Goal: Communication & Community: Answer question/provide support

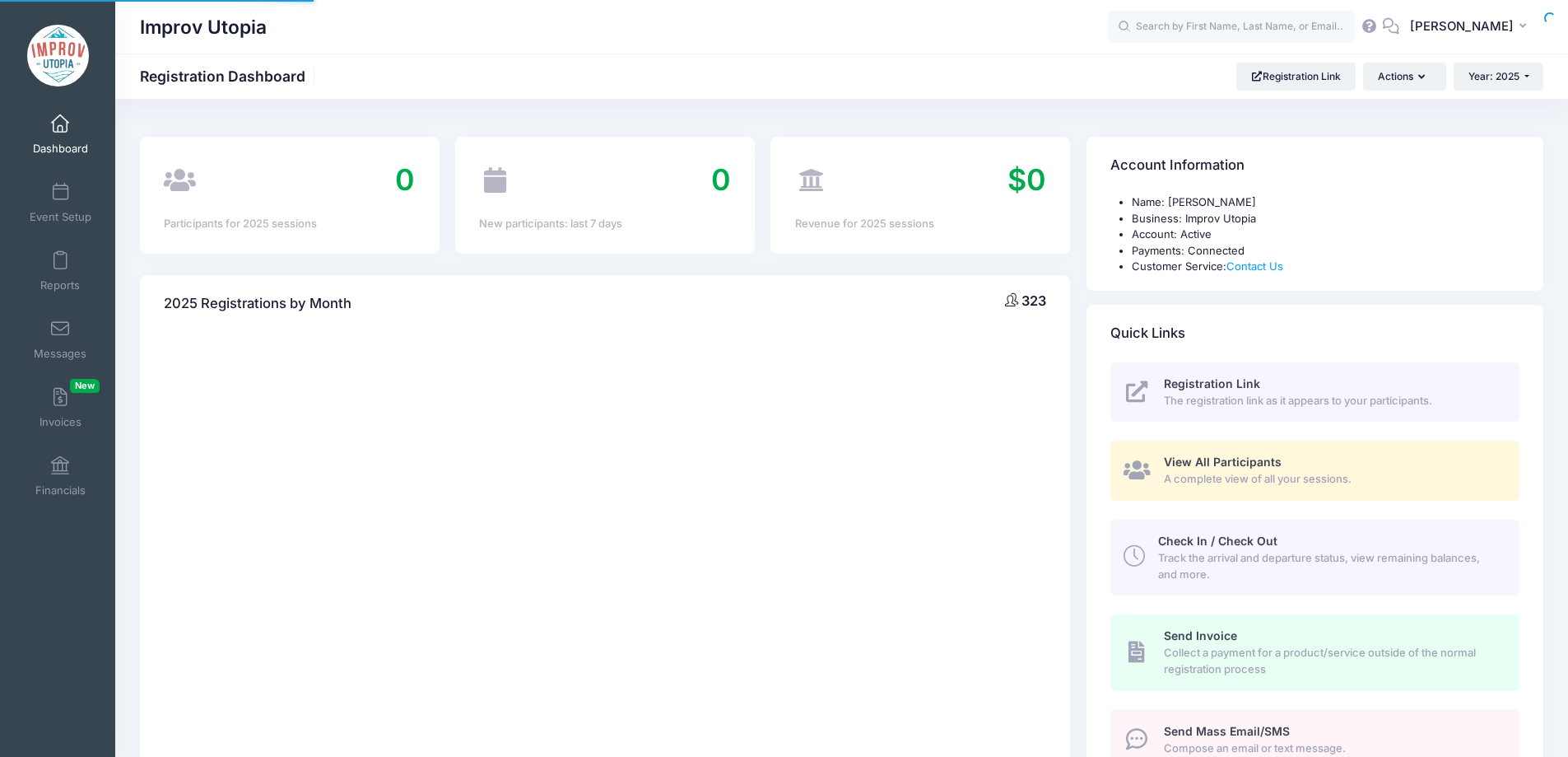
select select
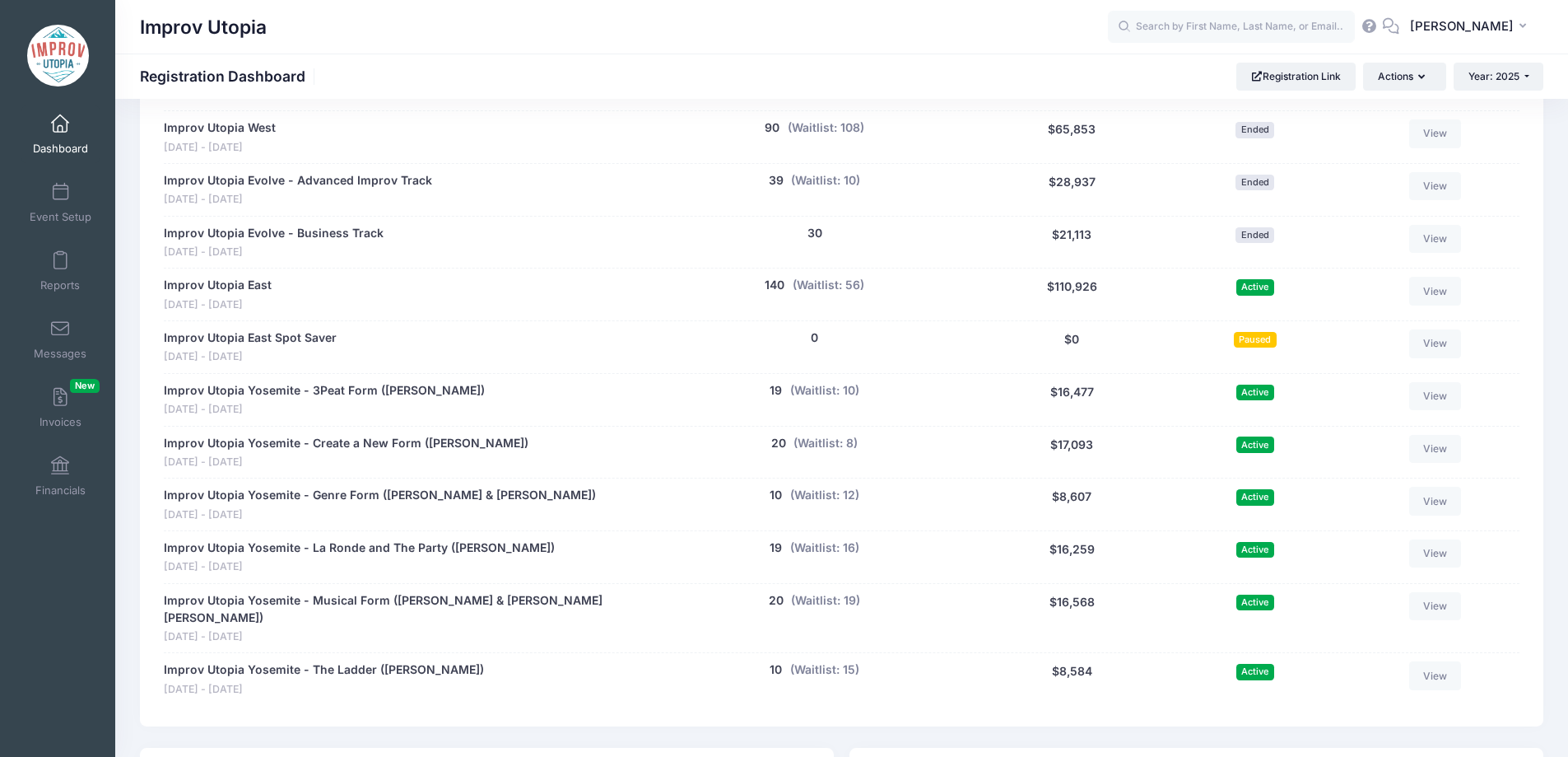
scroll to position [849, 0]
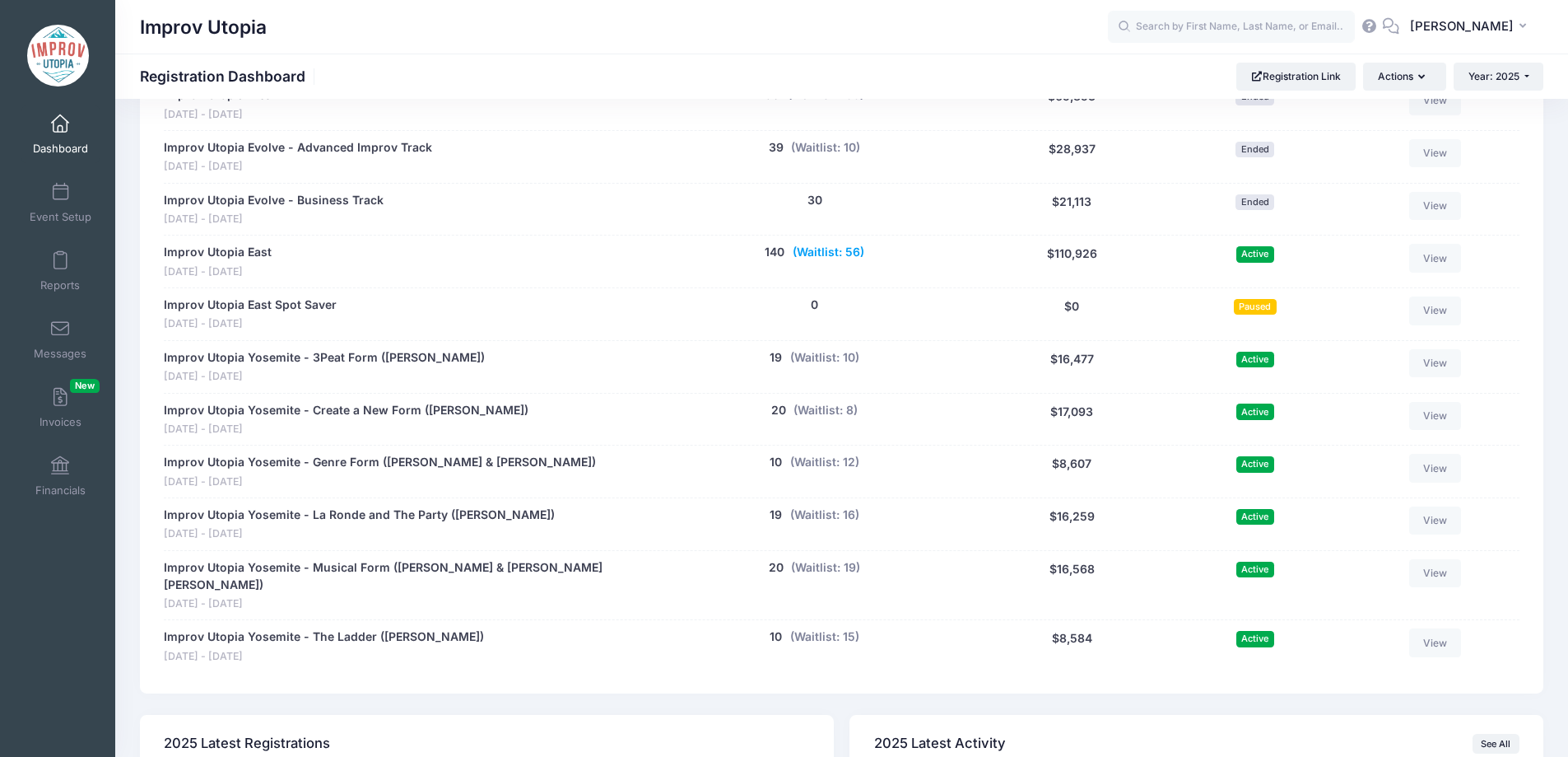
click at [831, 258] on button "(Waitlist: 56)" at bounding box center [828, 252] width 71 height 17
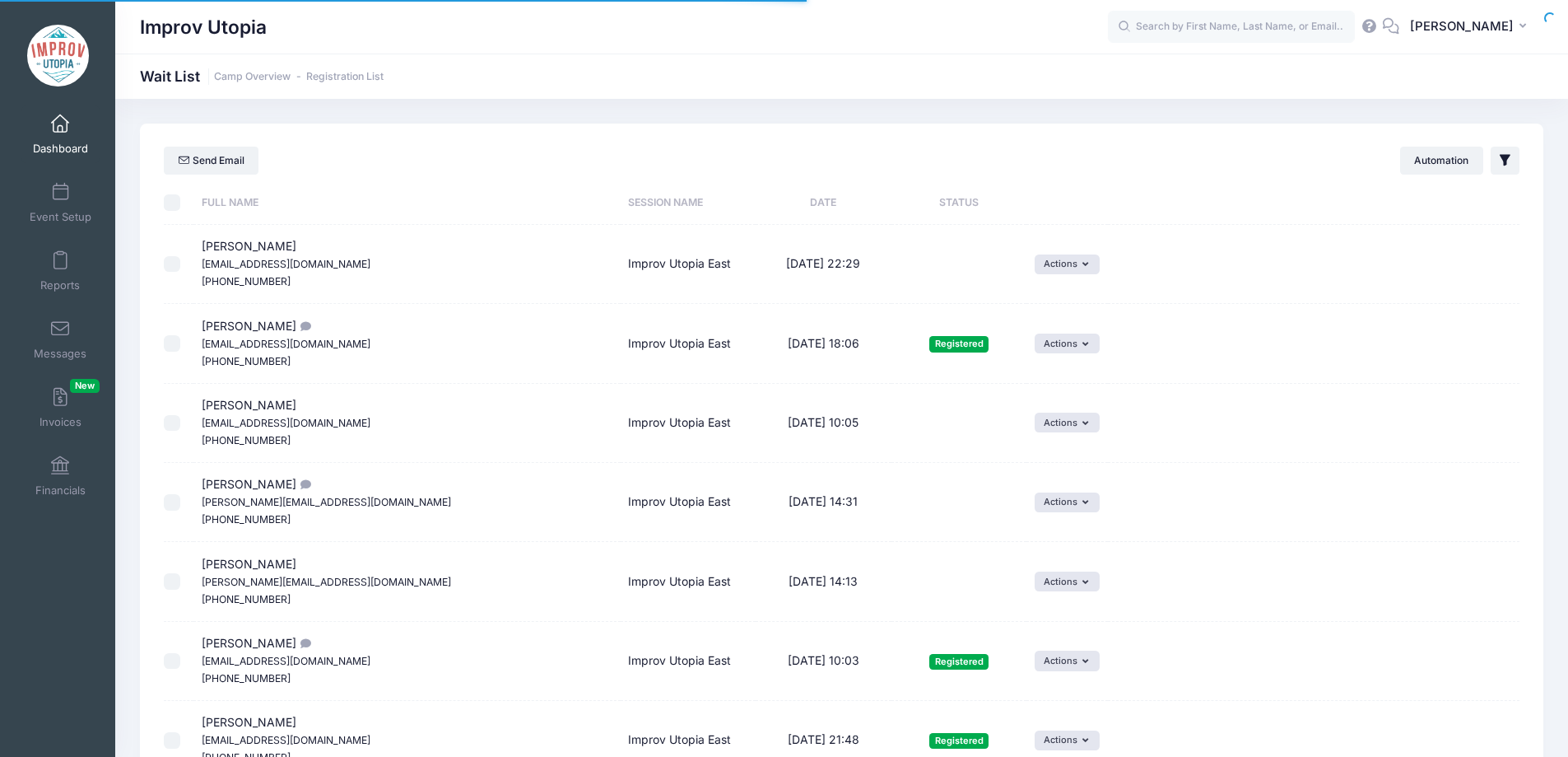
select select "50"
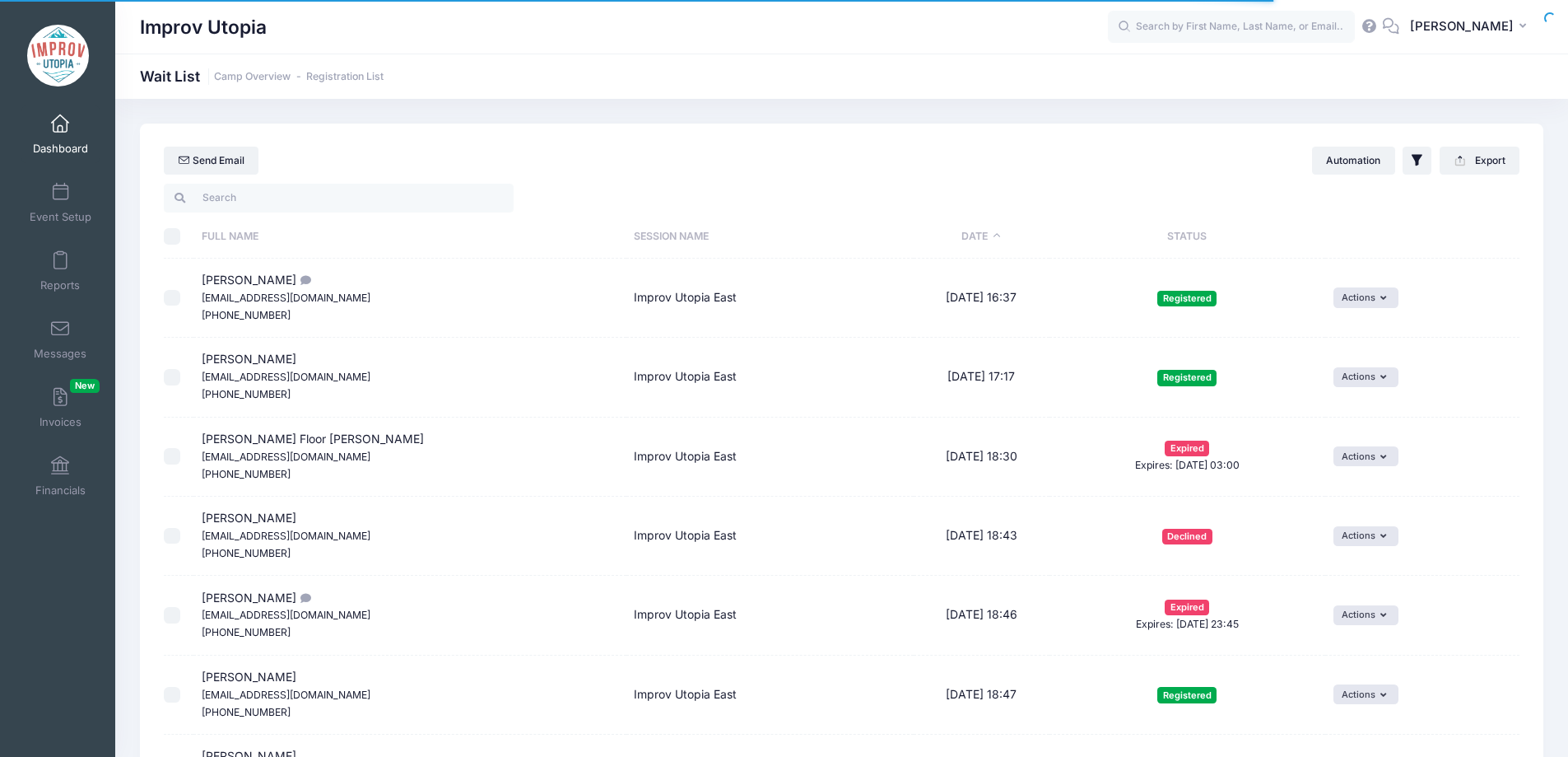
click at [1125, 238] on th "Status" at bounding box center [1187, 237] width 276 height 44
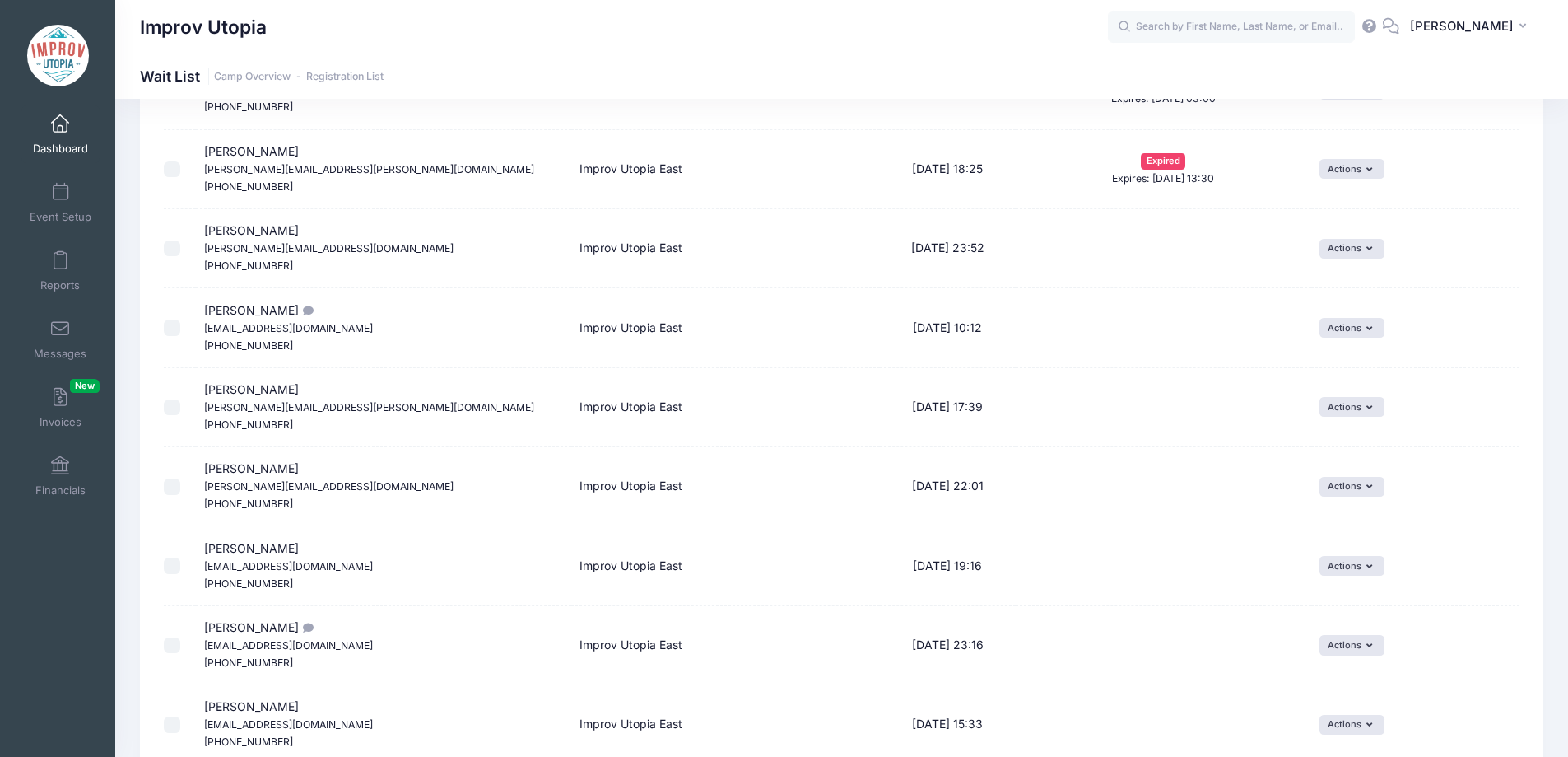
scroll to position [2748, 0]
click at [1211, 36] on input "text" at bounding box center [1231, 27] width 246 height 33
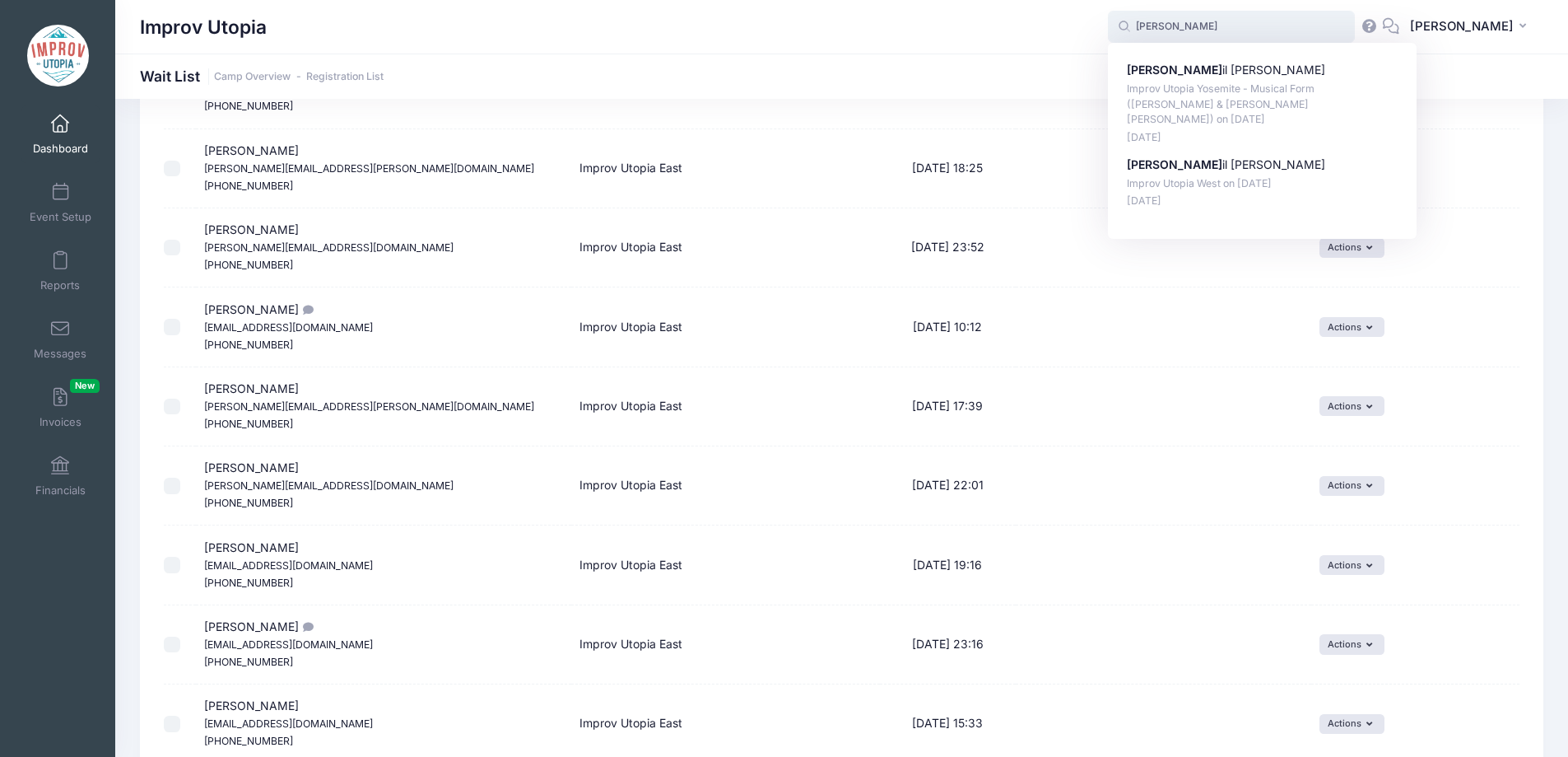
type input "mikha"
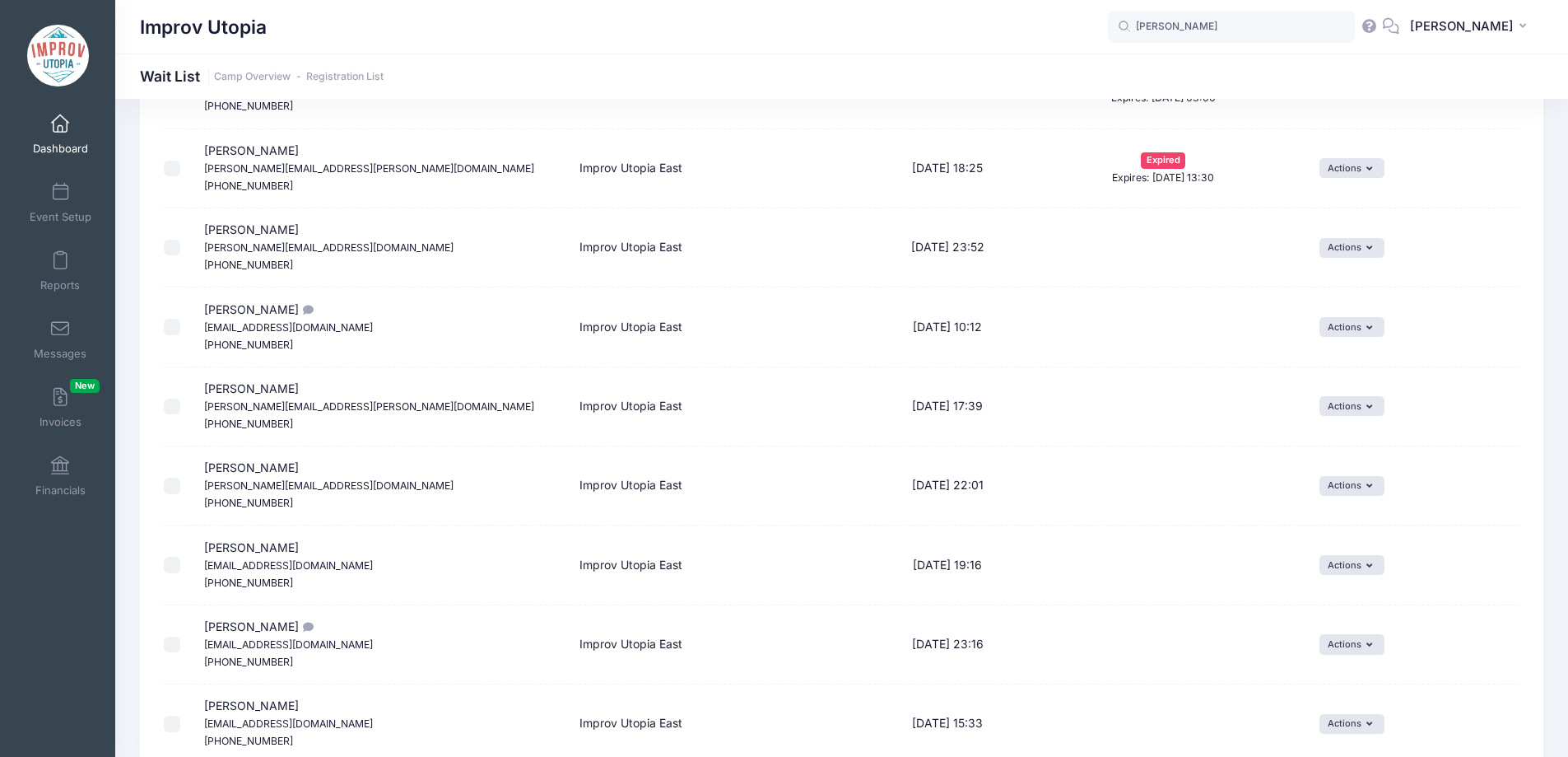
click at [60, 130] on span at bounding box center [60, 124] width 0 height 18
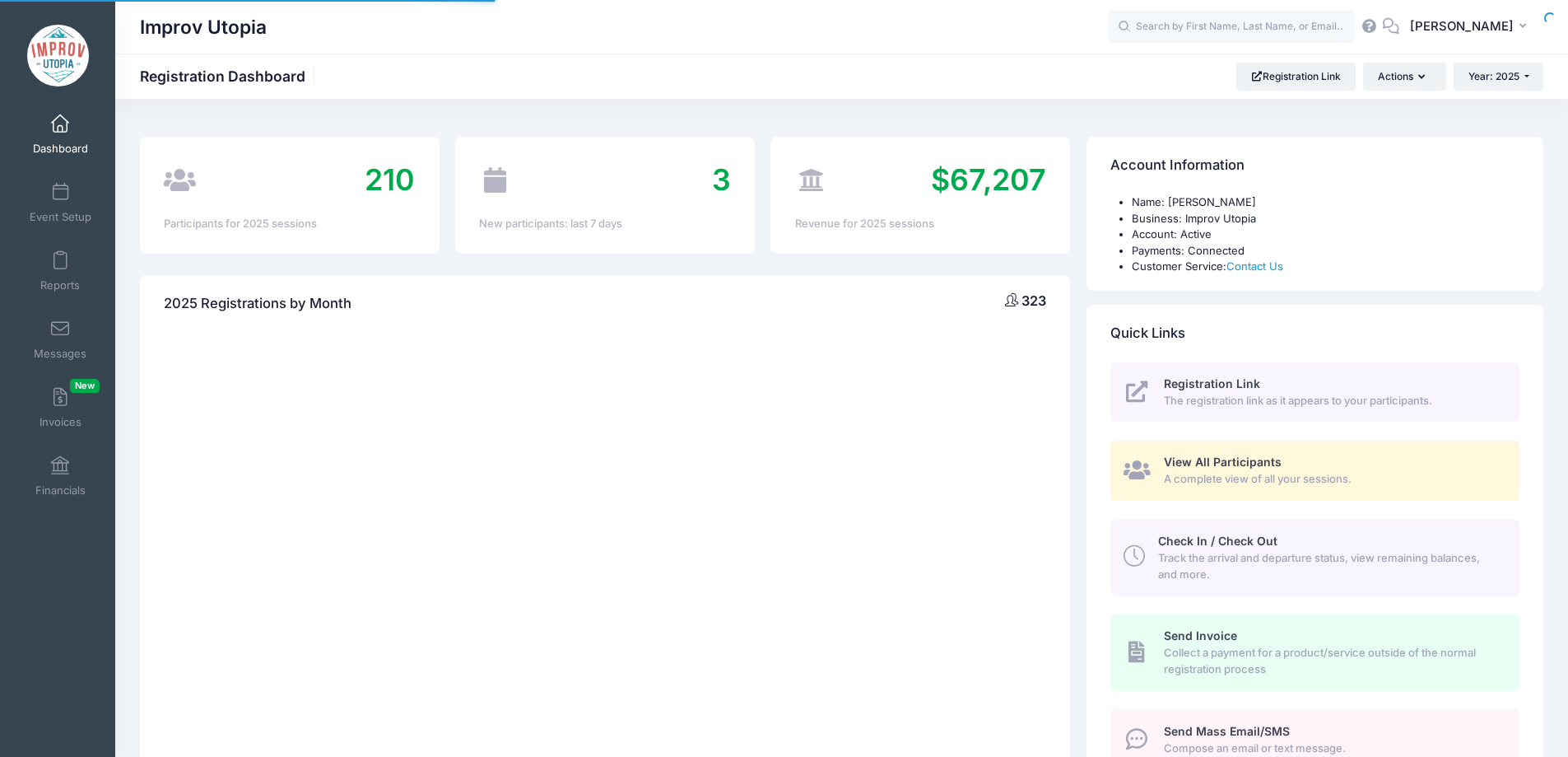
select select
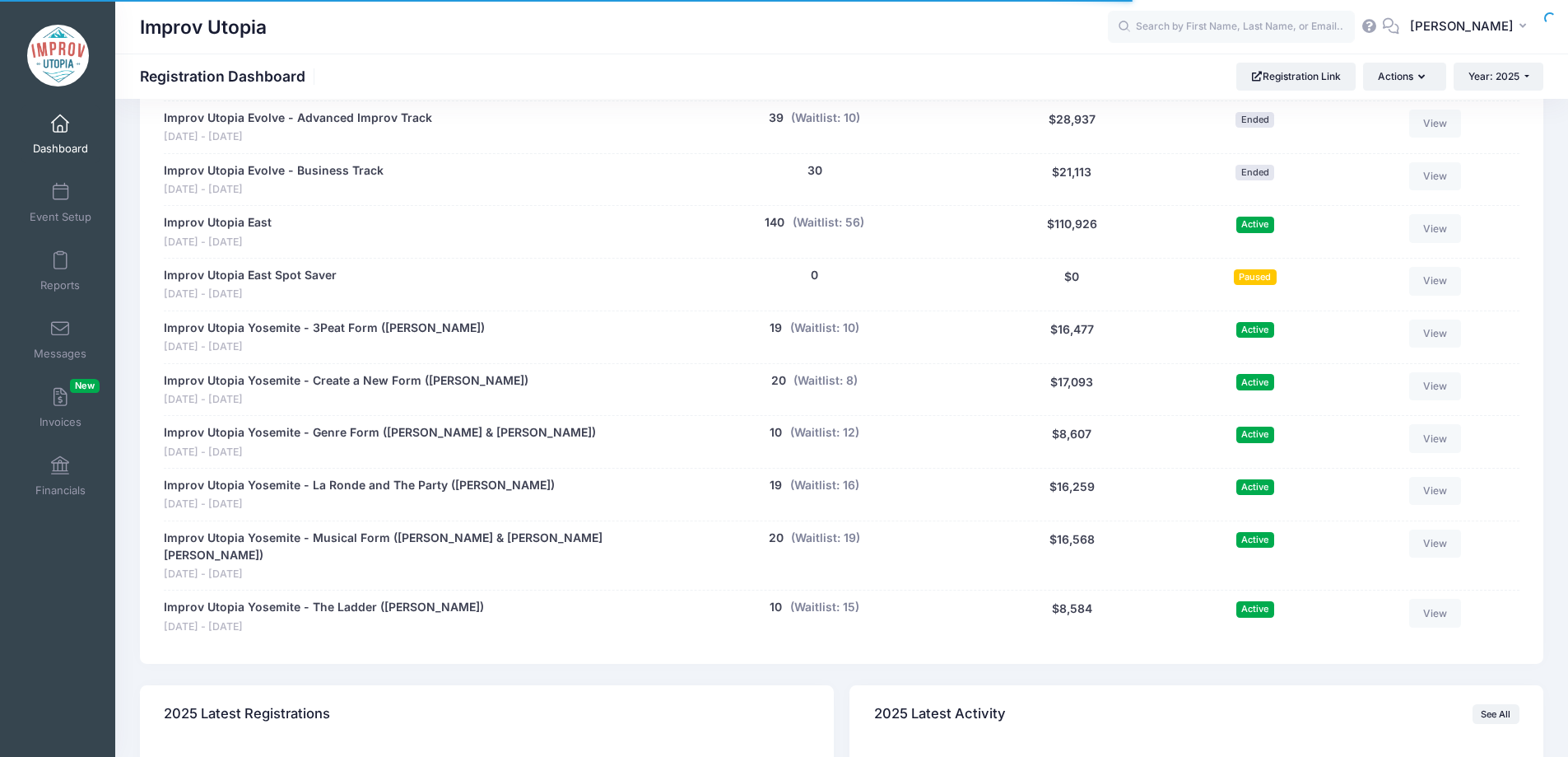
scroll to position [881, 0]
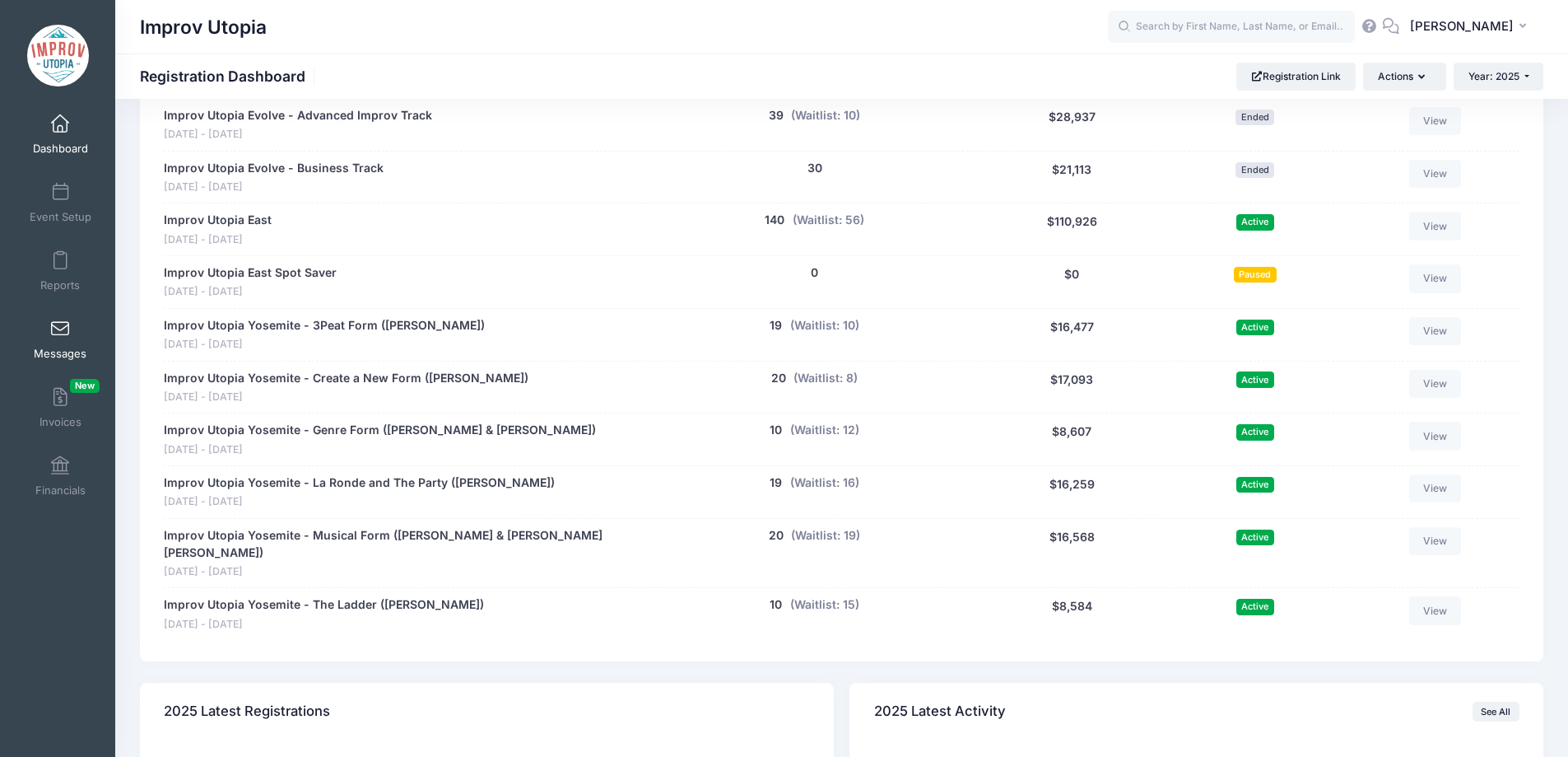
drag, startPoint x: 46, startPoint y: 342, endPoint x: 37, endPoint y: 343, distance: 9.1
click at [37, 343] on link "Messages" at bounding box center [60, 339] width 78 height 58
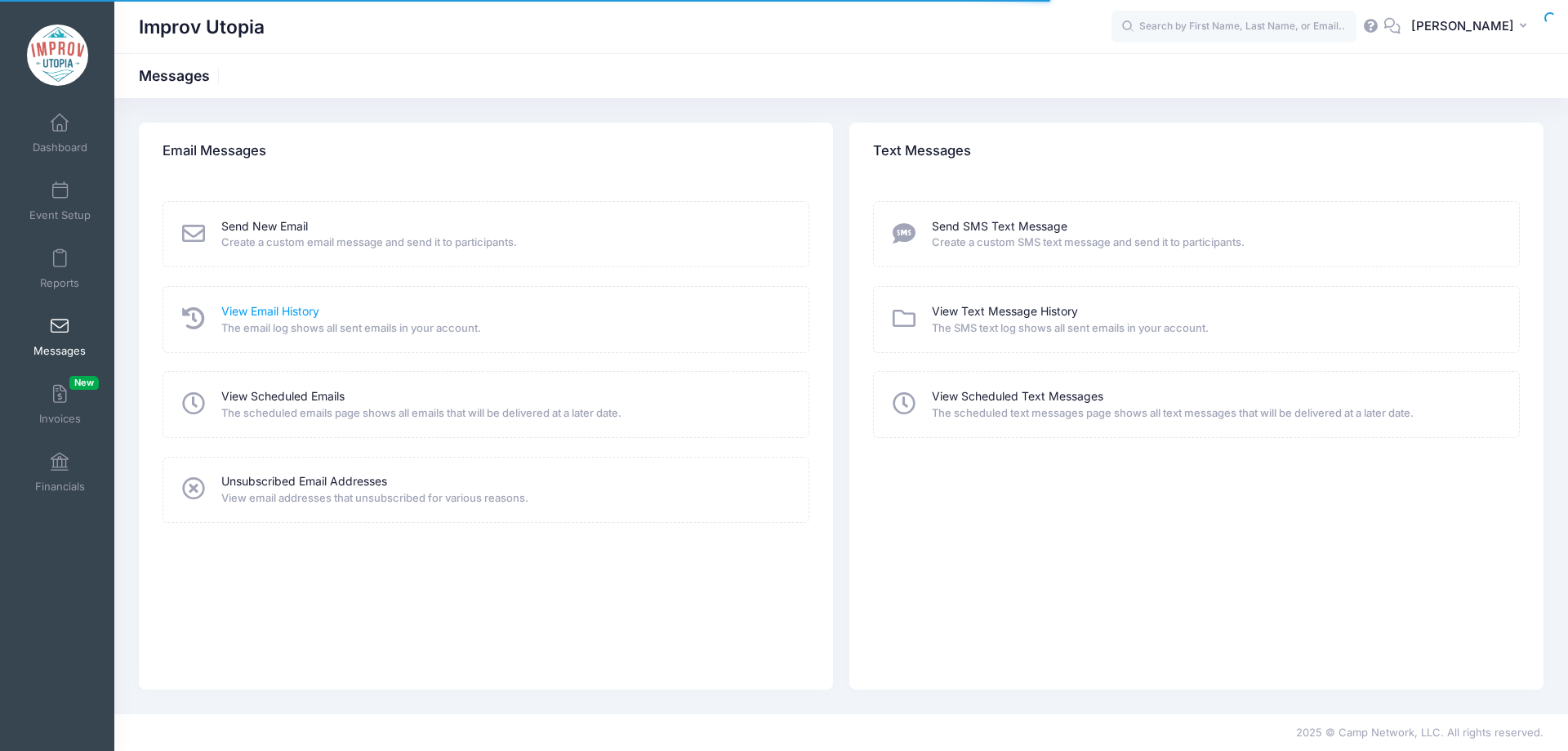
click at [272, 310] on link "View Email History" at bounding box center [270, 312] width 98 height 17
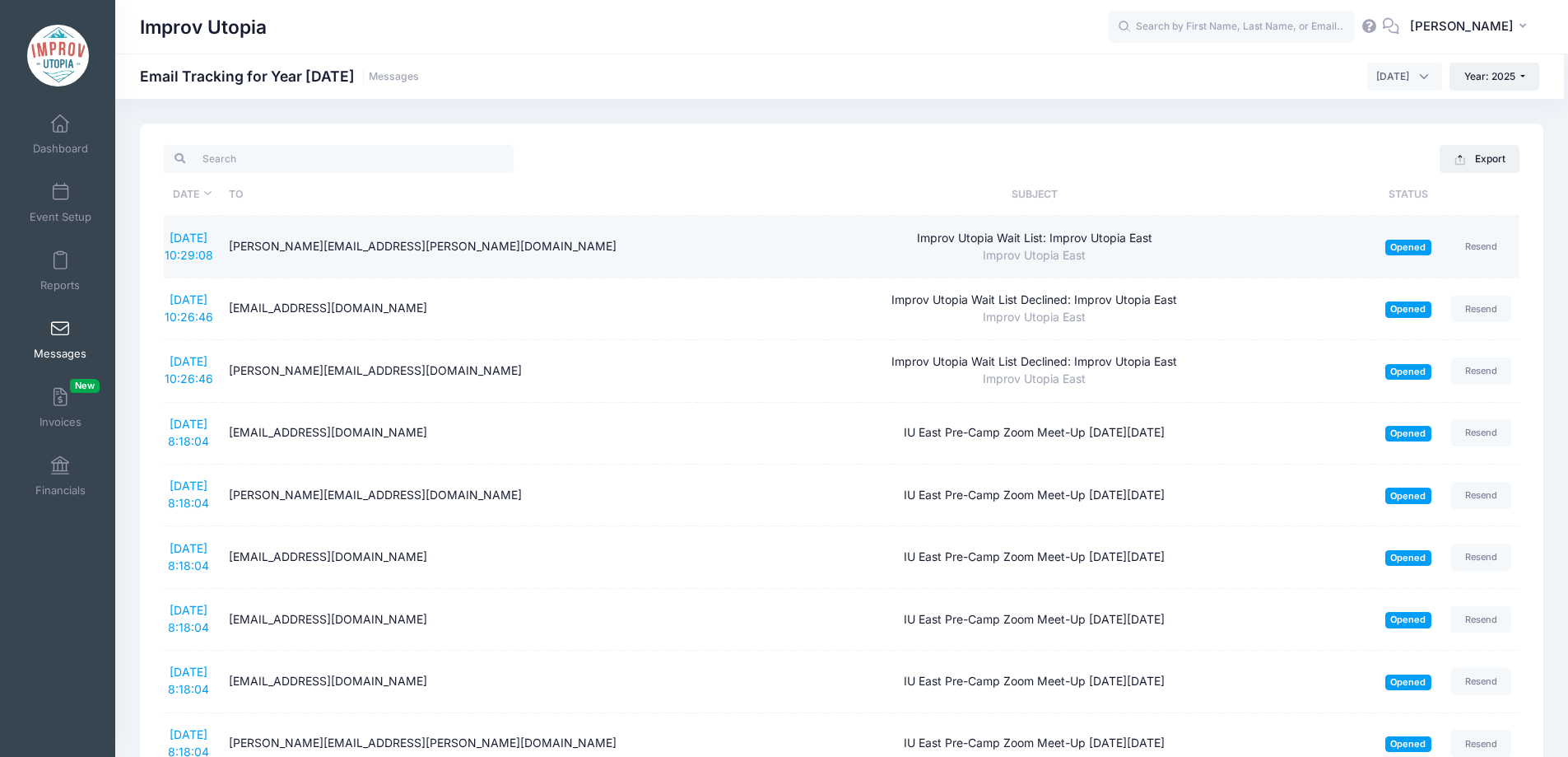
click at [185, 245] on td "8/13/2025 10:29:08" at bounding box center [192, 247] width 57 height 62
click at [176, 237] on link "8/13/2025 10:29:08" at bounding box center [188, 246] width 48 height 31
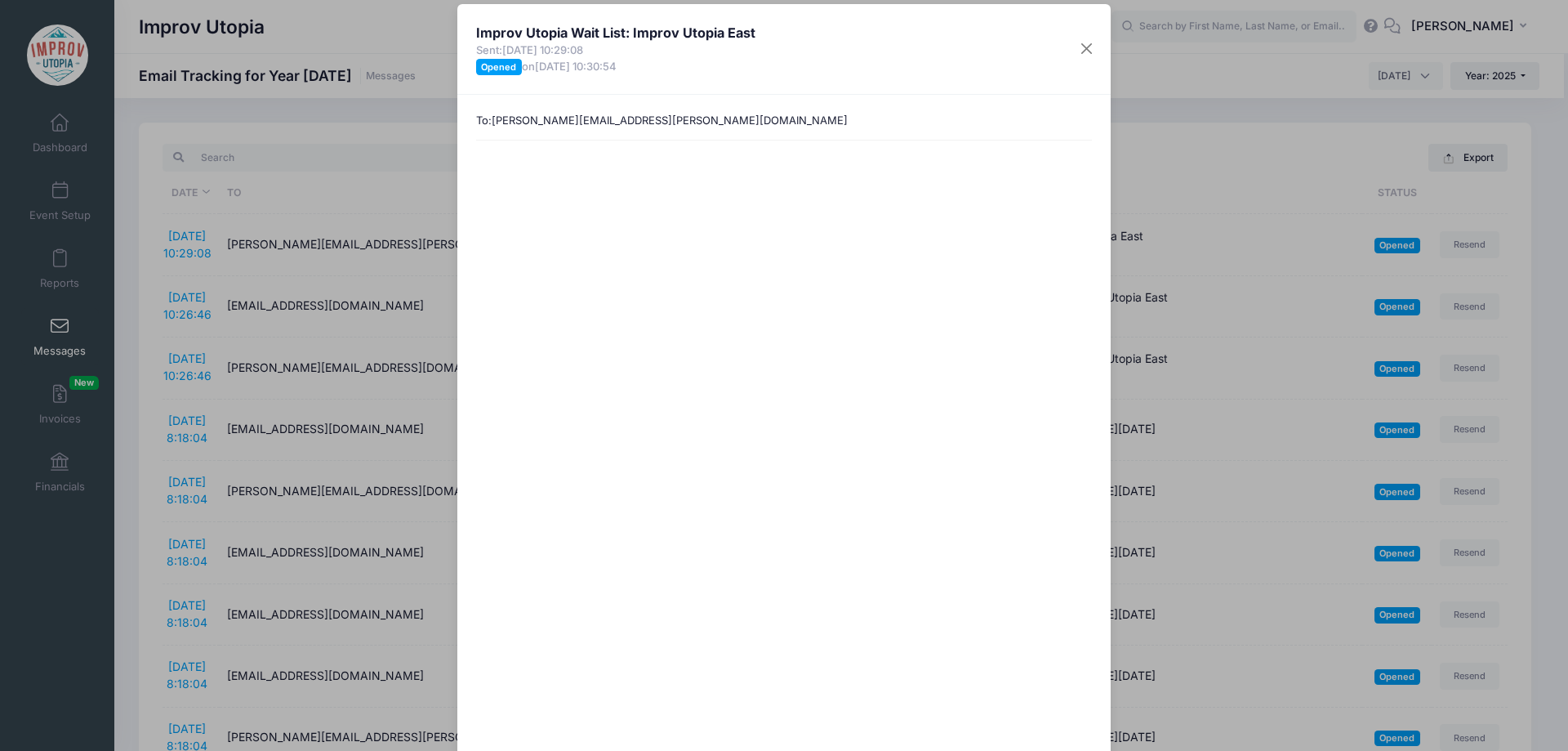
click at [139, 205] on div "Improv Utopia Wait List: Improv Utopia East Sent: 8/13/2025 10:29:08 Opened on …" at bounding box center [784, 375] width 1568 height 751
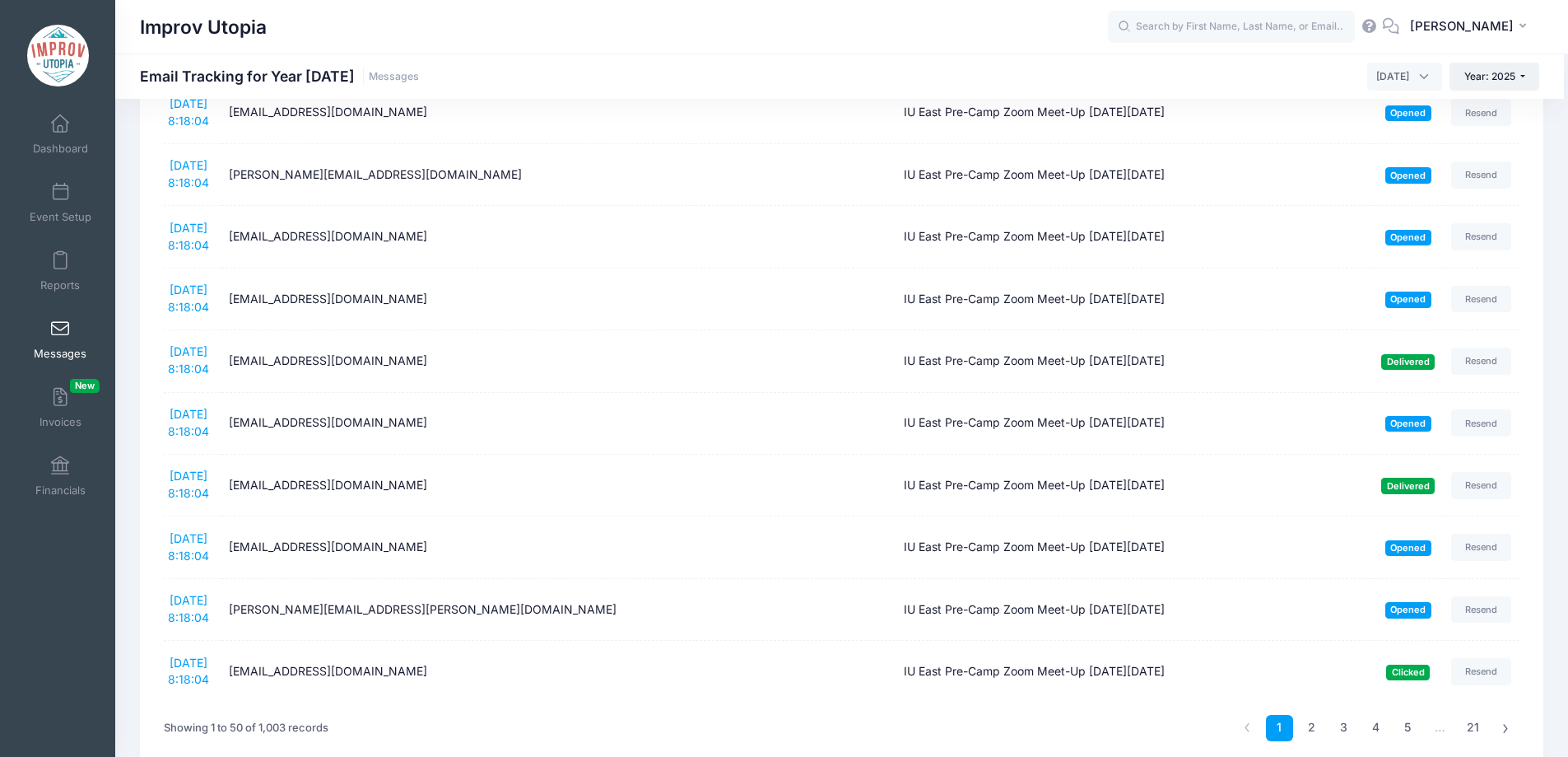
scroll to position [2698, 0]
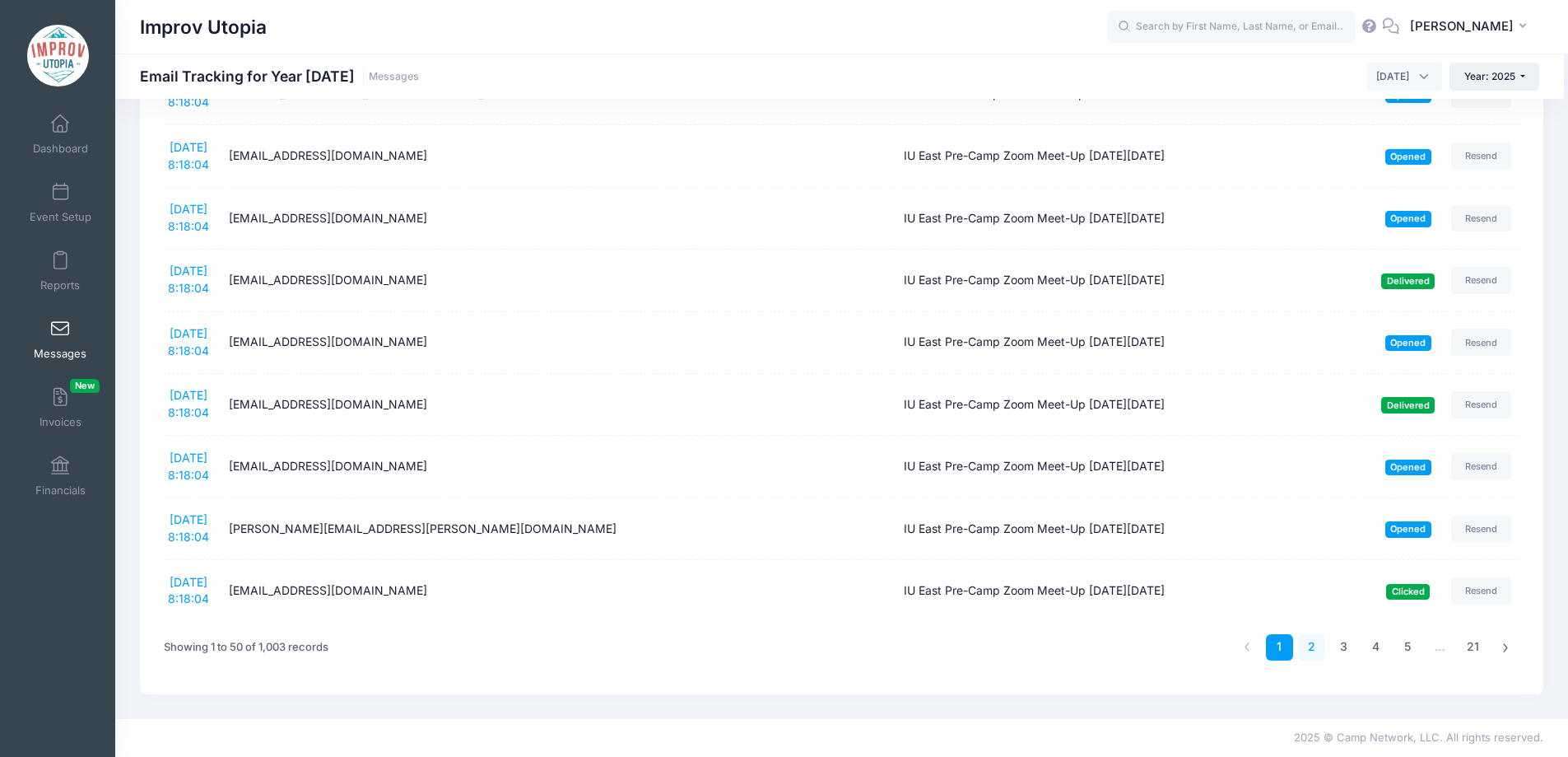
click at [1314, 644] on link "2" at bounding box center [1312, 647] width 27 height 27
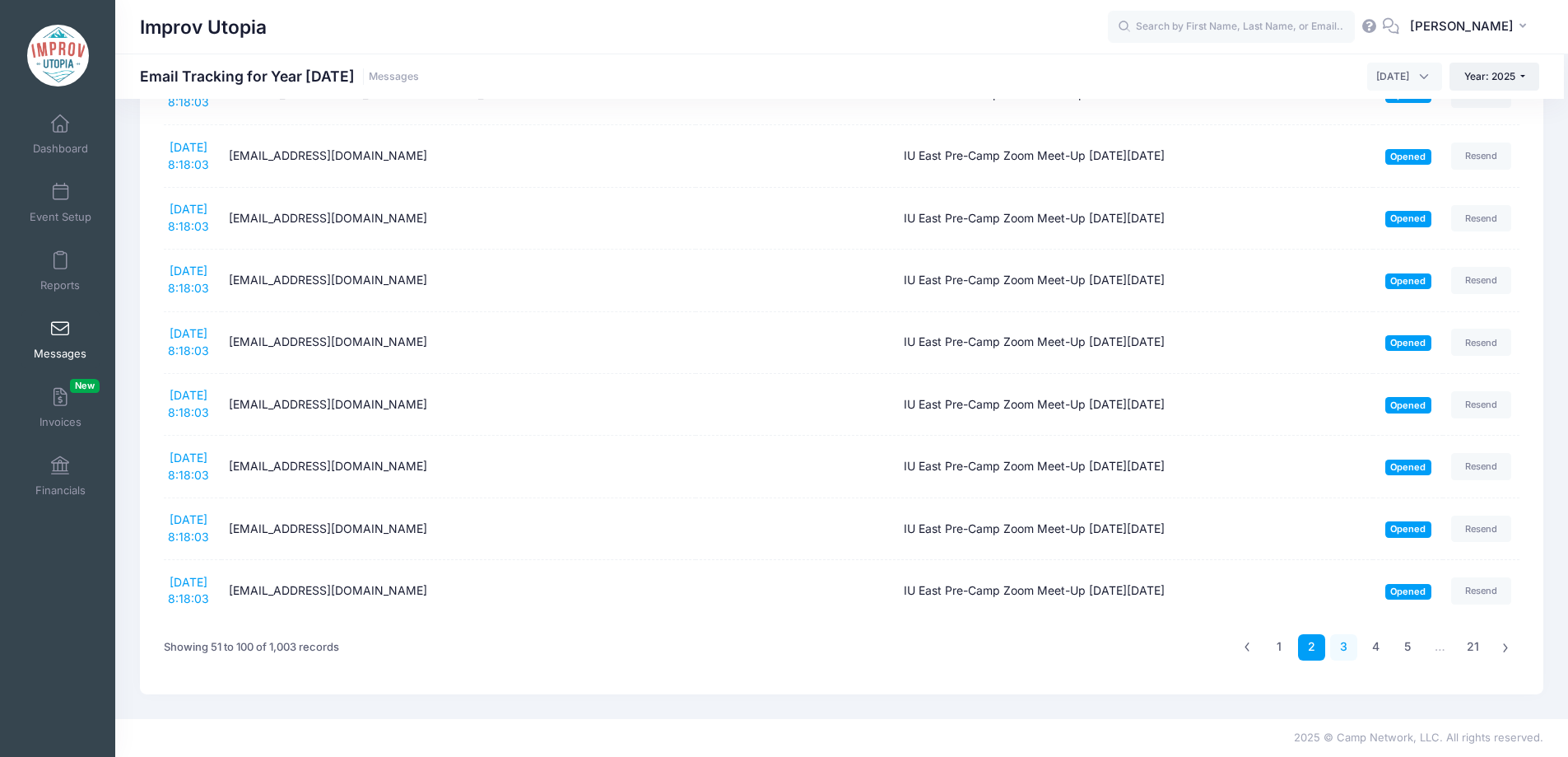
click at [1345, 648] on link "3" at bounding box center [1343, 647] width 27 height 27
click at [1372, 648] on link "4" at bounding box center [1375, 647] width 27 height 27
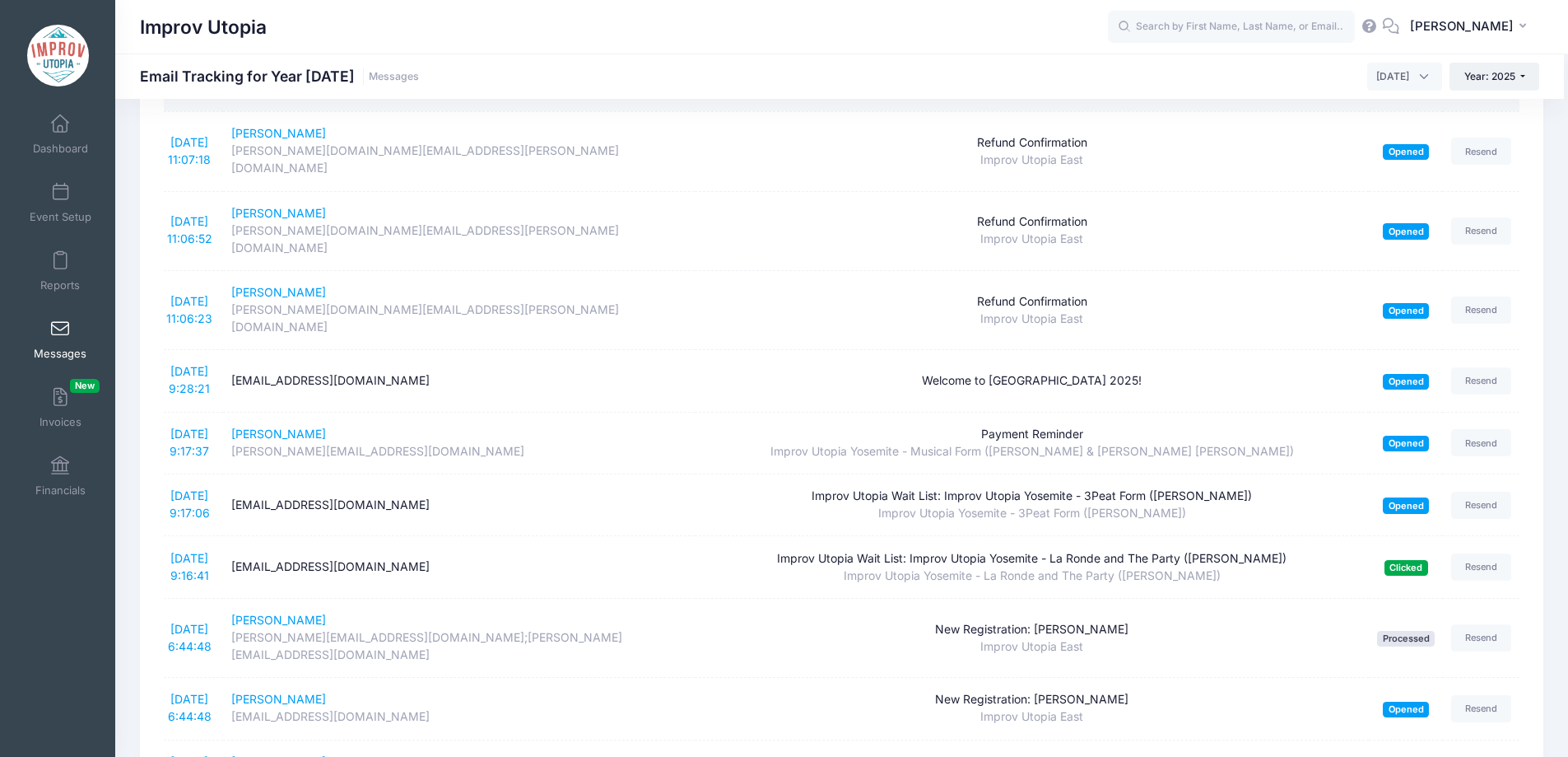
scroll to position [574, 0]
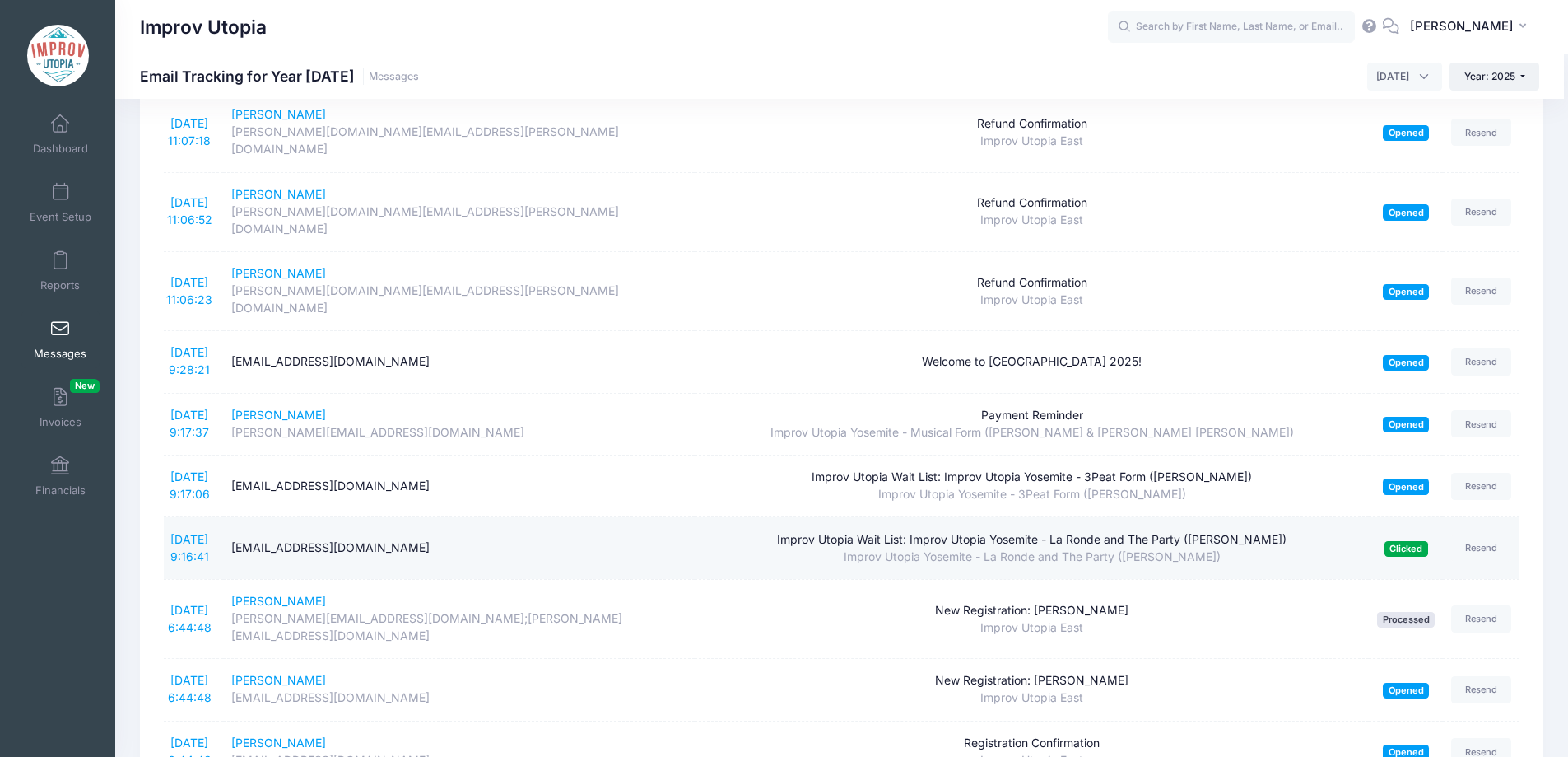
click at [820, 531] on div "Improv Utopia Wait List: Improv Utopia Yosemite - La Ronde and The Party (Craig…" at bounding box center [1031, 540] width 657 height 17
click at [190, 531] on link "8/12/2025 9:16:41" at bounding box center [190, 547] width 38 height 31
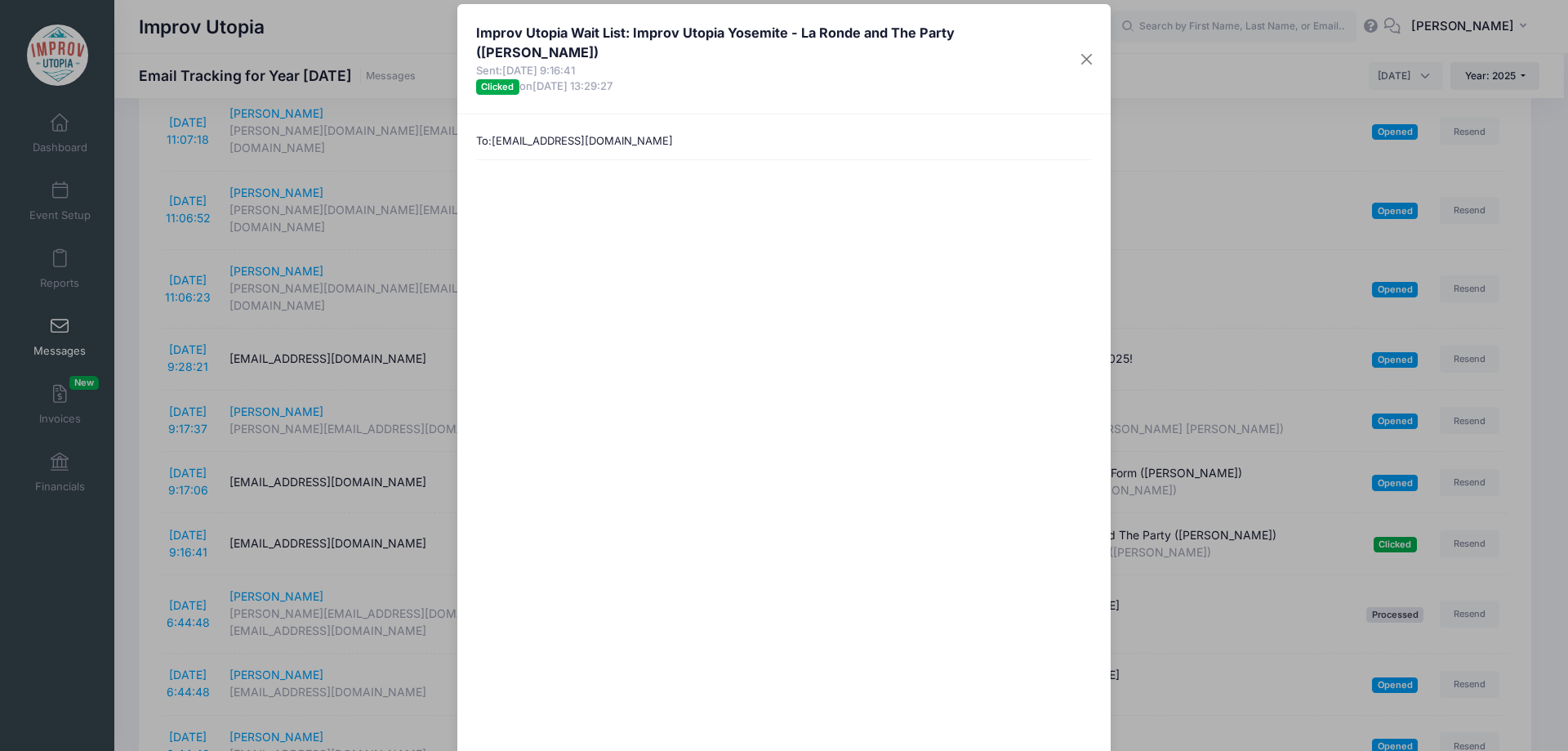
drag, startPoint x: 323, startPoint y: 448, endPoint x: 49, endPoint y: 126, distance: 422.8
click at [49, 126] on div "Improv Utopia Wait List: Improv Utopia Yosemite - La Ronde and The Party (Craig…" at bounding box center [784, 375] width 1568 height 751
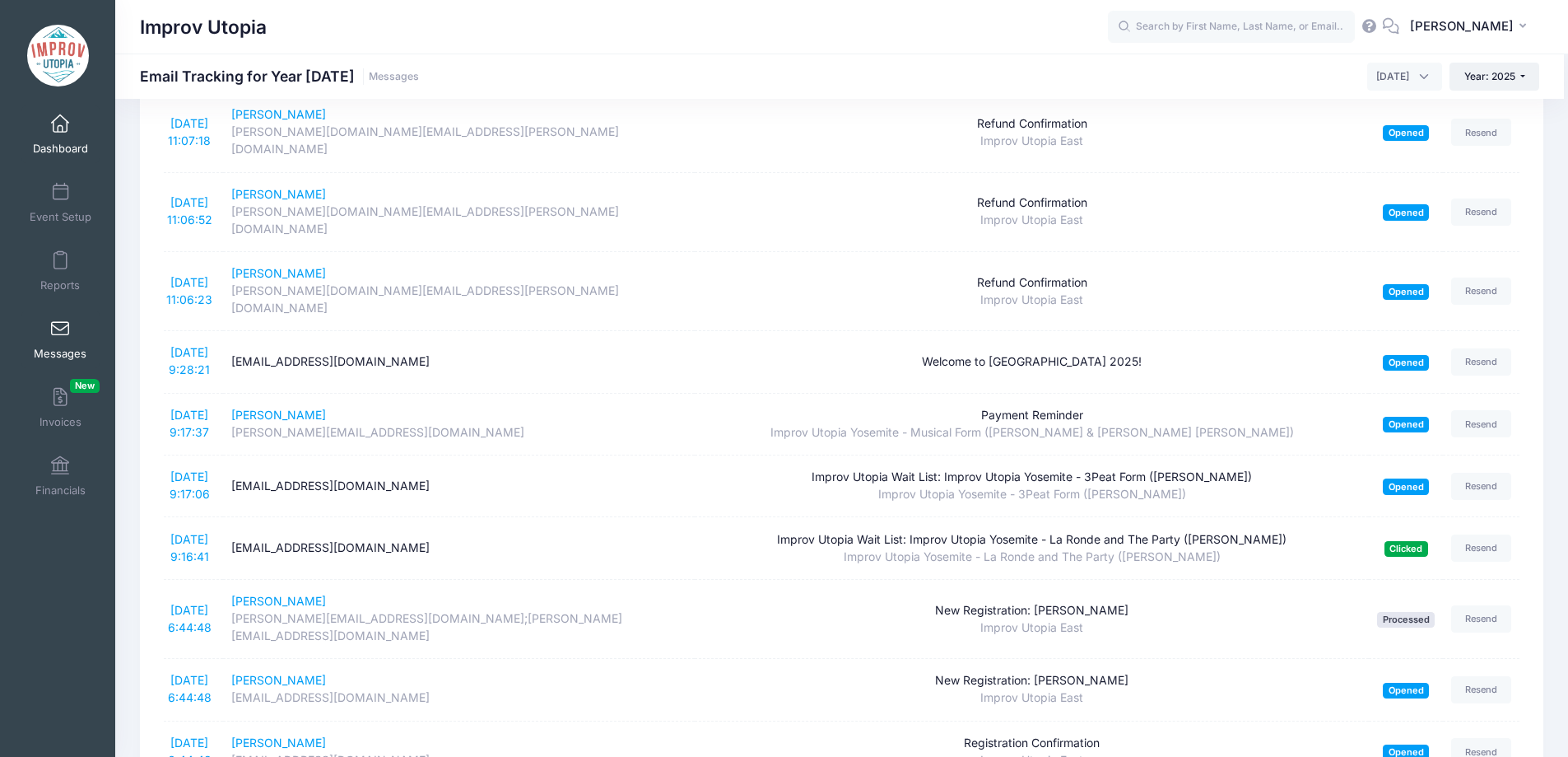
click at [60, 131] on span at bounding box center [60, 124] width 0 height 18
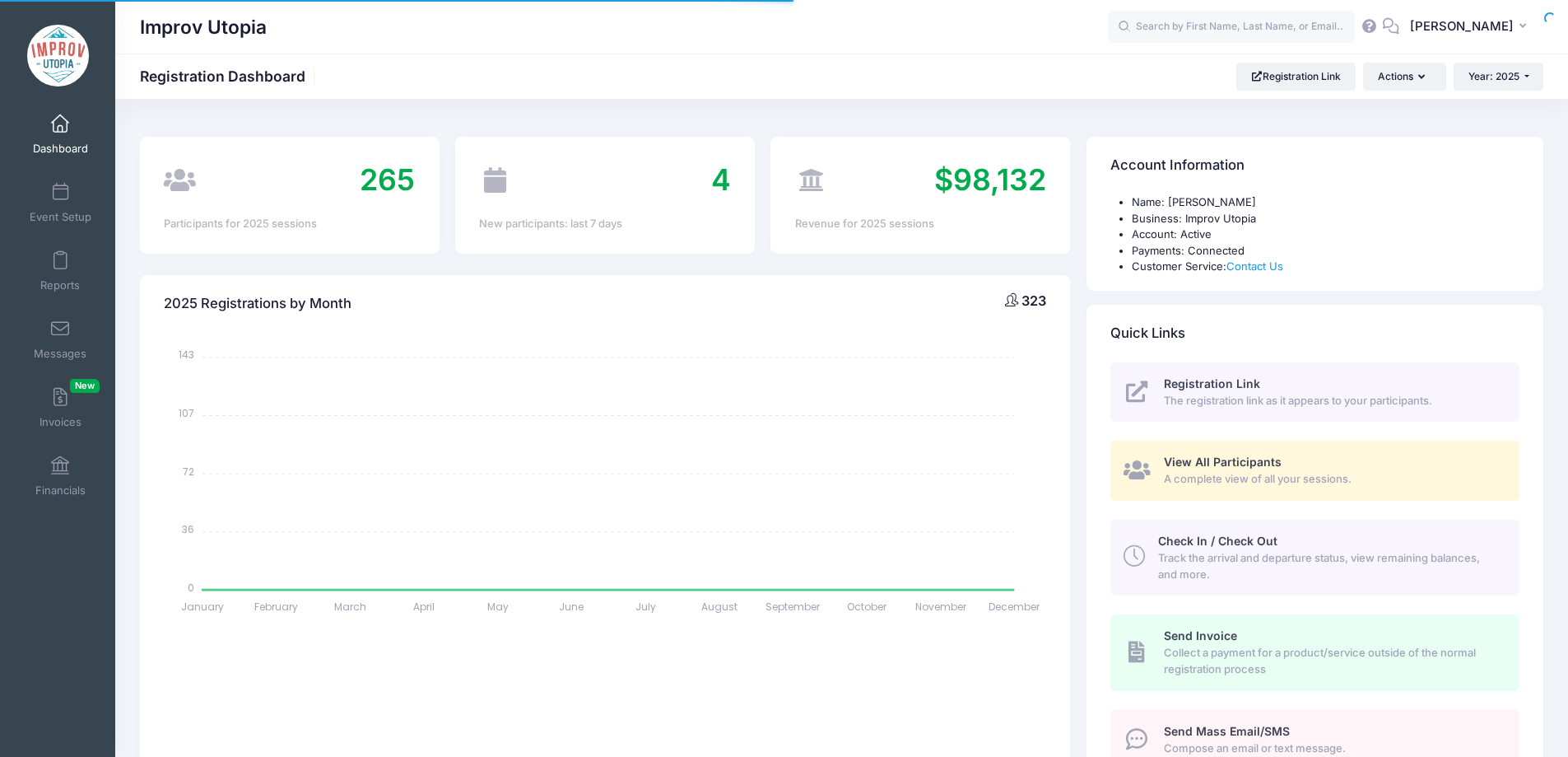
select select
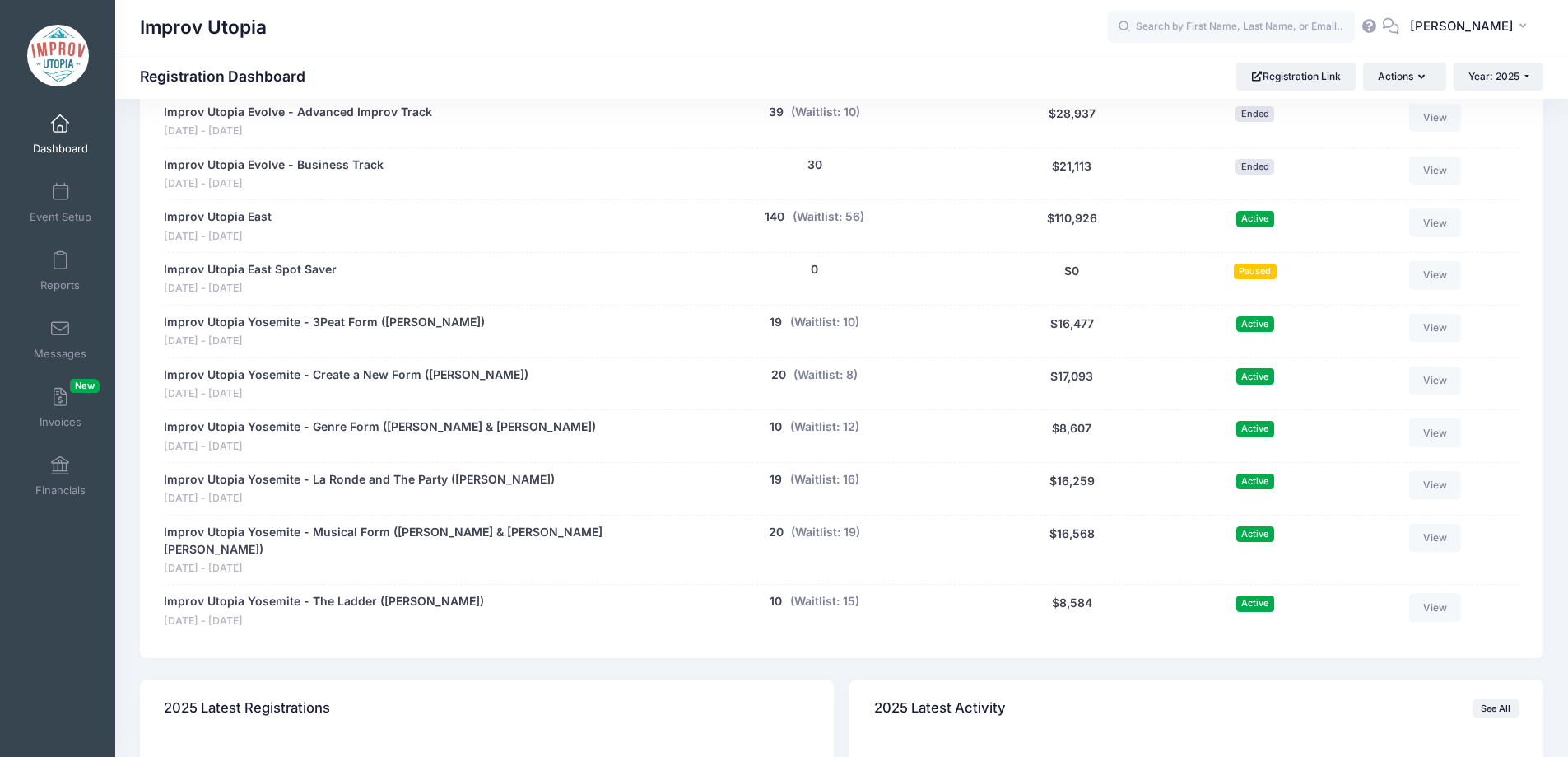
scroll to position [895, 0]
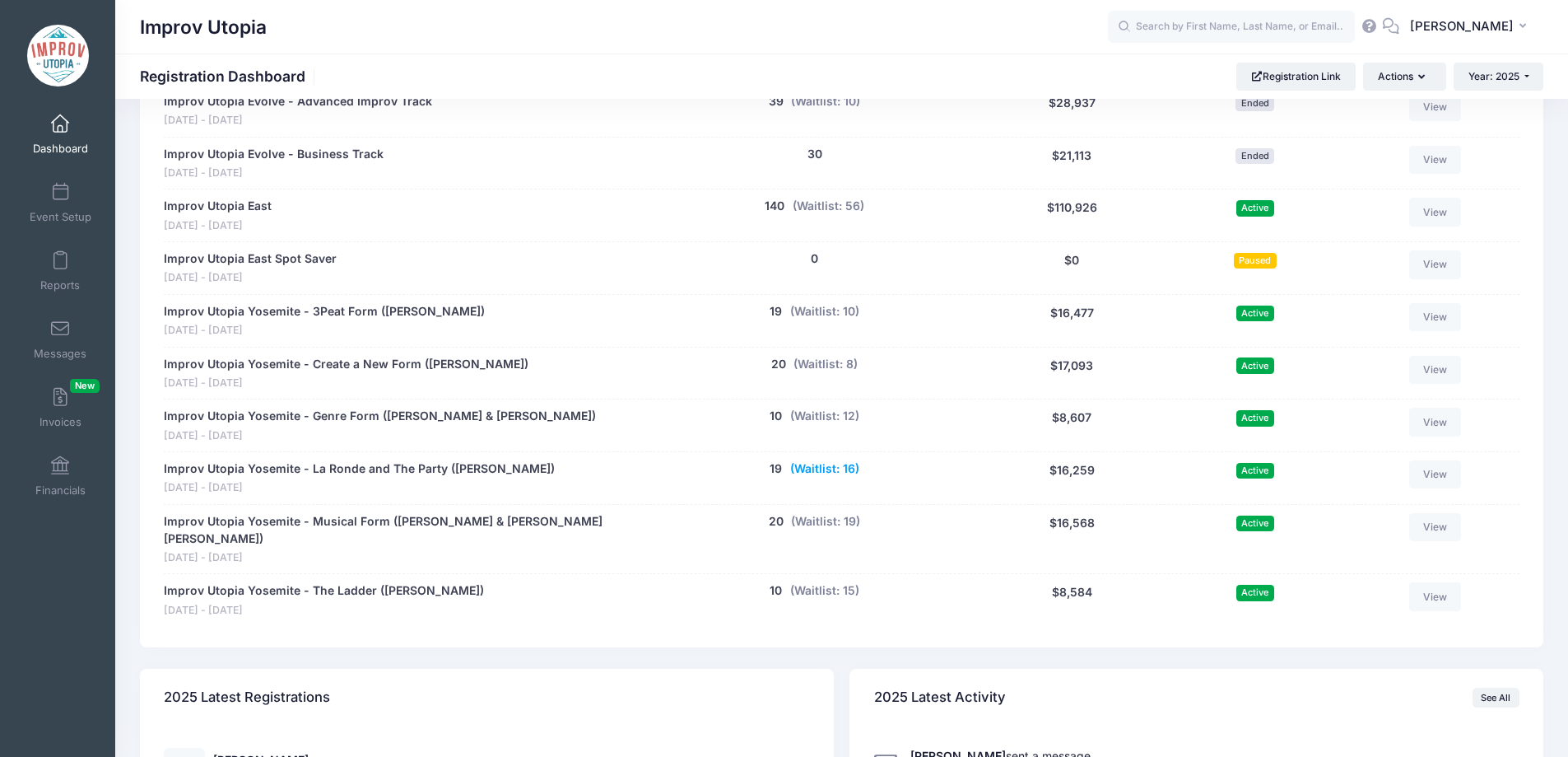
click at [818, 470] on button "(Waitlist: 16)" at bounding box center [825, 468] width 69 height 17
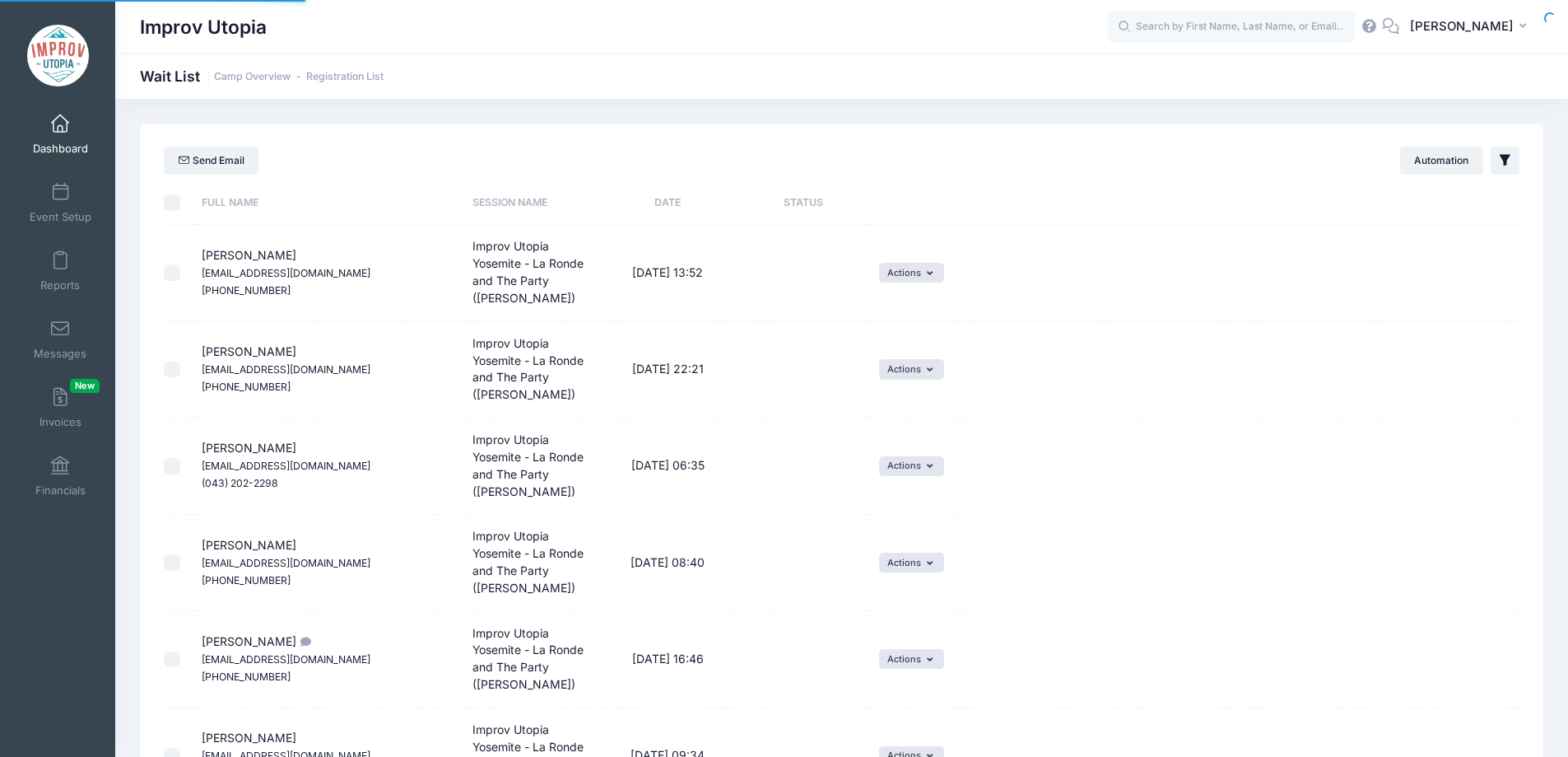
select select "50"
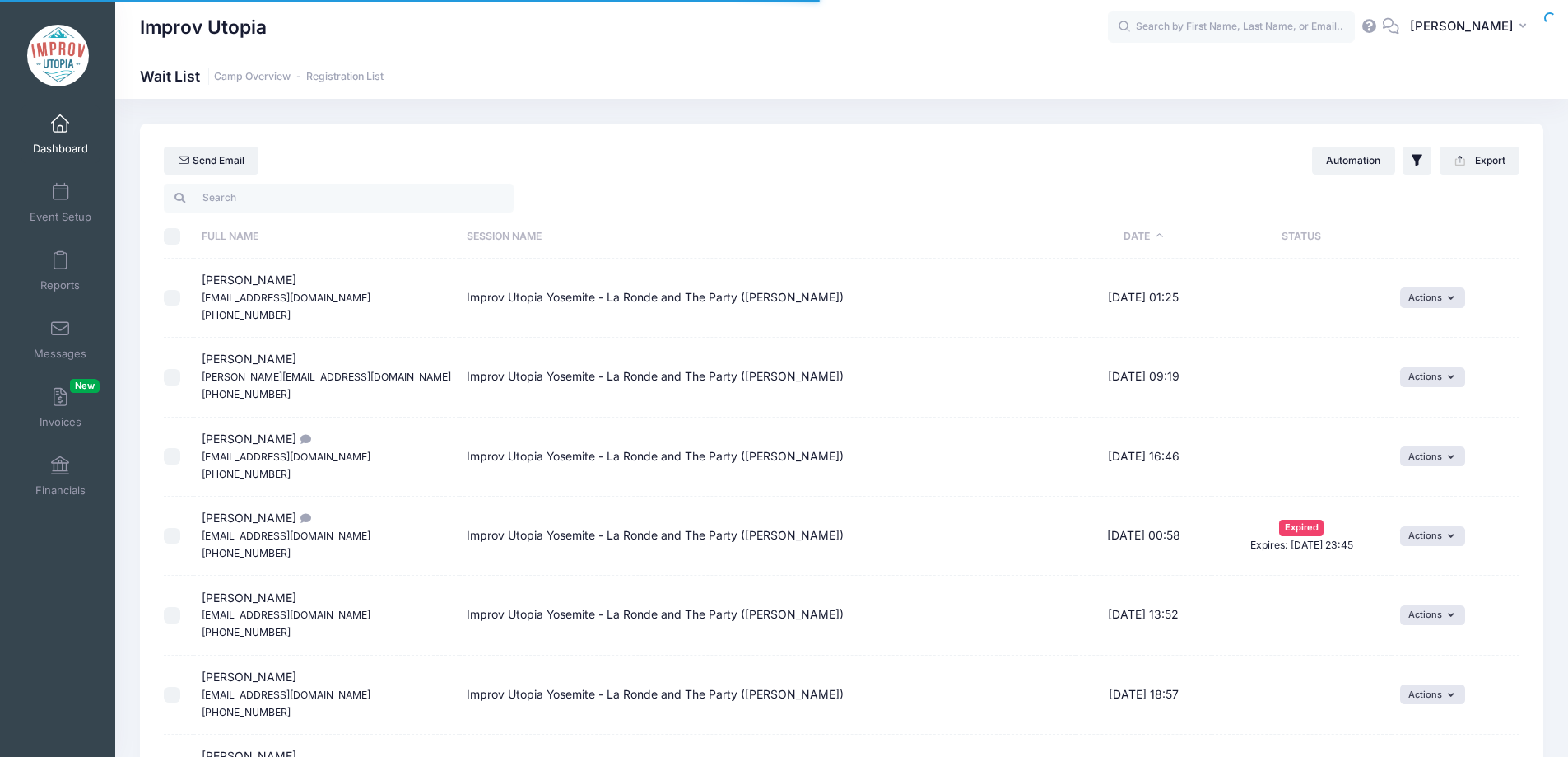
click at [308, 197] on input "search" at bounding box center [338, 197] width 350 height 28
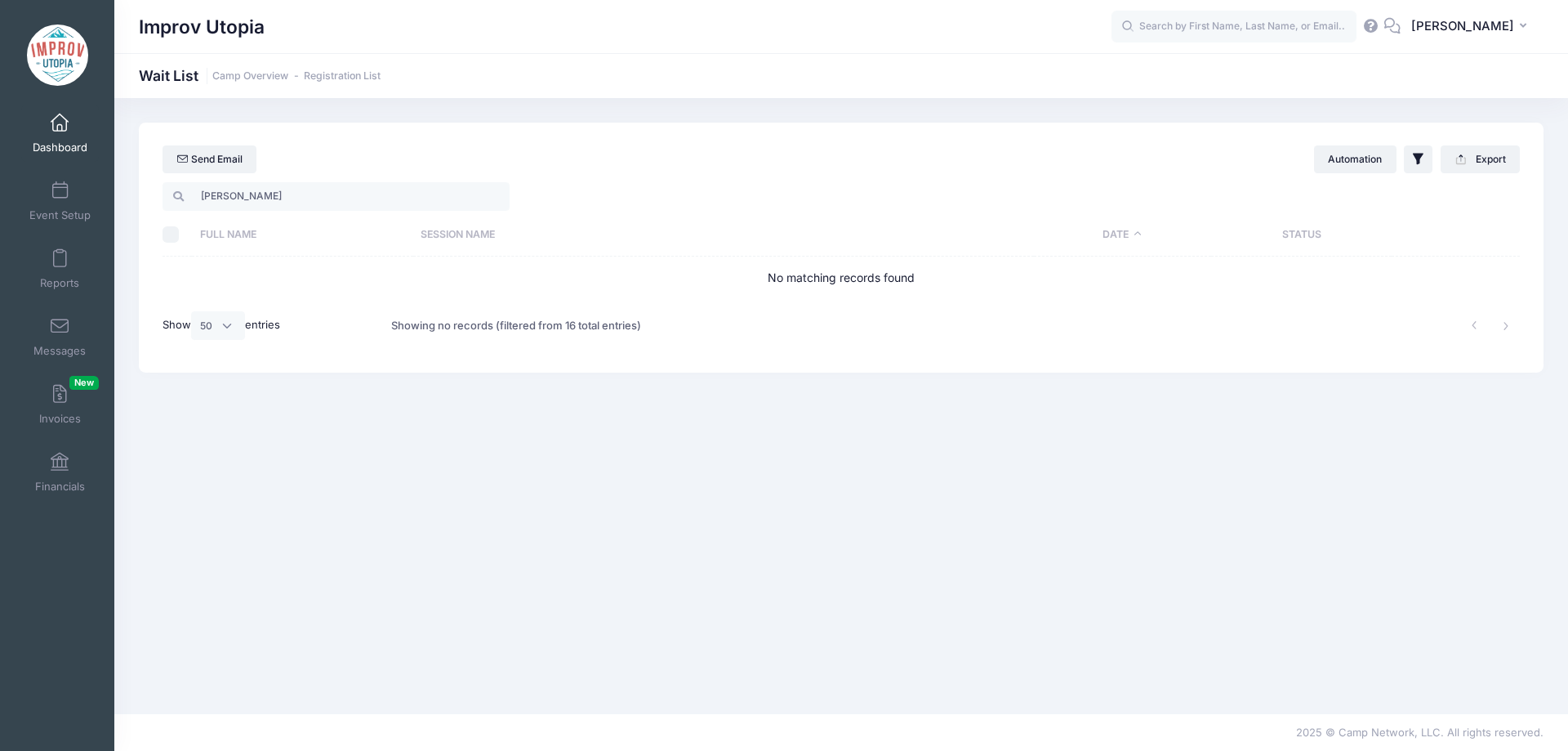
type input "valeri"
click at [60, 123] on span at bounding box center [60, 123] width 0 height 18
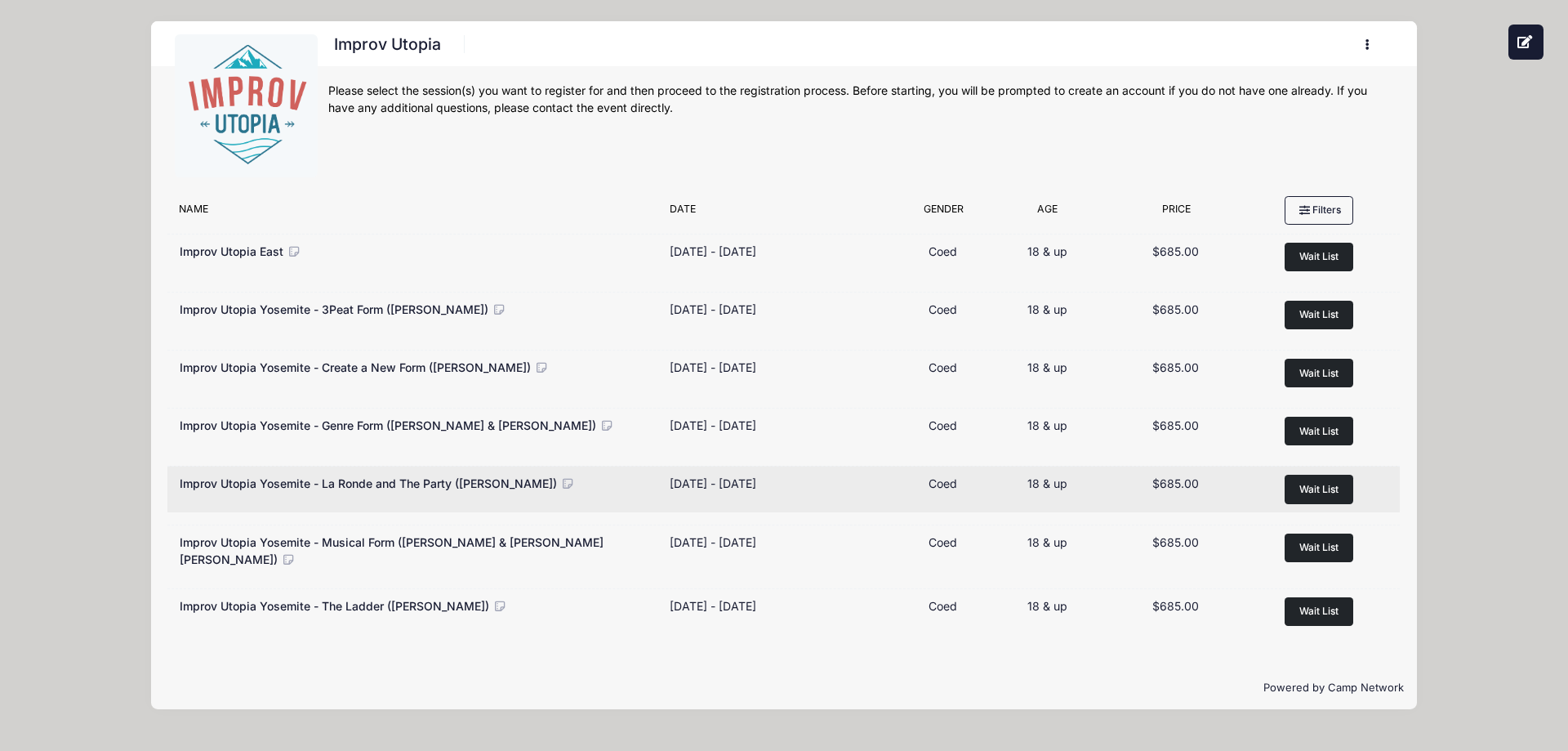
click at [1313, 498] on button "Wait List" at bounding box center [1319, 489] width 69 height 29
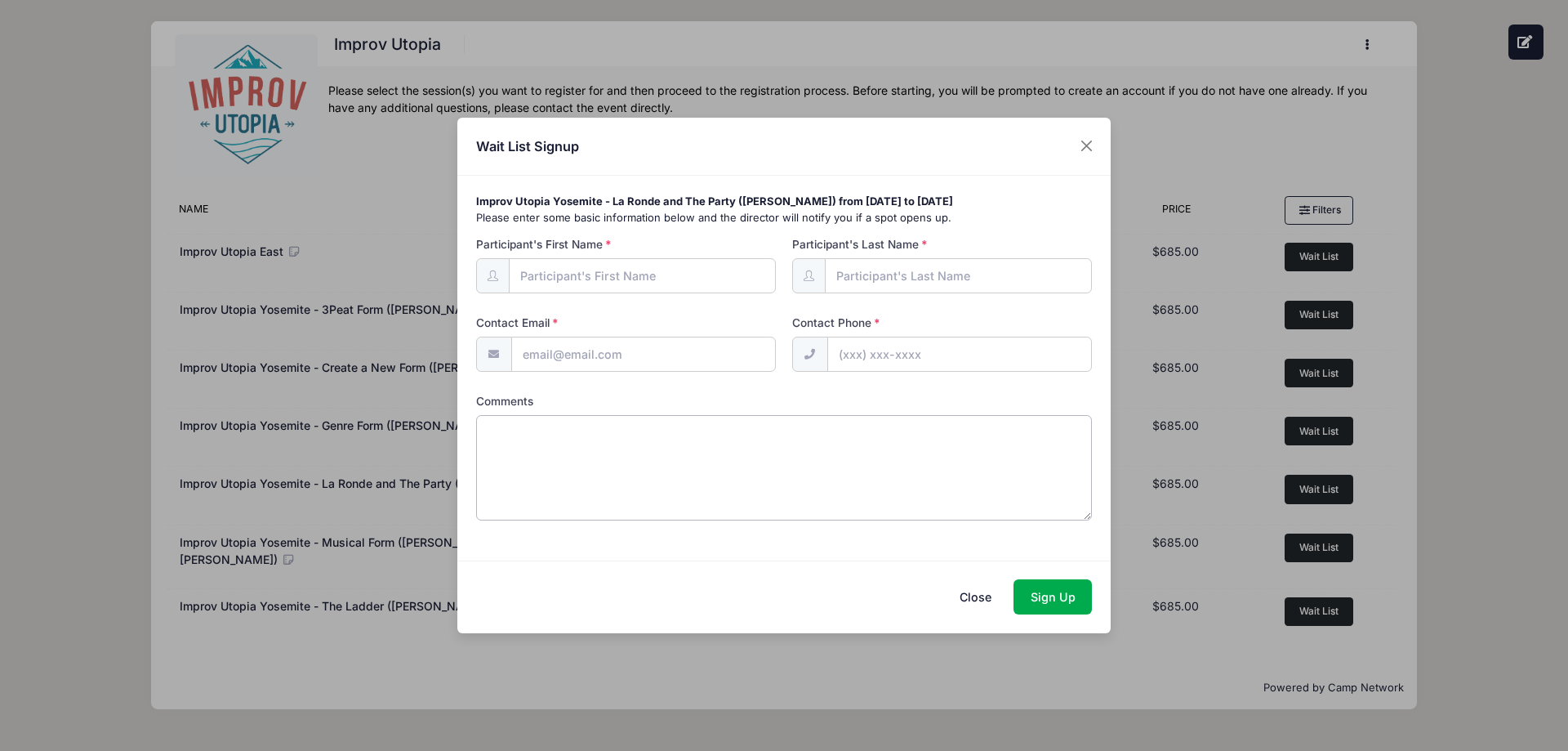
click at [694, 485] on textarea "Comments" at bounding box center [784, 467] width 617 height 105
paste textarea "[PERSON_NAME] La Ronde and The Party [EMAIL_ADDRESS][DOMAIN_NAME]"
click at [736, 438] on textarea "[PERSON_NAME] La Ronde and The Party [EMAIL_ADDRESS][DOMAIN_NAME]" at bounding box center [784, 467] width 617 height 105
type textarea "[PERSON_NAME] La Ronde and The Party"
click at [619, 361] on input "Contact Email" at bounding box center [643, 353] width 265 height 35
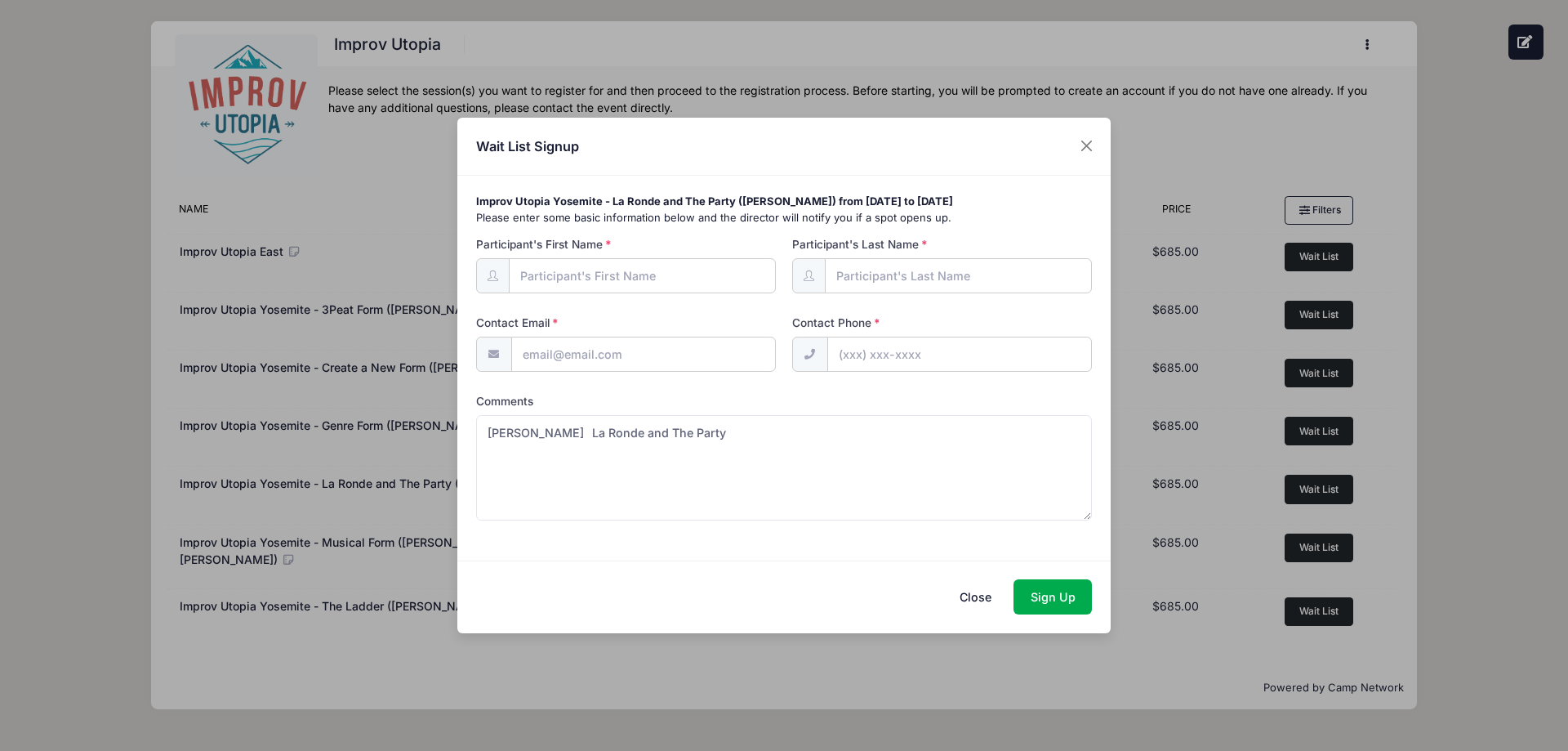
paste input "[EMAIL_ADDRESS][DOMAIN_NAME]"
type input "[EMAIL_ADDRESS][DOMAIN_NAME]"
click at [546, 438] on textarea "[PERSON_NAME] La Ronde and The Party" at bounding box center [784, 467] width 617 height 105
type textarea "[PERSON_NAME] Ronde and The Party"
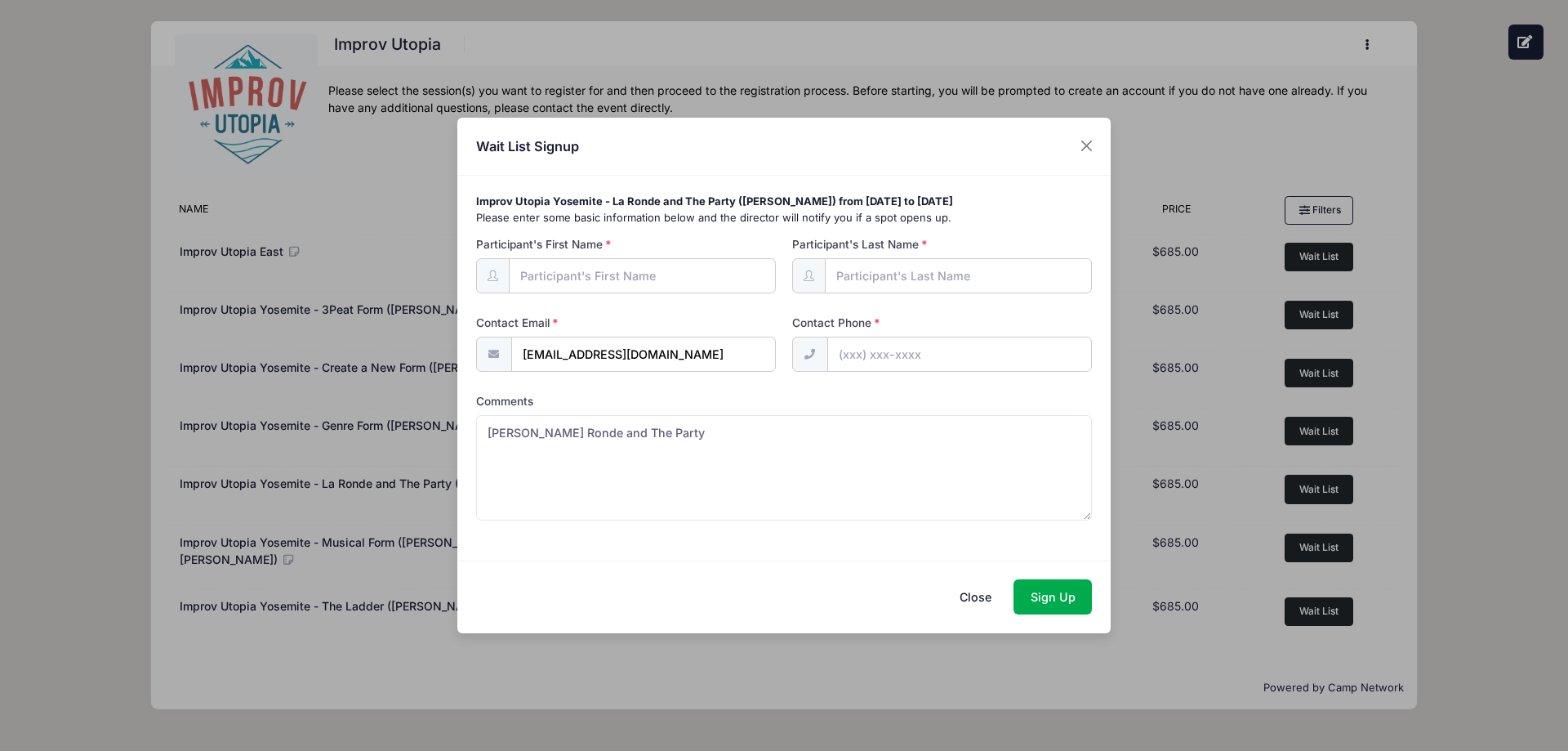
click at [913, 280] on input "Participant's Last Name" at bounding box center [959, 275] width 268 height 35
paste input "[PERSON_NAME]"
type input "[PERSON_NAME]"
click at [494, 435] on textarea "[PERSON_NAME] Ronde and The Party" at bounding box center [784, 467] width 617 height 105
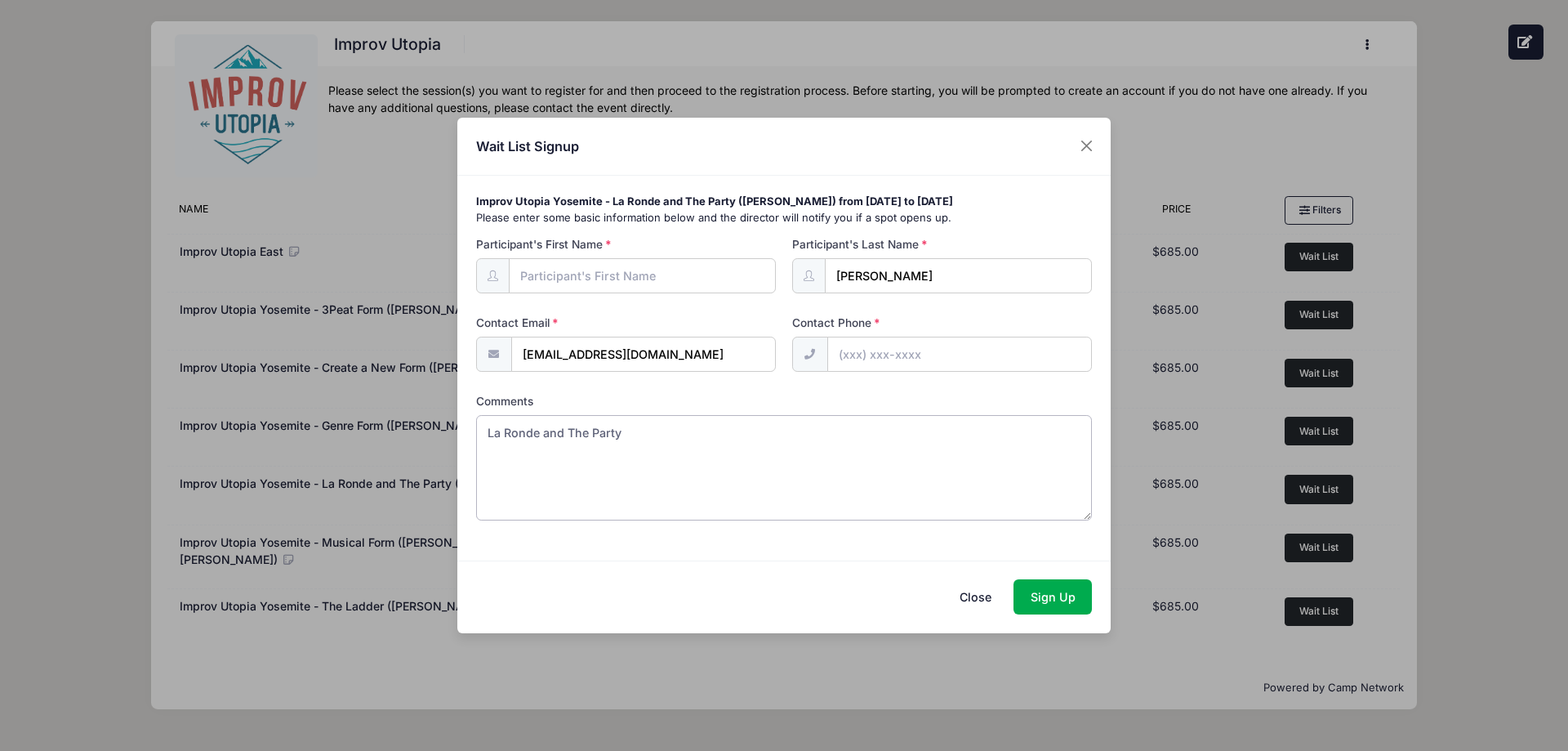
type textarea "La Ronde and The Party"
click at [572, 278] on input "Participant's First Name" at bounding box center [643, 275] width 268 height 35
paste input "[PERSON_NAME]"
type input "[PERSON_NAME]"
click at [585, 438] on textarea "La Ronde and The Party" at bounding box center [784, 467] width 617 height 105
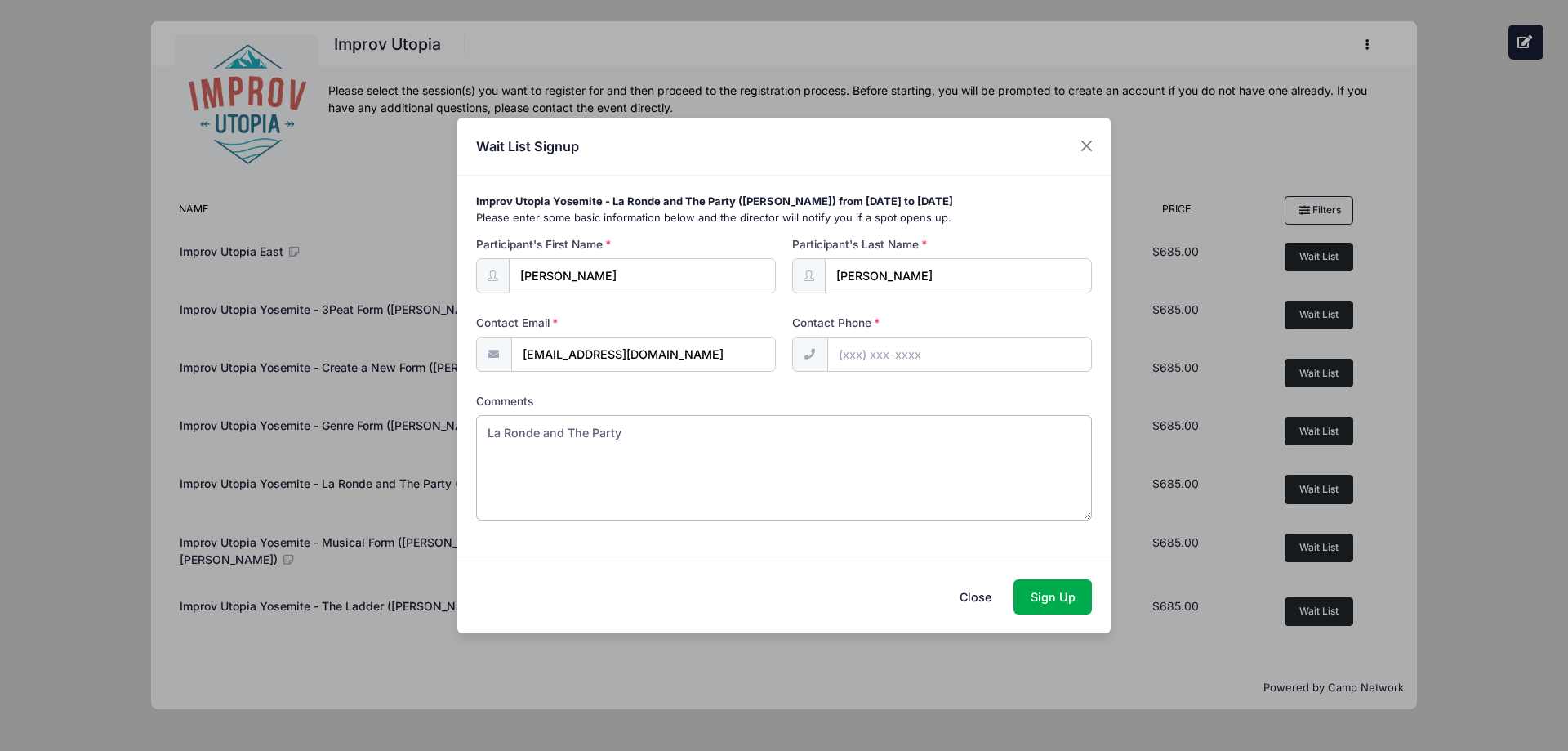
click at [585, 438] on textarea "La Ronde and The Party" at bounding box center [784, 467] width 617 height 105
click at [897, 346] on input "Contact Phone" at bounding box center [959, 353] width 265 height 35
type input "(555) 555-5555"
click at [1042, 596] on button "Sign Up" at bounding box center [1053, 596] width 79 height 35
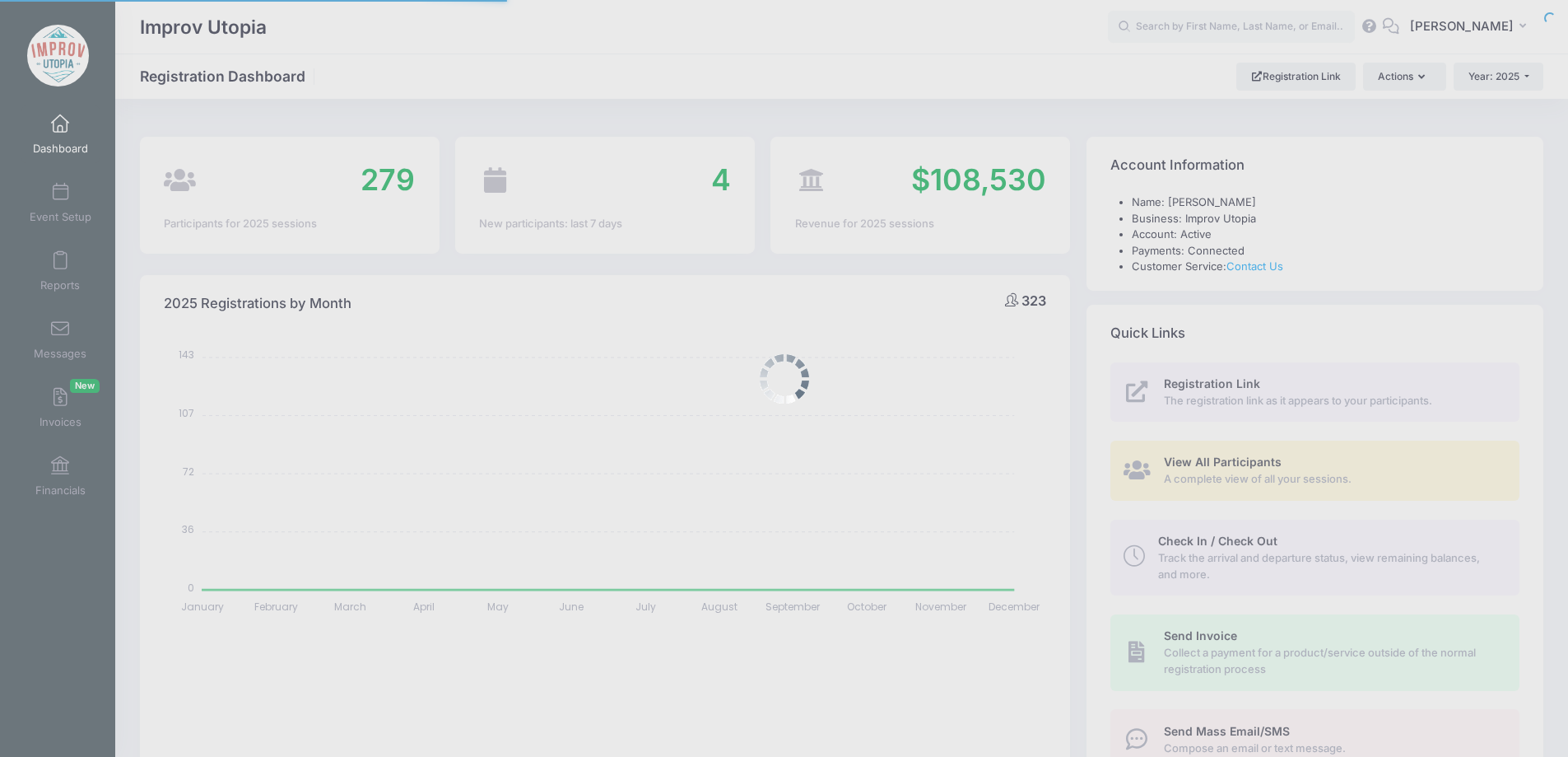
select select
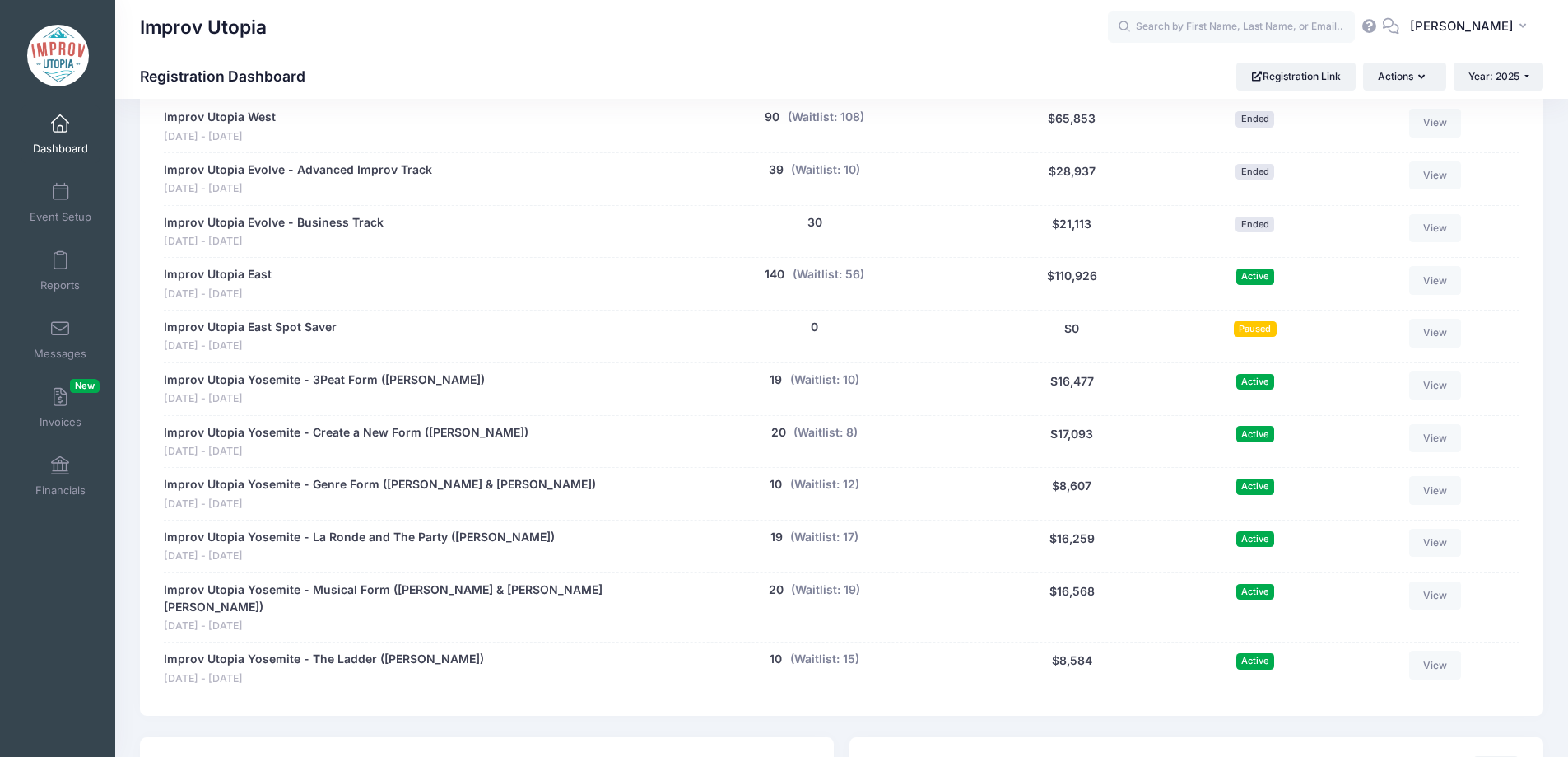
scroll to position [827, 0]
click at [841, 536] on button "(Waitlist: 17)" at bounding box center [824, 536] width 68 height 17
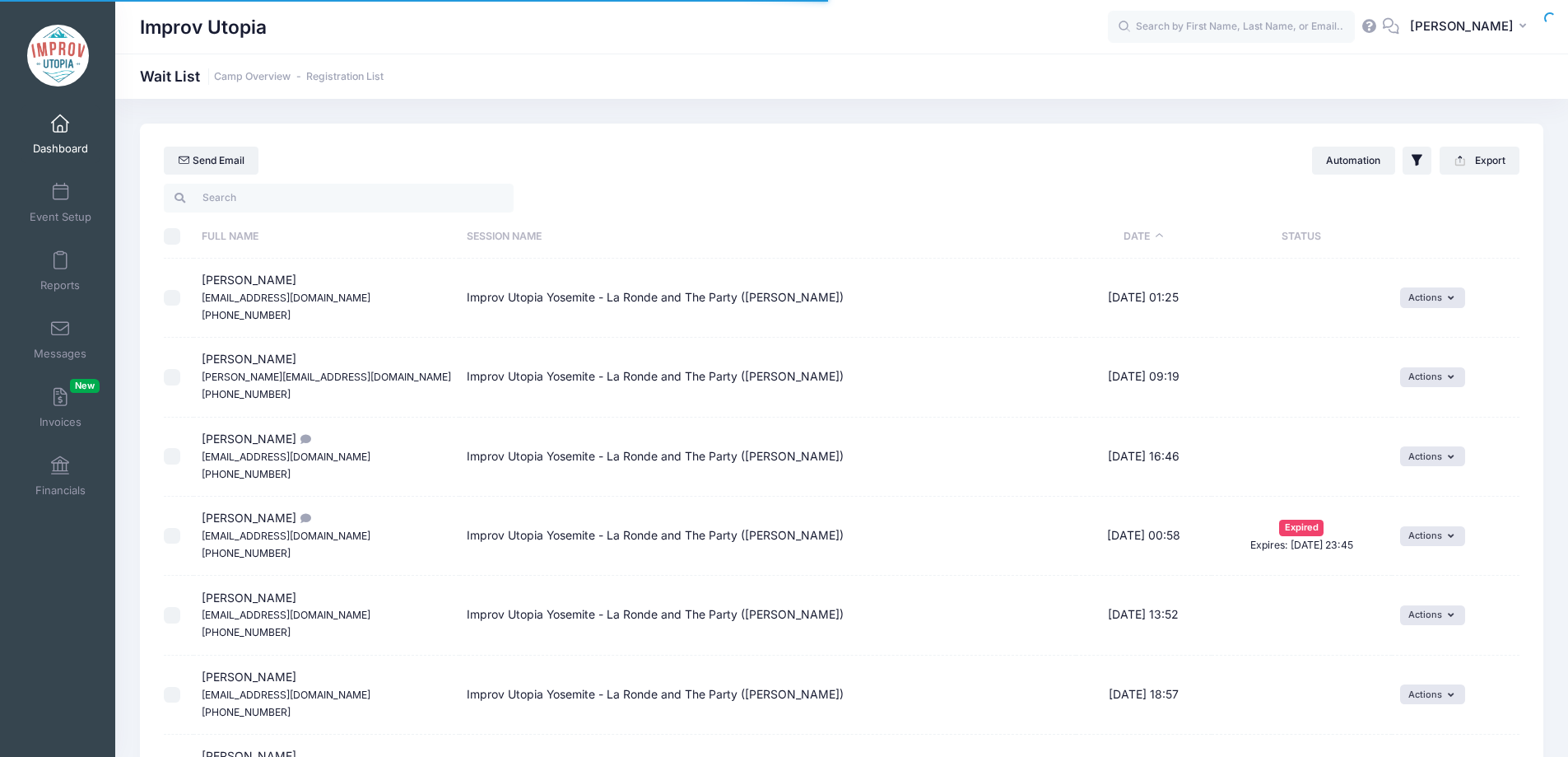
select select "50"
click at [1151, 237] on th "Date" at bounding box center [1143, 237] width 136 height 44
click at [1431, 302] on button "Actions" at bounding box center [1432, 298] width 65 height 20
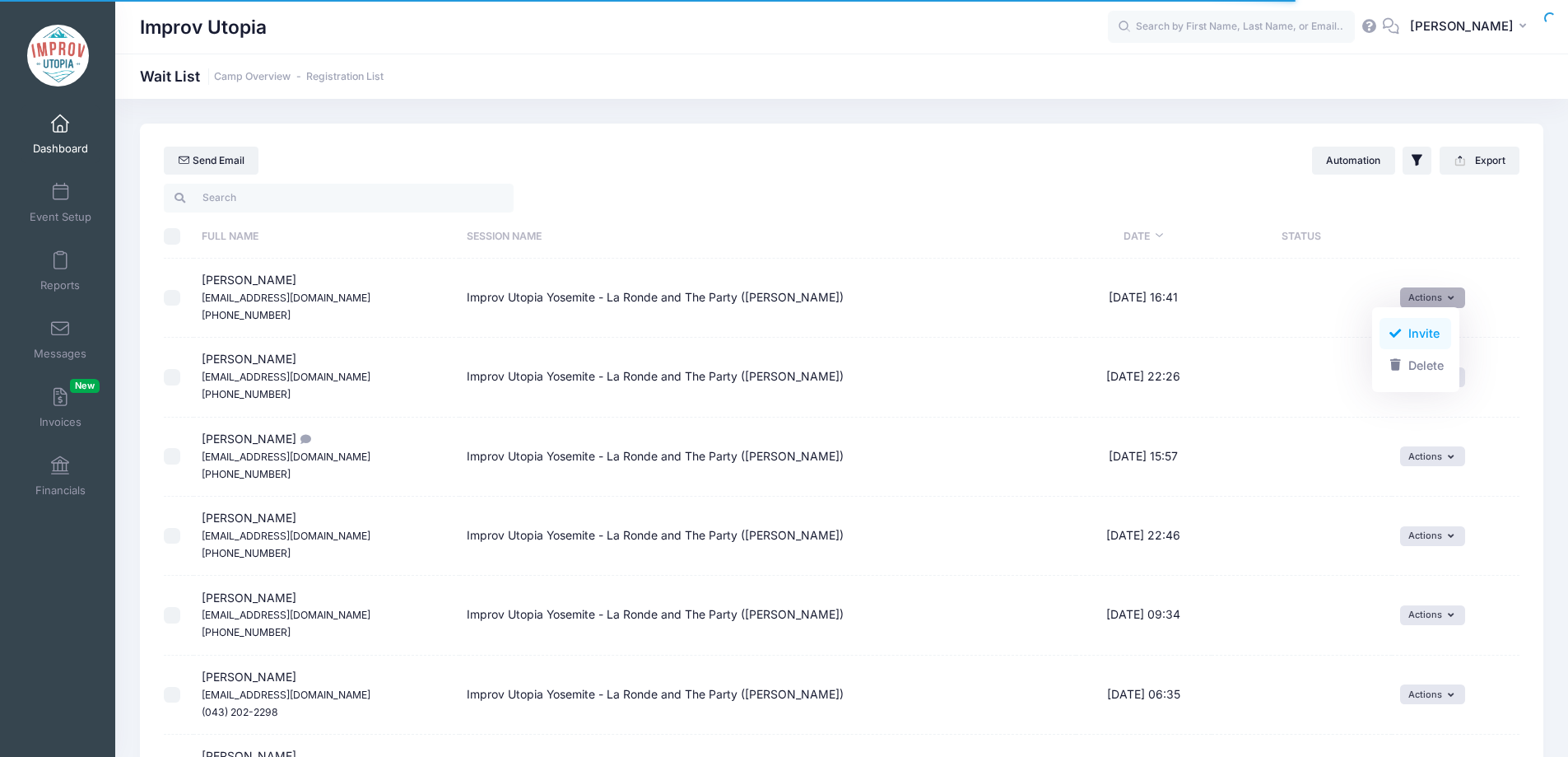
click at [1414, 335] on link "Invite" at bounding box center [1415, 333] width 71 height 31
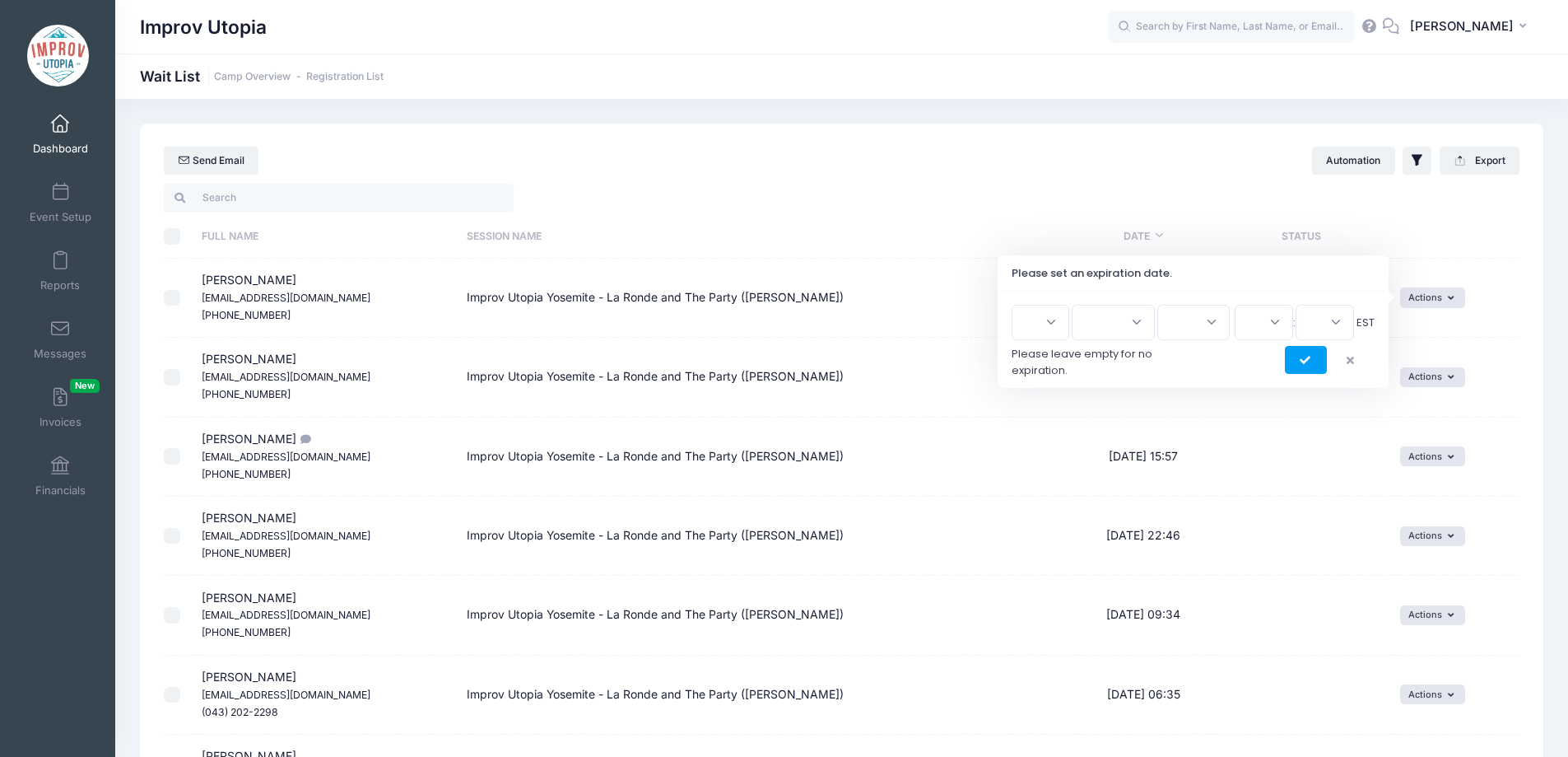
click at [1047, 331] on select "1 2 3 4 5 6 7 8 9 10 11 12 13 14 15 16 17 18 19 20 21 22 23 24 25 26 27 28 29 3…" at bounding box center [1040, 322] width 57 height 36
select select "15"
click at [1017, 305] on select "1 2 3 4 5 6 7 8 9 10 11 12 13 14 15 16 17 18 19 20 21 22 23 24 25 26 27 28 29 3…" at bounding box center [1040, 322] width 57 height 36
click at [1113, 333] on select "Jan Feb Mar Apr May Jun Jul Aug Sep Oct Nov Dec" at bounding box center [1113, 322] width 83 height 36
select select "7"
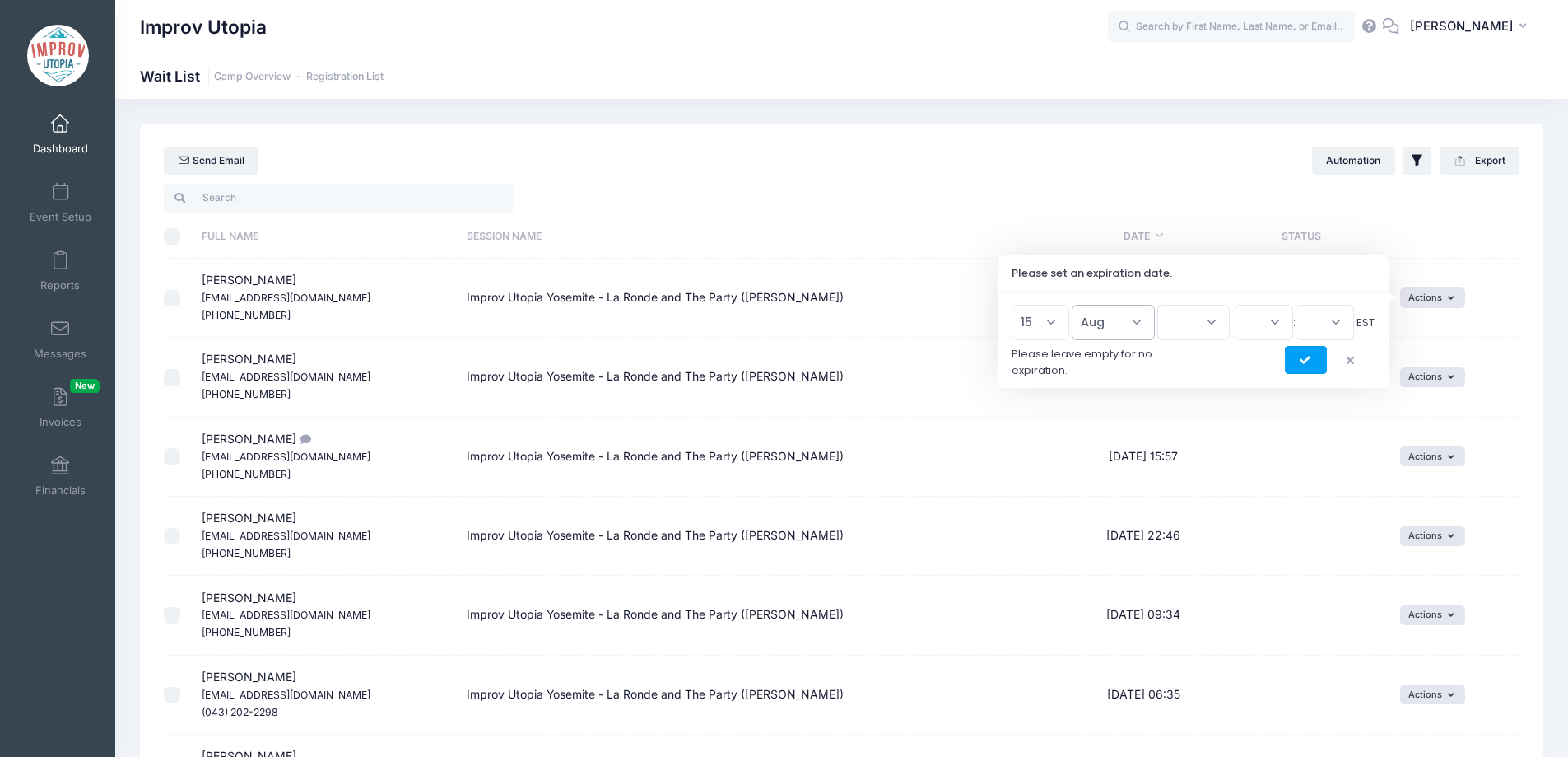
click at [1079, 305] on select "Jan Feb Mar Apr May Jun Jul Aug Sep Oct Nov Dec" at bounding box center [1113, 322] width 83 height 36
click at [1191, 322] on select "2026 2025" at bounding box center [1193, 322] width 72 height 36
select select "2025"
click at [1157, 305] on select "2026 2025" at bounding box center [1193, 322] width 72 height 36
click at [1274, 308] on select "00 01 02 03 04 05 06 07 08 09 10 11 12 13 14 15 16 17 18 19 20 21 22 23" at bounding box center [1263, 322] width 58 height 36
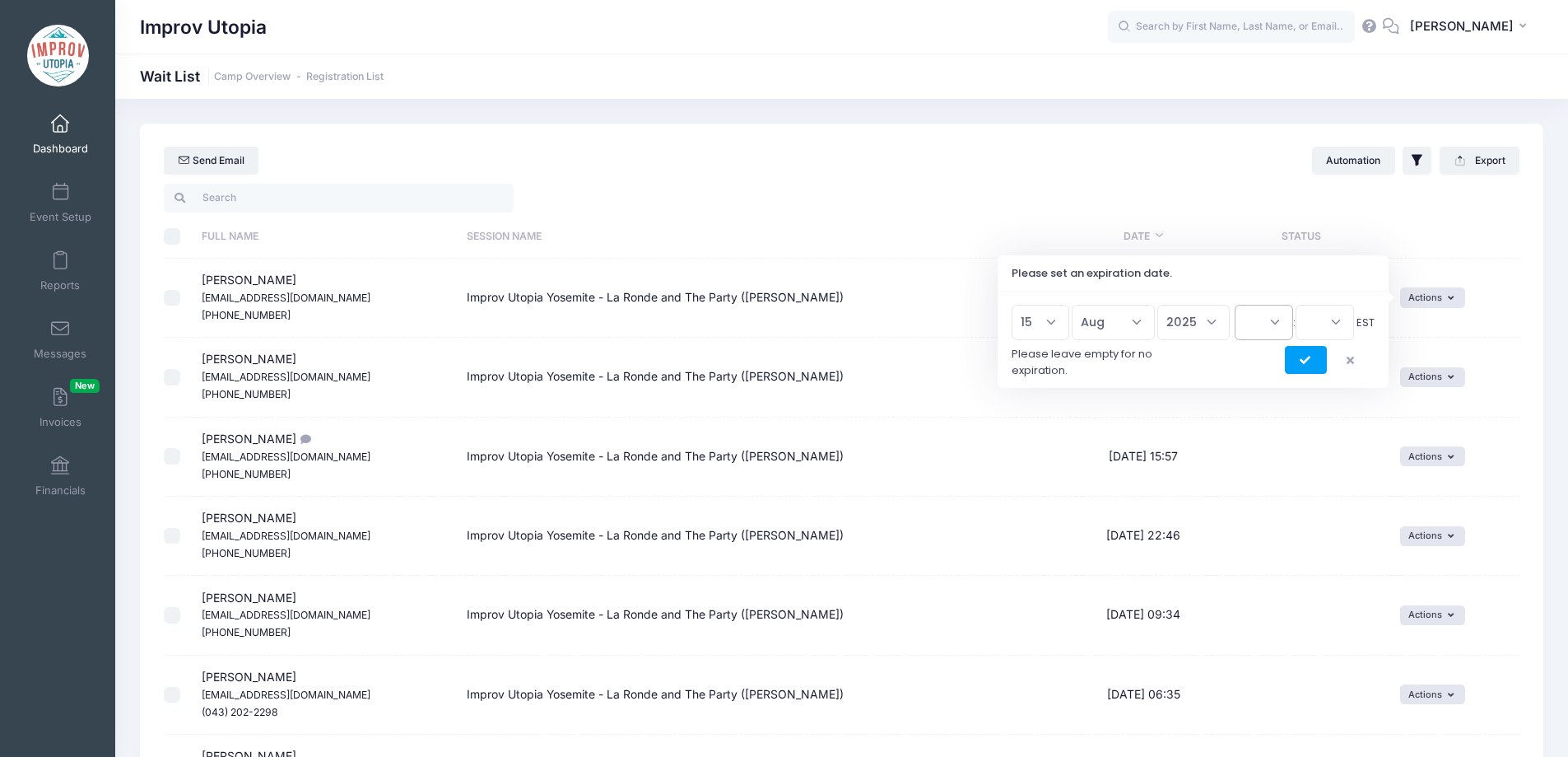
select select "23"
click at [1234, 305] on select "00 01 02 03 04 05 06 07 08 09 10 11 12 13 14 15 16 17 18 19 20 21 22 23" at bounding box center [1263, 322] width 58 height 36
click at [1323, 313] on select "00 15 30 45" at bounding box center [1324, 322] width 58 height 36
select select "45"
click at [1295, 305] on select "00 15 30 45" at bounding box center [1324, 322] width 58 height 36
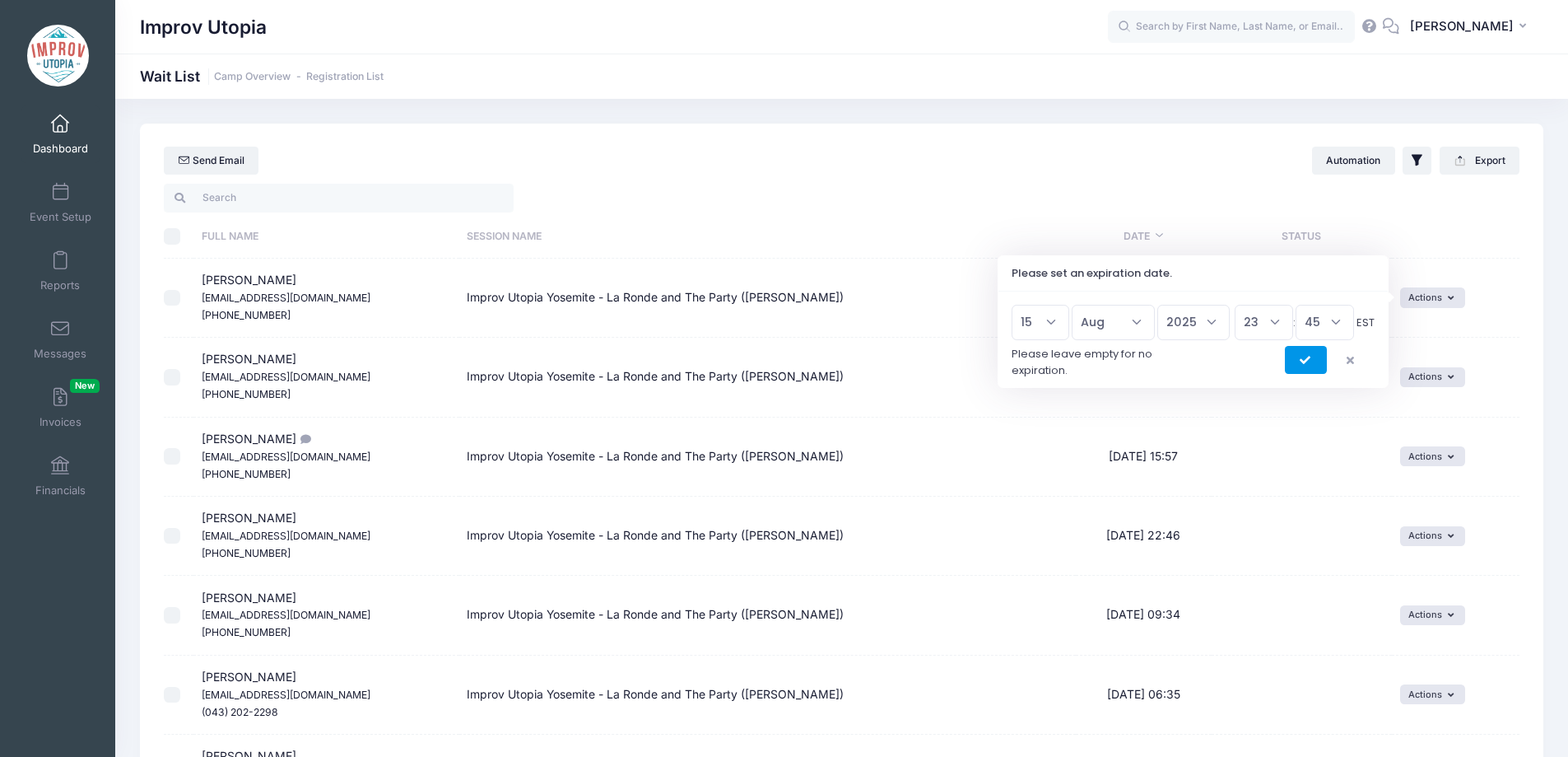
click at [1301, 368] on button "submit" at bounding box center [1305, 360] width 42 height 28
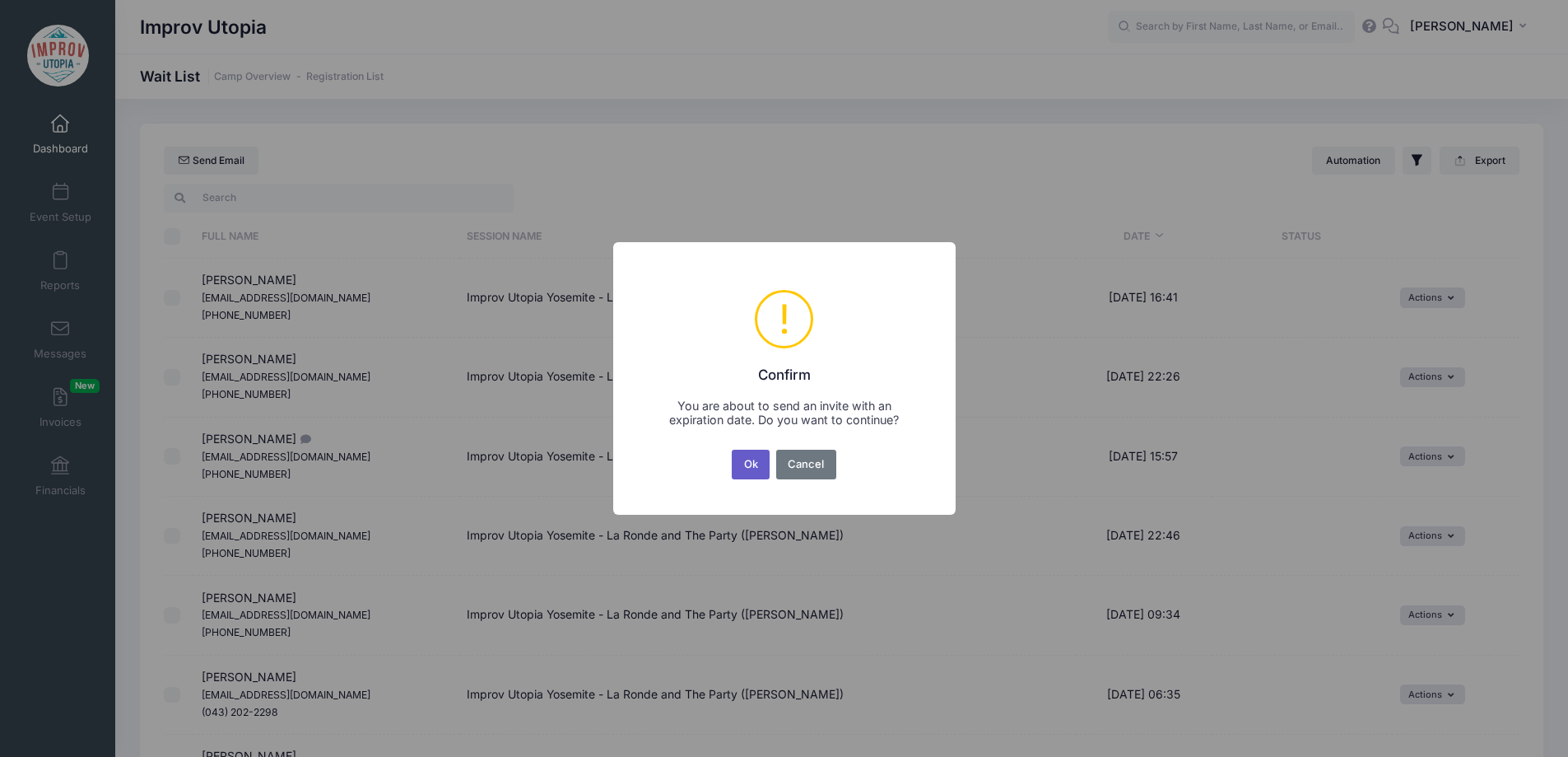
click at [740, 460] on button "Ok" at bounding box center [750, 464] width 37 height 29
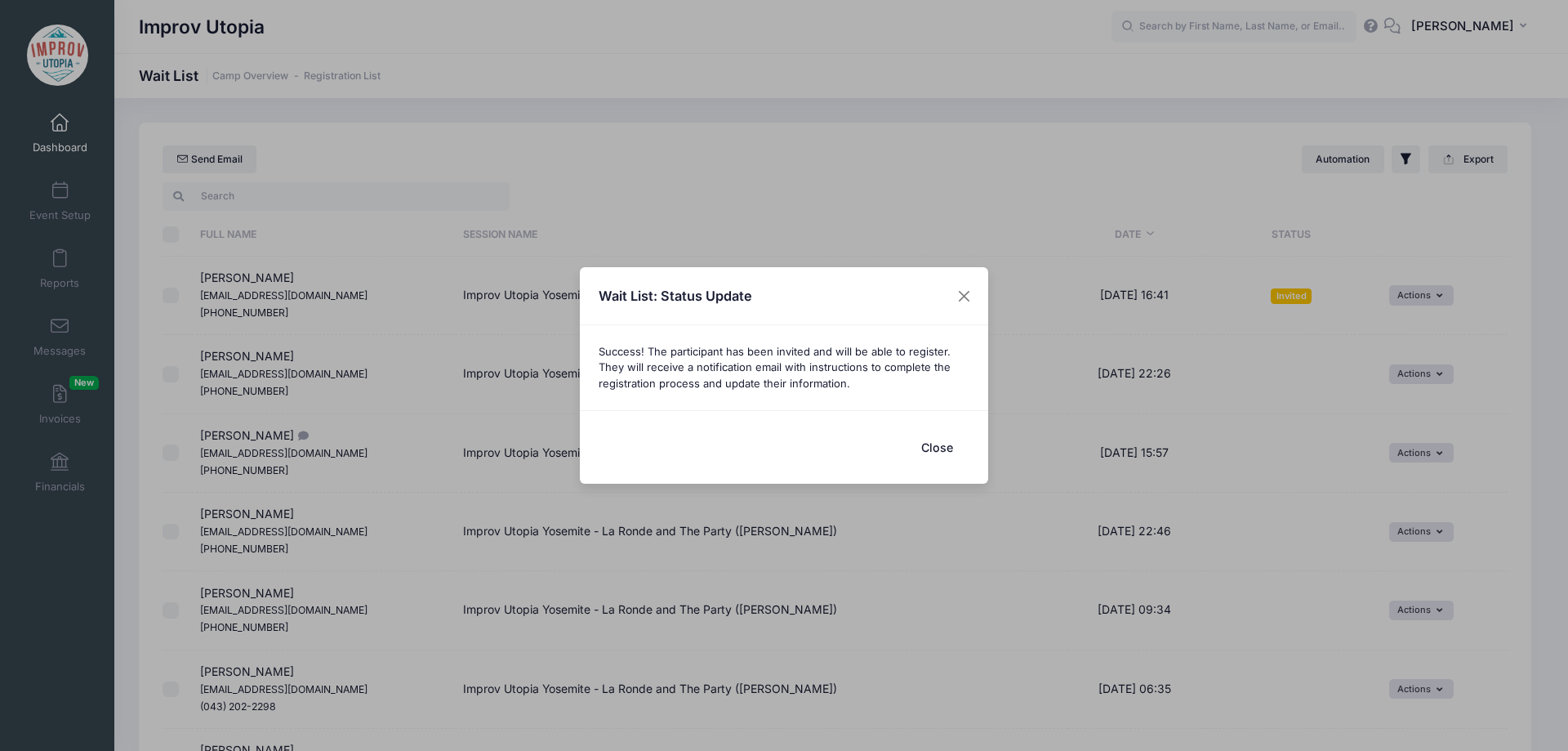
click at [926, 439] on button "Close" at bounding box center [937, 447] width 65 height 35
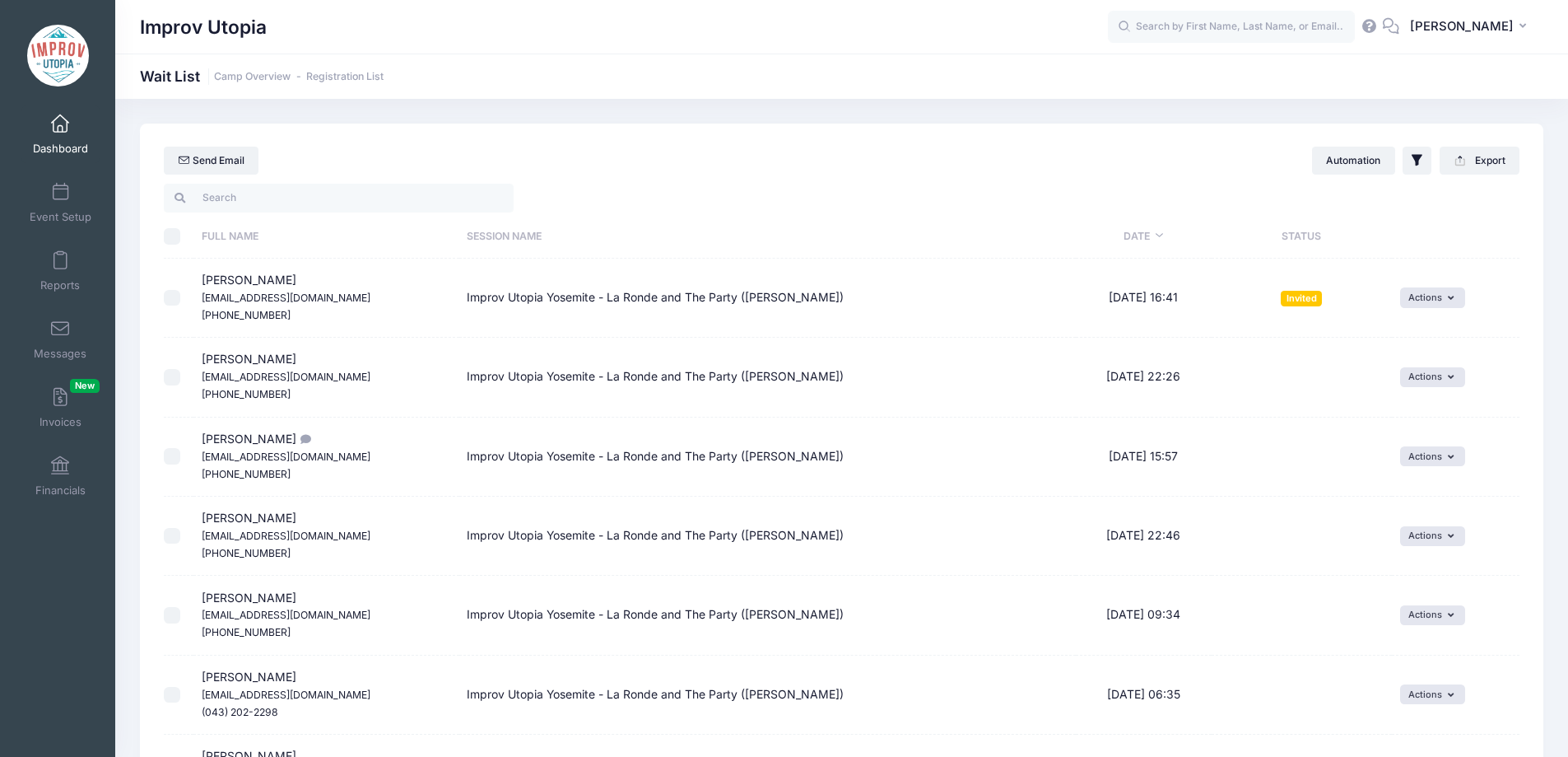
click at [44, 126] on link "Dashboard" at bounding box center [60, 133] width 78 height 58
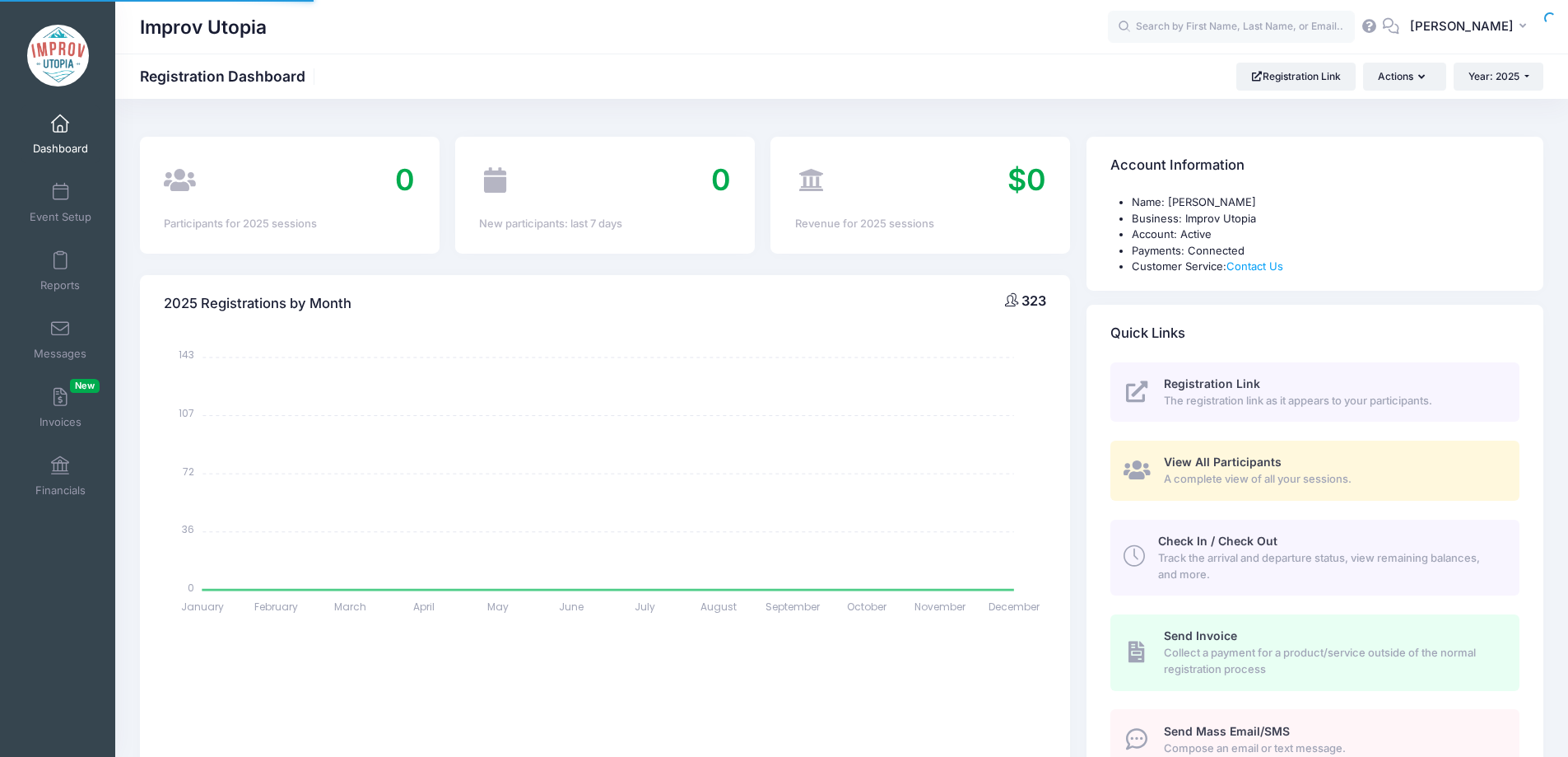
select select
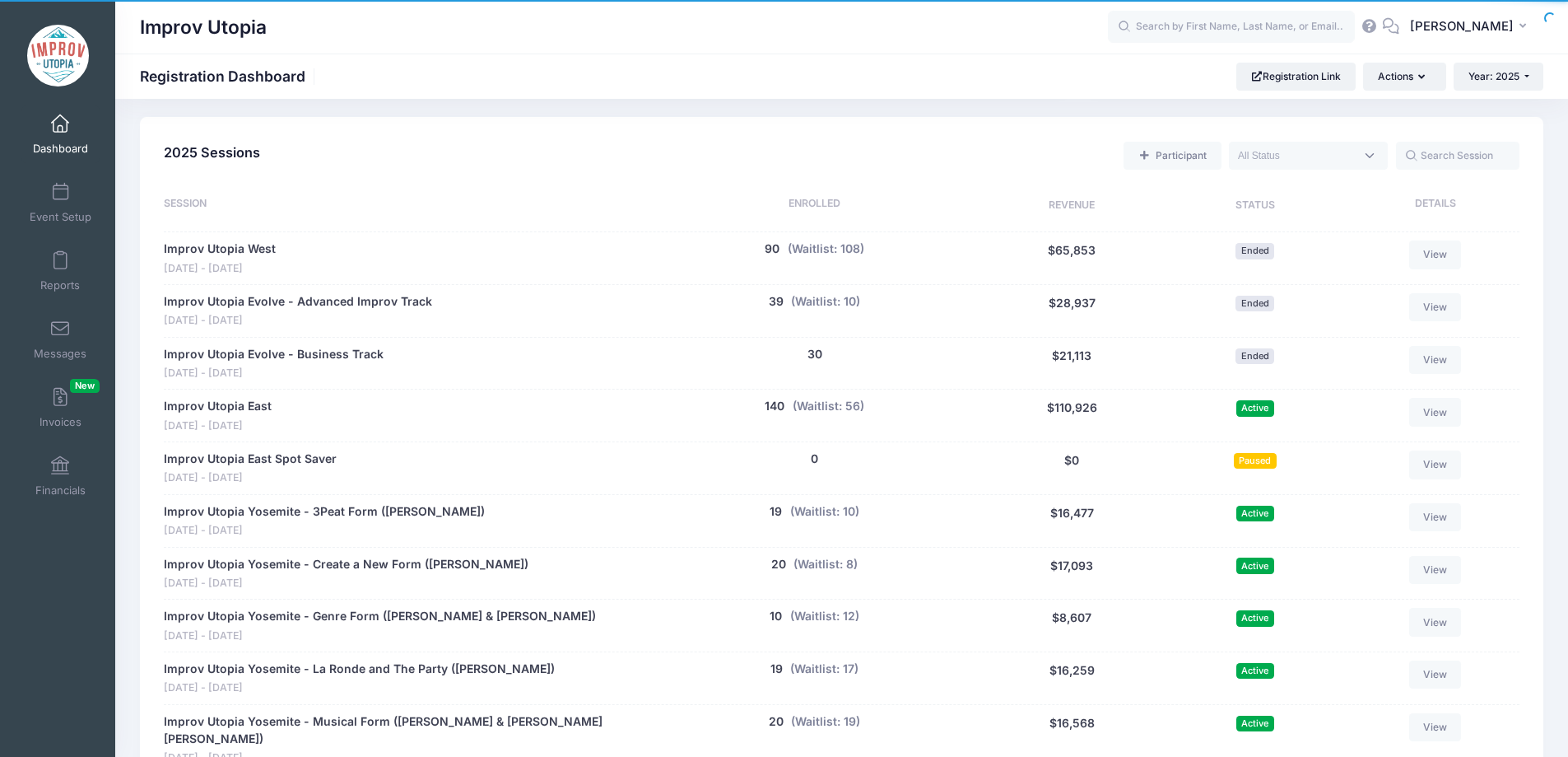
scroll to position [696, 0]
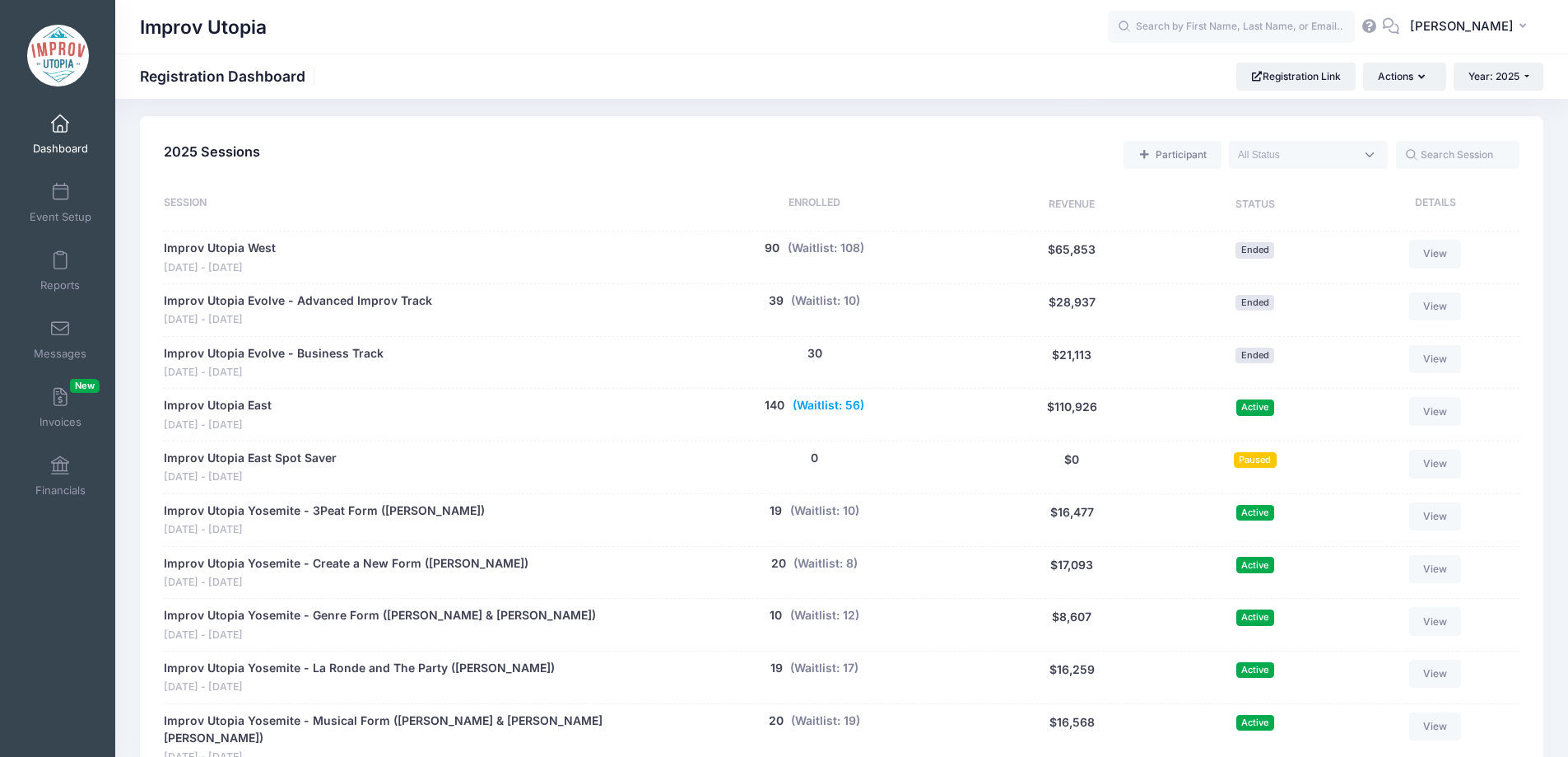
click at [825, 405] on button "(Waitlist: 56)" at bounding box center [828, 405] width 71 height 17
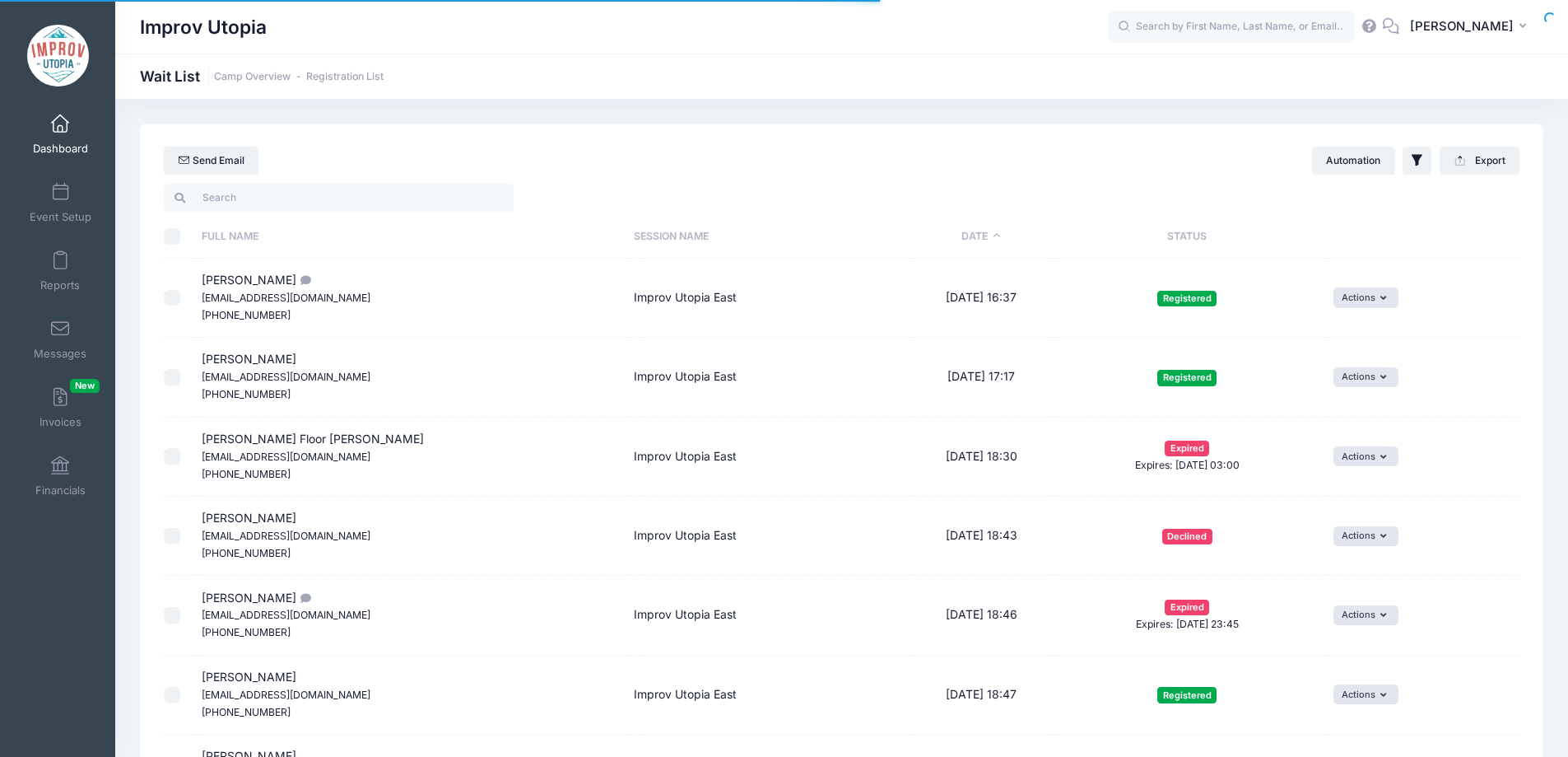
select select "50"
click at [925, 234] on th "Date" at bounding box center [981, 237] width 136 height 44
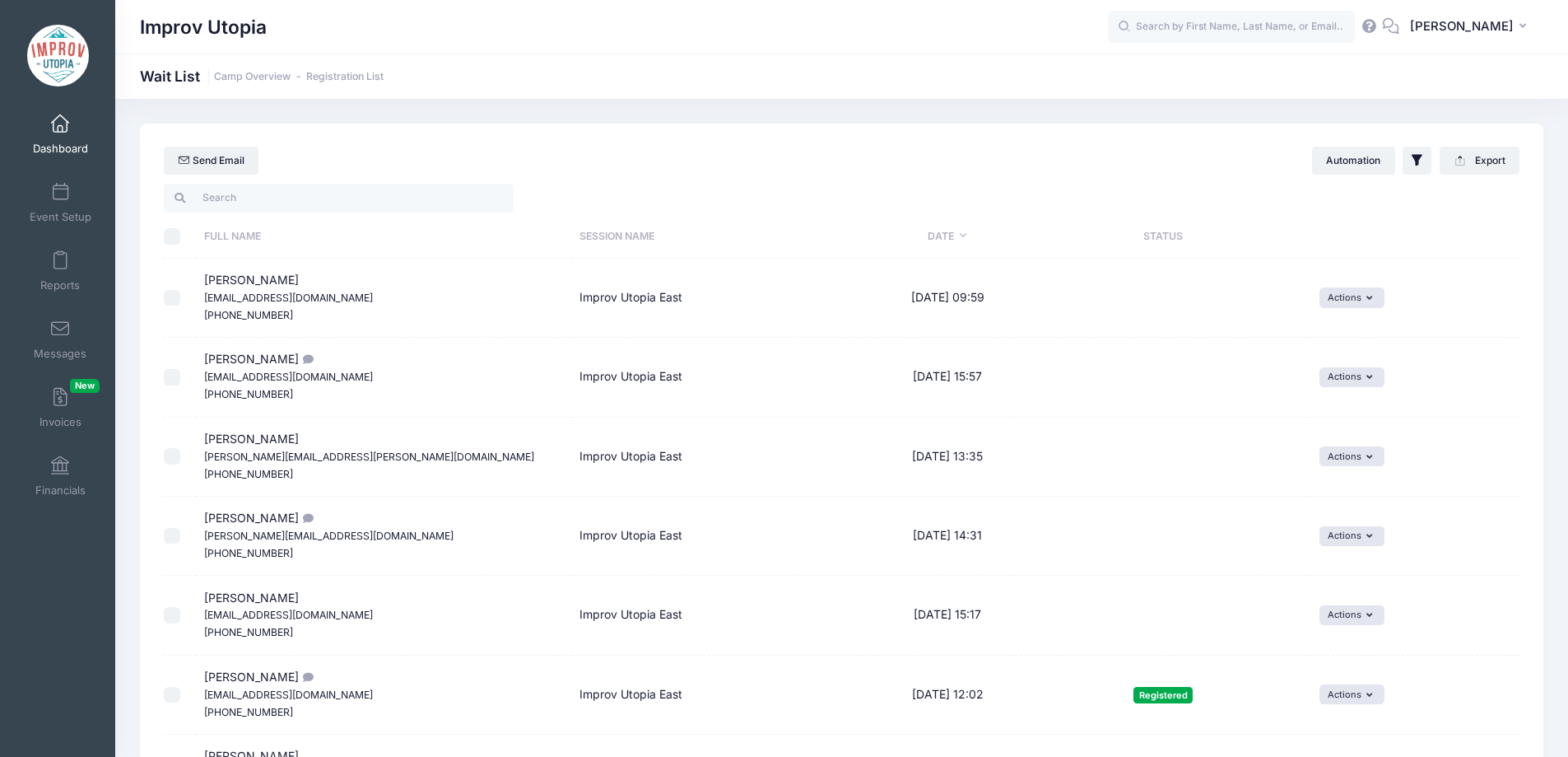
click at [60, 125] on span at bounding box center [60, 124] width 0 height 18
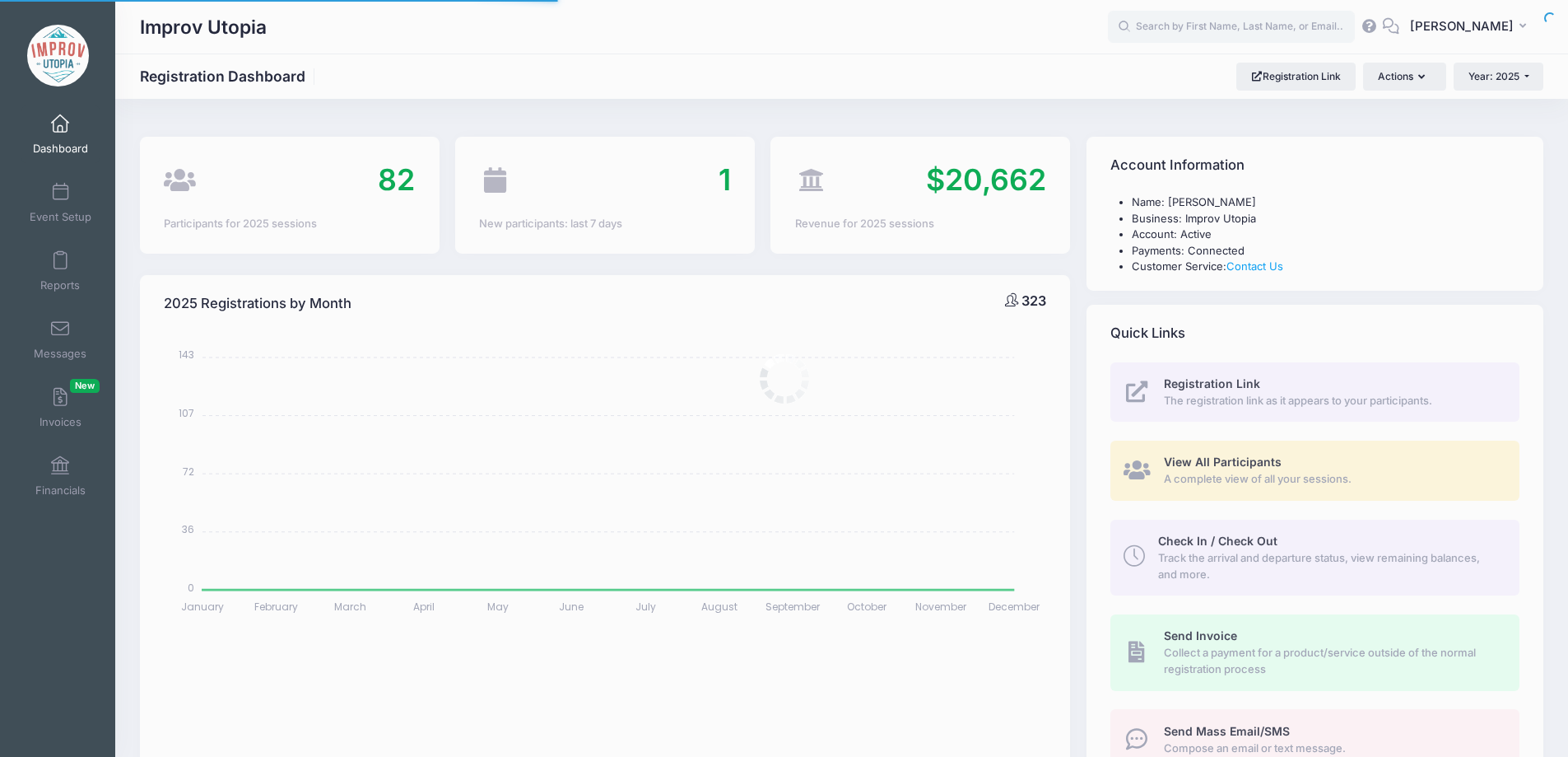
select select
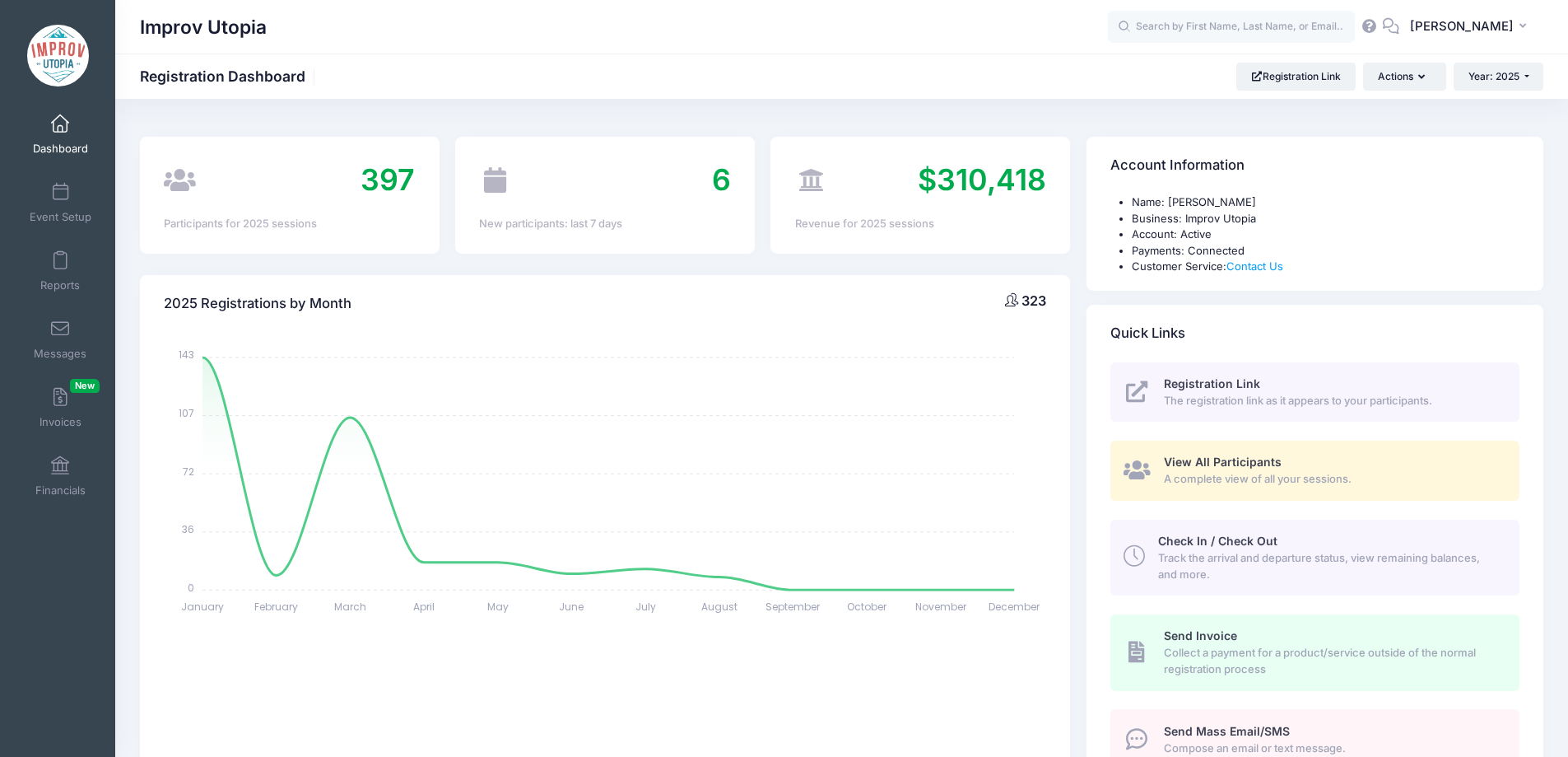
click at [63, 137] on link "Dashboard" at bounding box center [60, 133] width 78 height 58
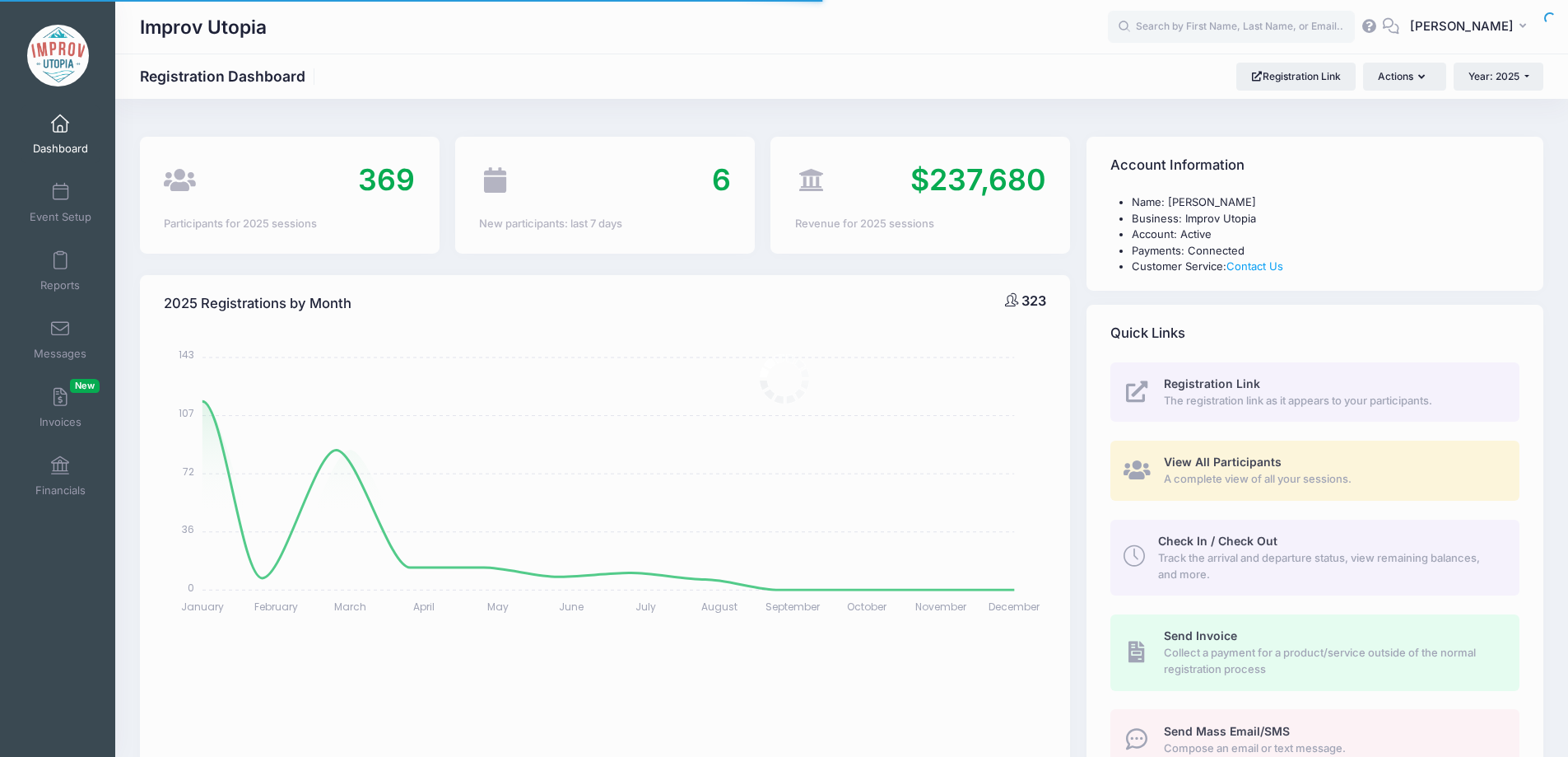
select select
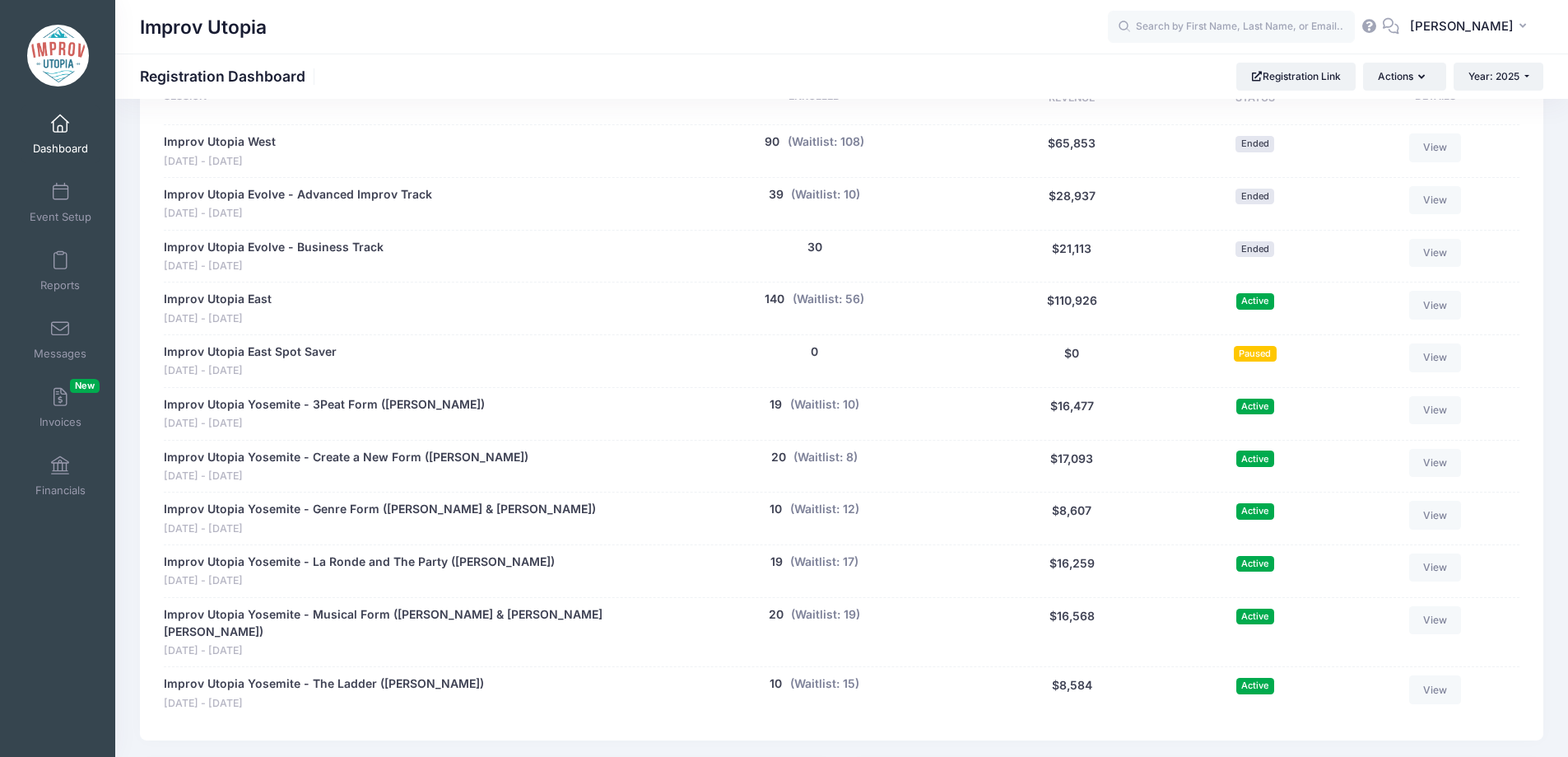
scroll to position [803, 0]
click at [773, 302] on button "140" at bounding box center [775, 298] width 20 height 17
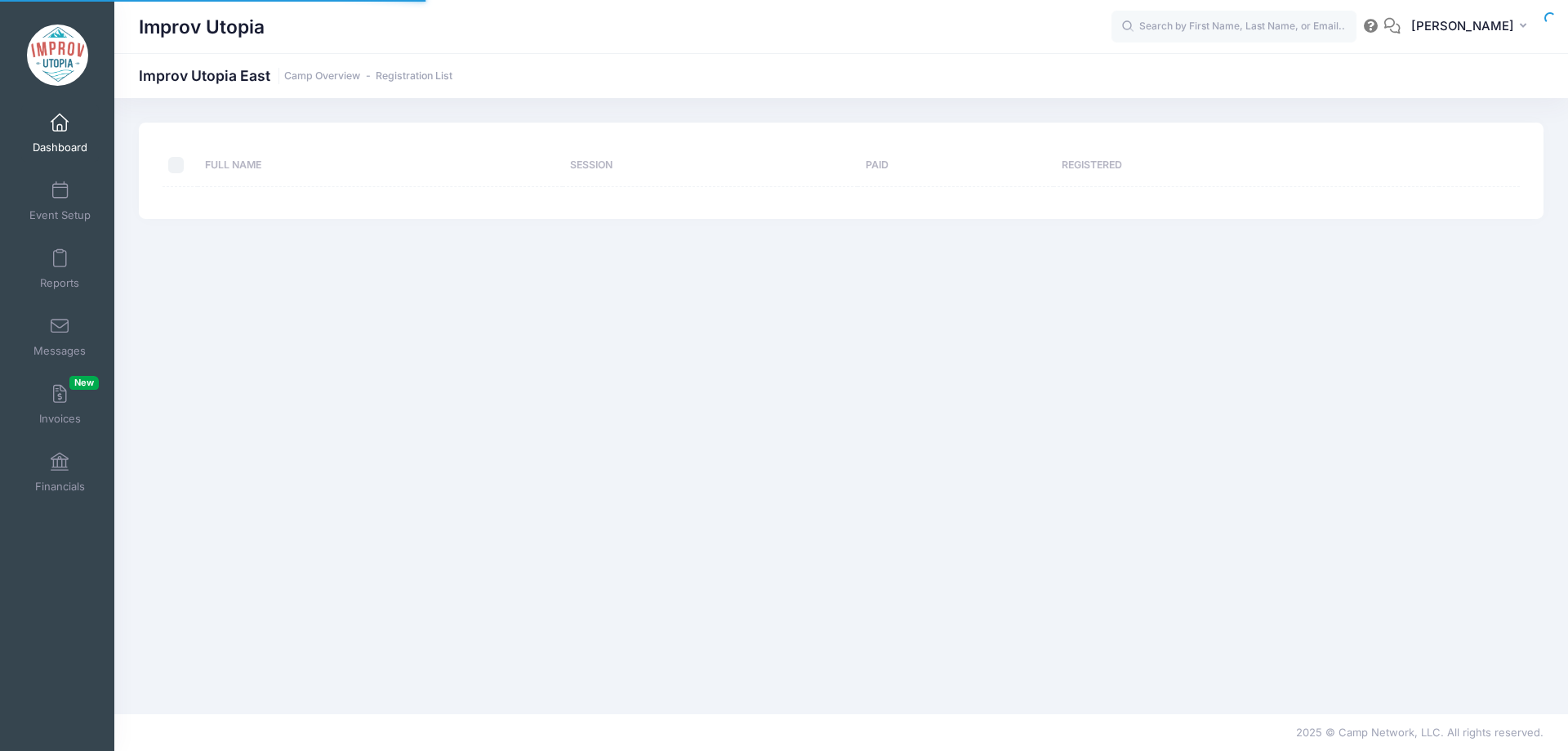
select select "10"
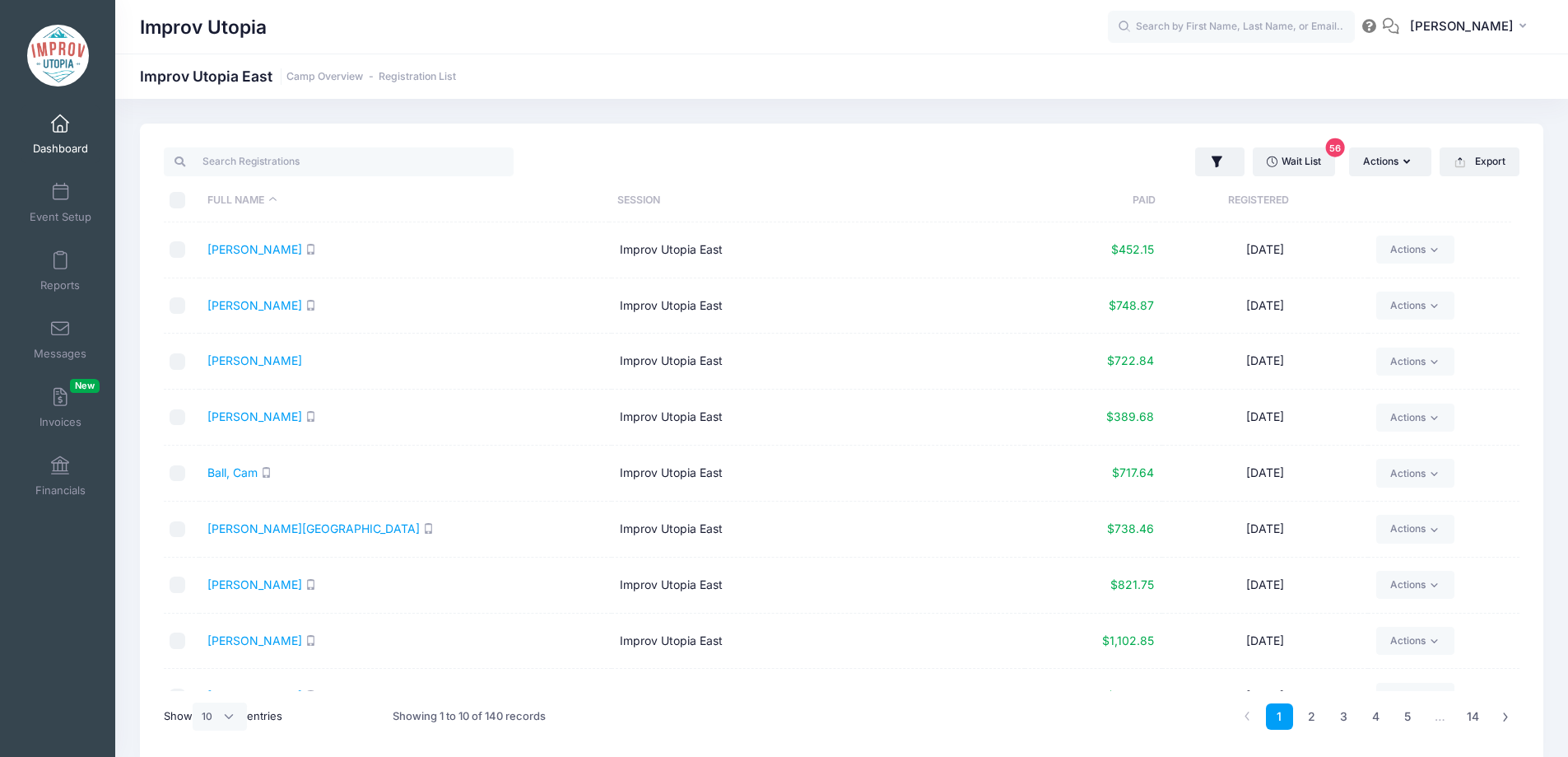
click at [1142, 201] on th "Paid" at bounding box center [1087, 201] width 137 height 44
click at [54, 138] on link "Dashboard" at bounding box center [60, 133] width 78 height 58
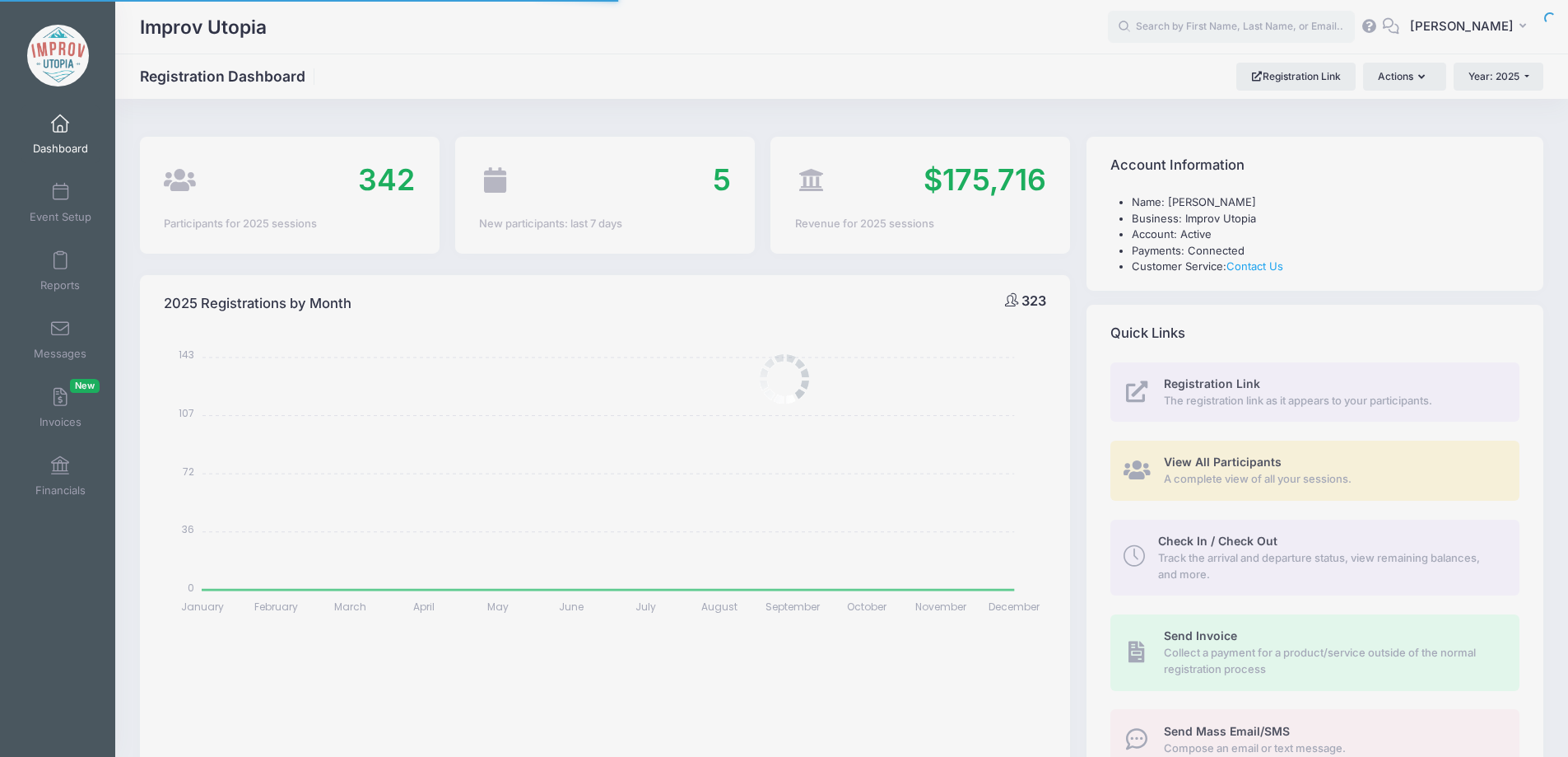
select select
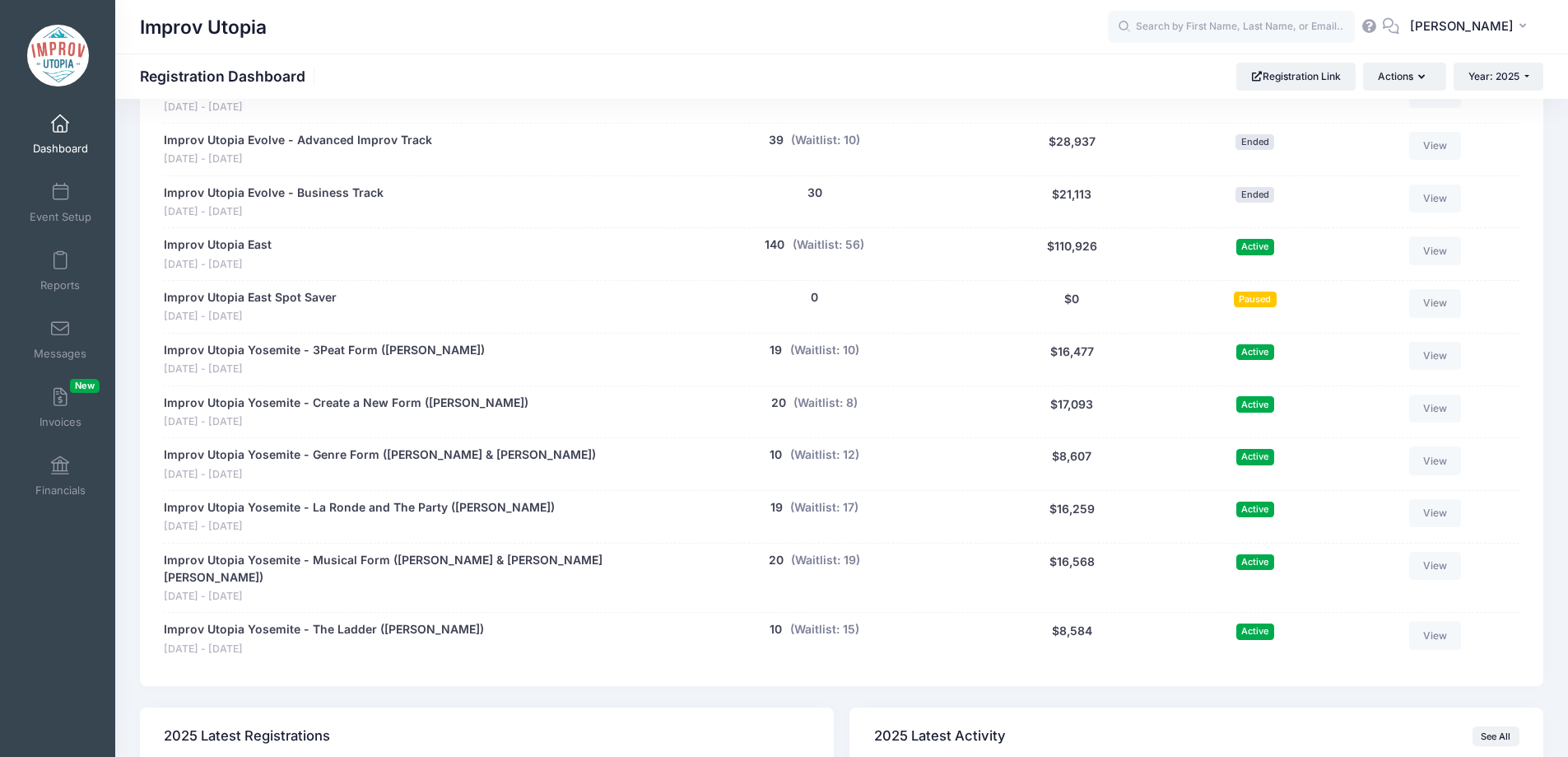
scroll to position [857, 0]
click at [815, 346] on button "(Waitlist: 10)" at bounding box center [825, 349] width 69 height 17
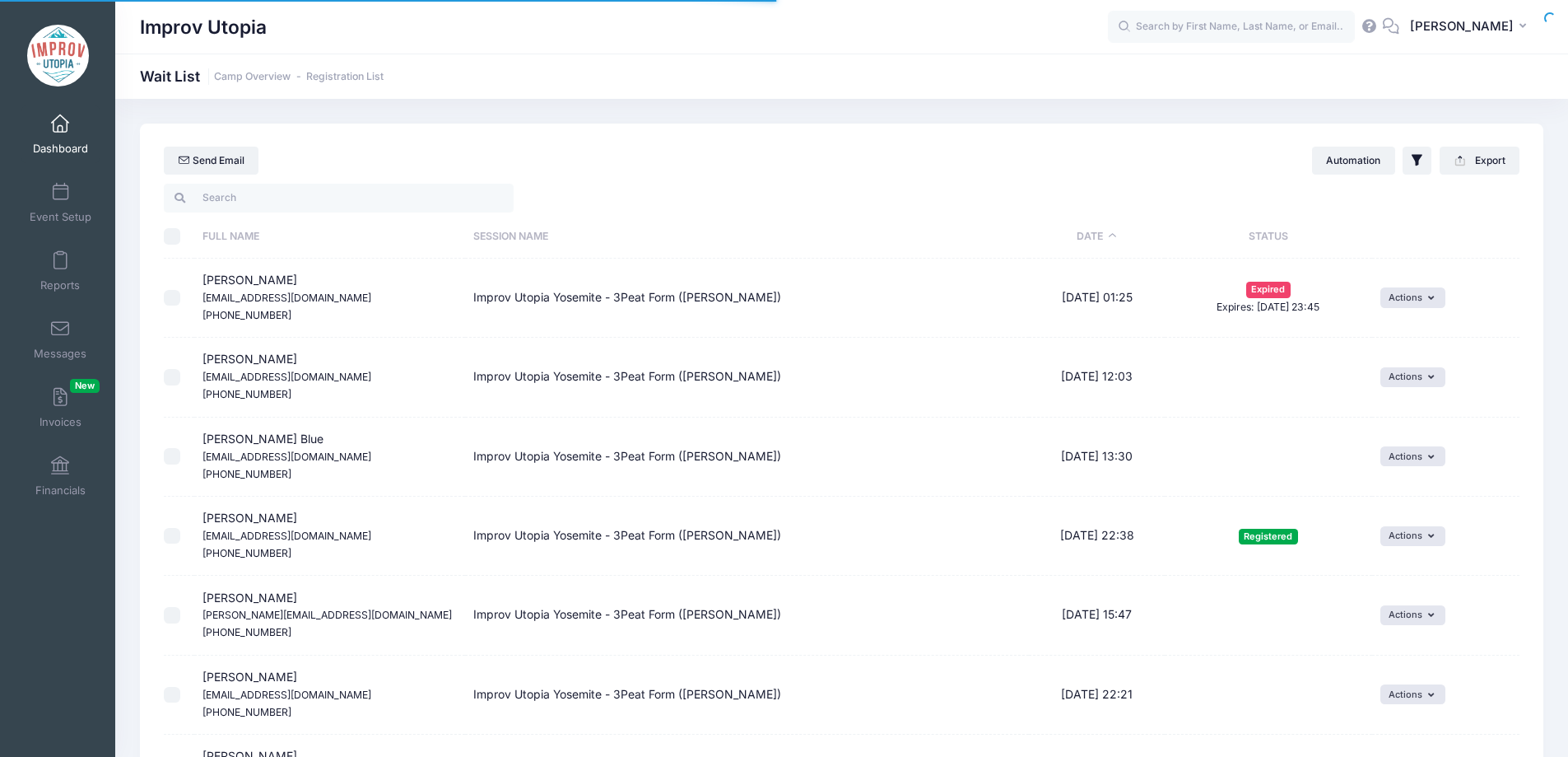
select select "50"
click at [1397, 373] on button "Actions" at bounding box center [1412, 377] width 65 height 20
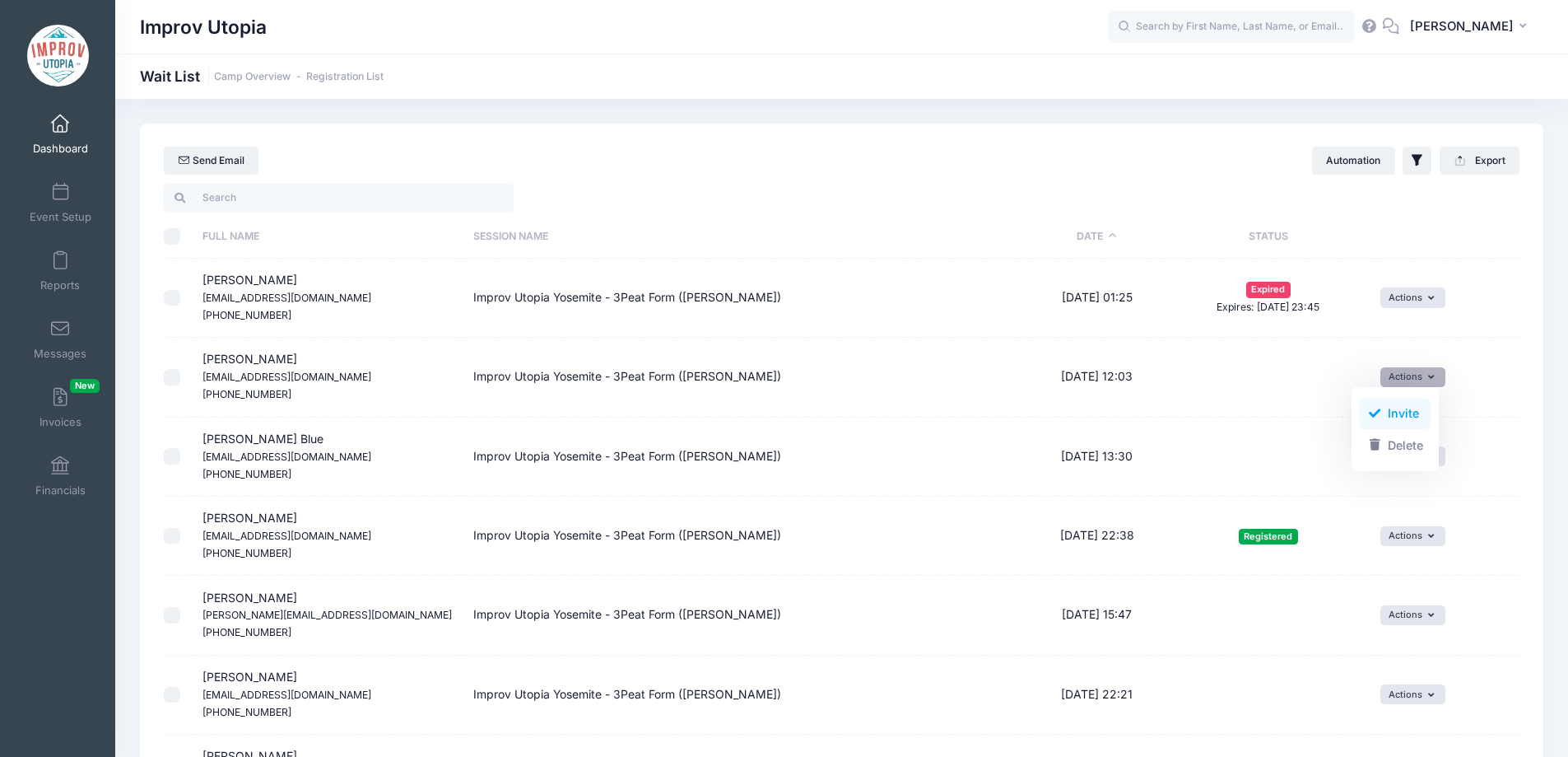
click at [1385, 416] on link "Invite" at bounding box center [1395, 413] width 71 height 31
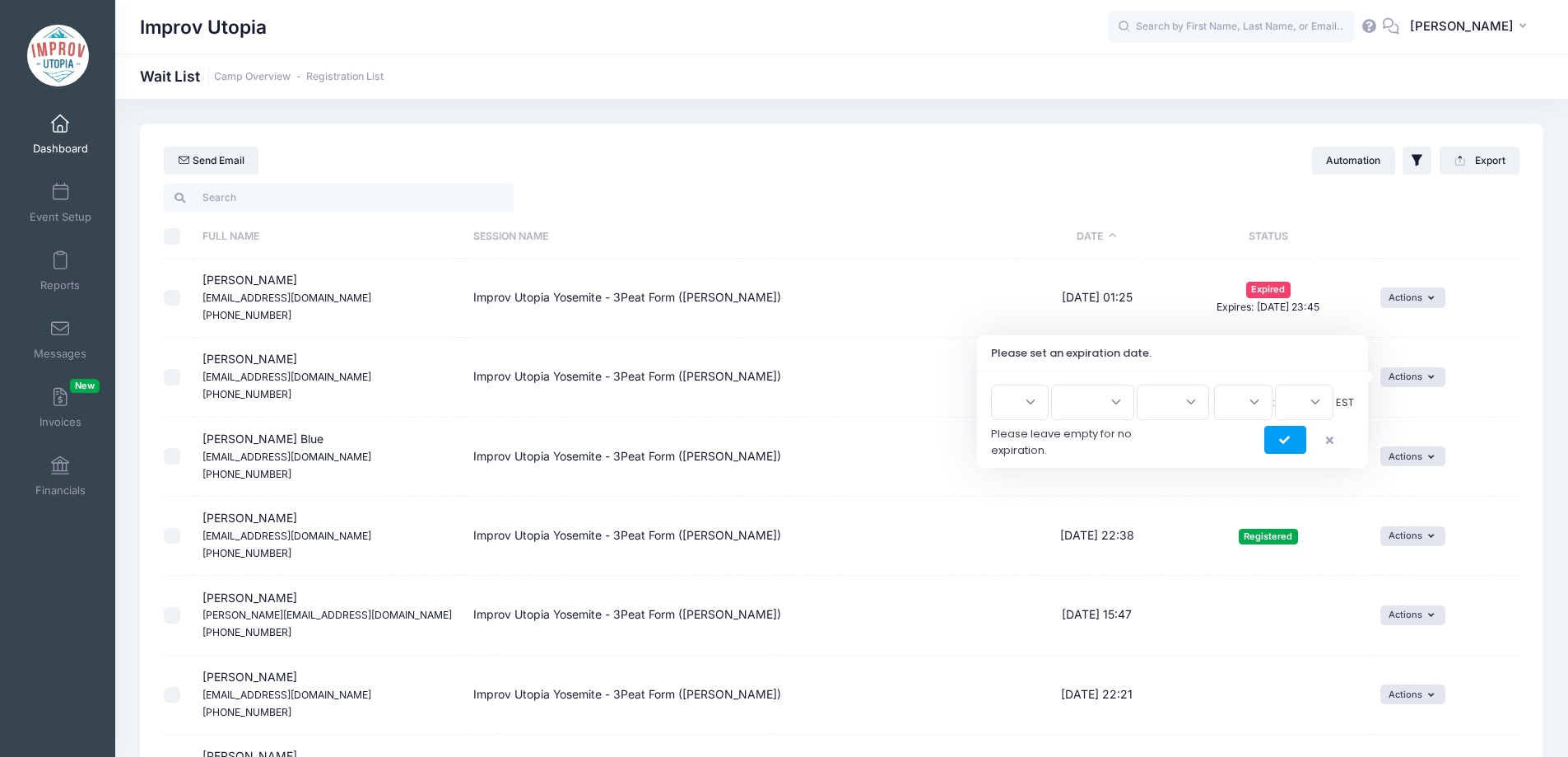
click at [1019, 396] on select "1 2 3 4 5 6 7 8 9 10 11 12 13 14 15 16 17 18 19 20 21 22 23 24 25 26 27 28 29 3…" at bounding box center [1019, 402] width 57 height 36
select select "15"
click at [997, 384] on select "1 2 3 4 5 6 7 8 9 10 11 12 13 14 15 16 17 18 19 20 21 22 23 24 25 26 27 28 29 3…" at bounding box center [1019, 402] width 57 height 36
click at [1087, 404] on select "Jan Feb Mar Apr May Jun Jul Aug Sep Oct Nov Dec" at bounding box center [1092, 402] width 83 height 36
select select "7"
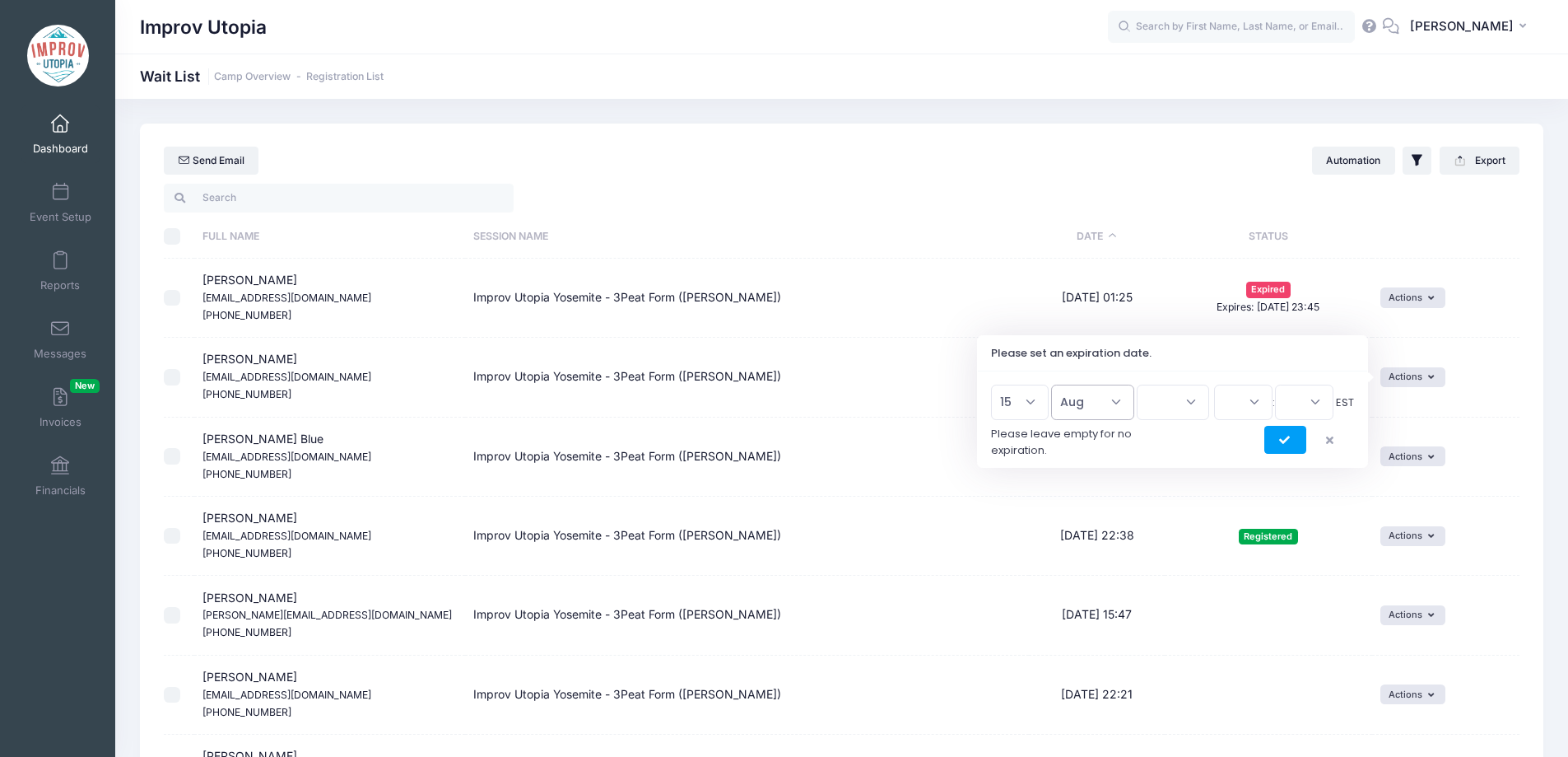
click at [1058, 384] on select "Jan Feb Mar Apr May Jun Jul Aug Sep Oct Nov Dec" at bounding box center [1092, 402] width 83 height 36
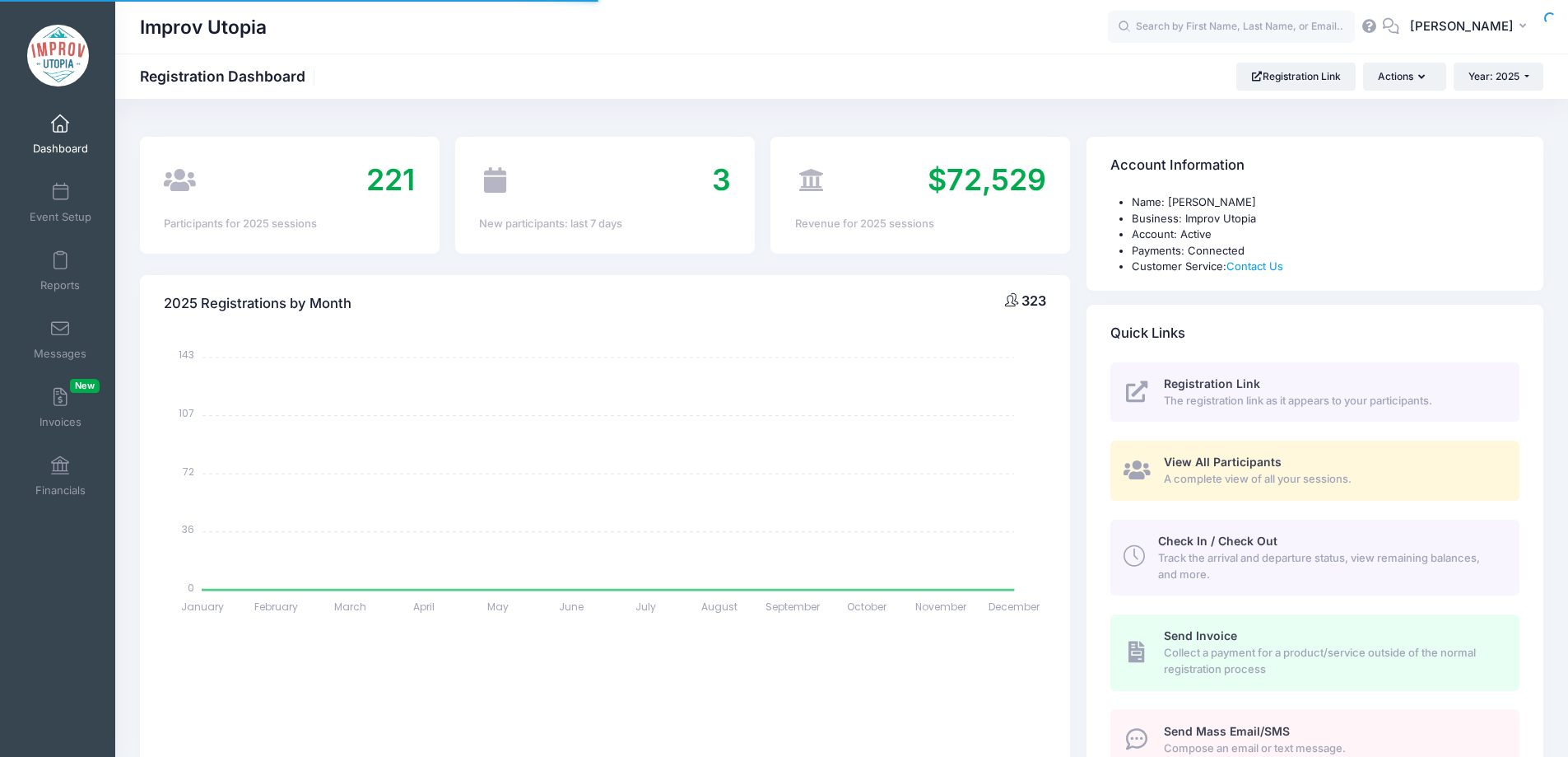
select select
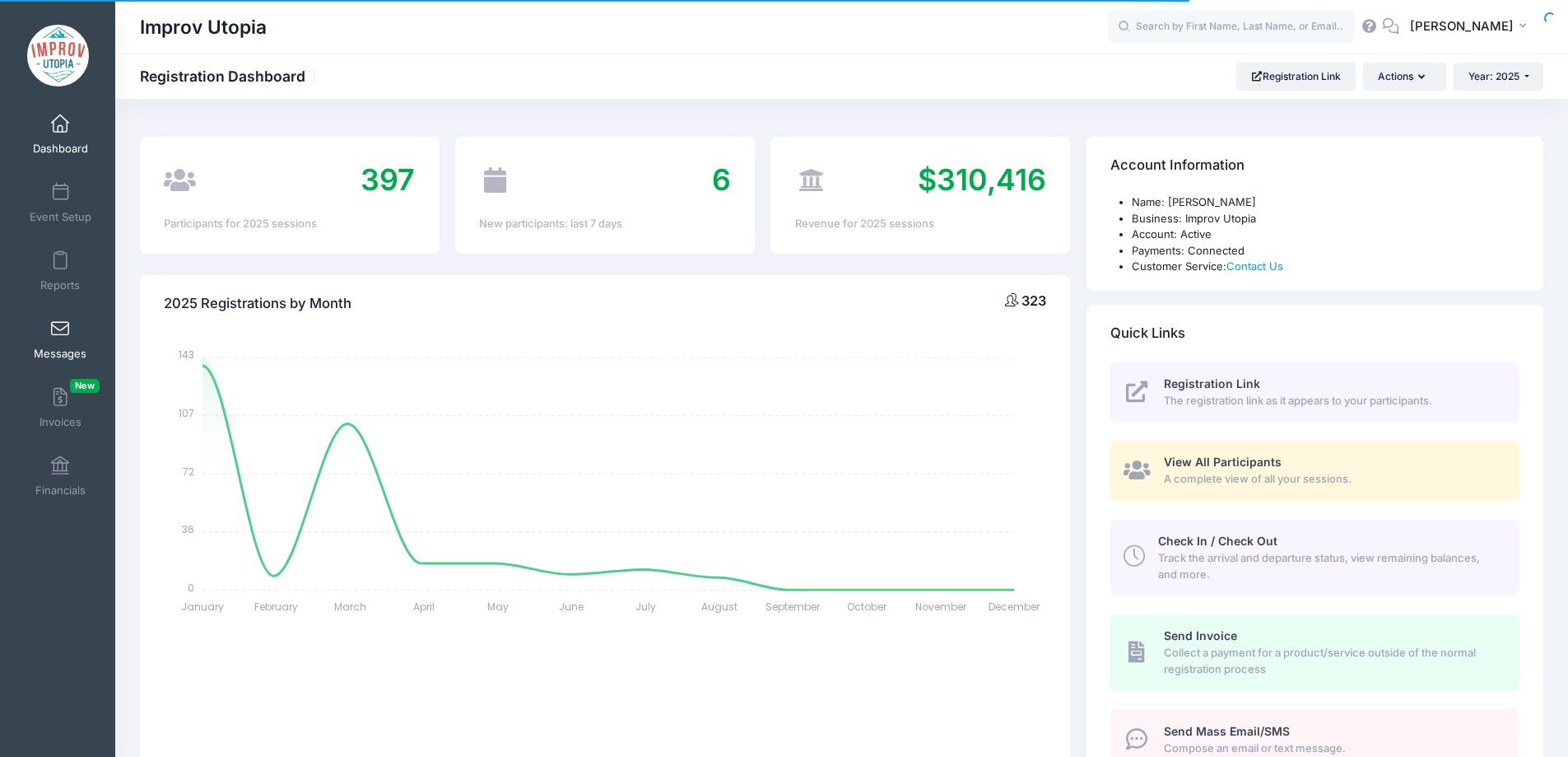
click at [56, 347] on span "Messages" at bounding box center [60, 353] width 53 height 14
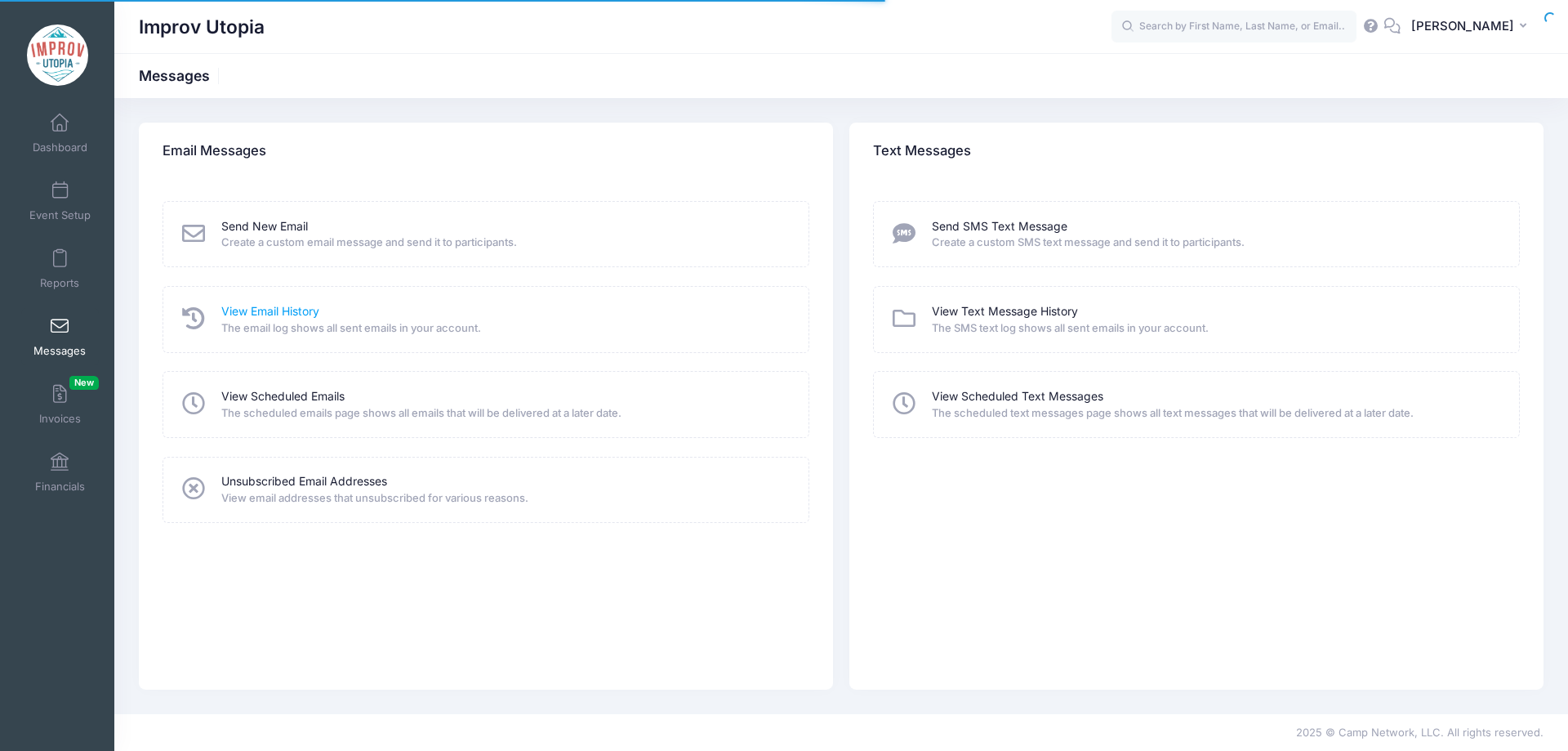
click at [283, 307] on link "View Email History" at bounding box center [270, 312] width 98 height 17
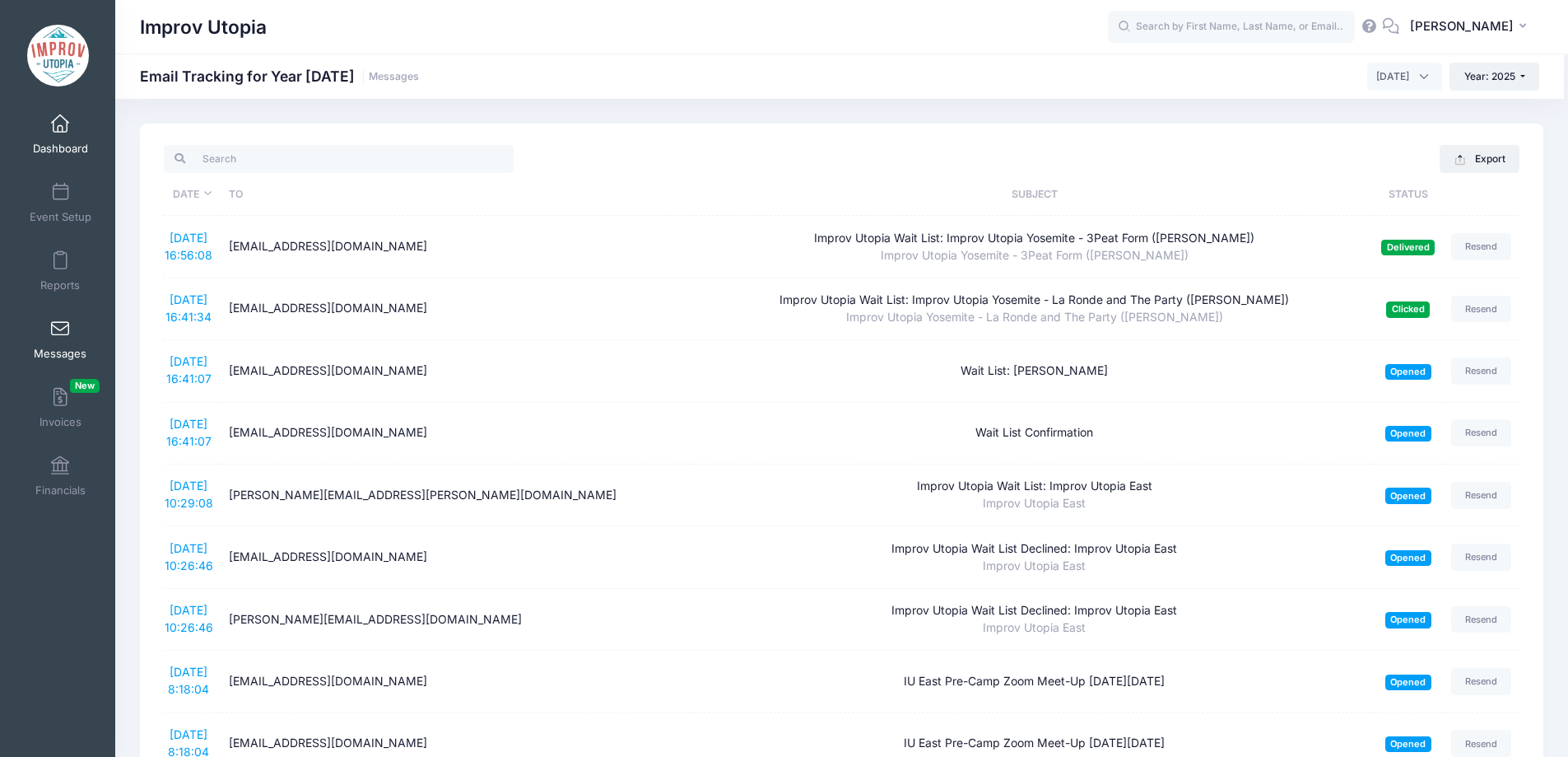
click at [60, 127] on span at bounding box center [60, 124] width 0 height 18
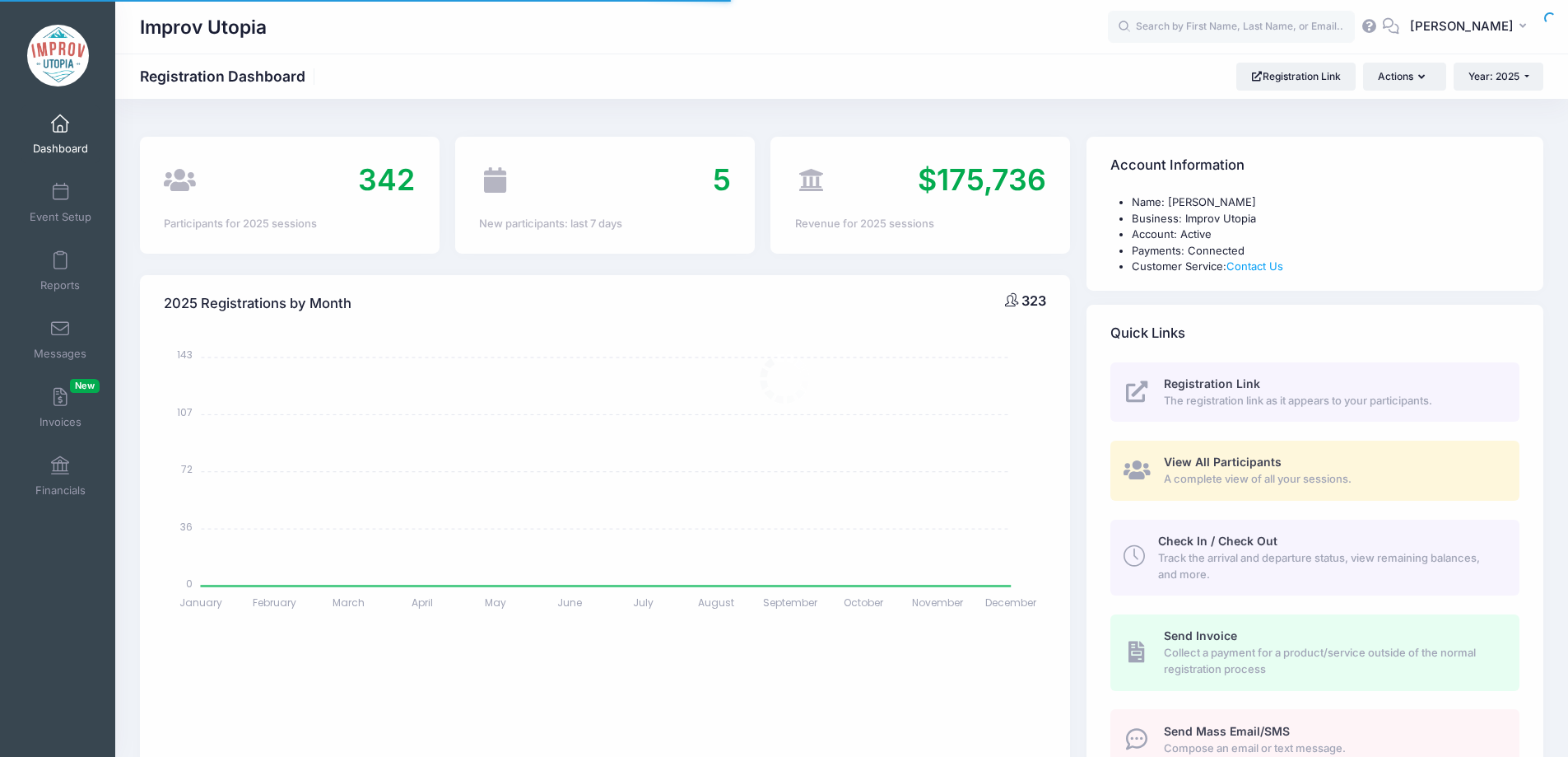
select select
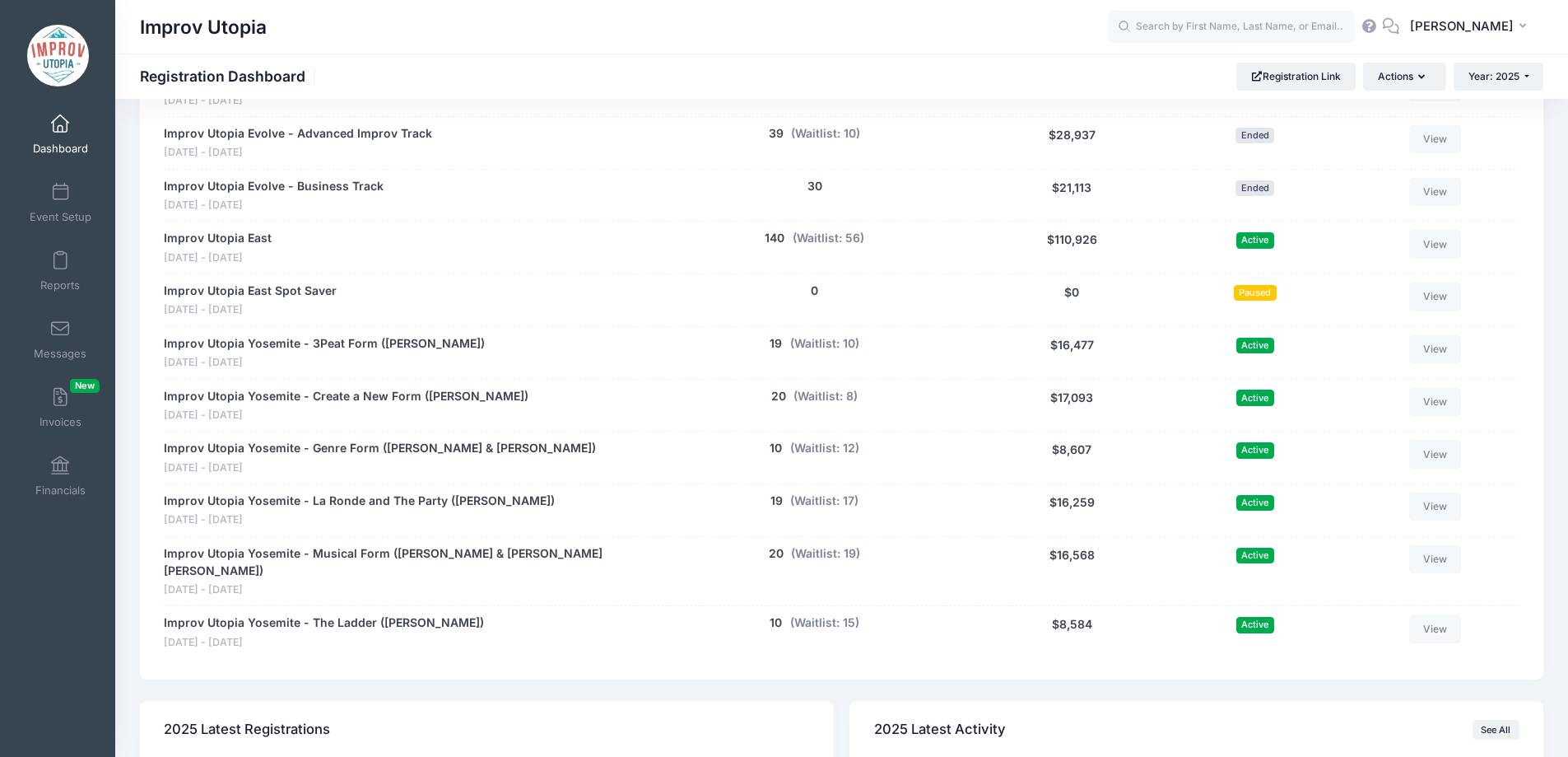
scroll to position [862, 0]
click at [1208, 34] on input "text" at bounding box center [1231, 27] width 246 height 33
click at [1198, 68] on p "Atlas Rezhko" at bounding box center [1262, 70] width 272 height 17
type input "Atlas Rezhko (Improv Utopia West, May-23, 2025)"
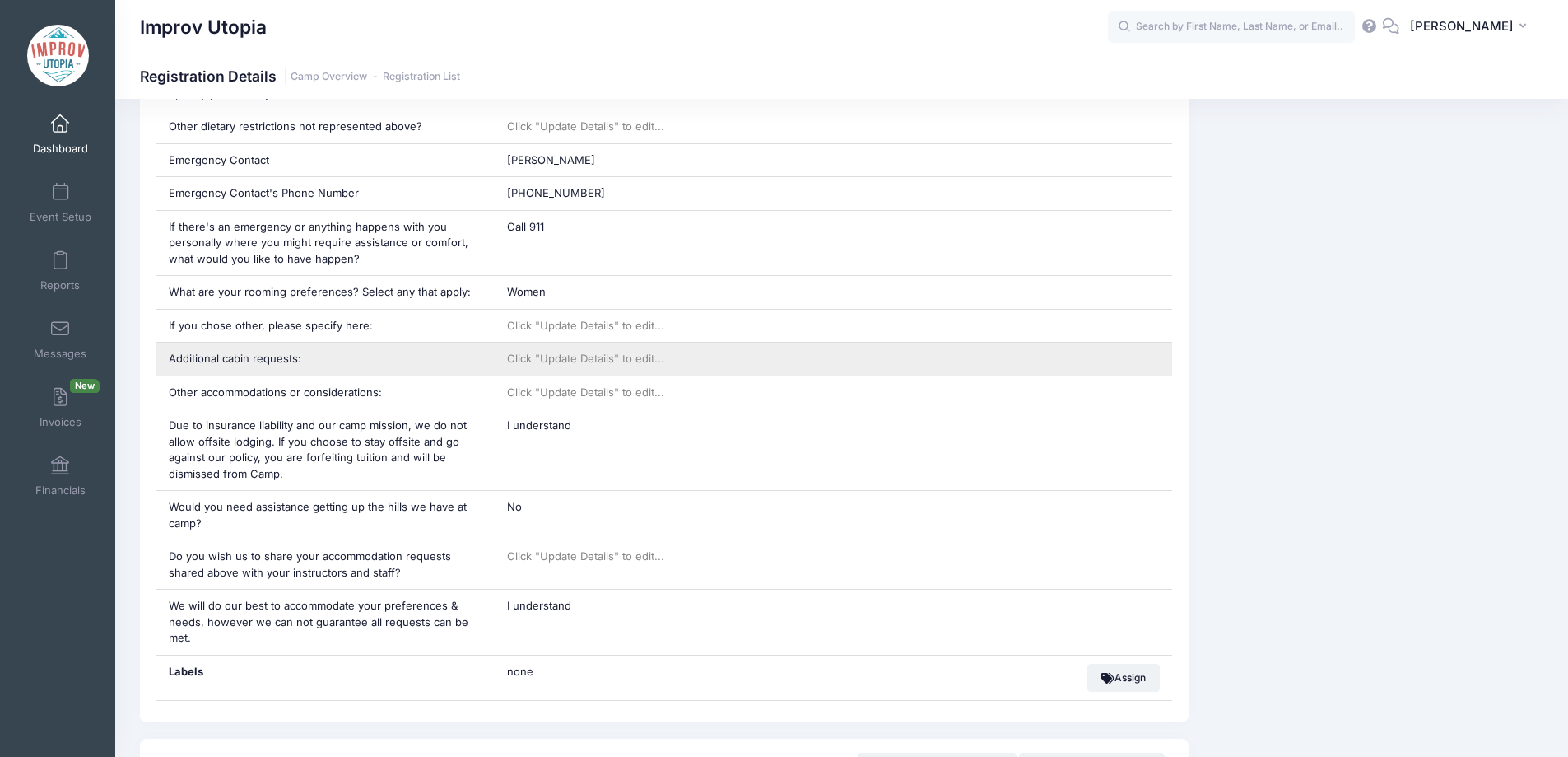
scroll to position [1205, 0]
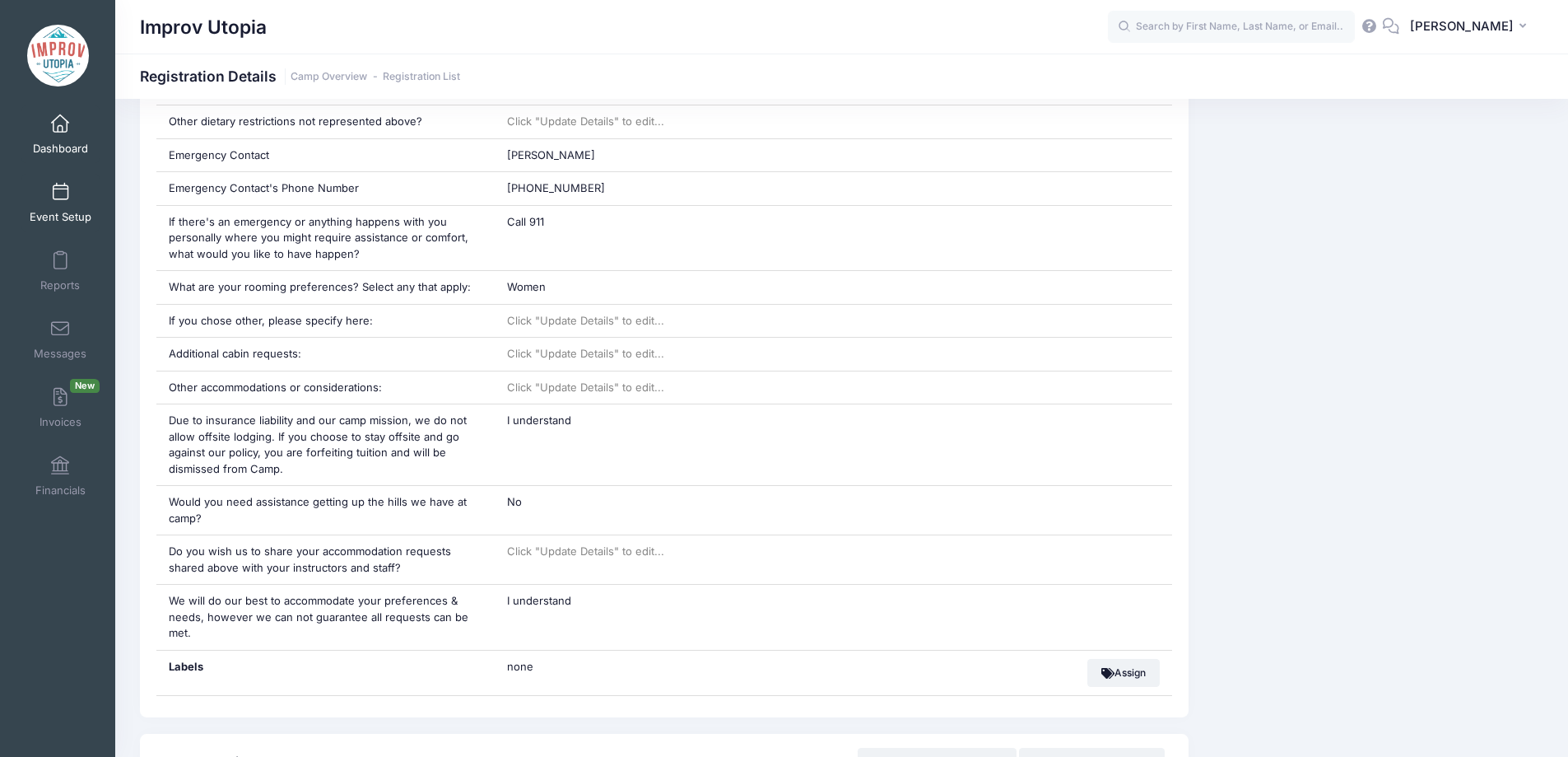
click at [58, 203] on link "Event Setup" at bounding box center [60, 202] width 78 height 58
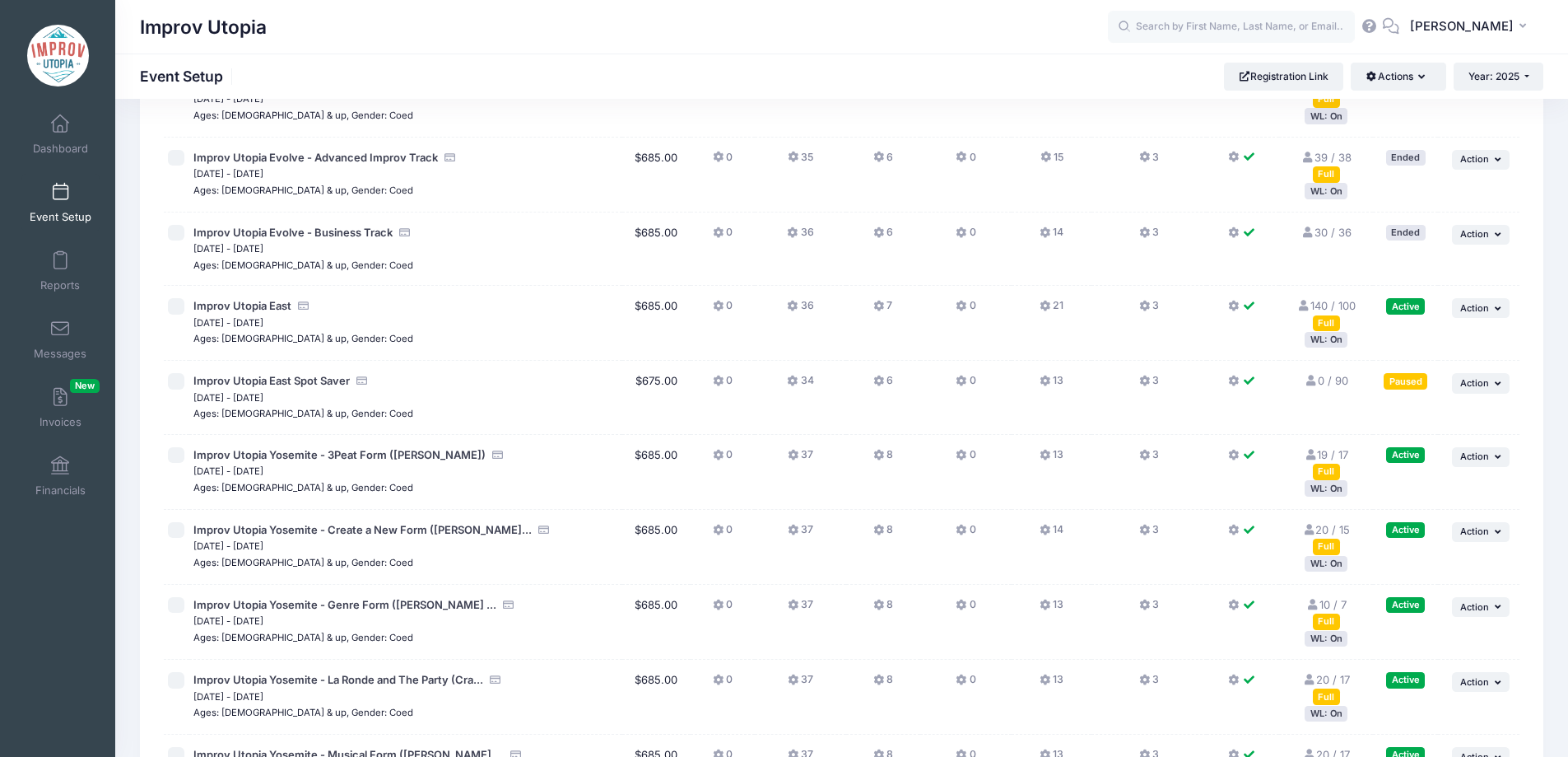
scroll to position [197, 0]
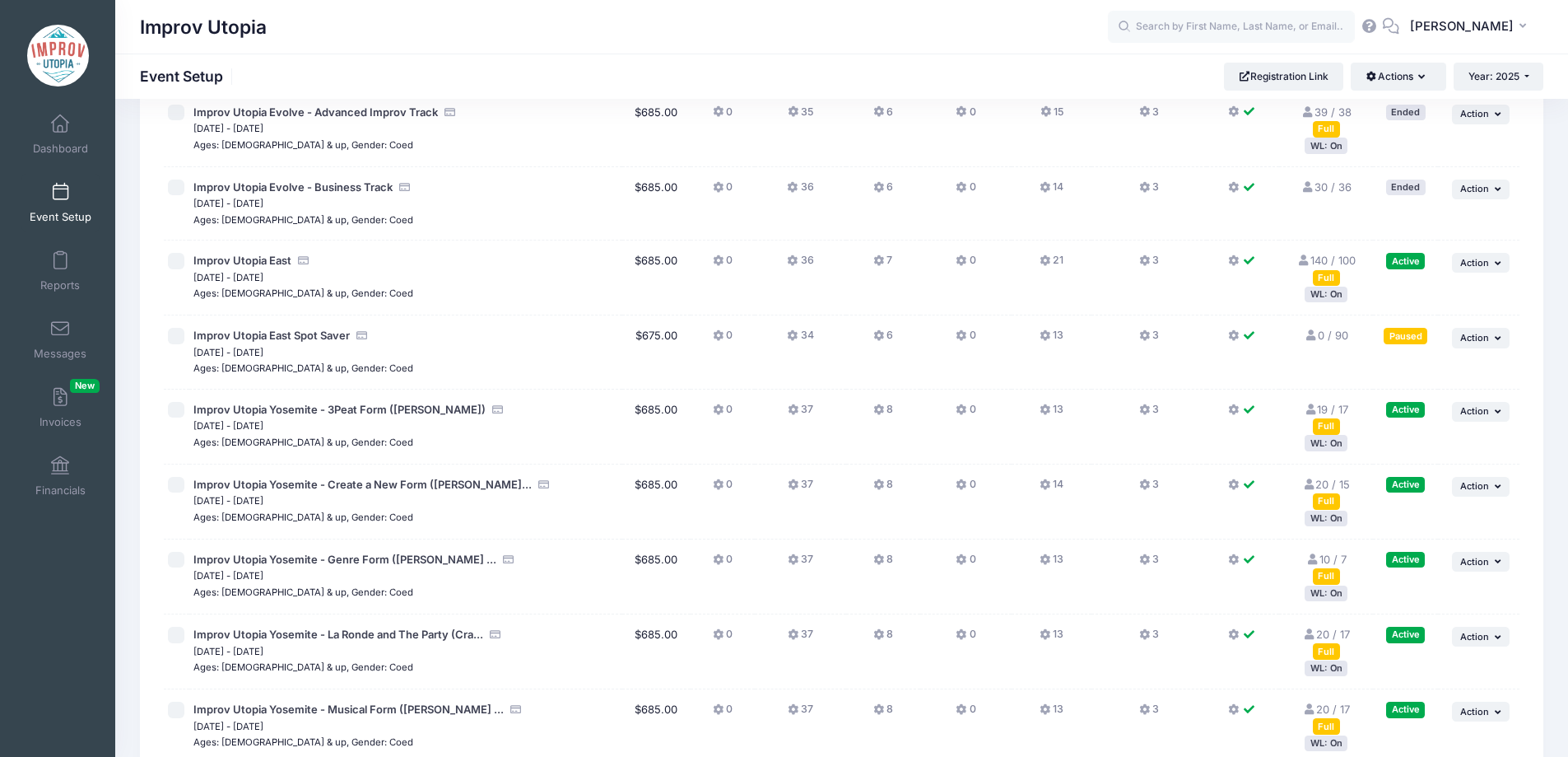
click at [882, 410] on icon at bounding box center [880, 410] width 13 height 0
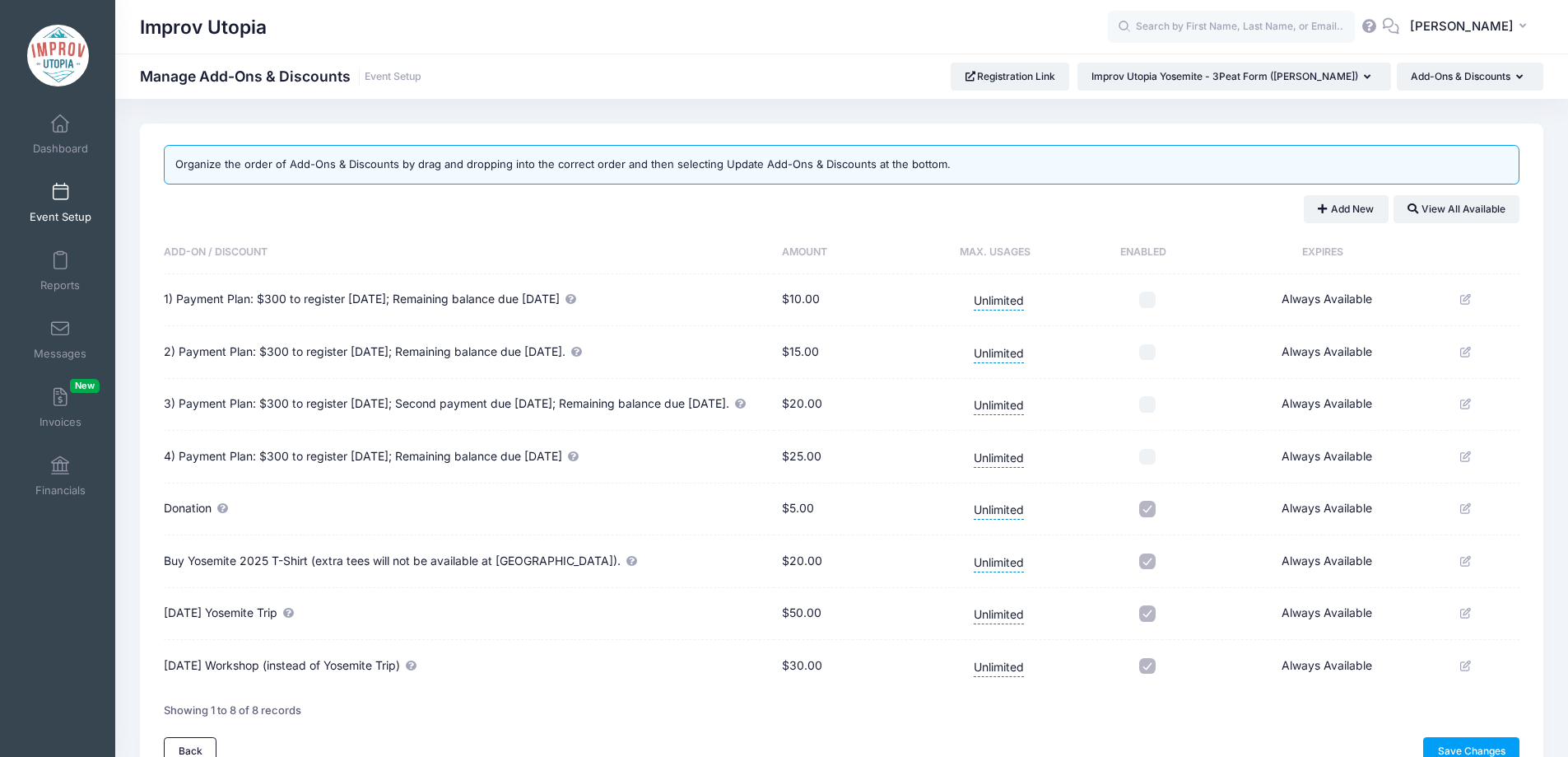
click at [1145, 570] on input "checkbox" at bounding box center [1147, 562] width 16 height 16
checkbox input "false"
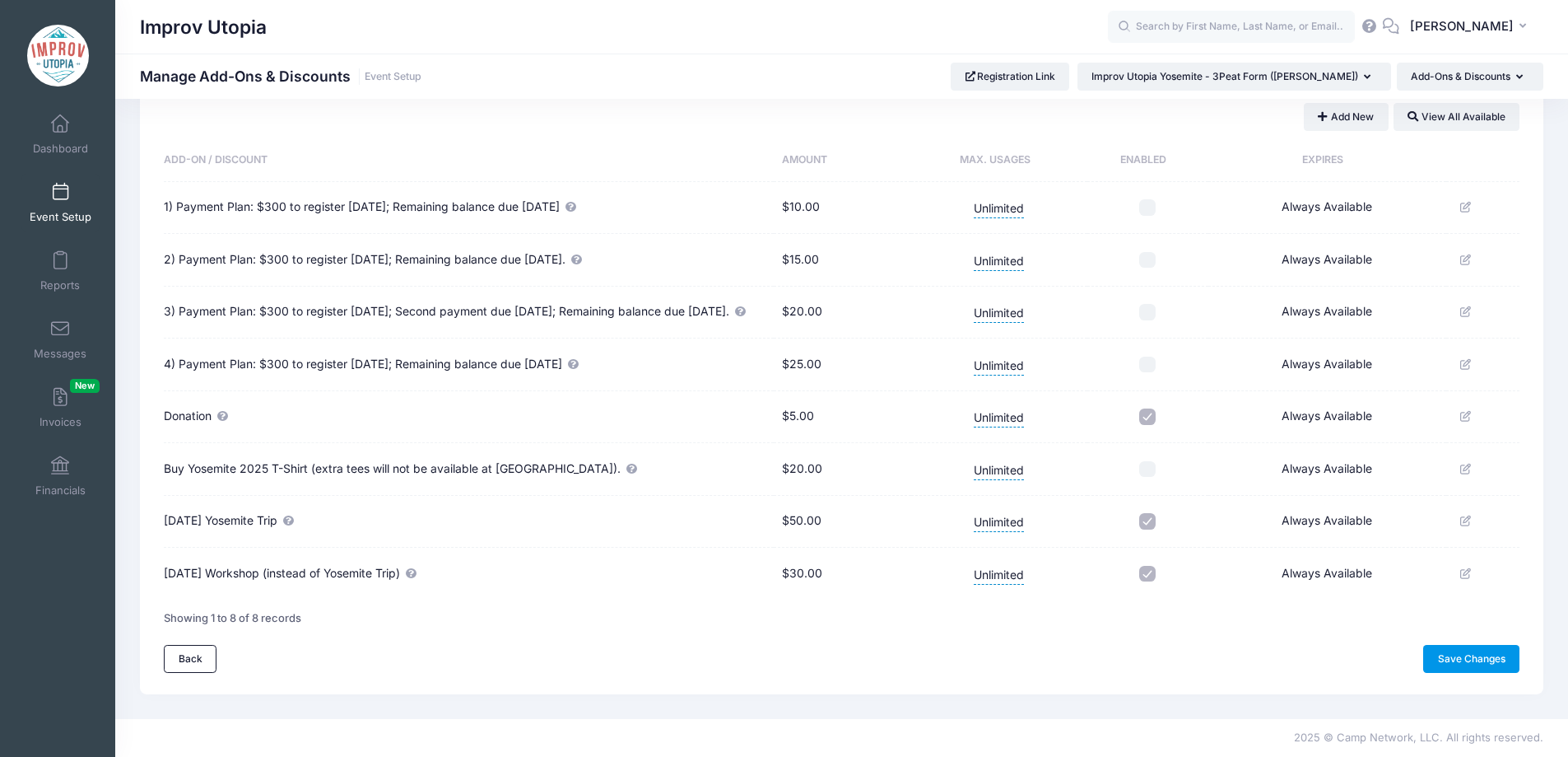
click at [1465, 656] on link "Save Changes" at bounding box center [1470, 658] width 96 height 28
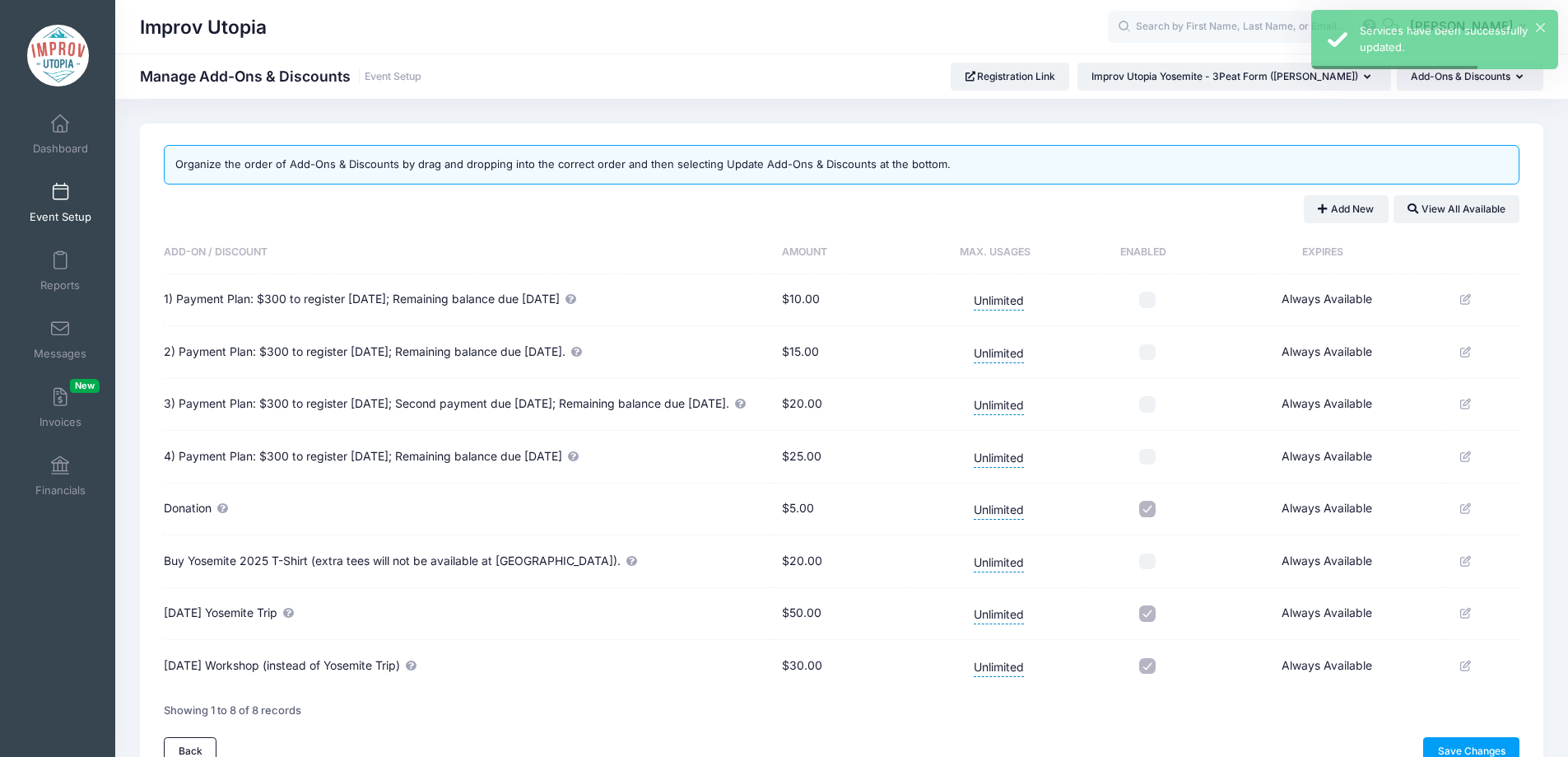
click at [59, 205] on link "Event Setup" at bounding box center [60, 202] width 78 height 58
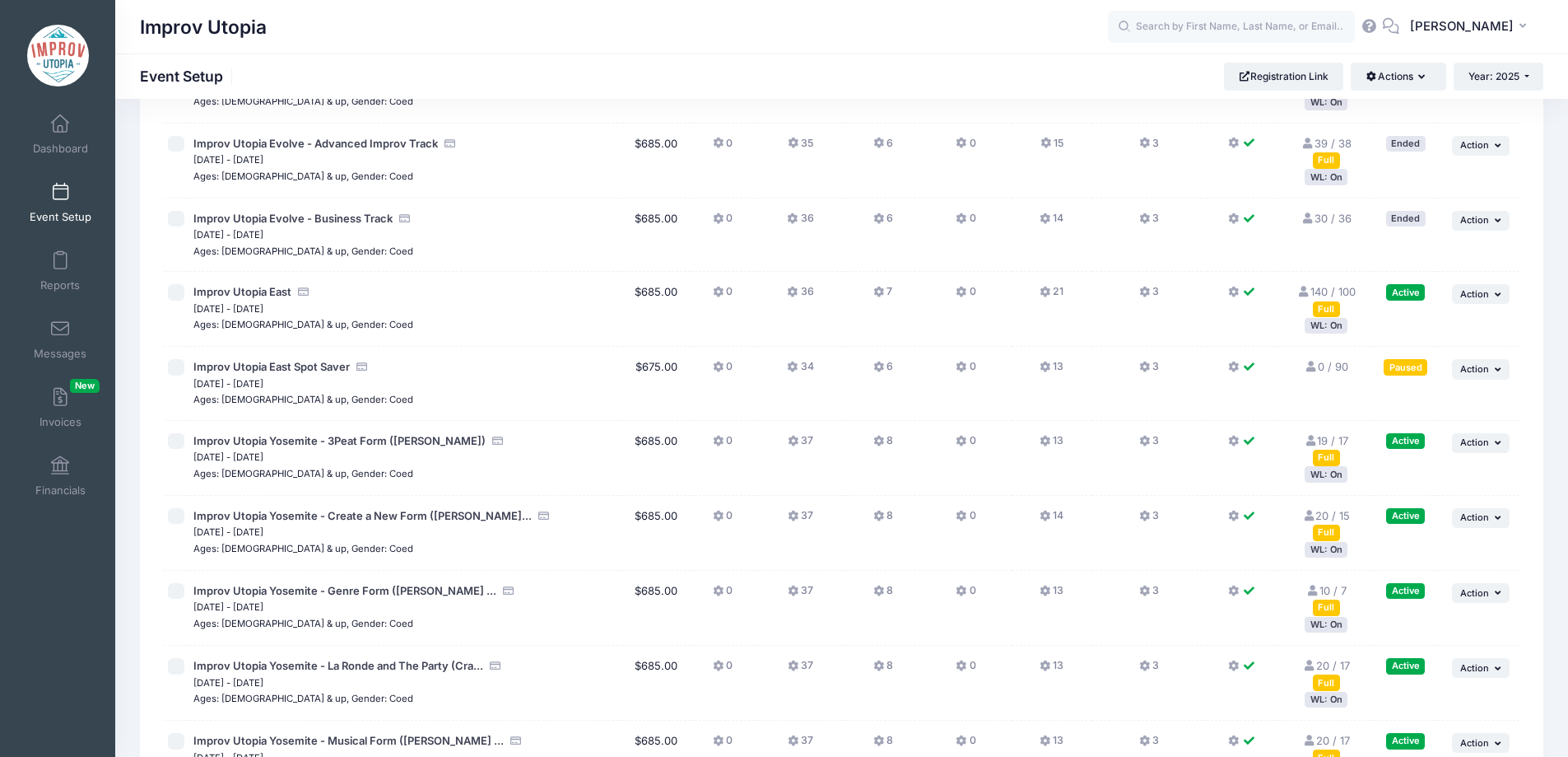
scroll to position [165, 0]
click at [359, 440] on span "Improv Utopia Yosemite - 3Peat Form ([PERSON_NAME])" at bounding box center [340, 441] width 292 height 13
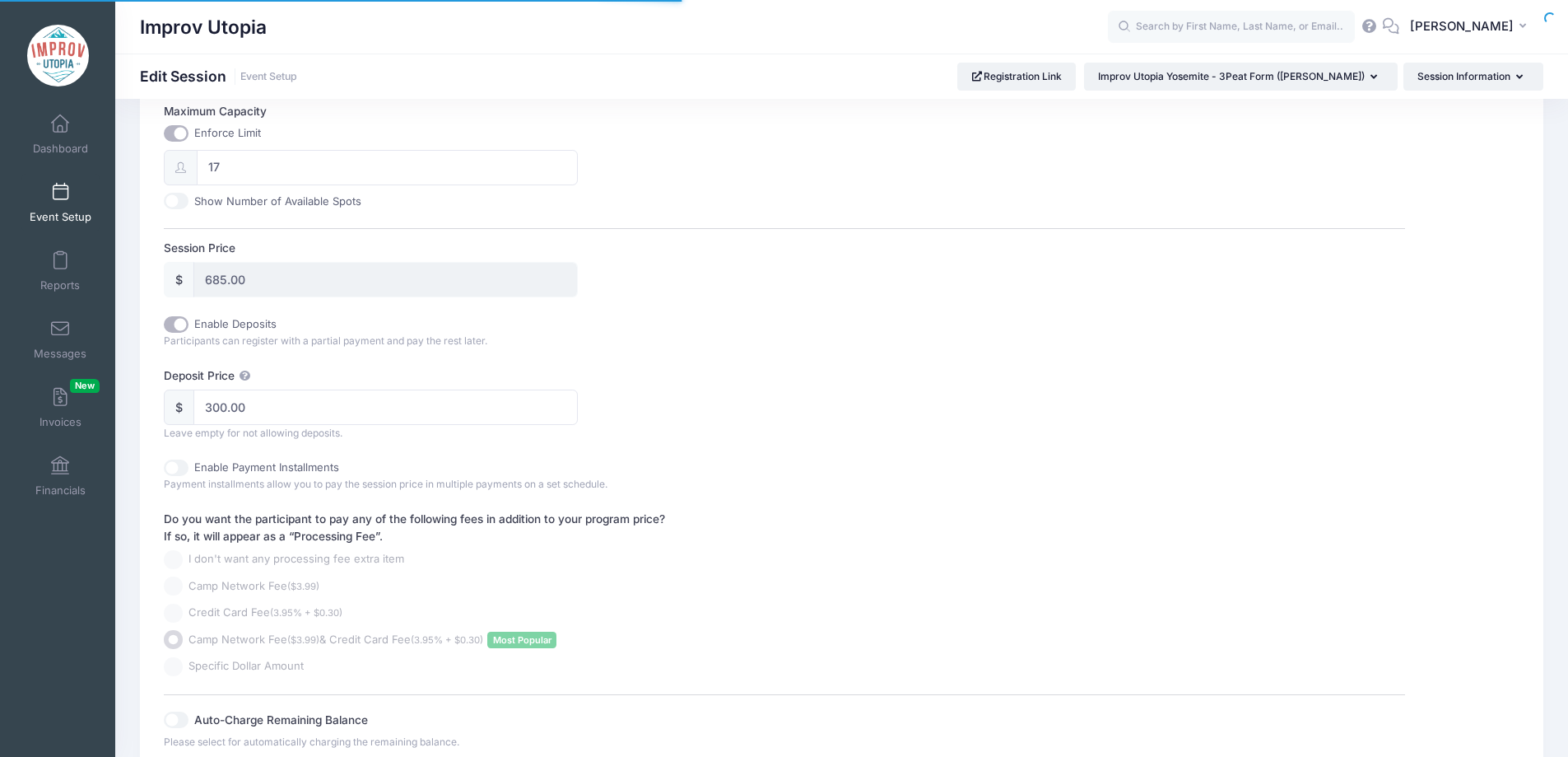
scroll to position [686, 0]
click at [173, 323] on input "Enable Deposits" at bounding box center [175, 322] width 25 height 16
checkbox input "false"
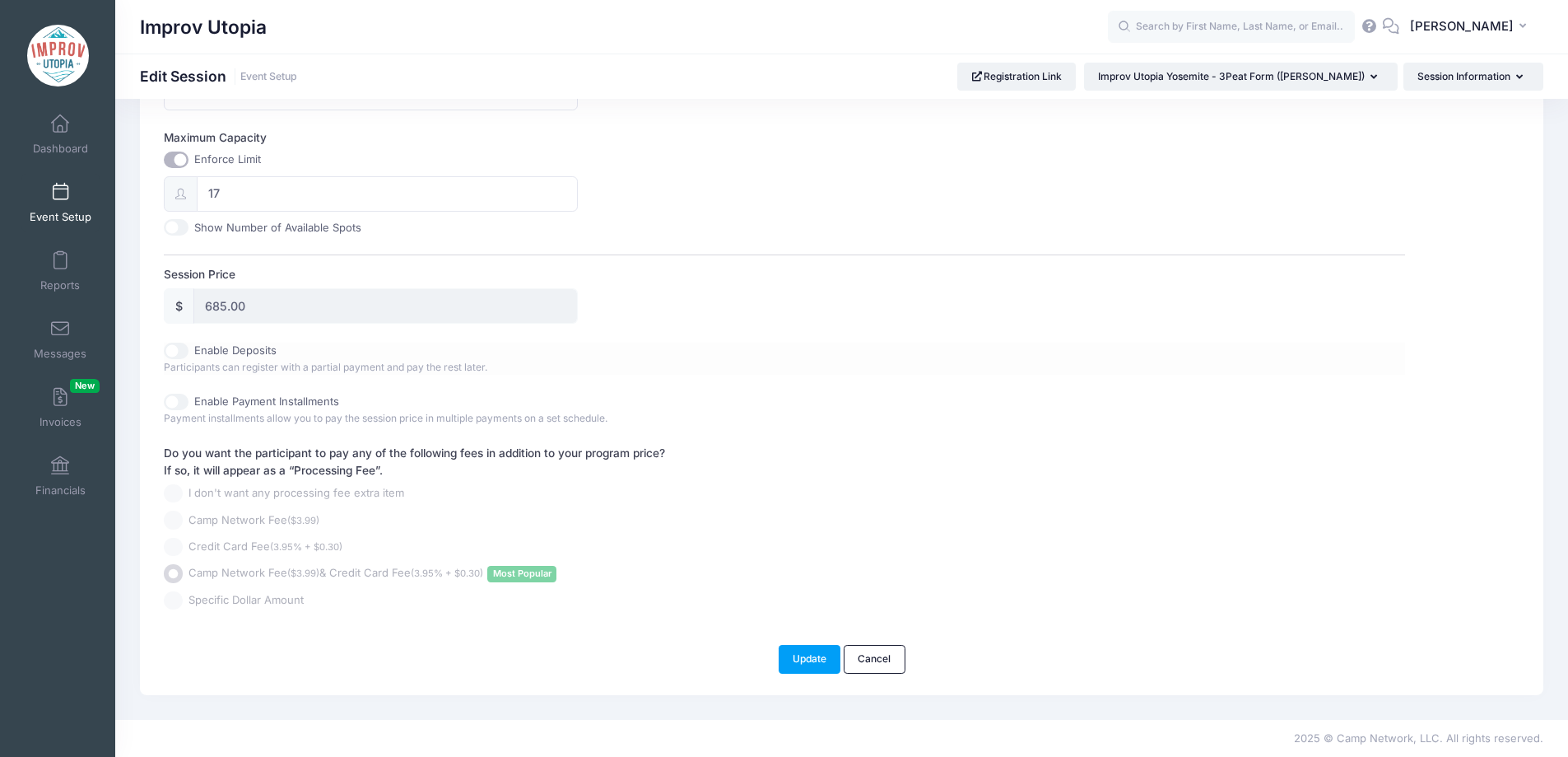
scroll to position [657, 0]
click at [790, 656] on button "Update" at bounding box center [810, 658] width 63 height 28
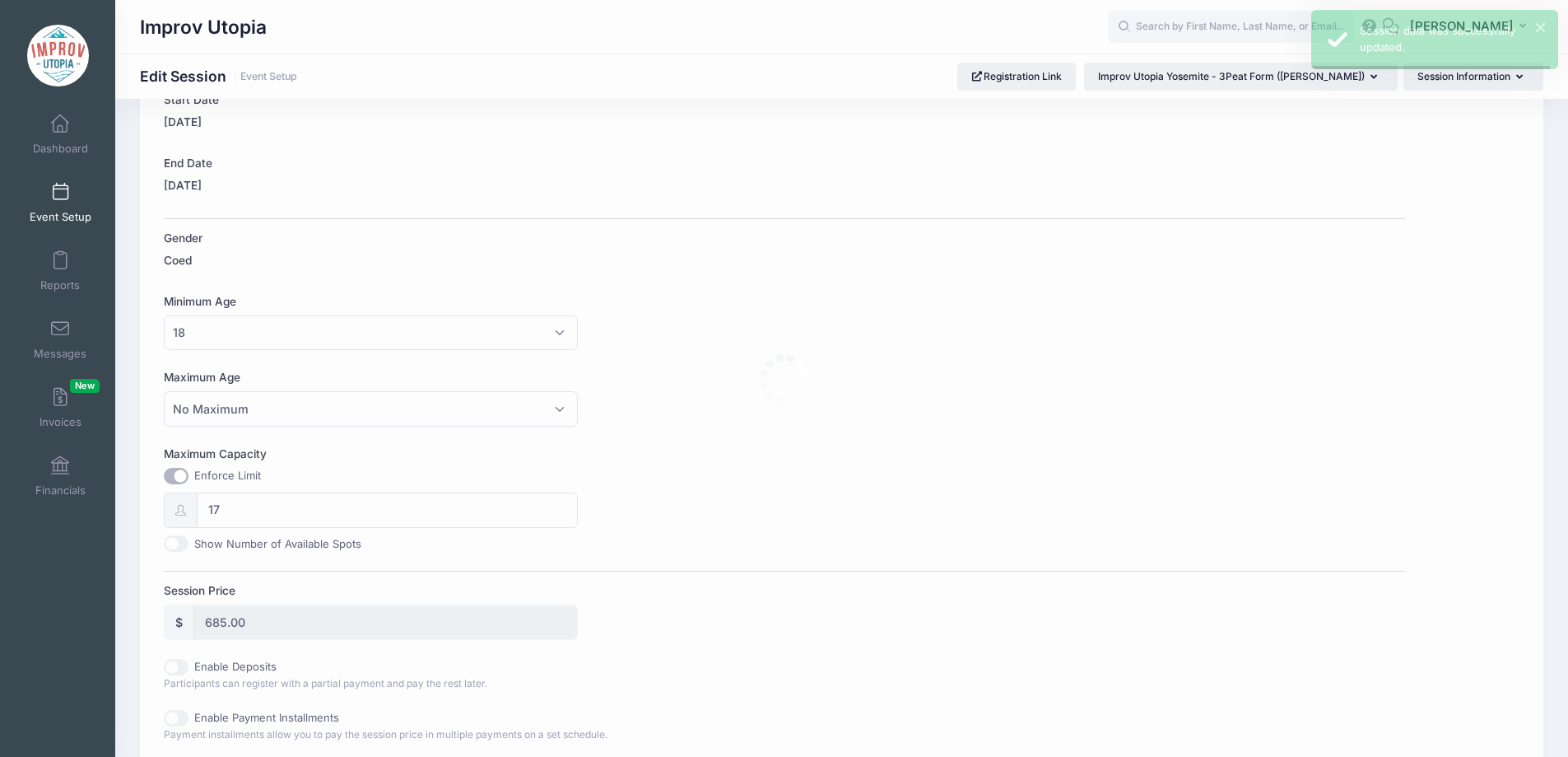
scroll to position [0, 0]
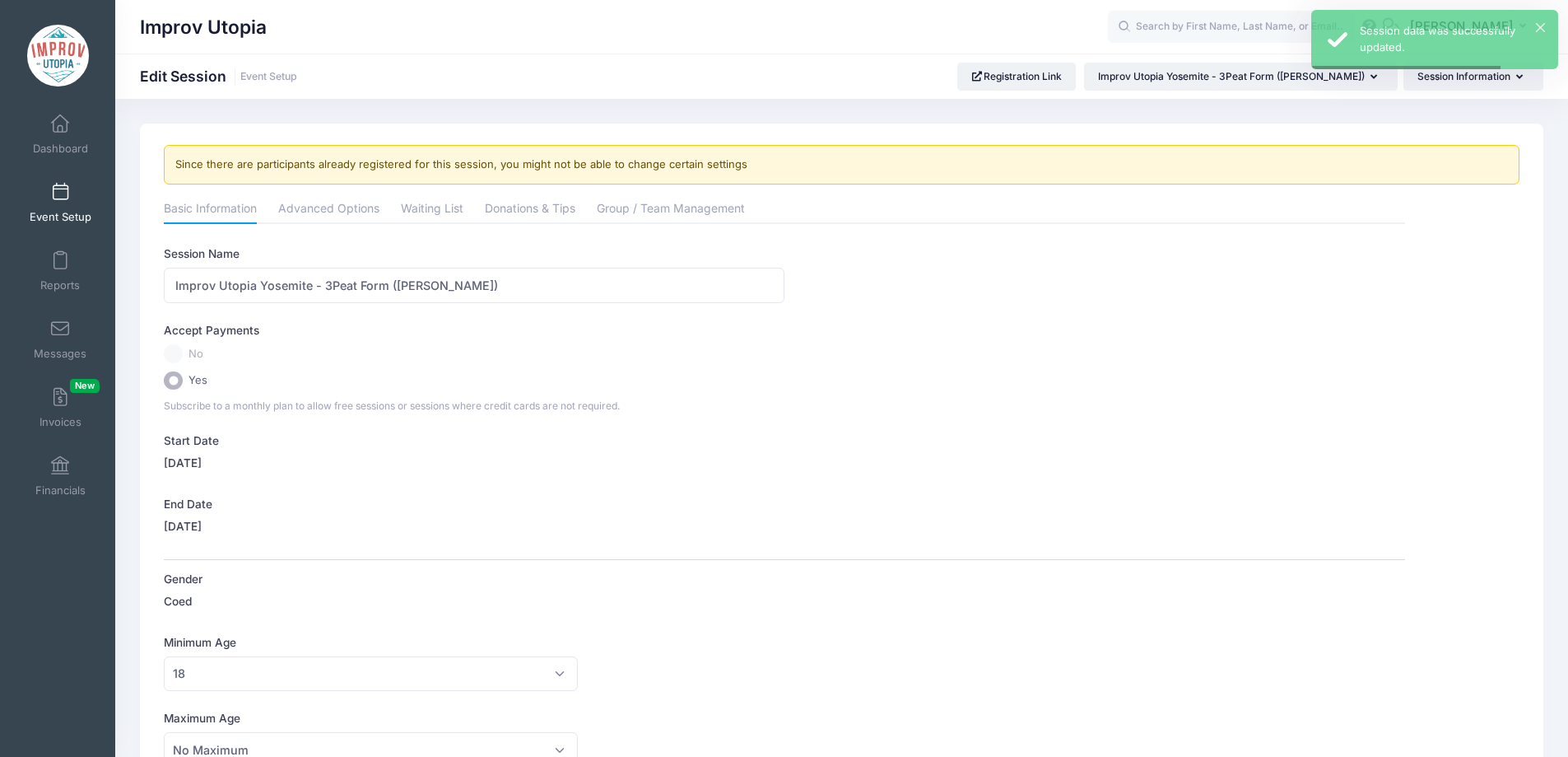
click at [60, 194] on span at bounding box center [60, 193] width 0 height 18
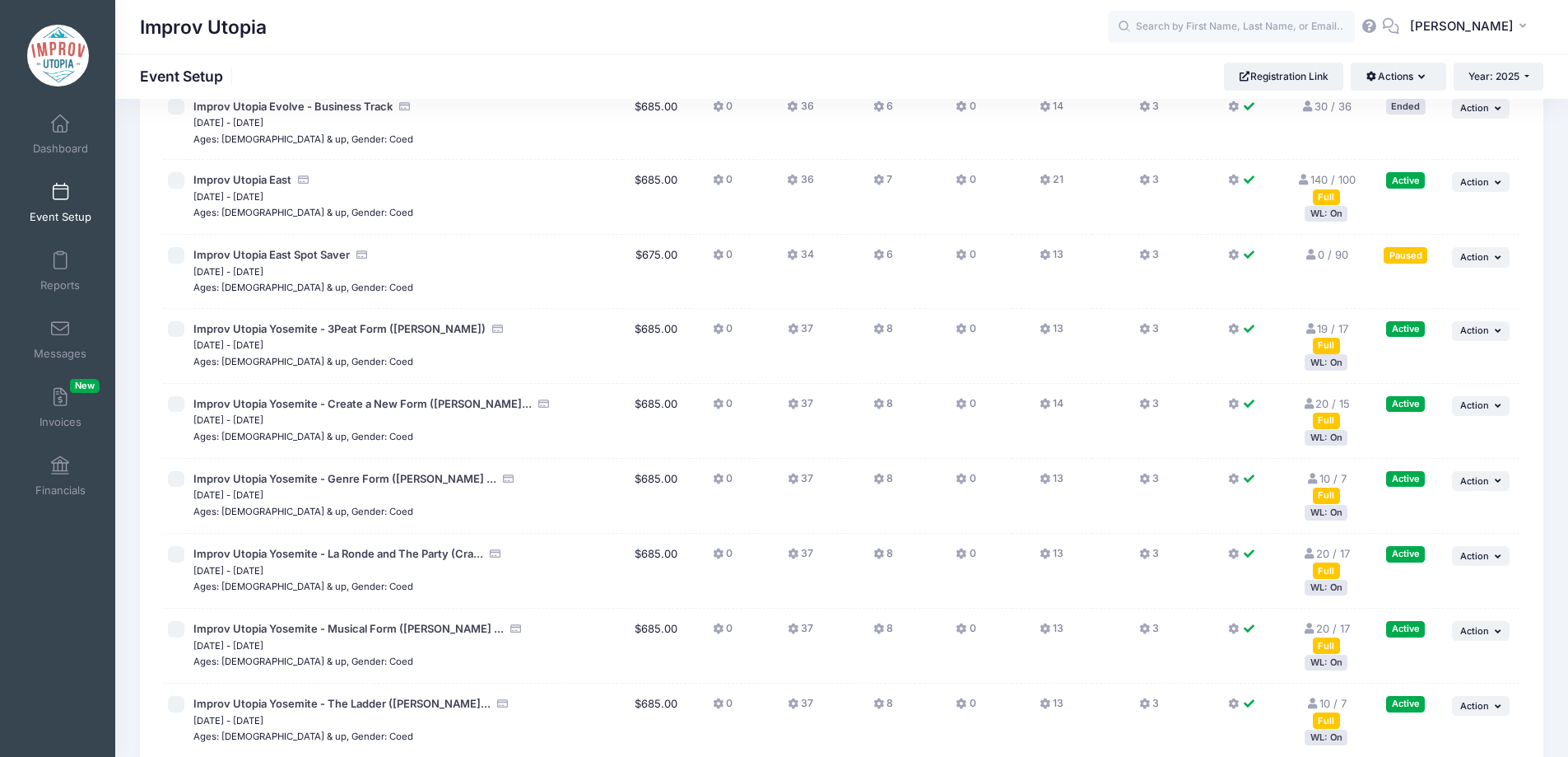
scroll to position [431, 0]
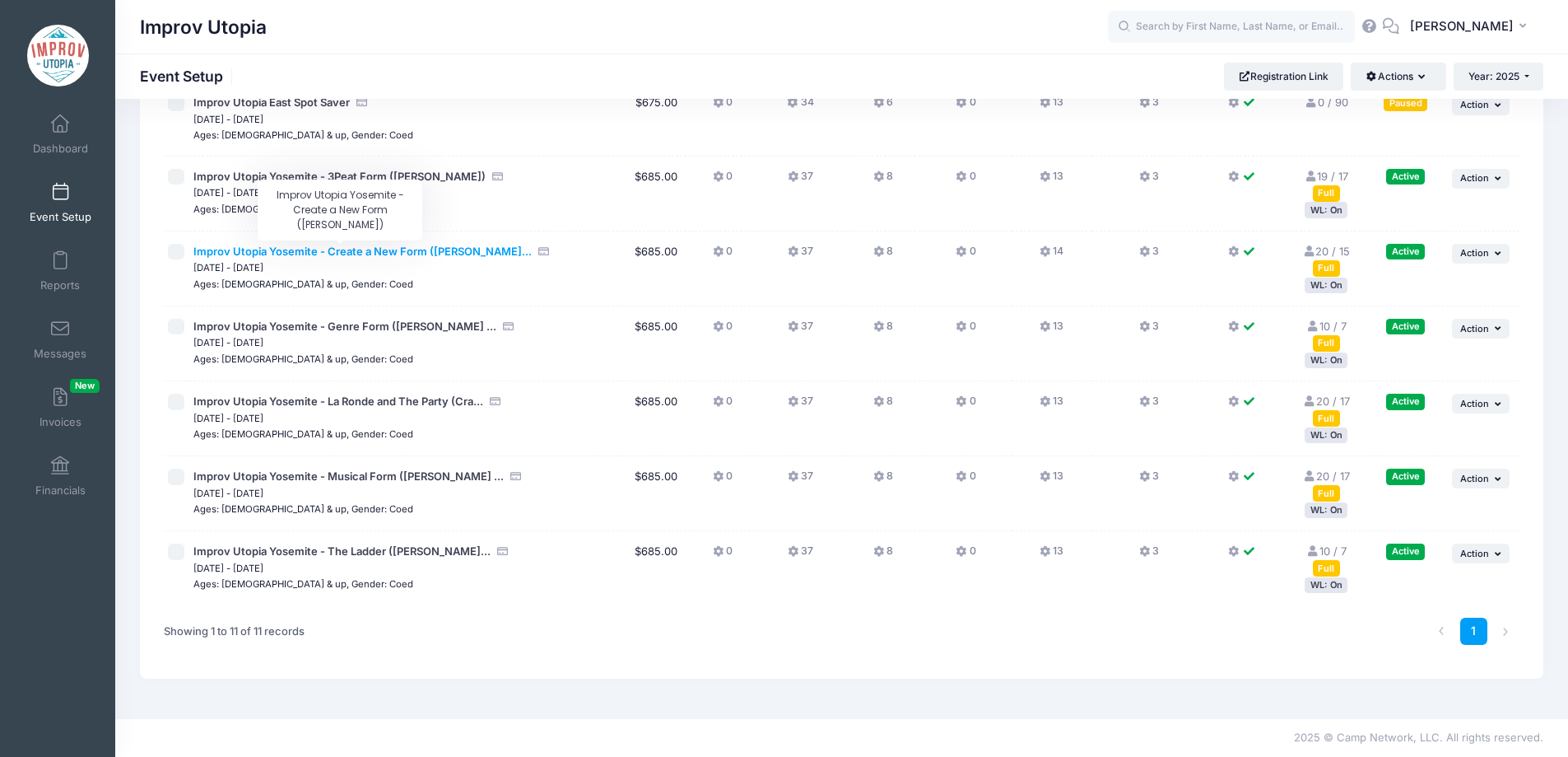
click at [385, 247] on span "Improv Utopia Yosemite - Create a New Form ([PERSON_NAME]..." at bounding box center [362, 251] width 339 height 13
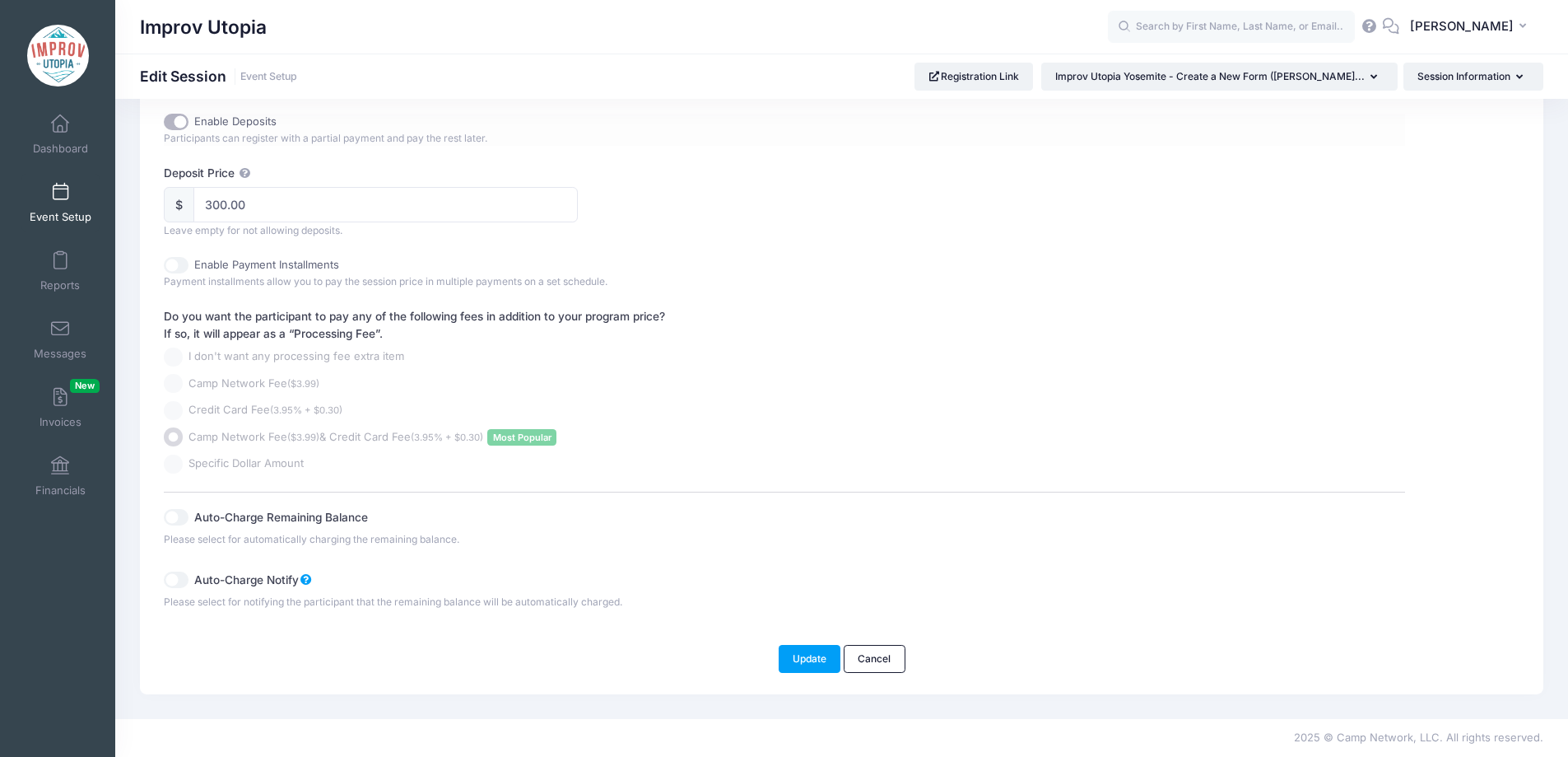
click at [172, 129] on input "Enable Deposits" at bounding box center [175, 121] width 25 height 16
checkbox input "false"
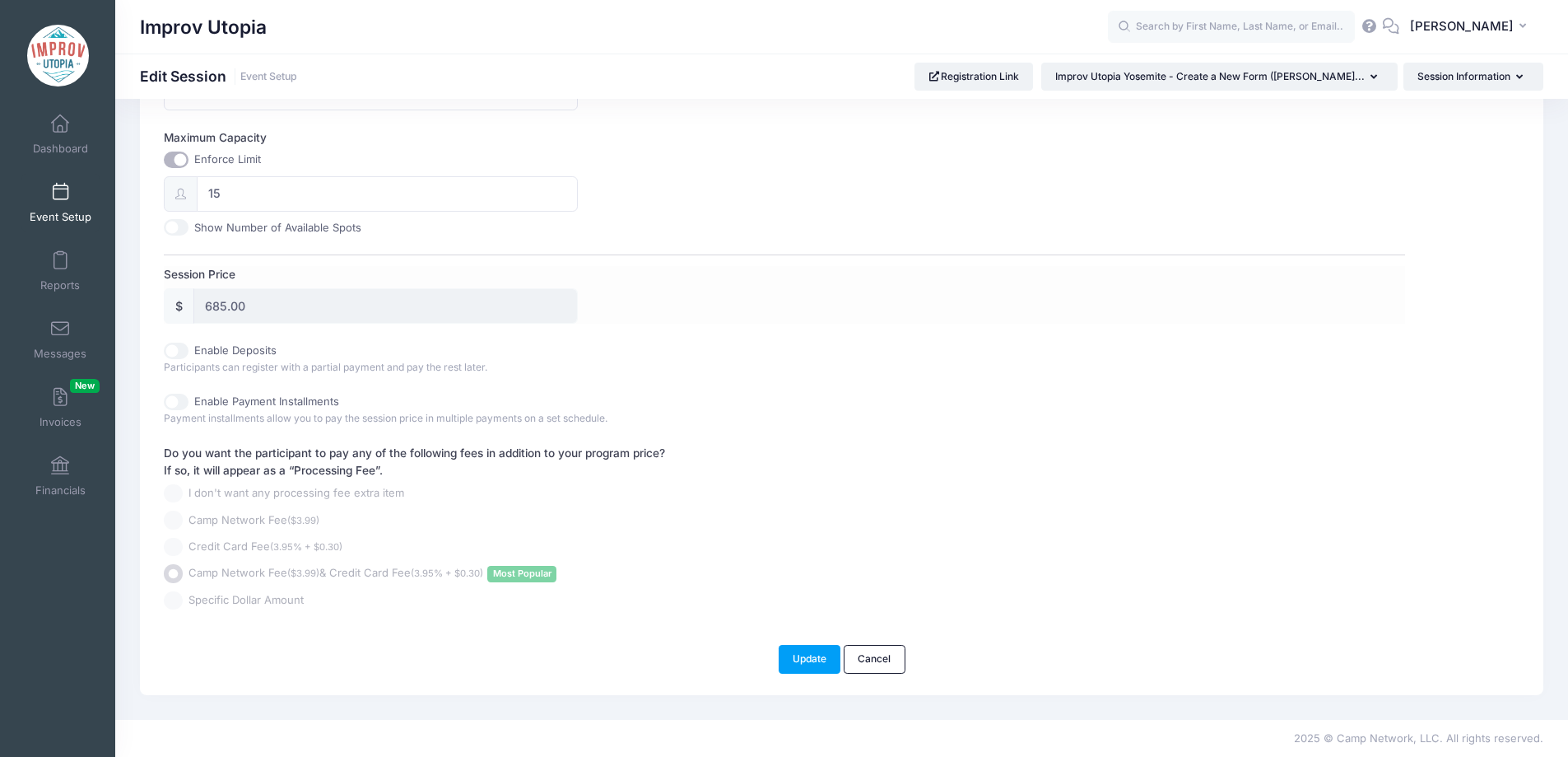
scroll to position [657, 0]
click at [806, 652] on button "Update" at bounding box center [810, 658] width 63 height 28
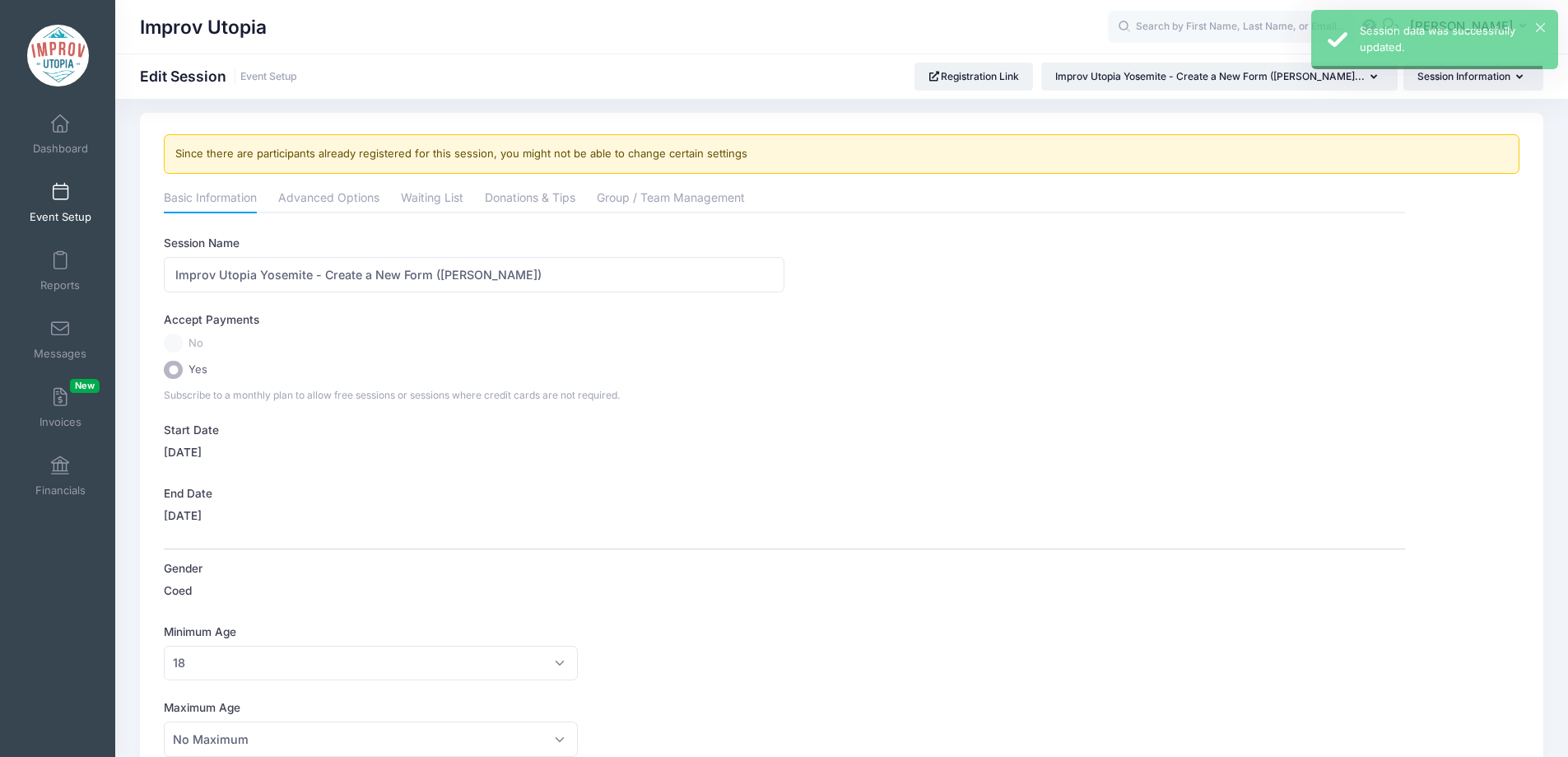
scroll to position [0, 0]
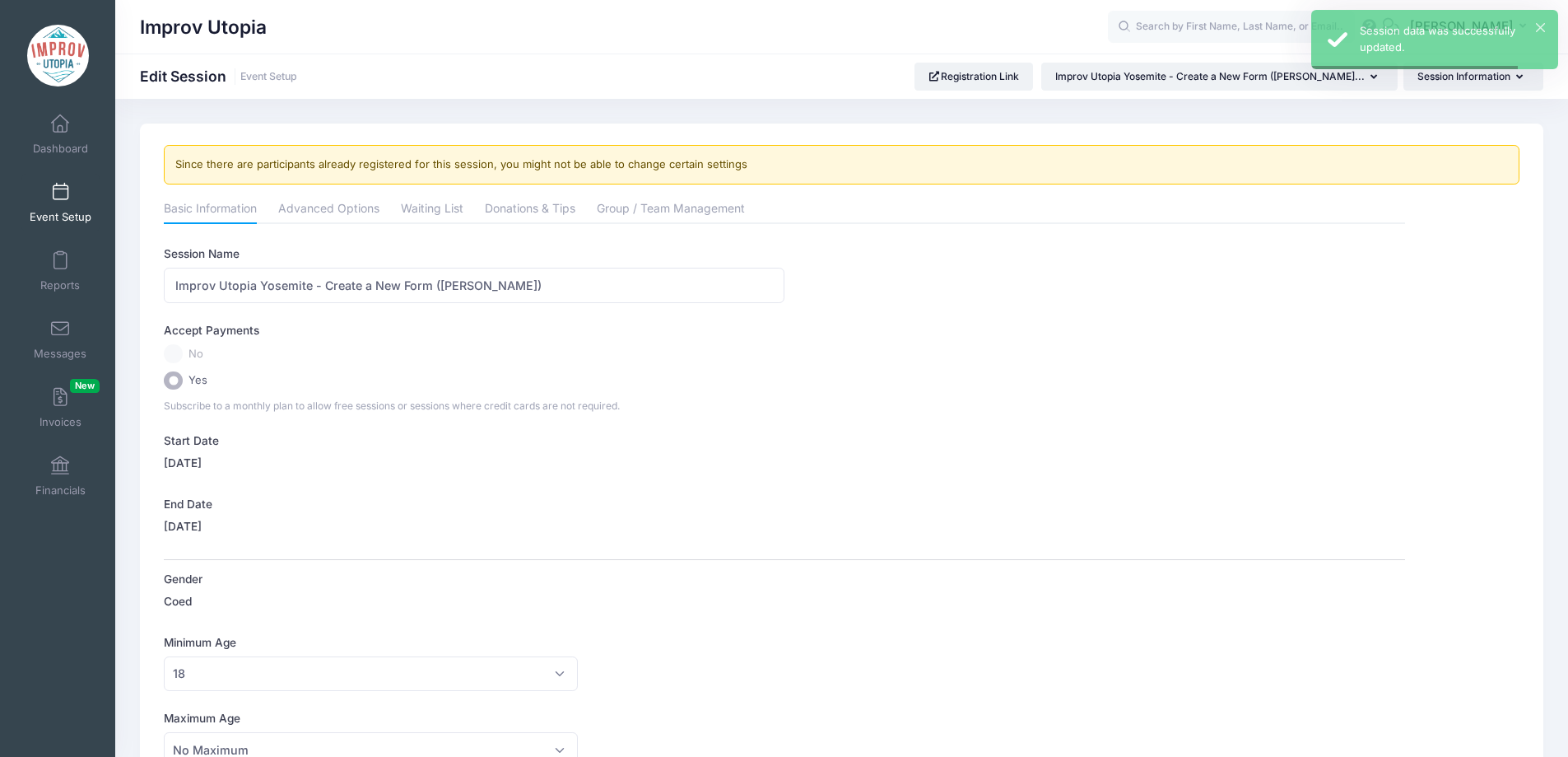
click at [60, 195] on span at bounding box center [60, 193] width 0 height 18
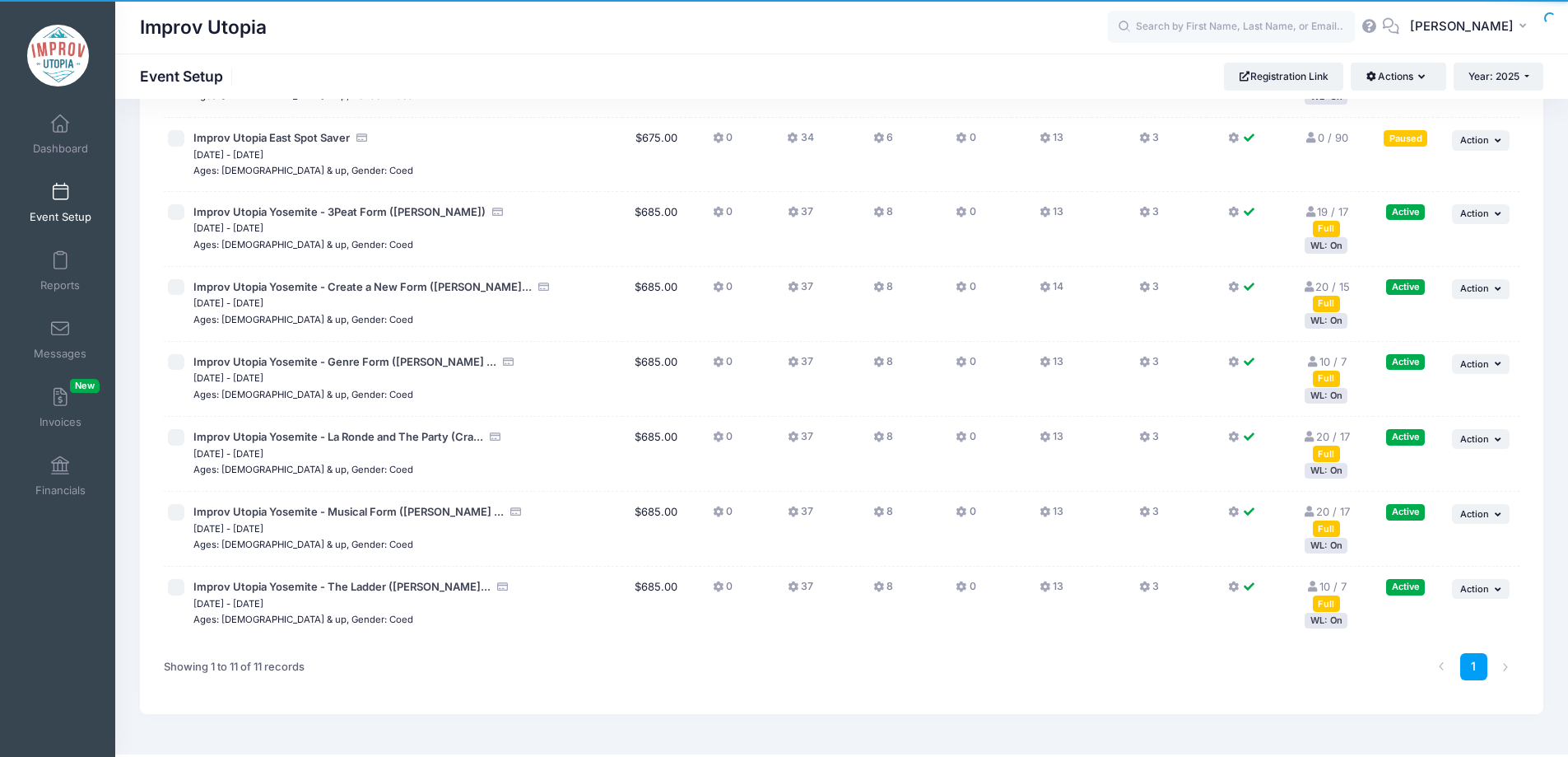
scroll to position [431, 0]
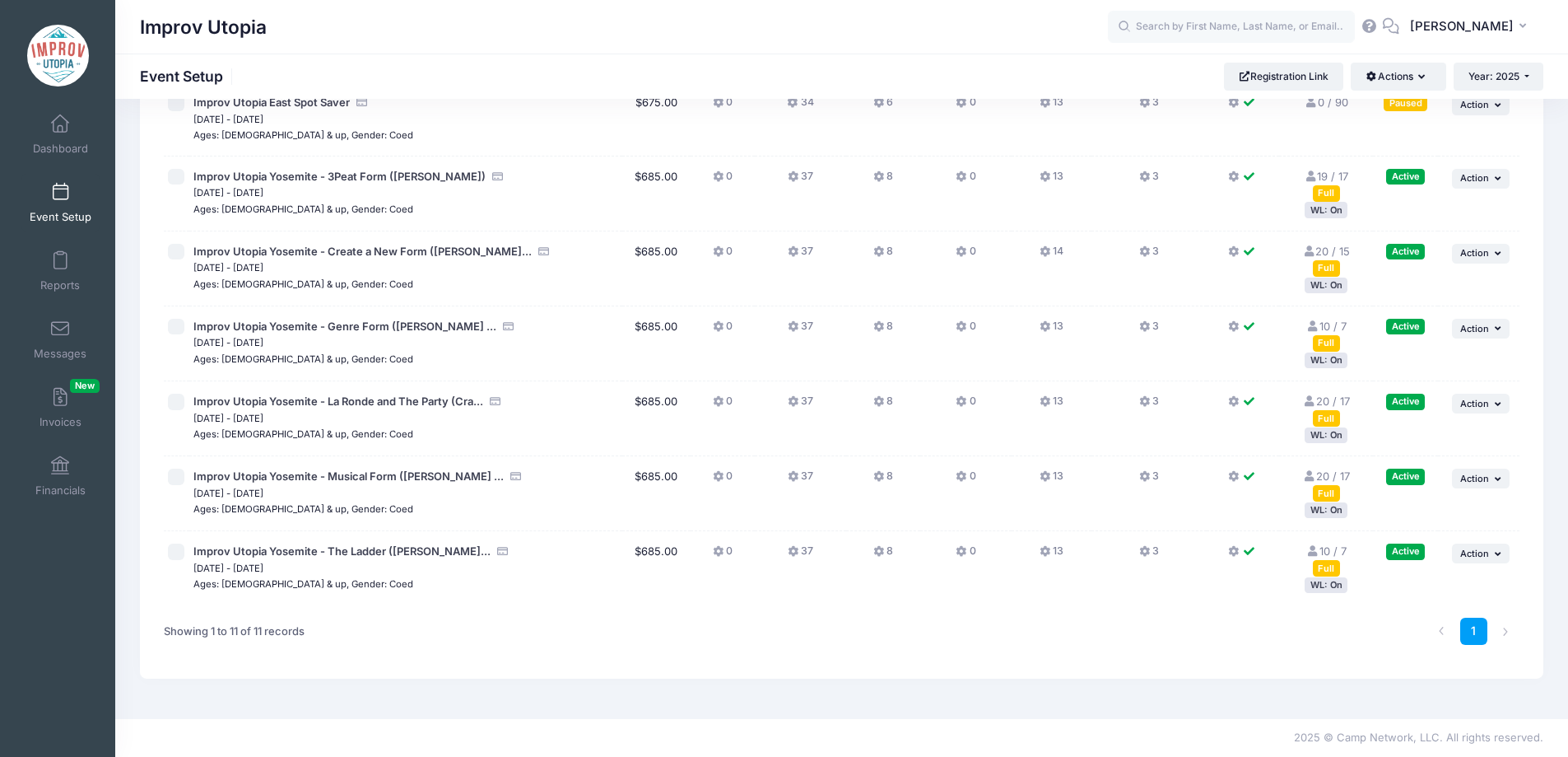
click at [879, 252] on icon at bounding box center [880, 252] width 13 height 0
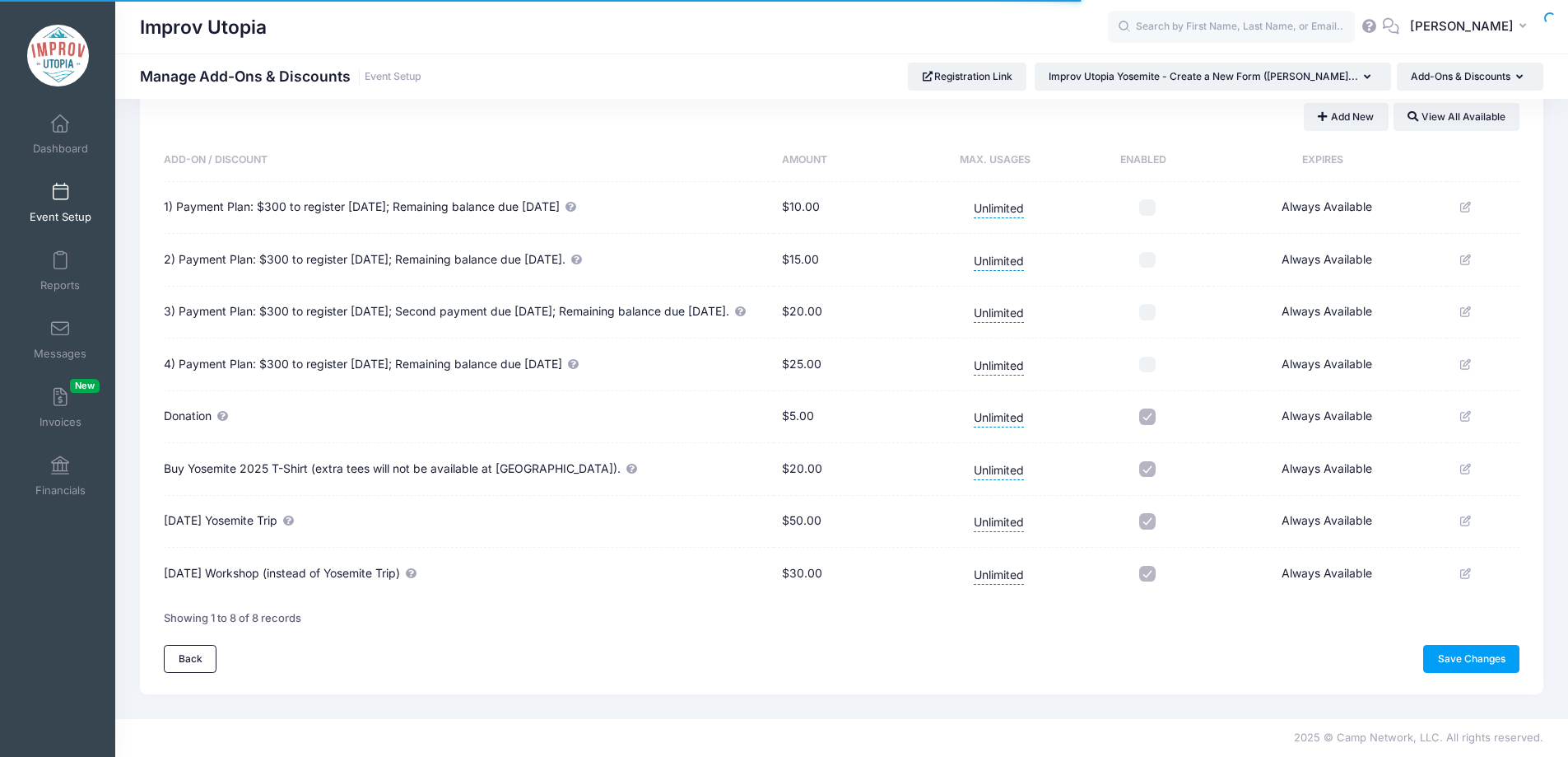
click at [1151, 469] on input "checkbox" at bounding box center [1147, 469] width 16 height 16
checkbox input "false"
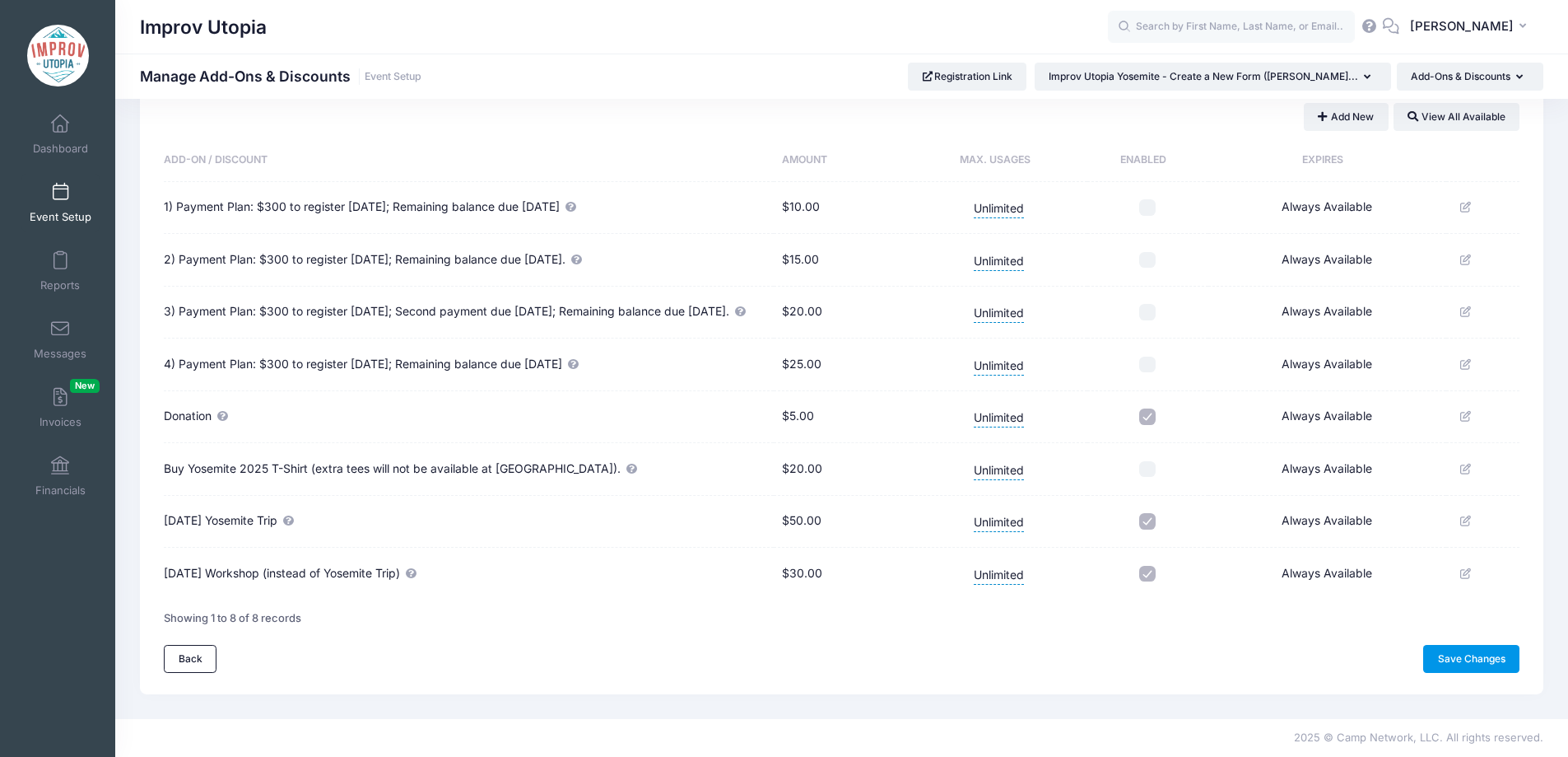
click at [1494, 665] on link "Save Changes" at bounding box center [1470, 658] width 96 height 28
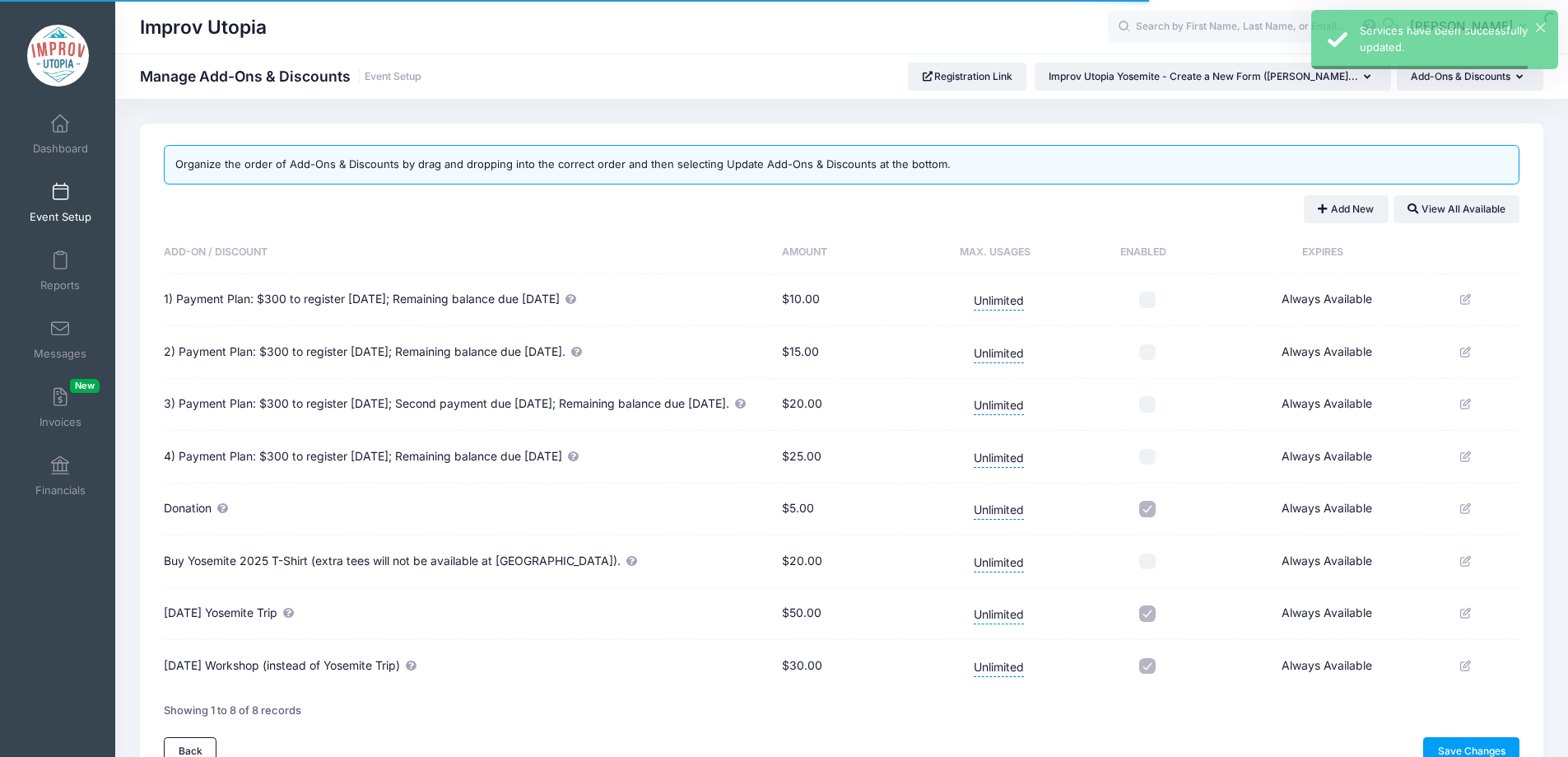
click at [57, 204] on link "Event Setup" at bounding box center [60, 202] width 78 height 58
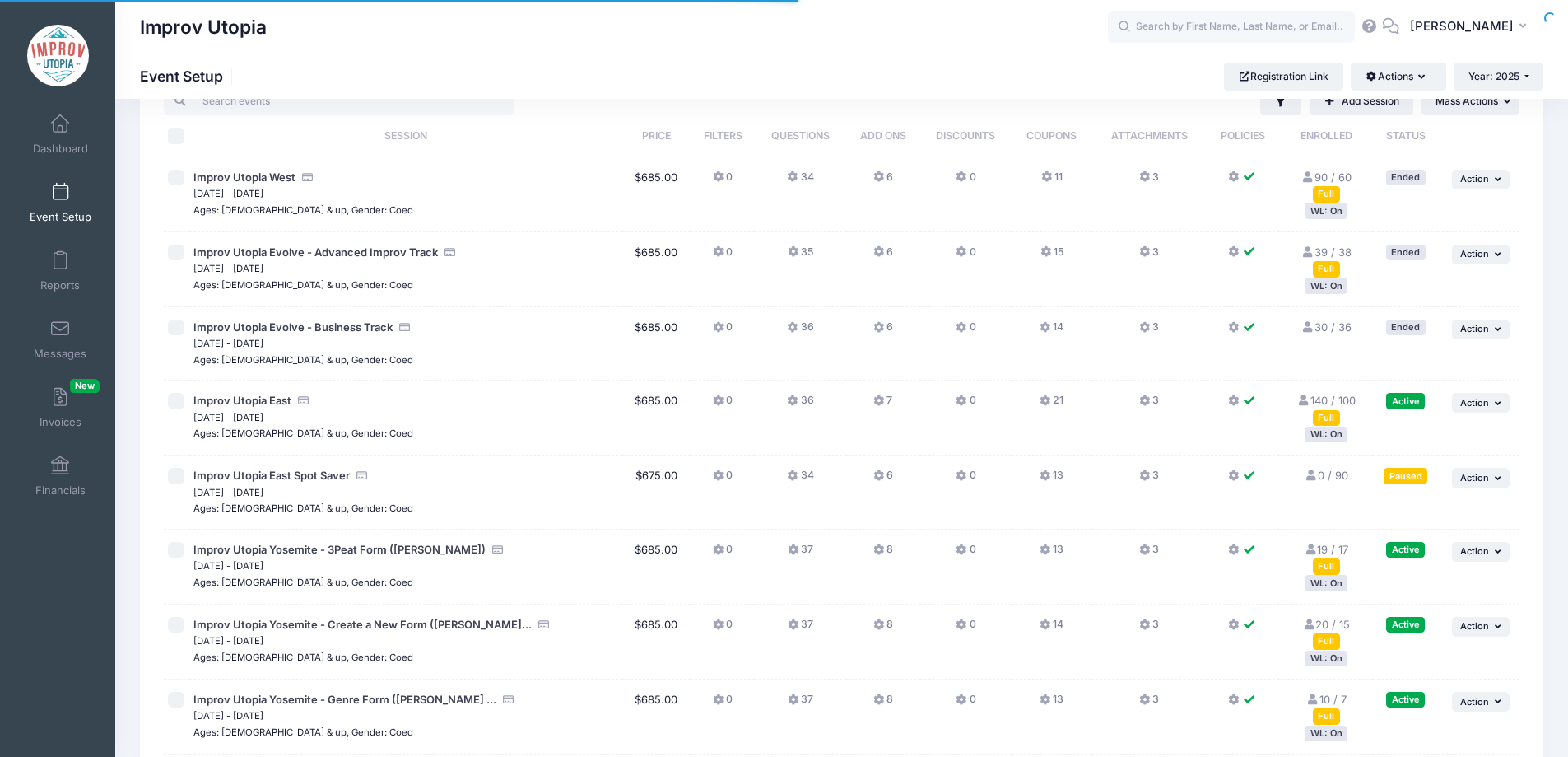
scroll to position [431, 0]
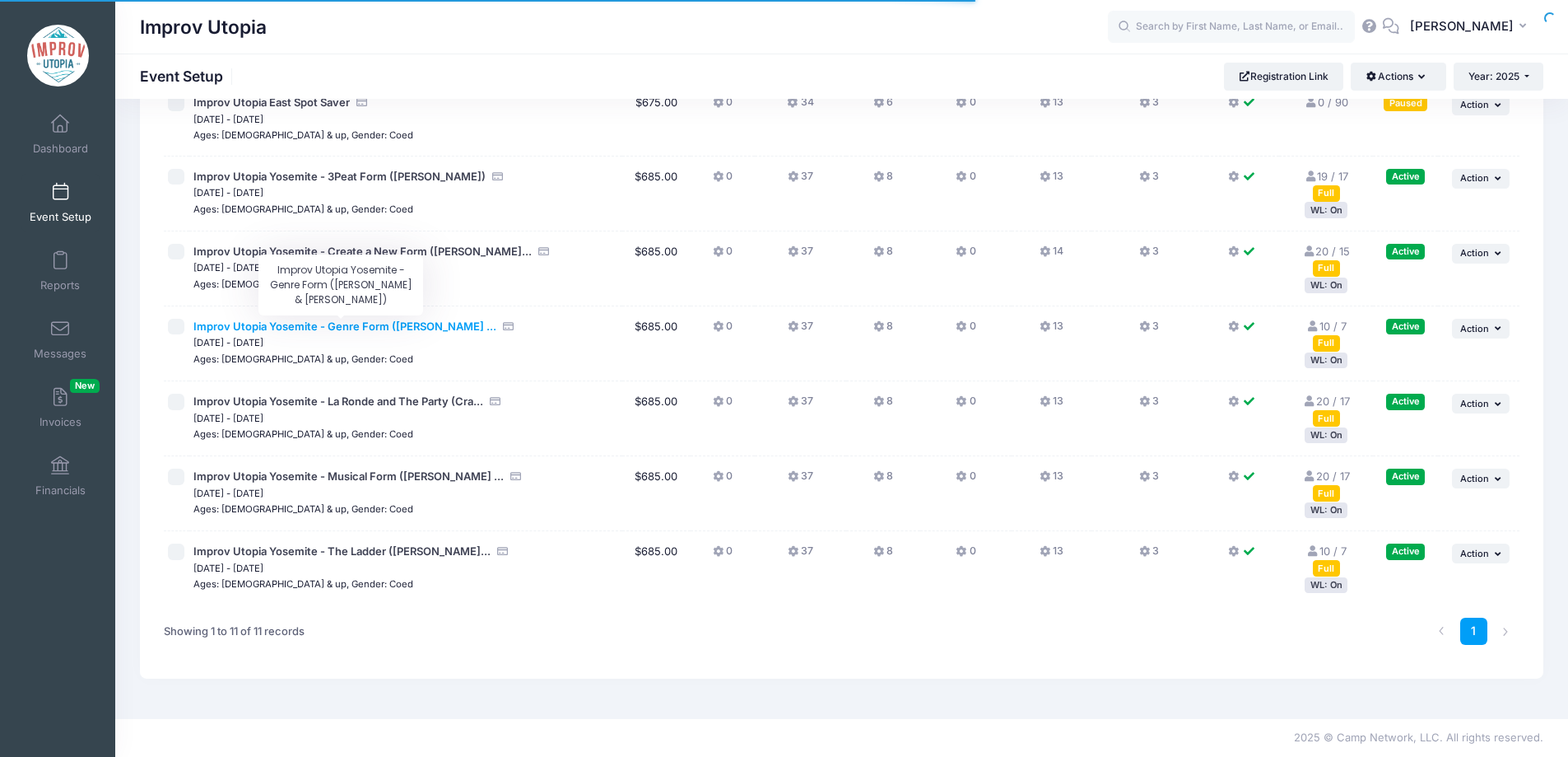
click at [362, 326] on span "Improv Utopia Yosemite - Genre Form ([PERSON_NAME] ..." at bounding box center [345, 326] width 303 height 13
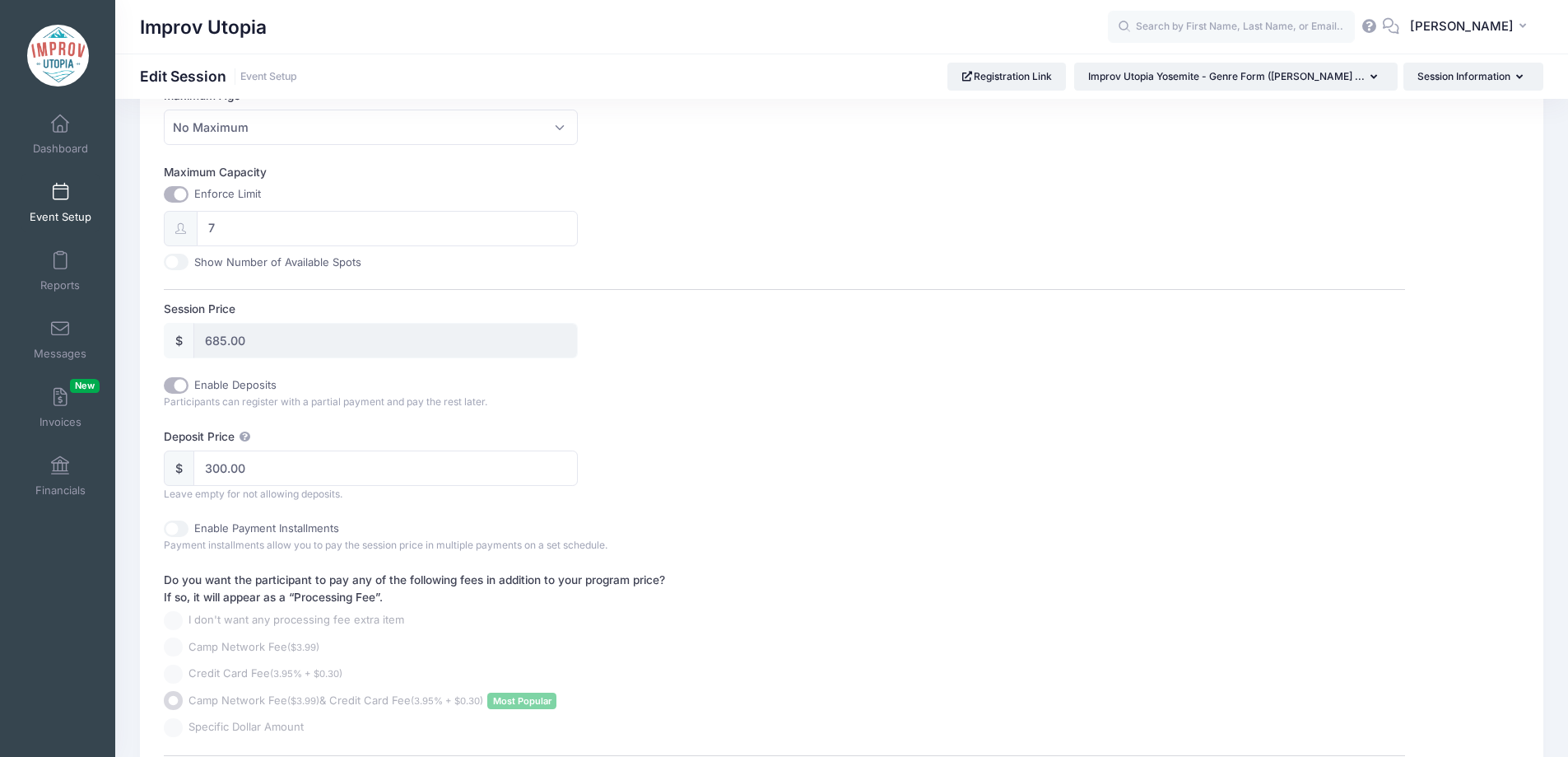
scroll to position [886, 0]
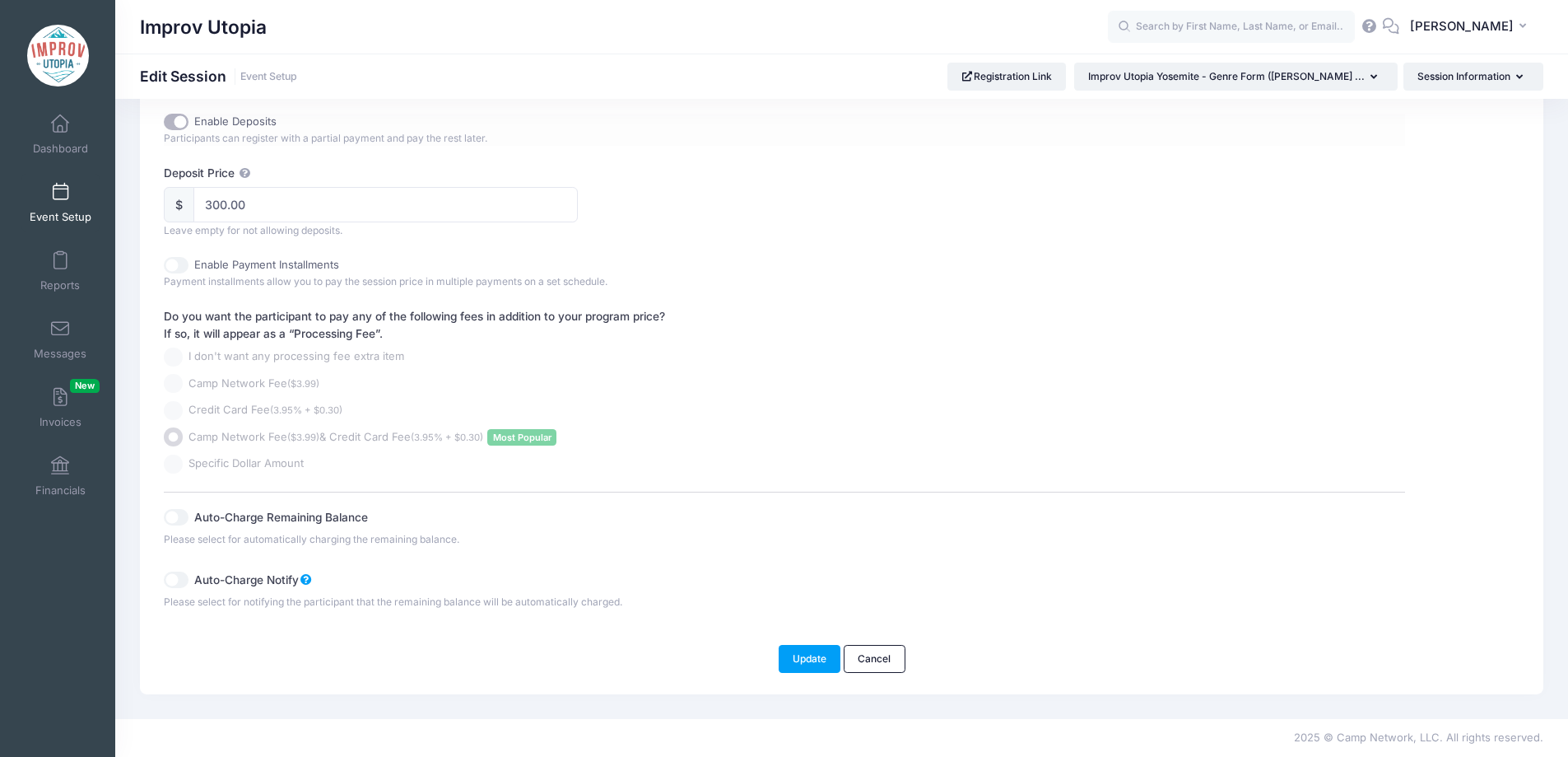
click at [172, 123] on input "Enable Deposits" at bounding box center [175, 121] width 25 height 16
checkbox input "false"
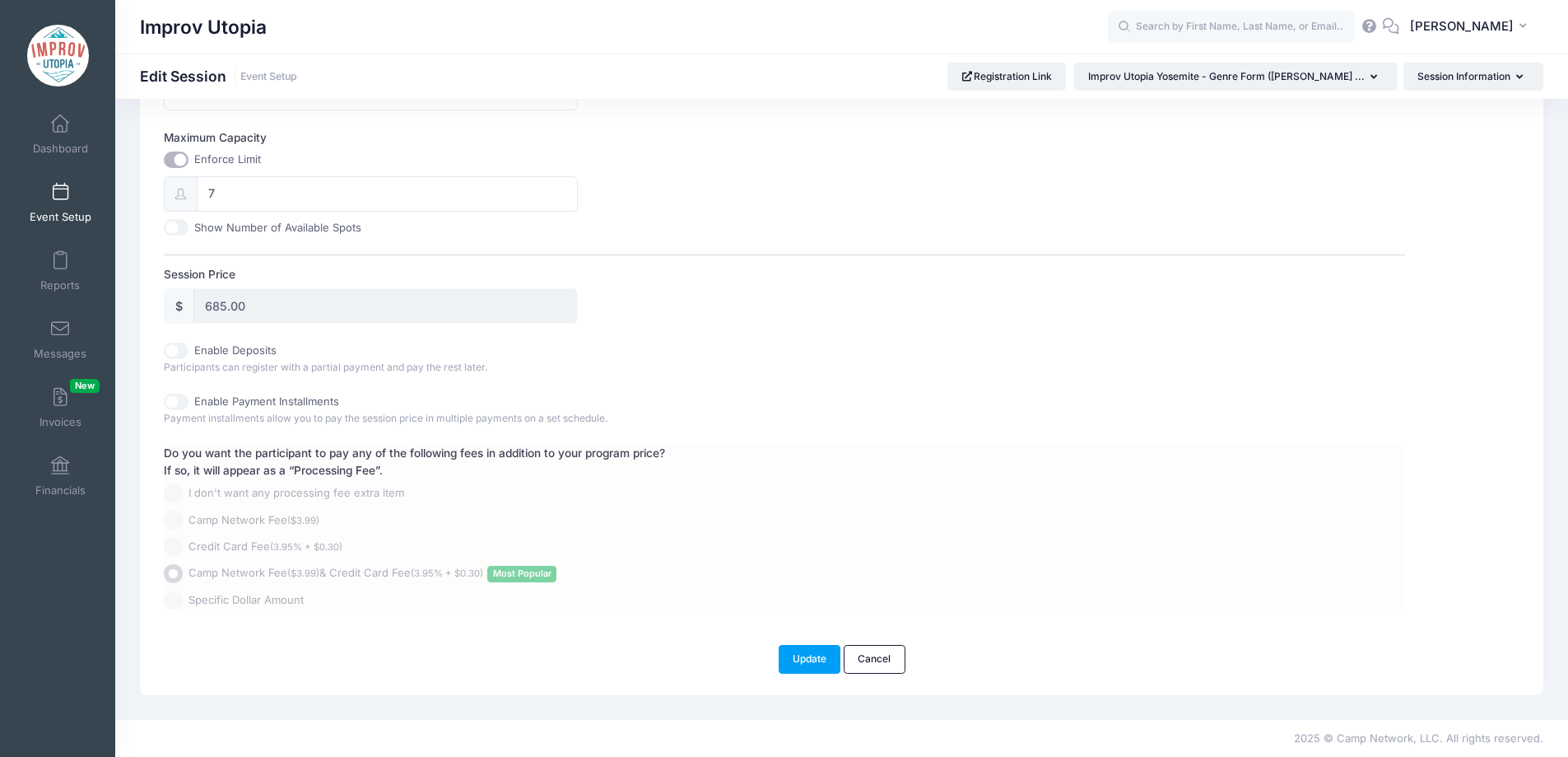
scroll to position [657, 0]
click at [807, 671] on button "Update" at bounding box center [810, 658] width 63 height 28
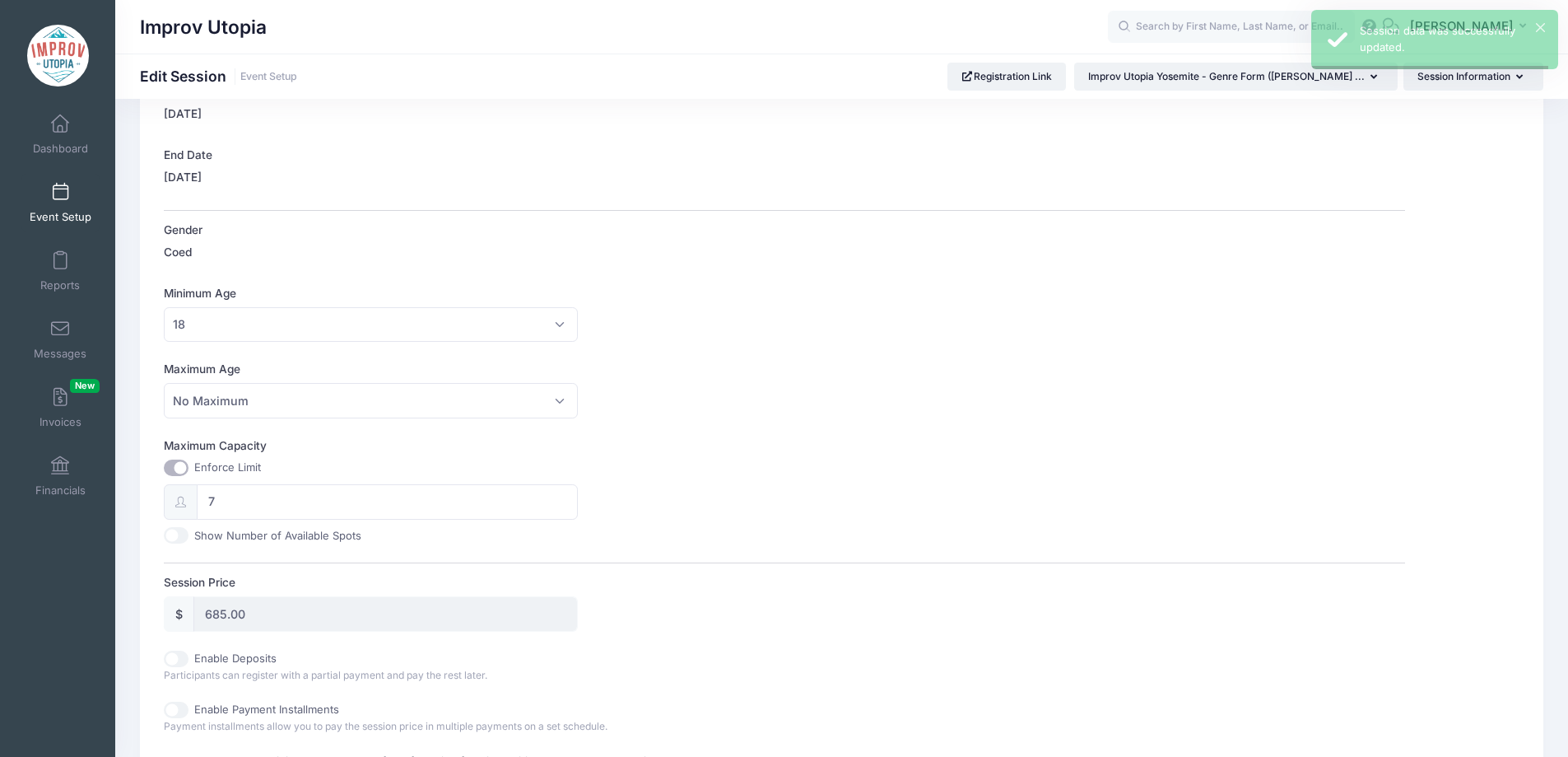
scroll to position [0, 0]
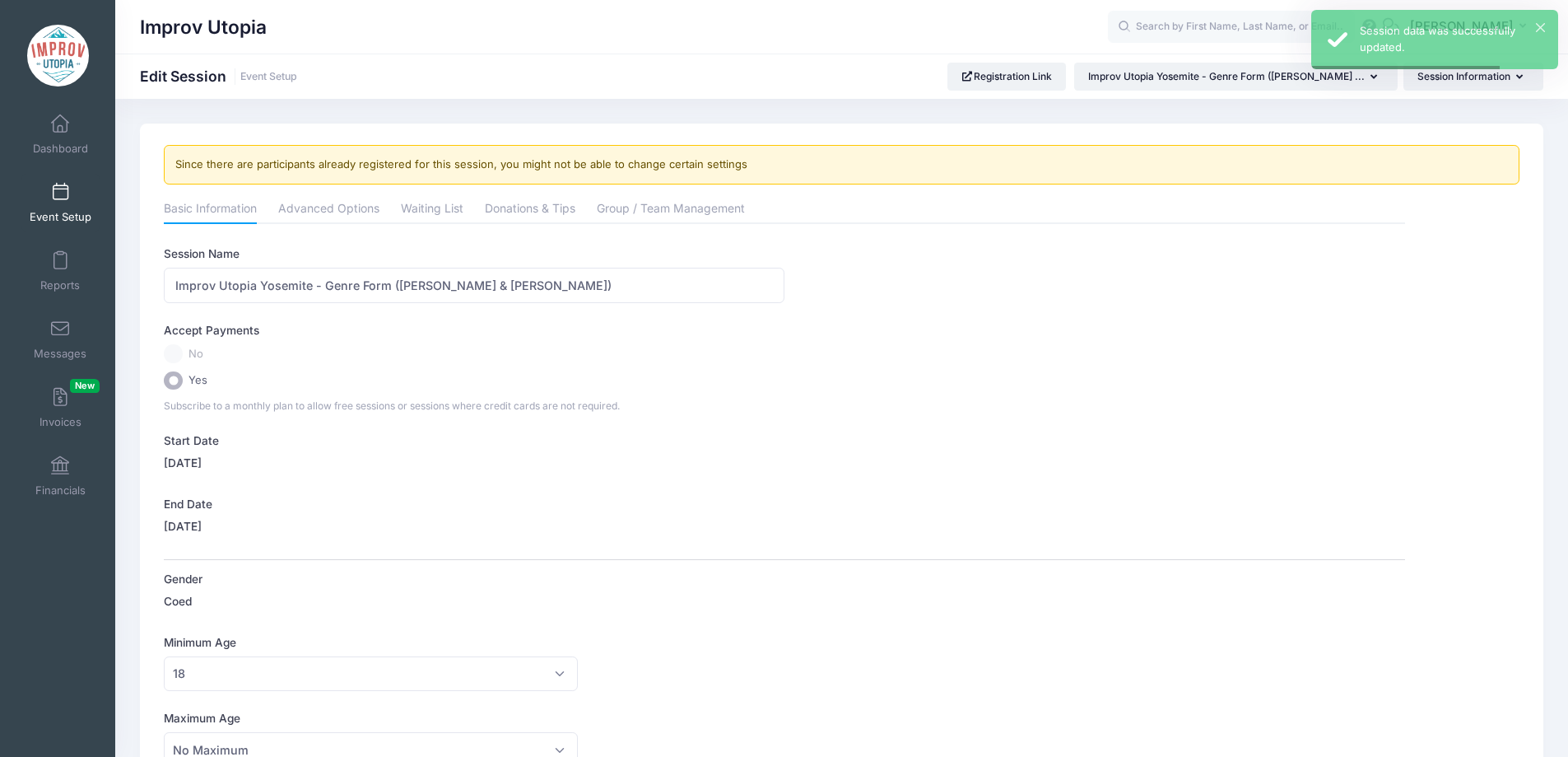
click at [60, 196] on span at bounding box center [60, 193] width 0 height 18
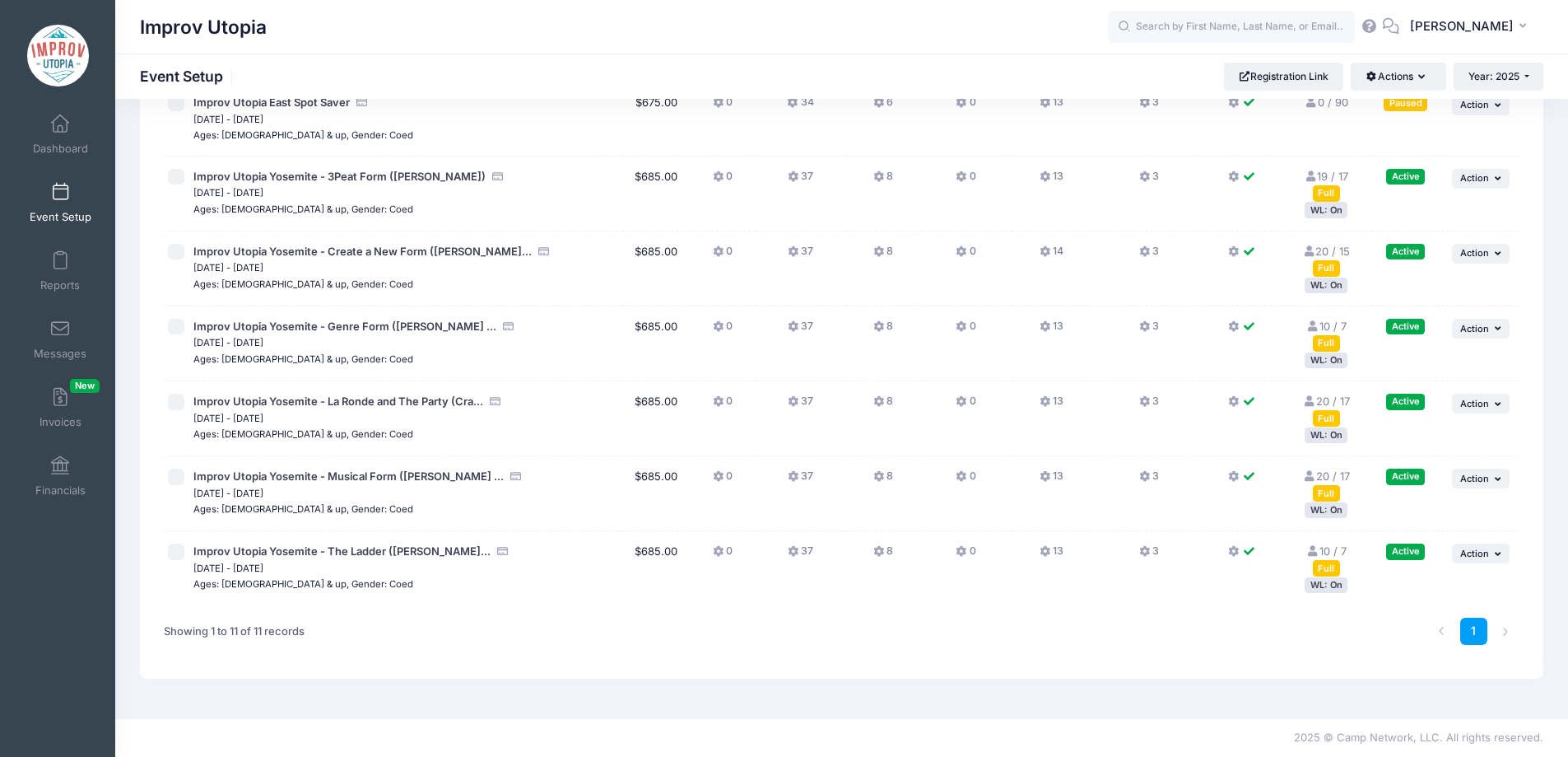
click at [876, 327] on icon at bounding box center [880, 327] width 13 height 0
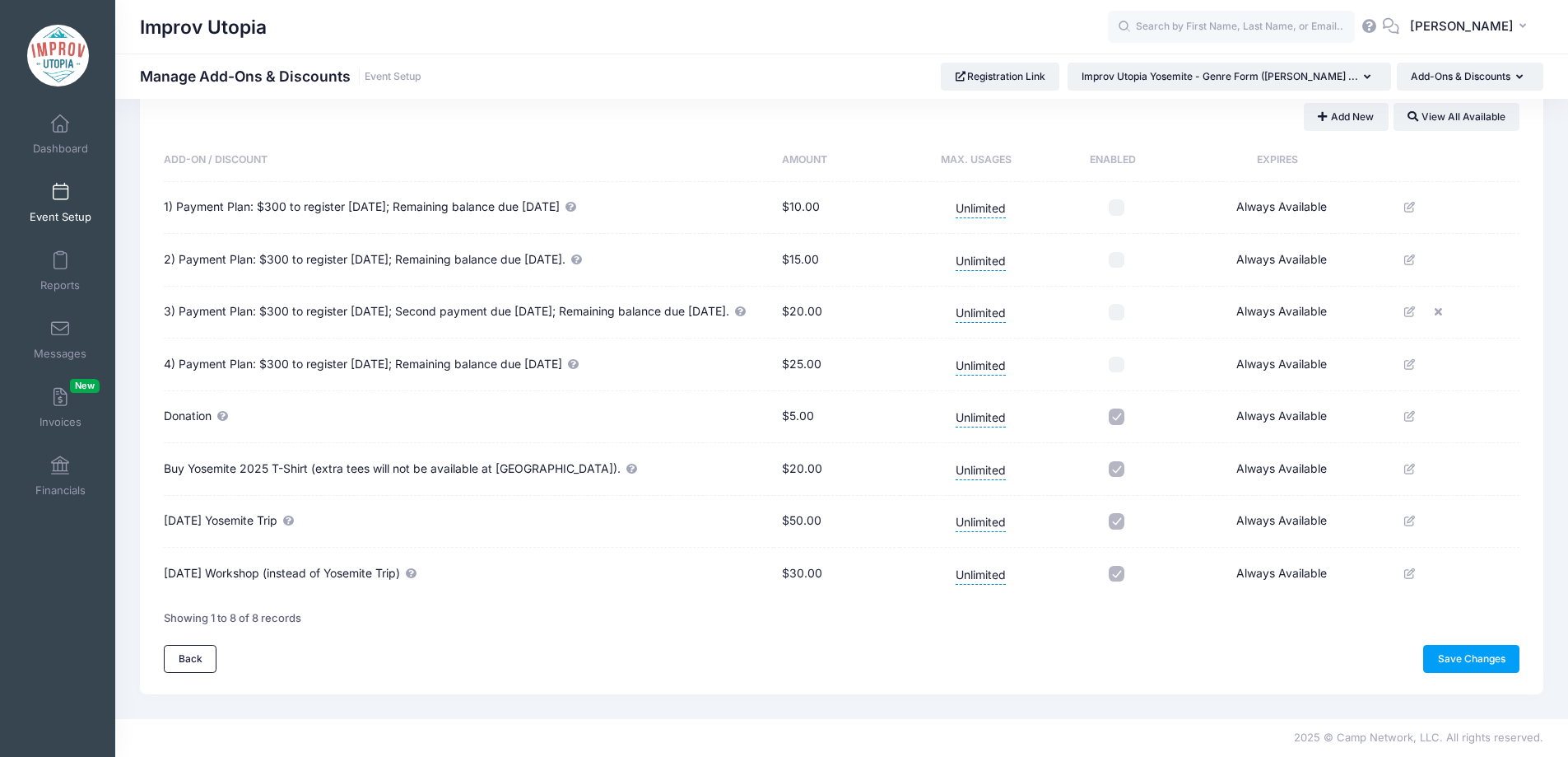
click at [1116, 467] on input "checkbox" at bounding box center [1116, 469] width 16 height 16
checkbox input "false"
click at [1486, 660] on link "Save Changes" at bounding box center [1470, 658] width 96 height 28
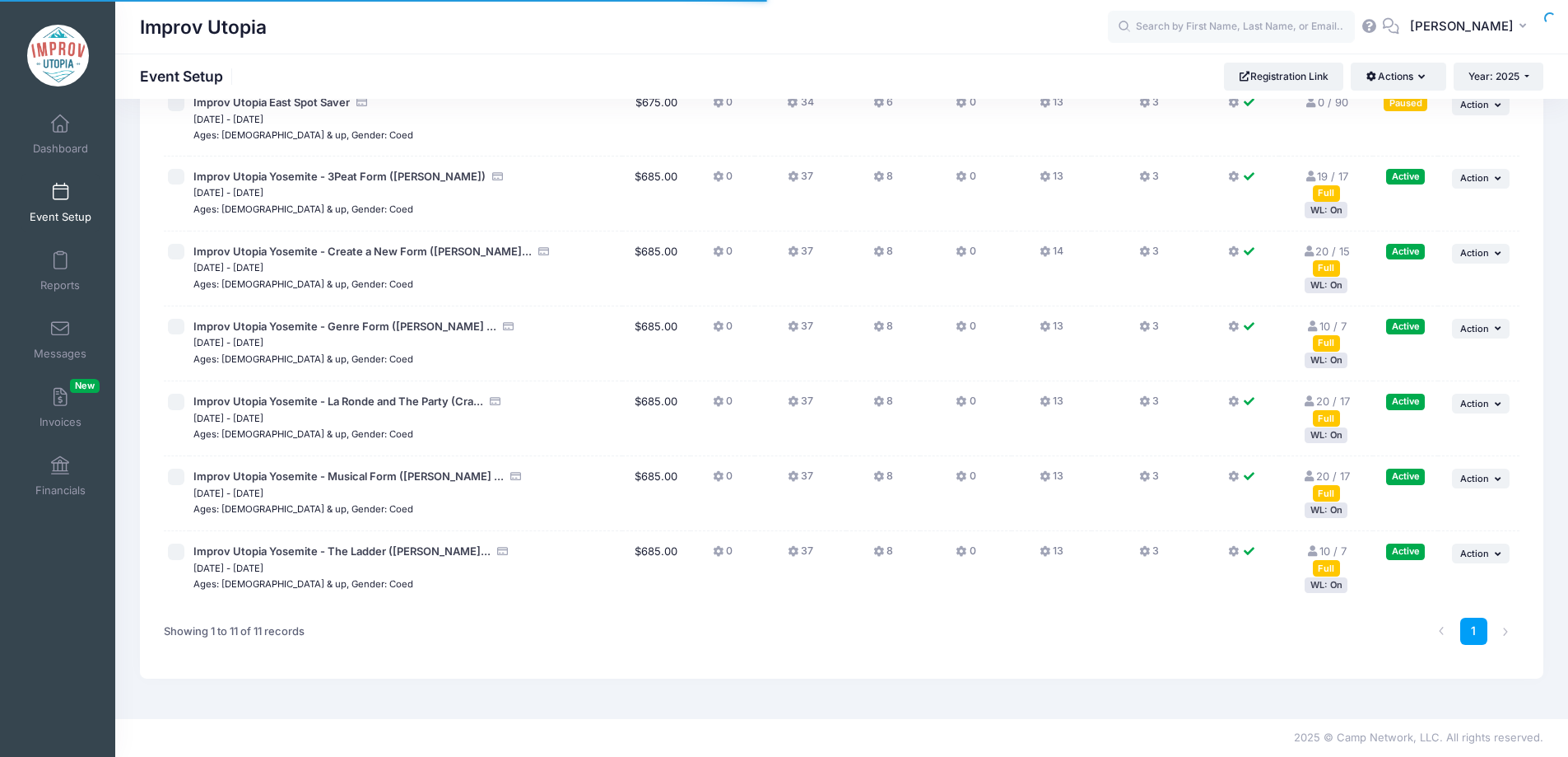
scroll to position [431, 0]
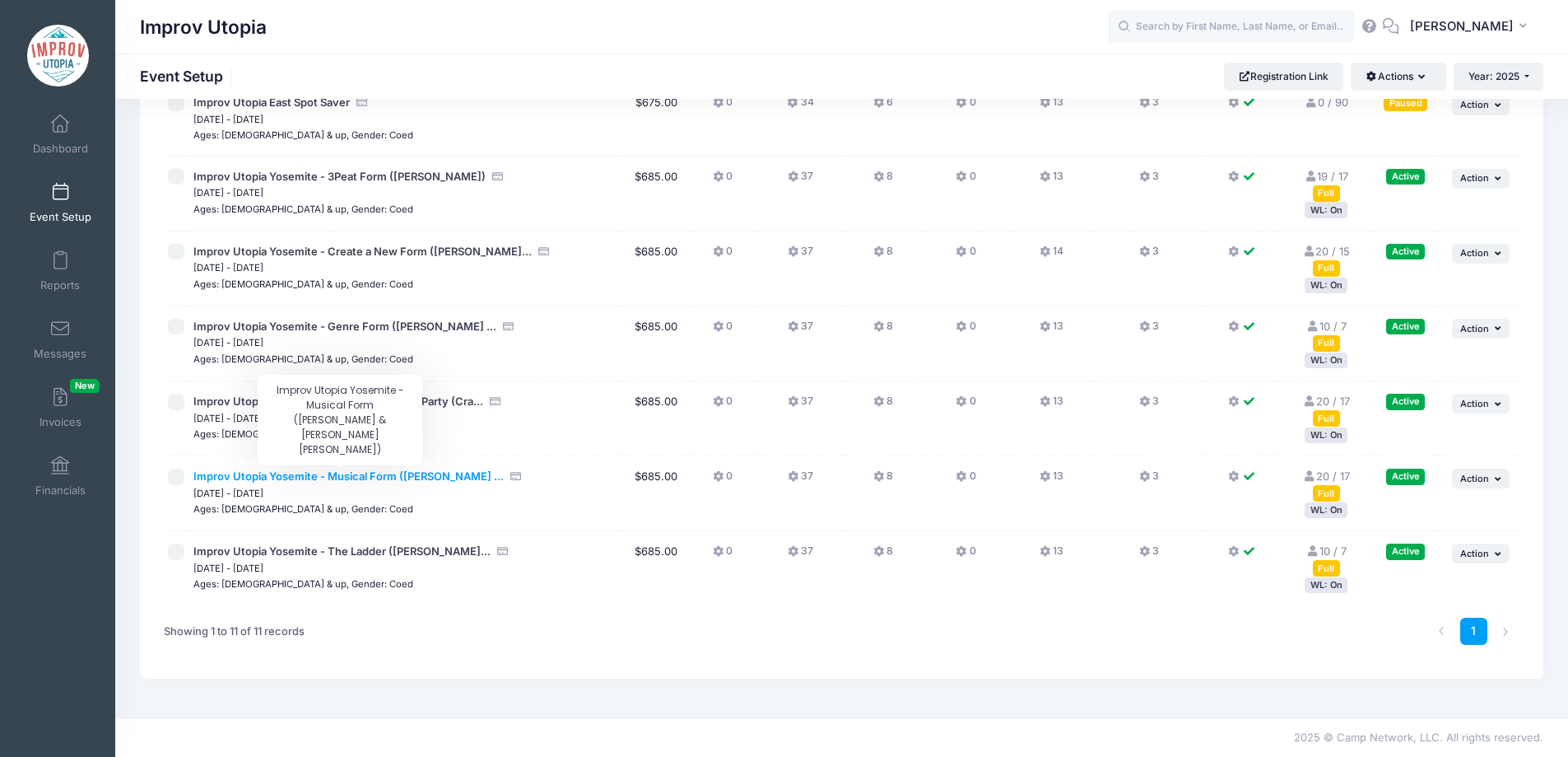
click at [398, 474] on span "Improv Utopia Yosemite - Musical Form ([PERSON_NAME] ..." at bounding box center [349, 476] width 310 height 13
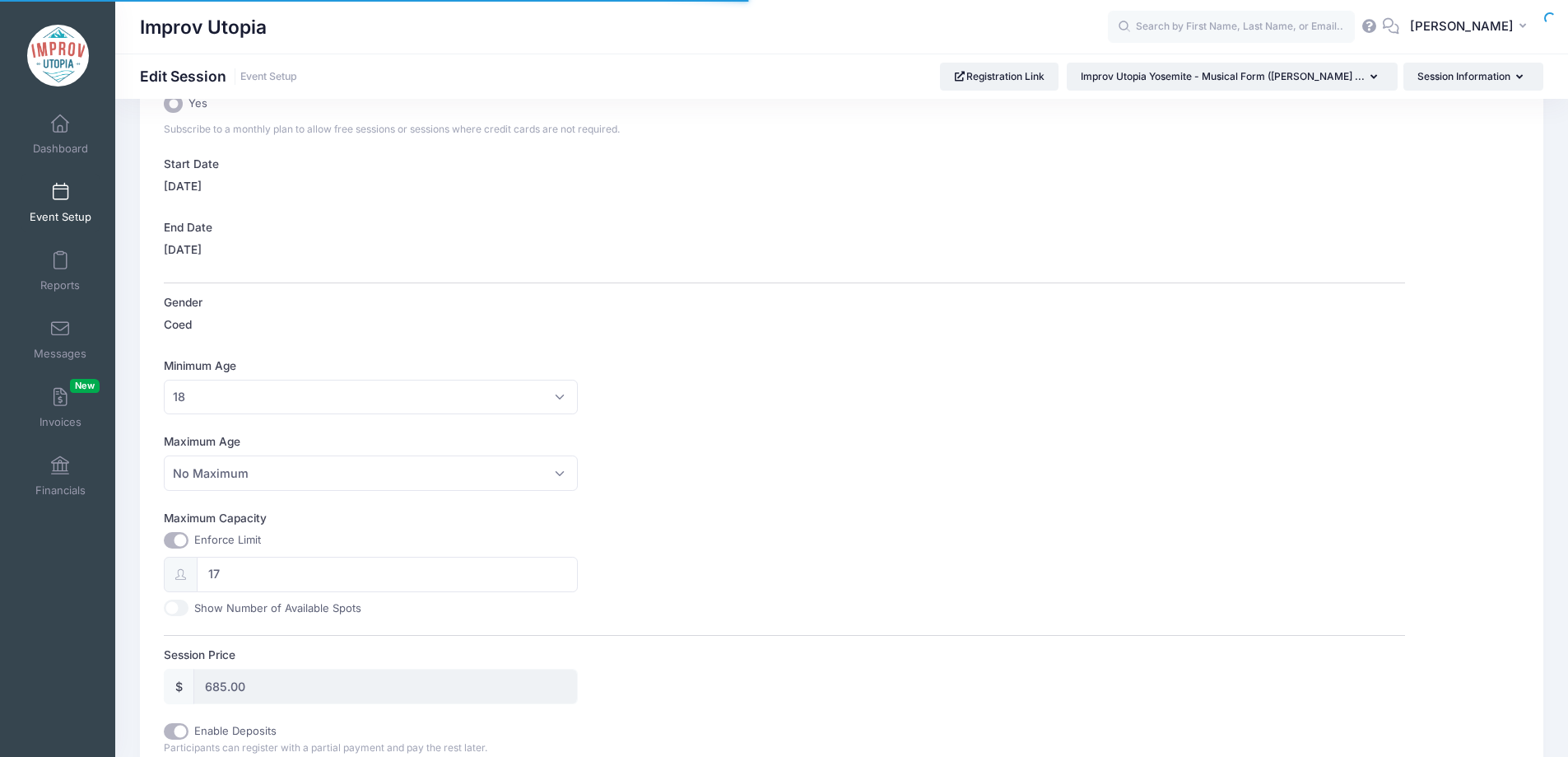
scroll to position [886, 0]
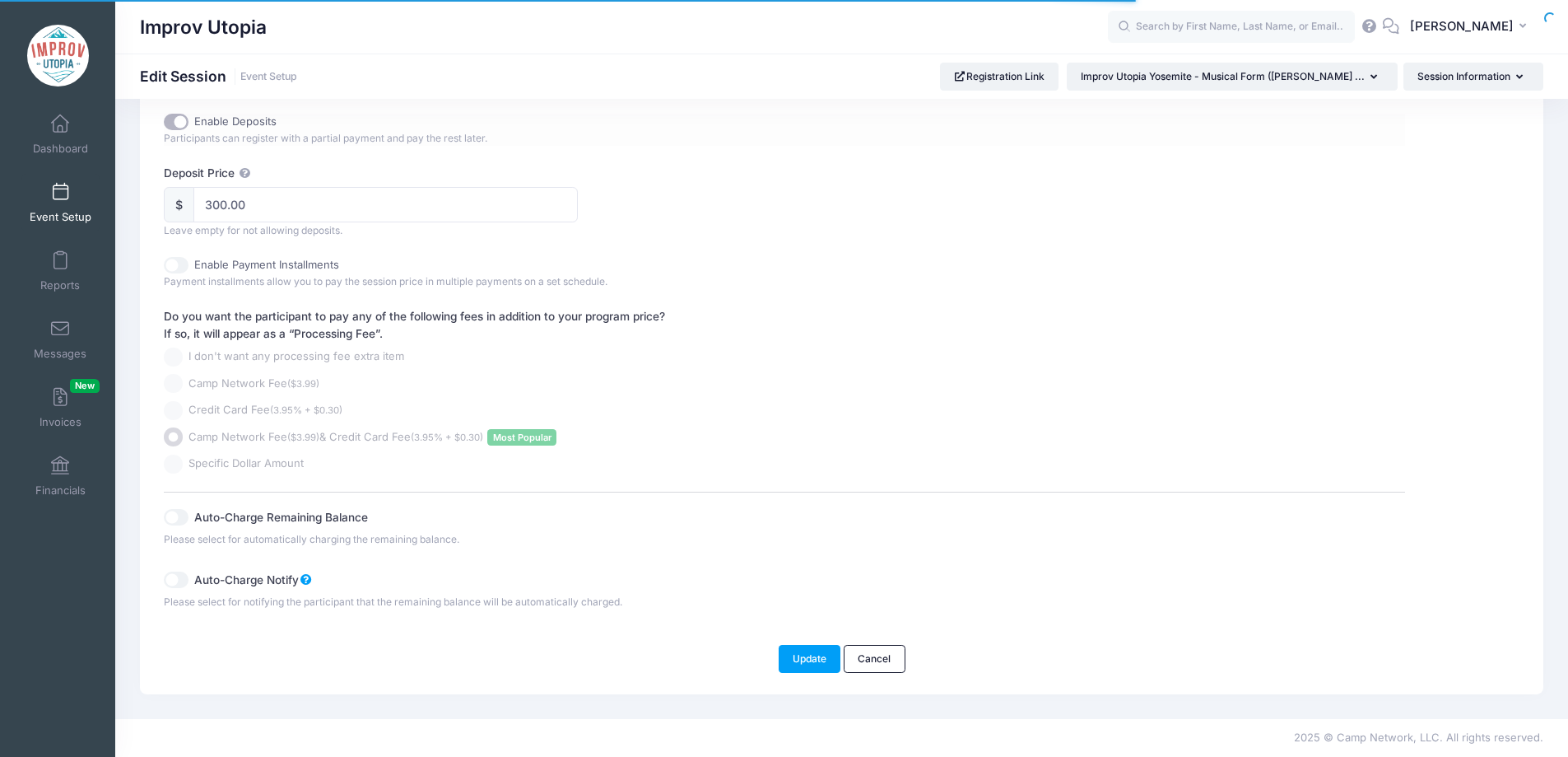
click at [172, 123] on input "Enable Deposits" at bounding box center [175, 121] width 25 height 16
checkbox input "false"
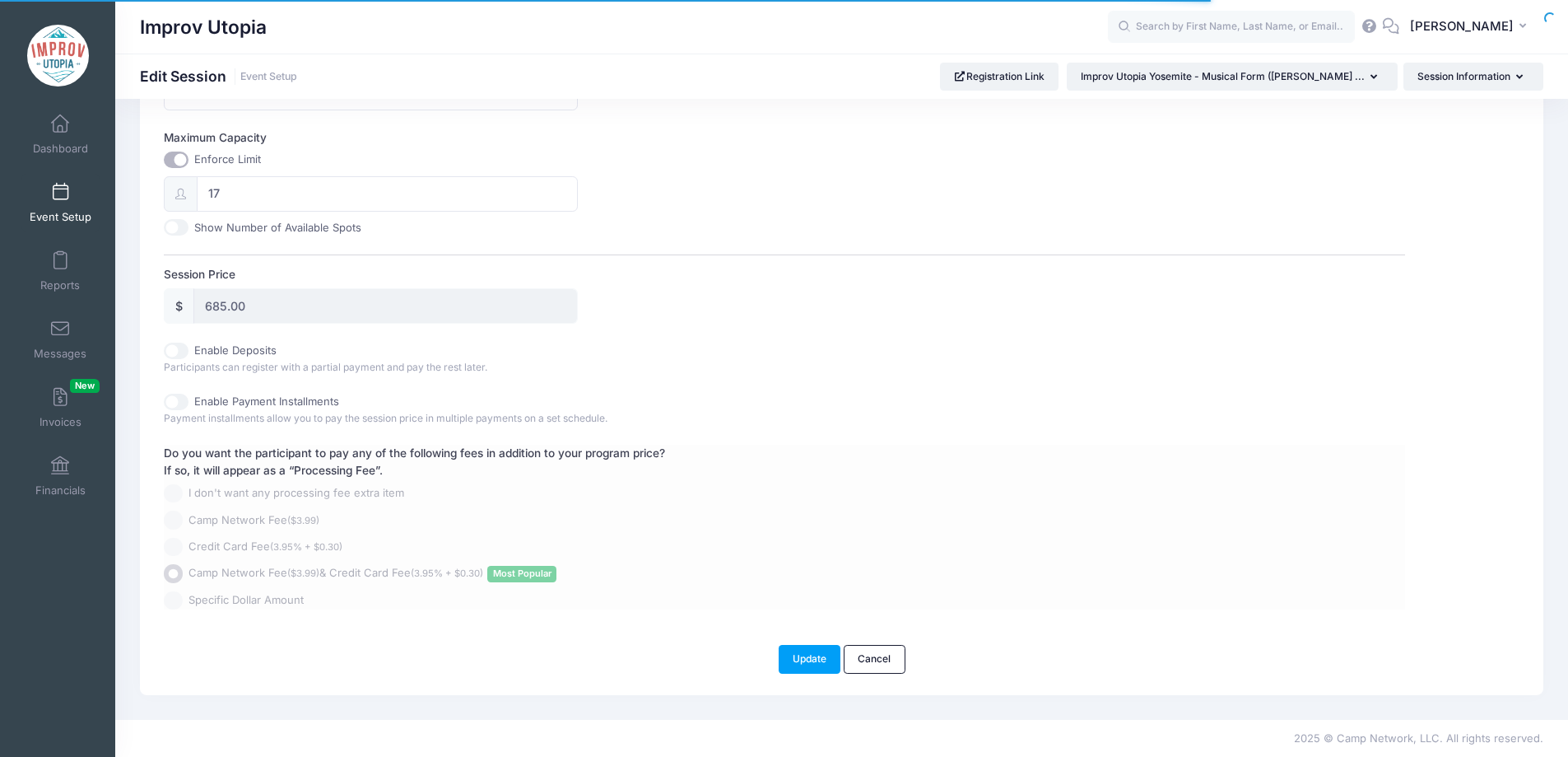
scroll to position [657, 0]
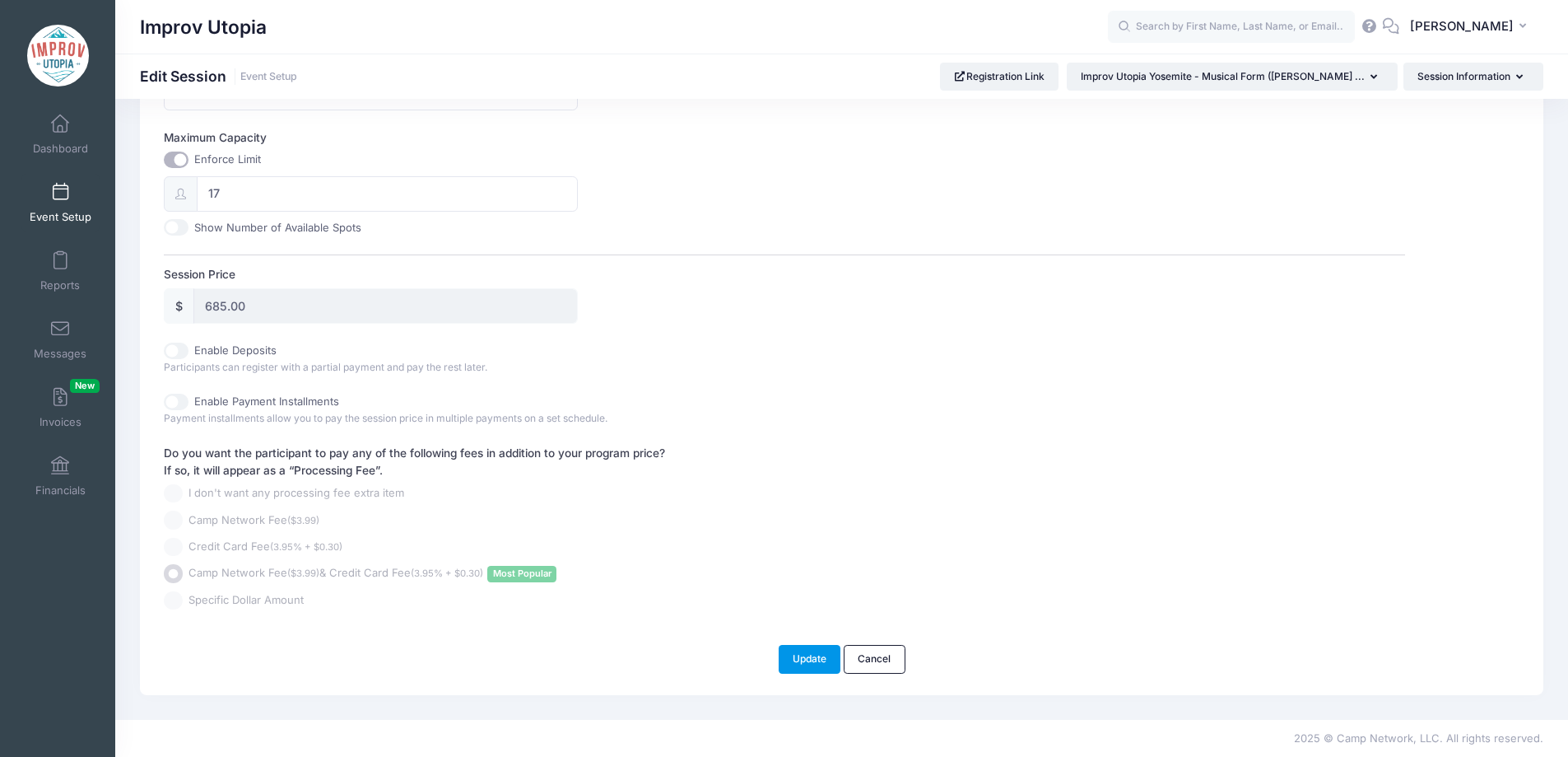
click at [806, 662] on button "Update" at bounding box center [810, 658] width 63 height 28
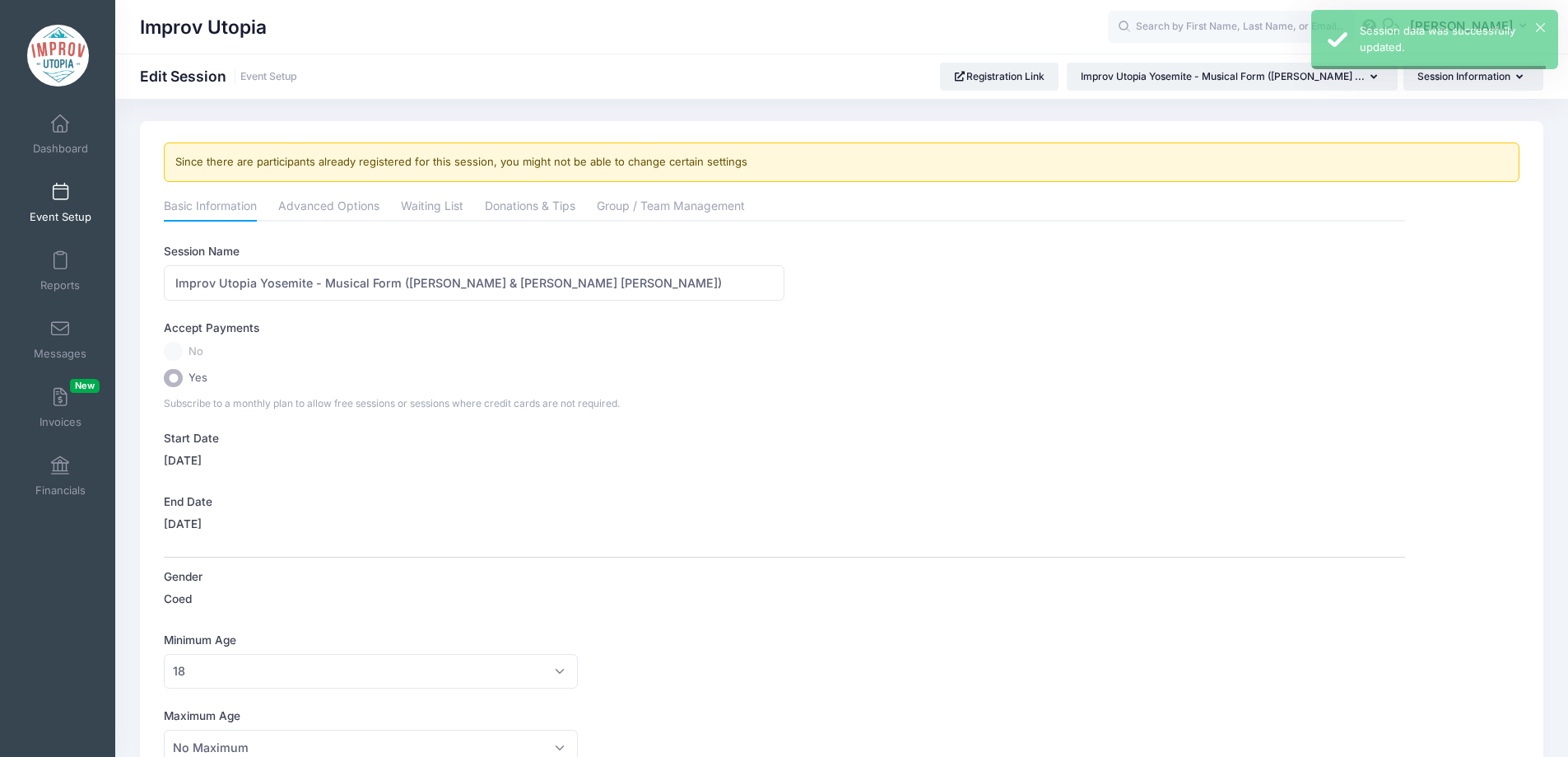
scroll to position [0, 0]
click at [79, 188] on link "Event Setup" at bounding box center [60, 202] width 78 height 58
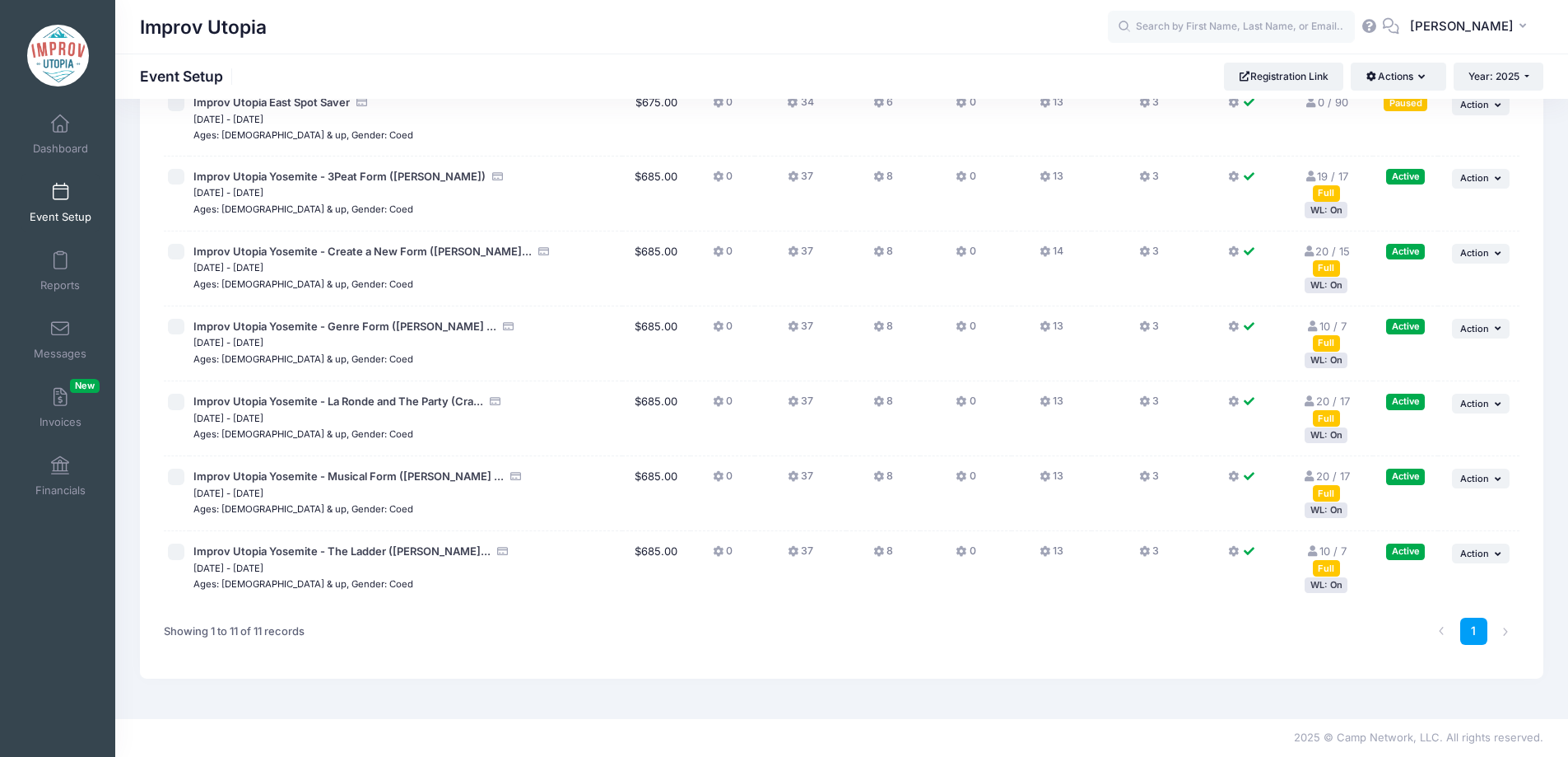
click at [884, 477] on button "8" at bounding box center [883, 480] width 20 height 24
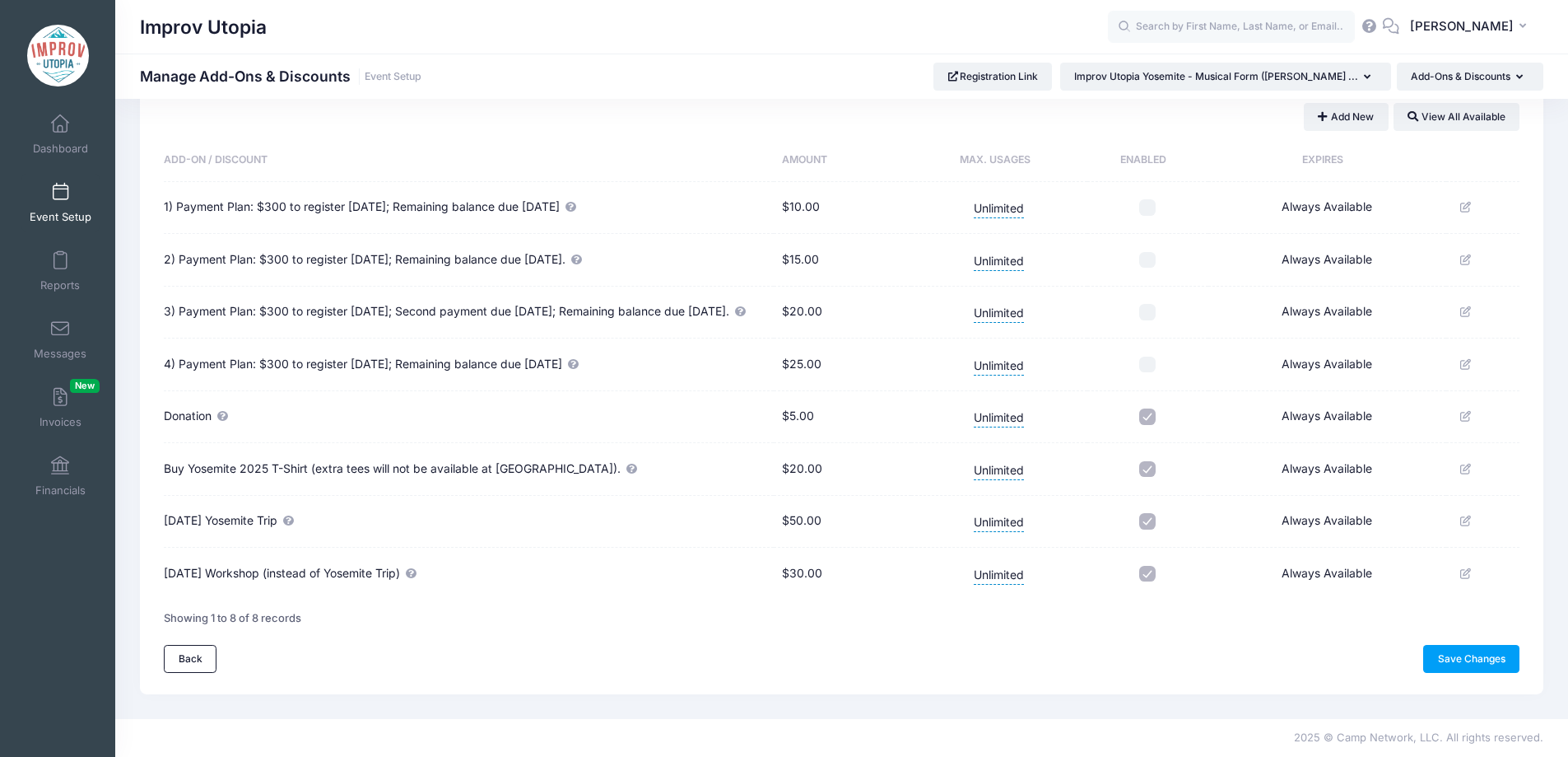
click at [1144, 473] on input "checkbox" at bounding box center [1147, 469] width 16 height 16
checkbox input "false"
click at [1473, 668] on link "Save Changes" at bounding box center [1470, 658] width 96 height 28
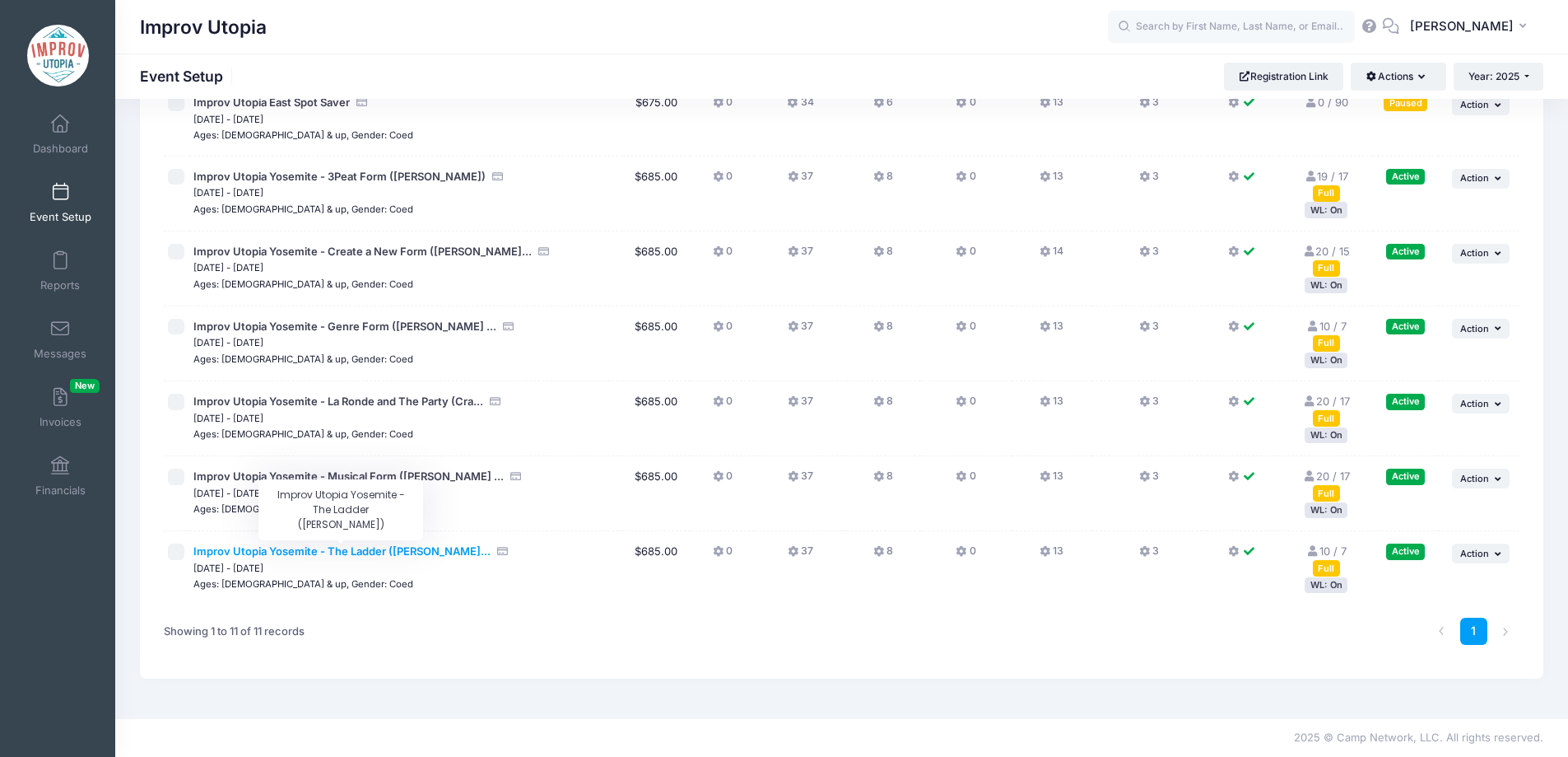
click at [419, 554] on span "Improv Utopia Yosemite - The Ladder ([PERSON_NAME]..." at bounding box center [341, 551] width 297 height 13
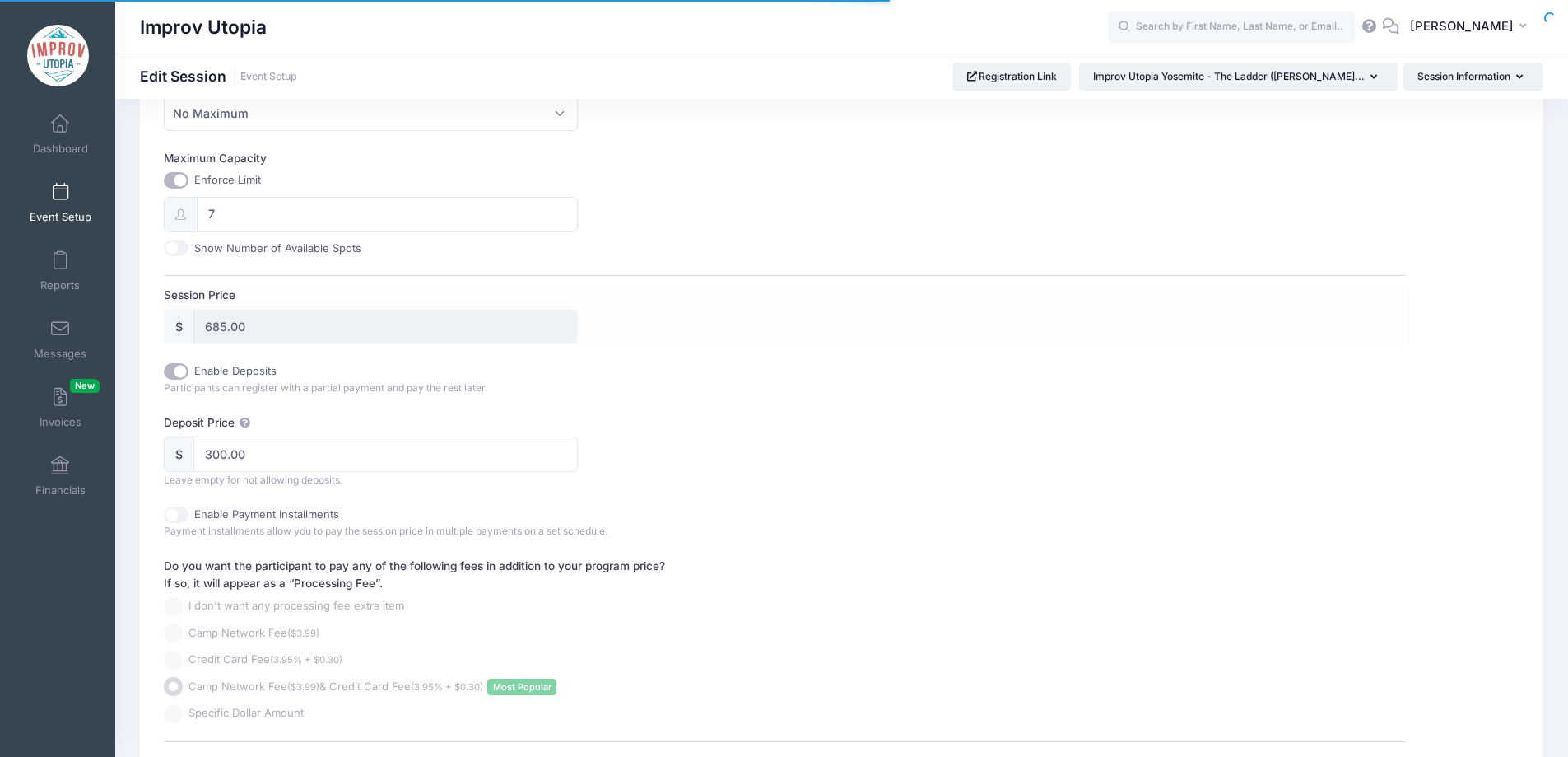
scroll to position [635, 0]
click at [172, 369] on input "Enable Deposits" at bounding box center [175, 373] width 25 height 16
checkbox input "false"
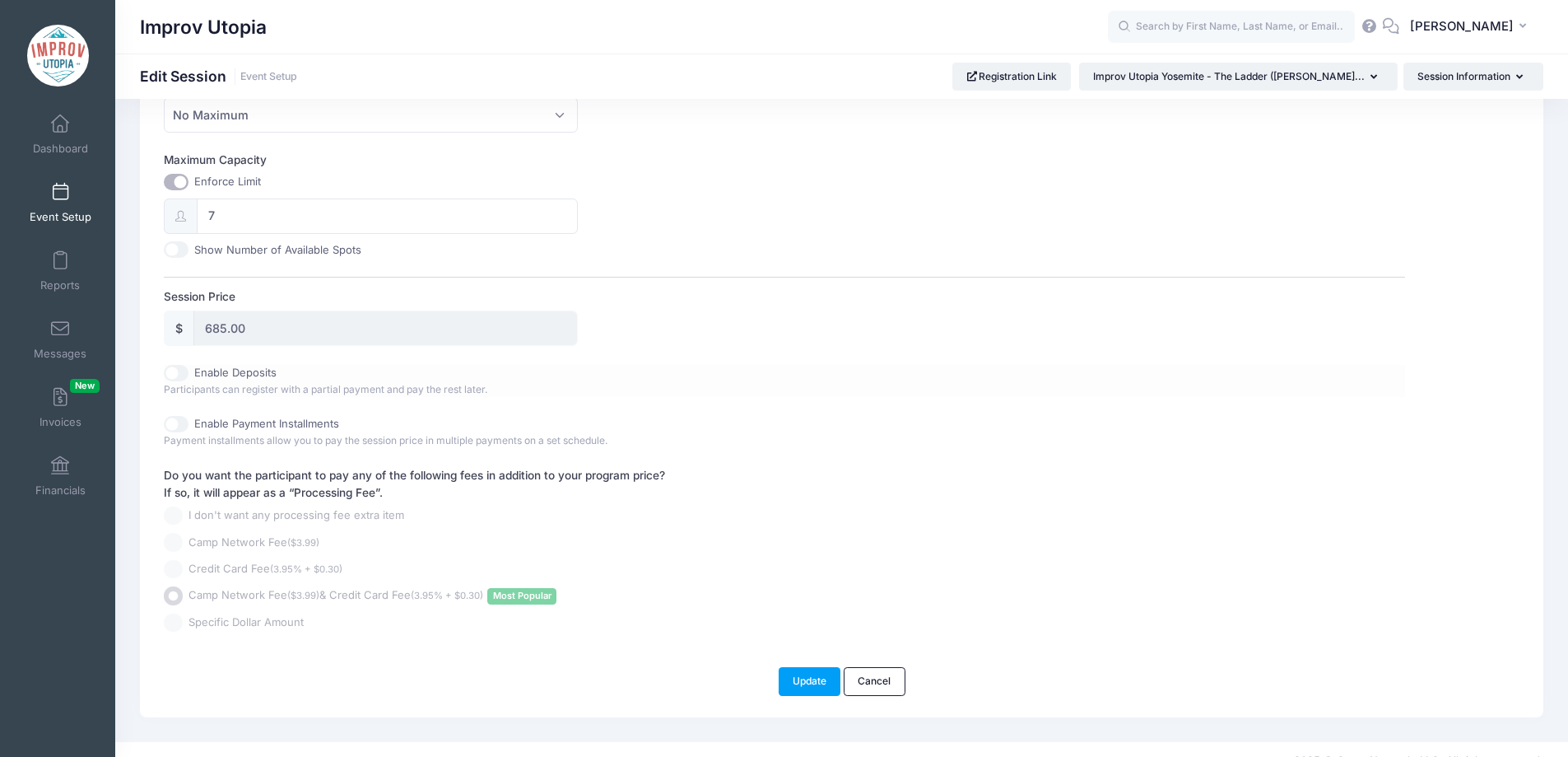
scroll to position [657, 0]
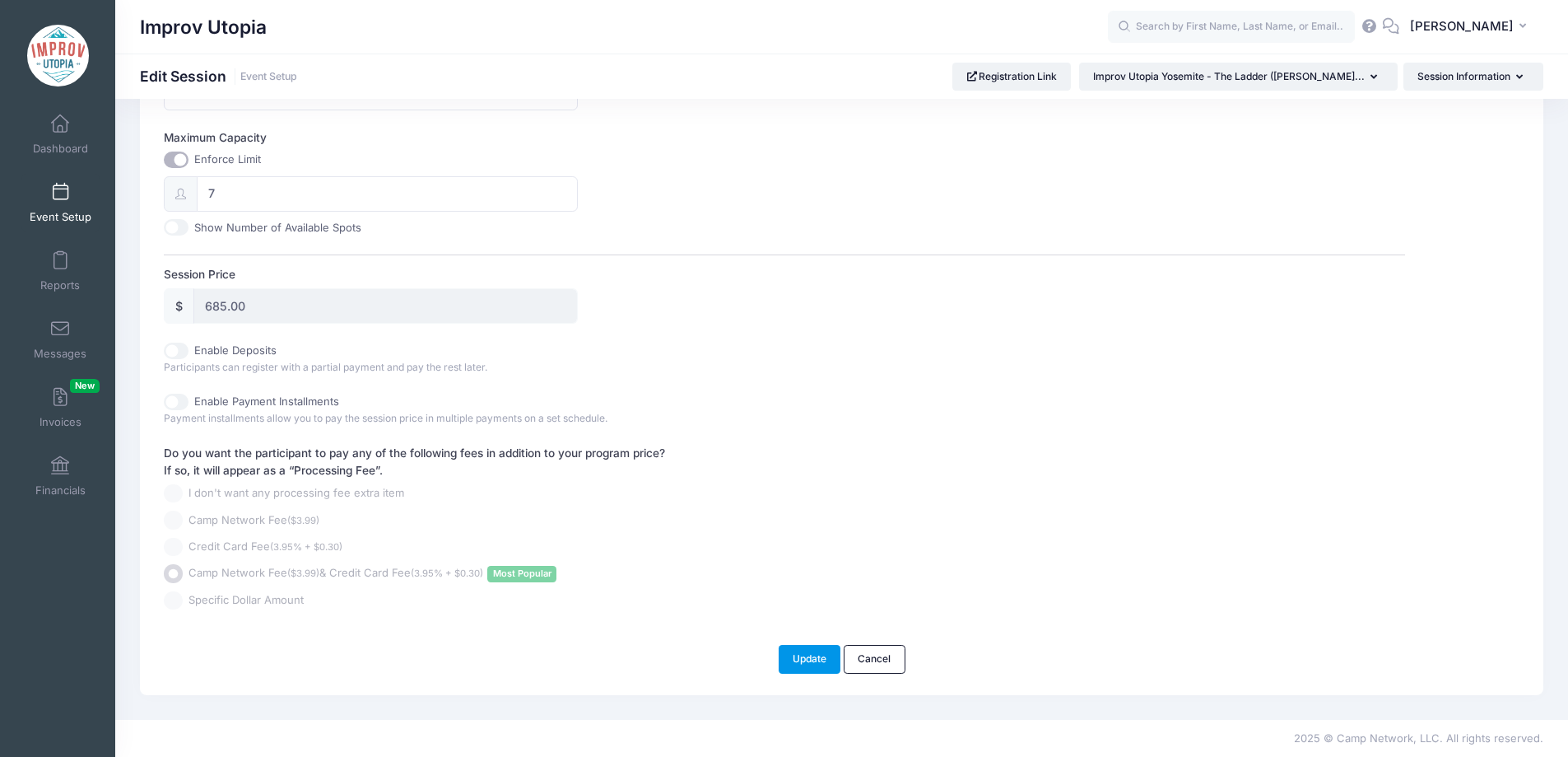
click at [801, 657] on button "Update" at bounding box center [810, 658] width 63 height 28
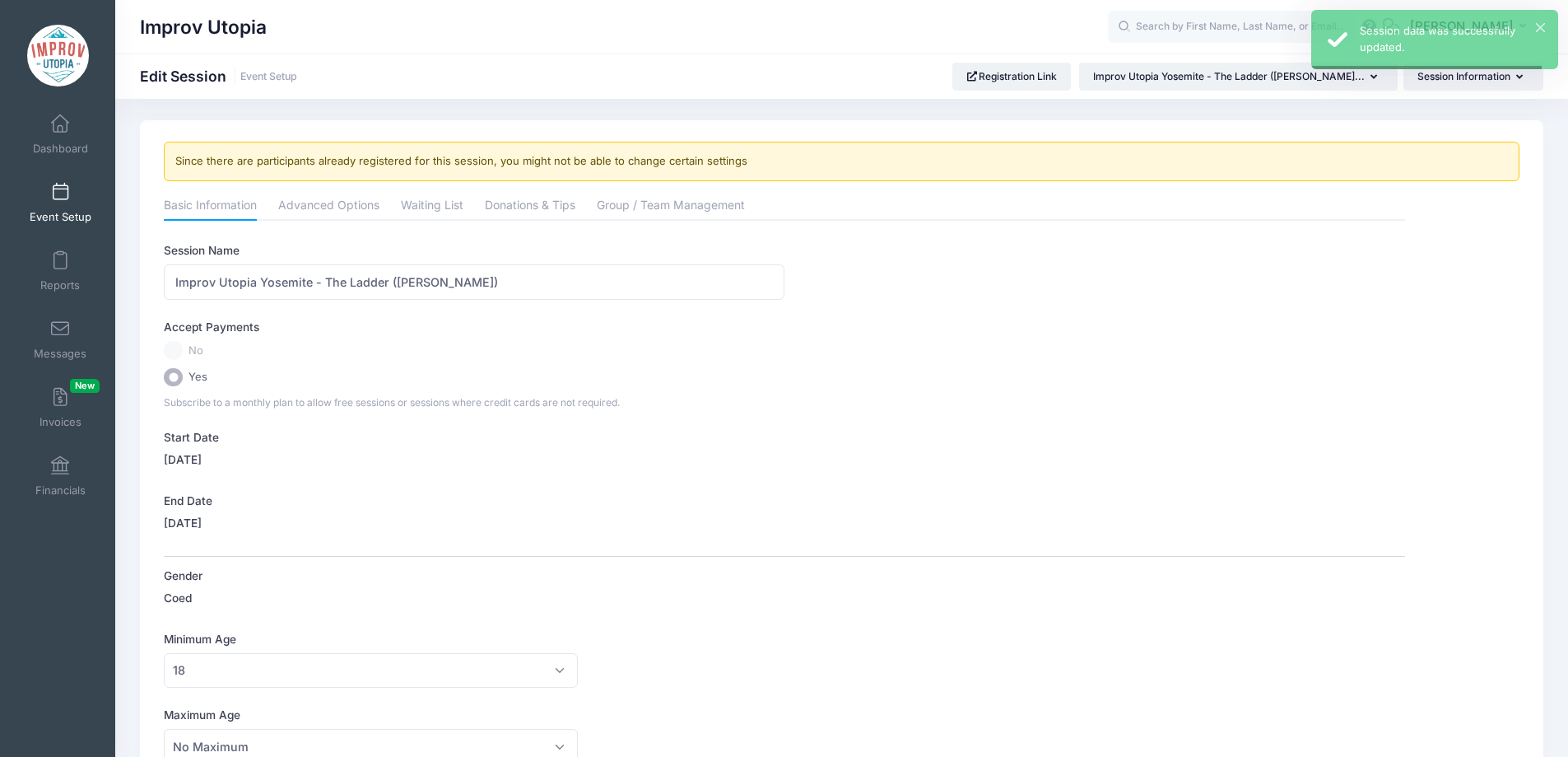
scroll to position [0, 0]
click at [60, 188] on span at bounding box center [60, 193] width 0 height 18
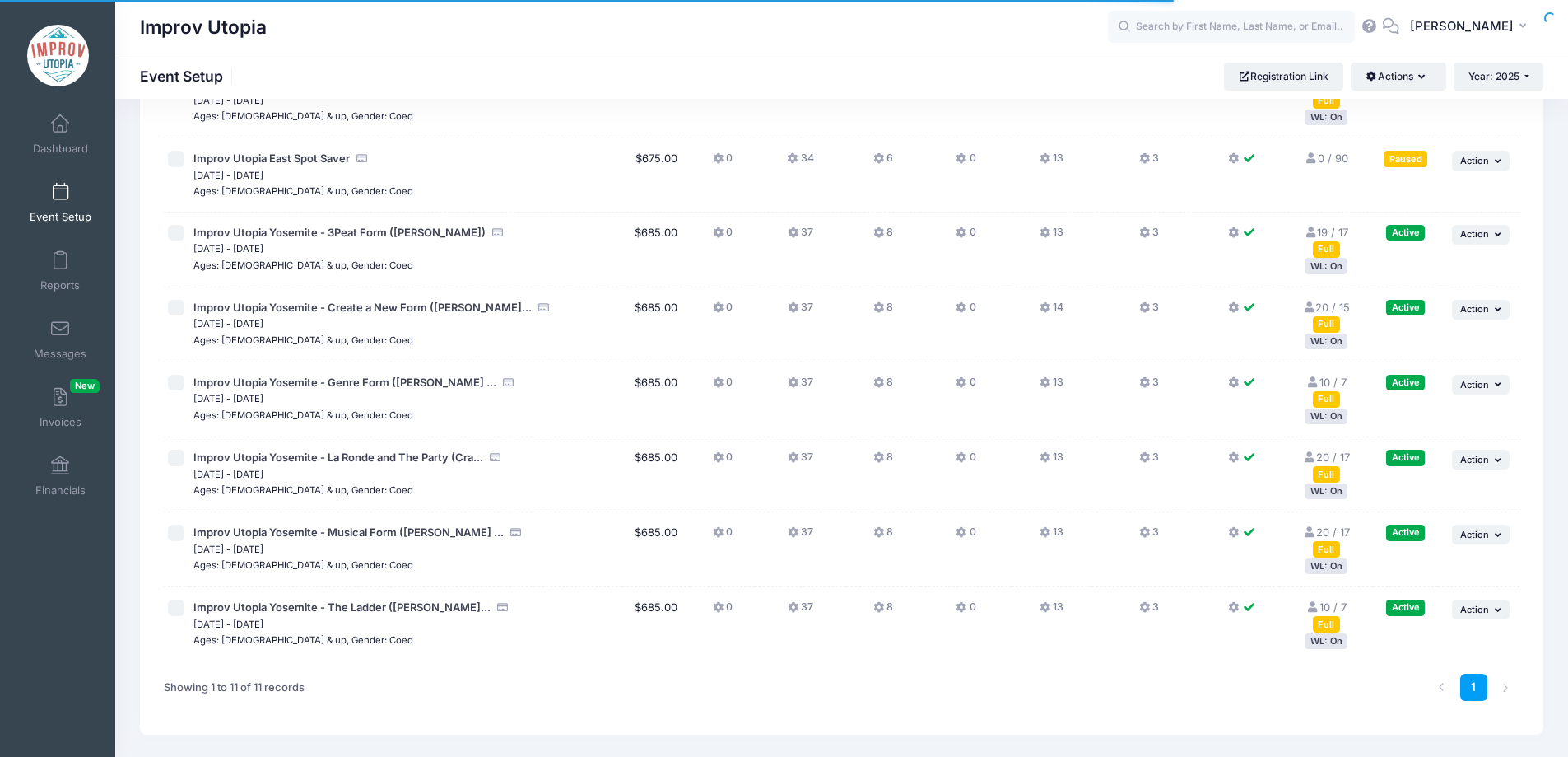
scroll to position [431, 0]
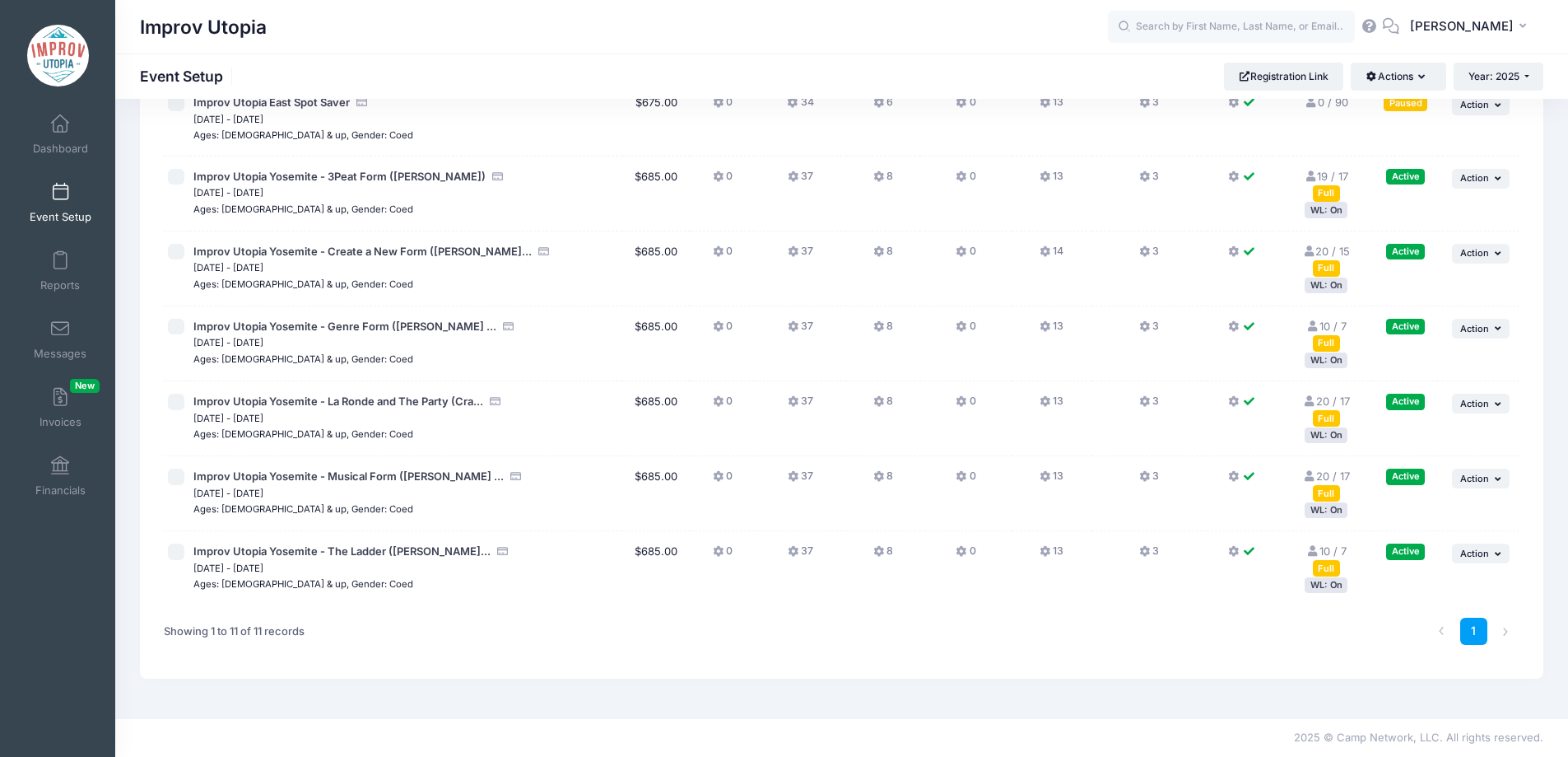
click at [886, 554] on button "8" at bounding box center [883, 555] width 20 height 24
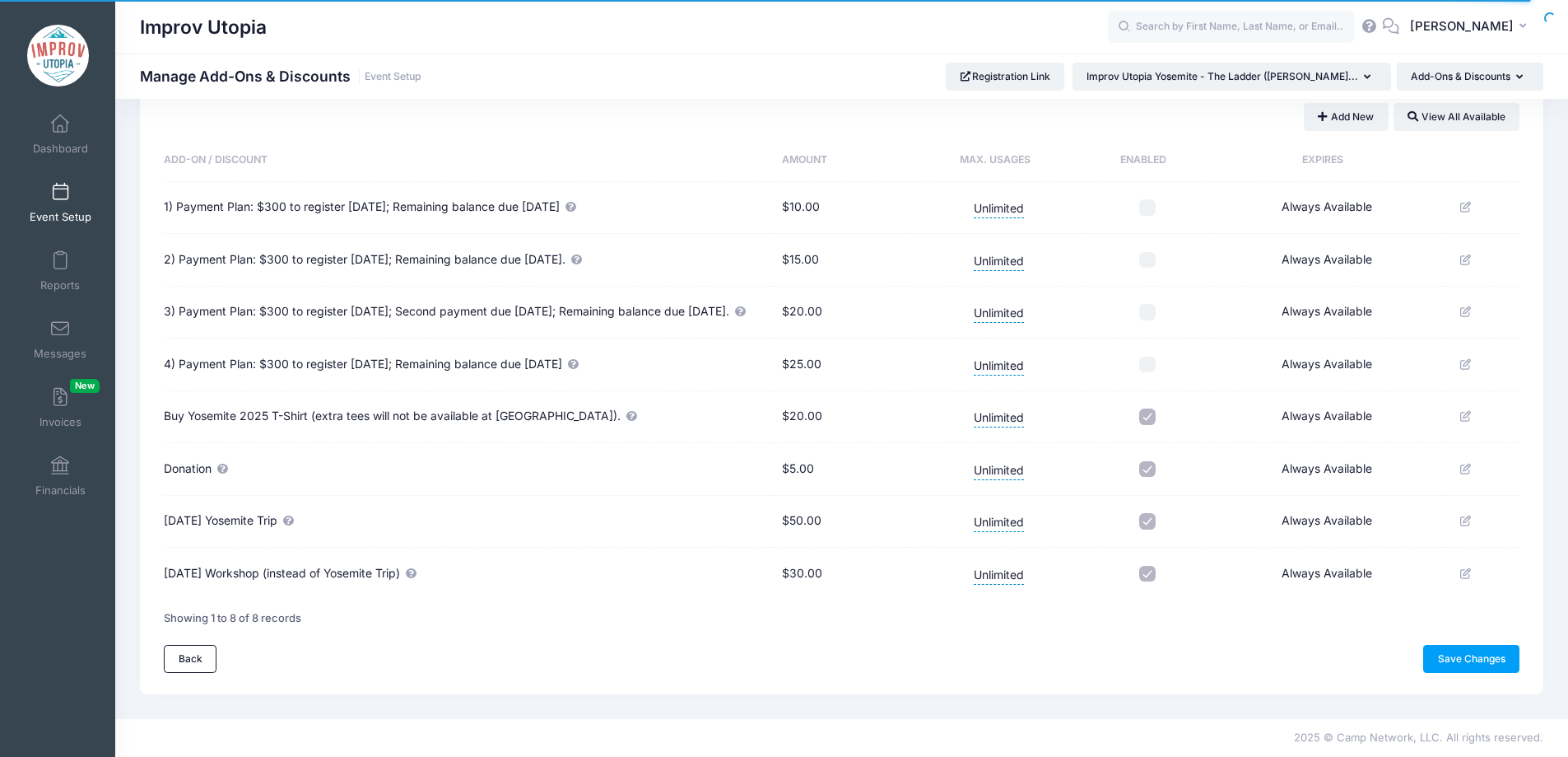
click at [1154, 477] on td at bounding box center [1147, 469] width 121 height 53
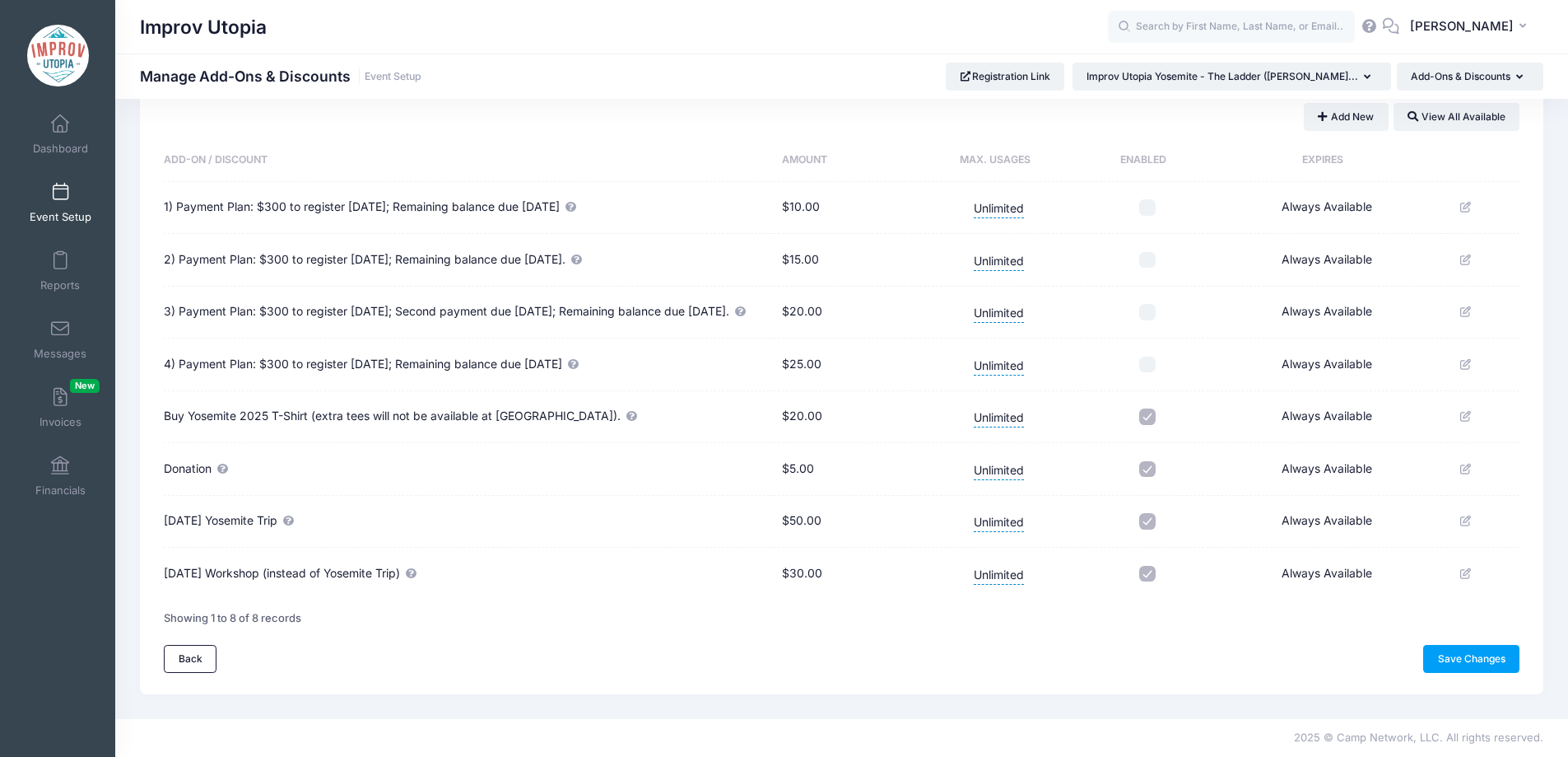
click at [1153, 473] on input "checkbox" at bounding box center [1147, 469] width 16 height 16
checkbox input "false"
click at [1462, 648] on link "Save Changes" at bounding box center [1470, 658] width 96 height 28
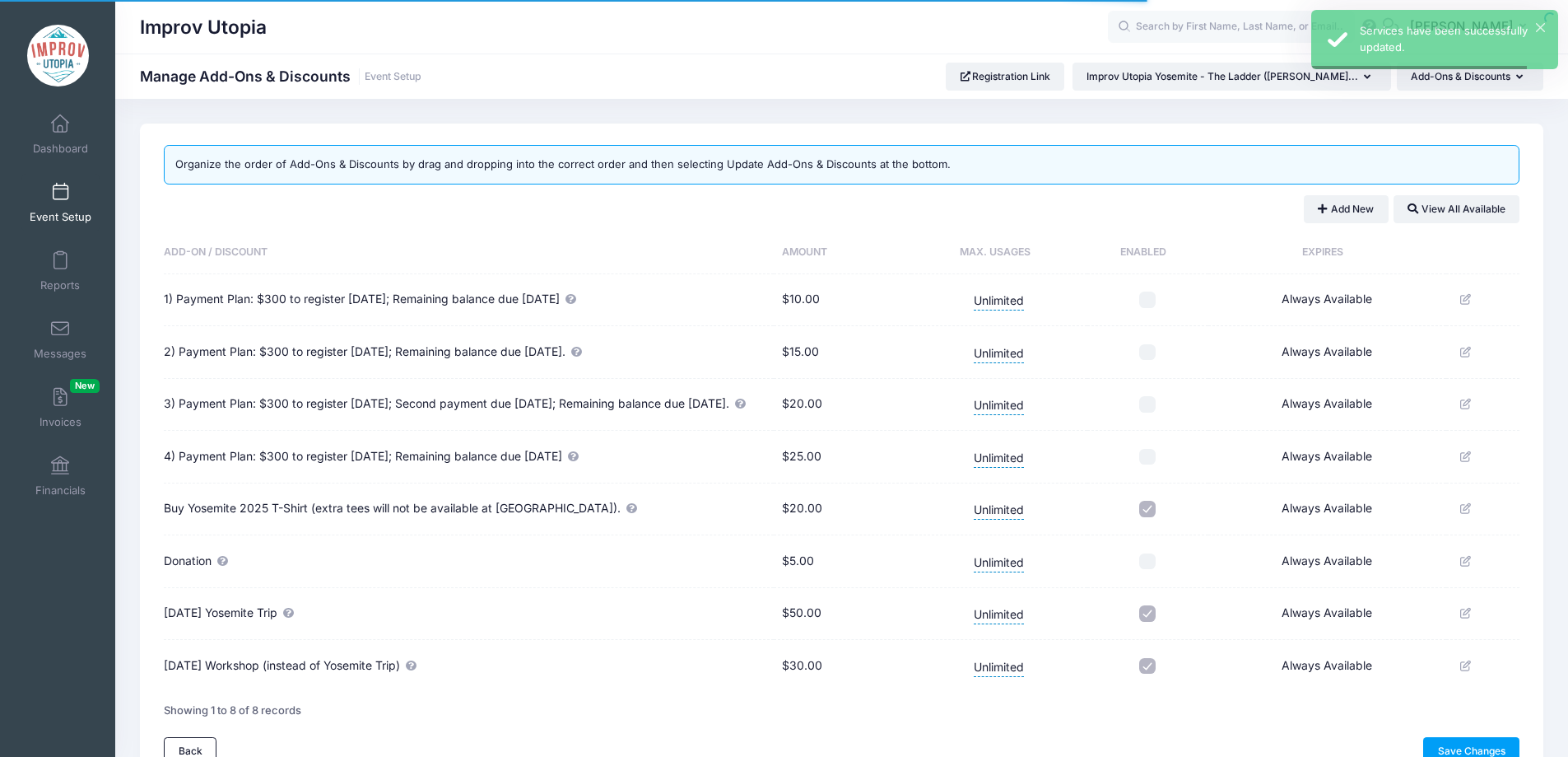
click at [62, 223] on span "Event Setup" at bounding box center [60, 216] width 62 height 14
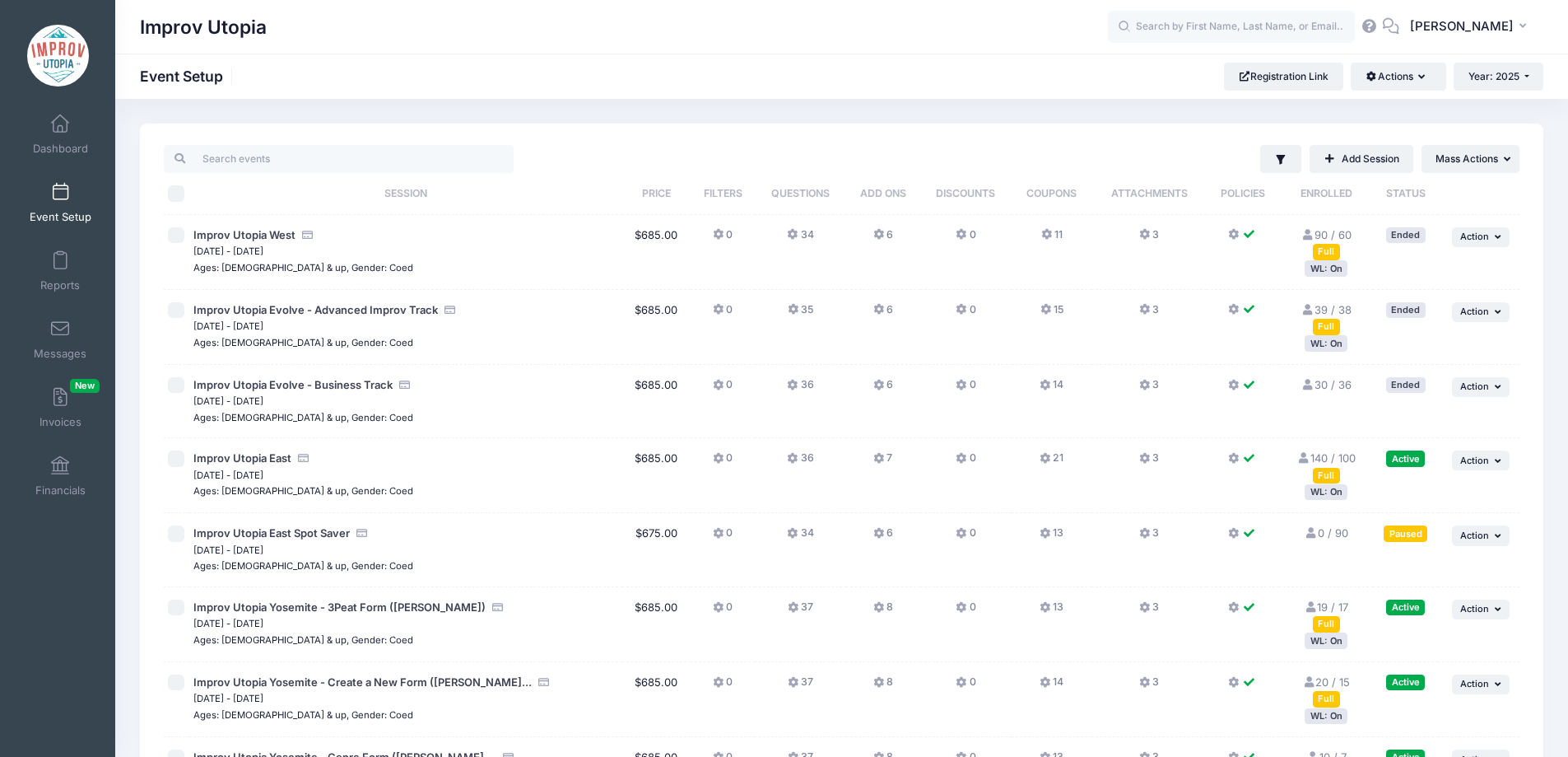
scroll to position [431, 0]
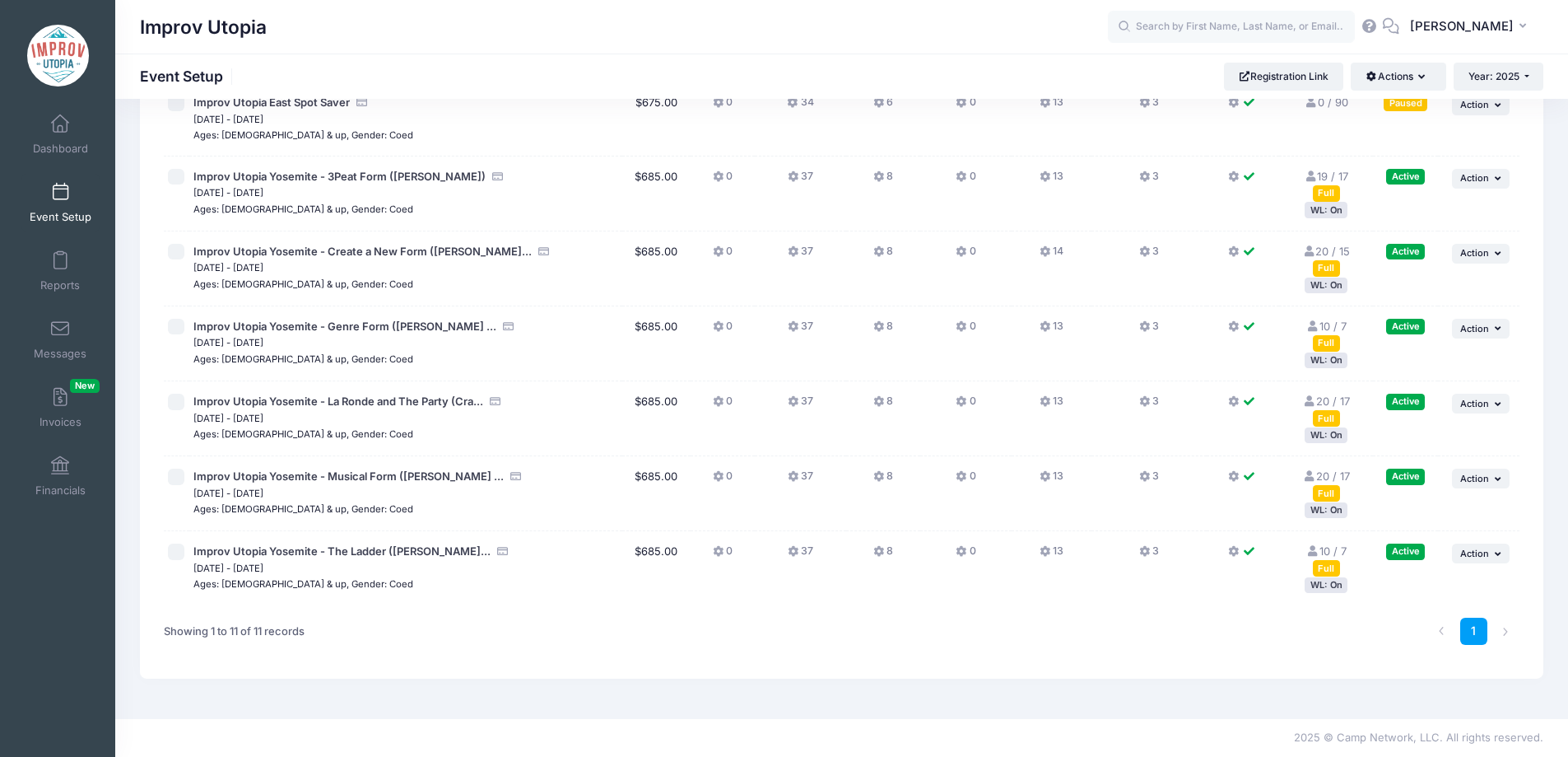
click at [880, 477] on icon at bounding box center [880, 477] width 13 height 0
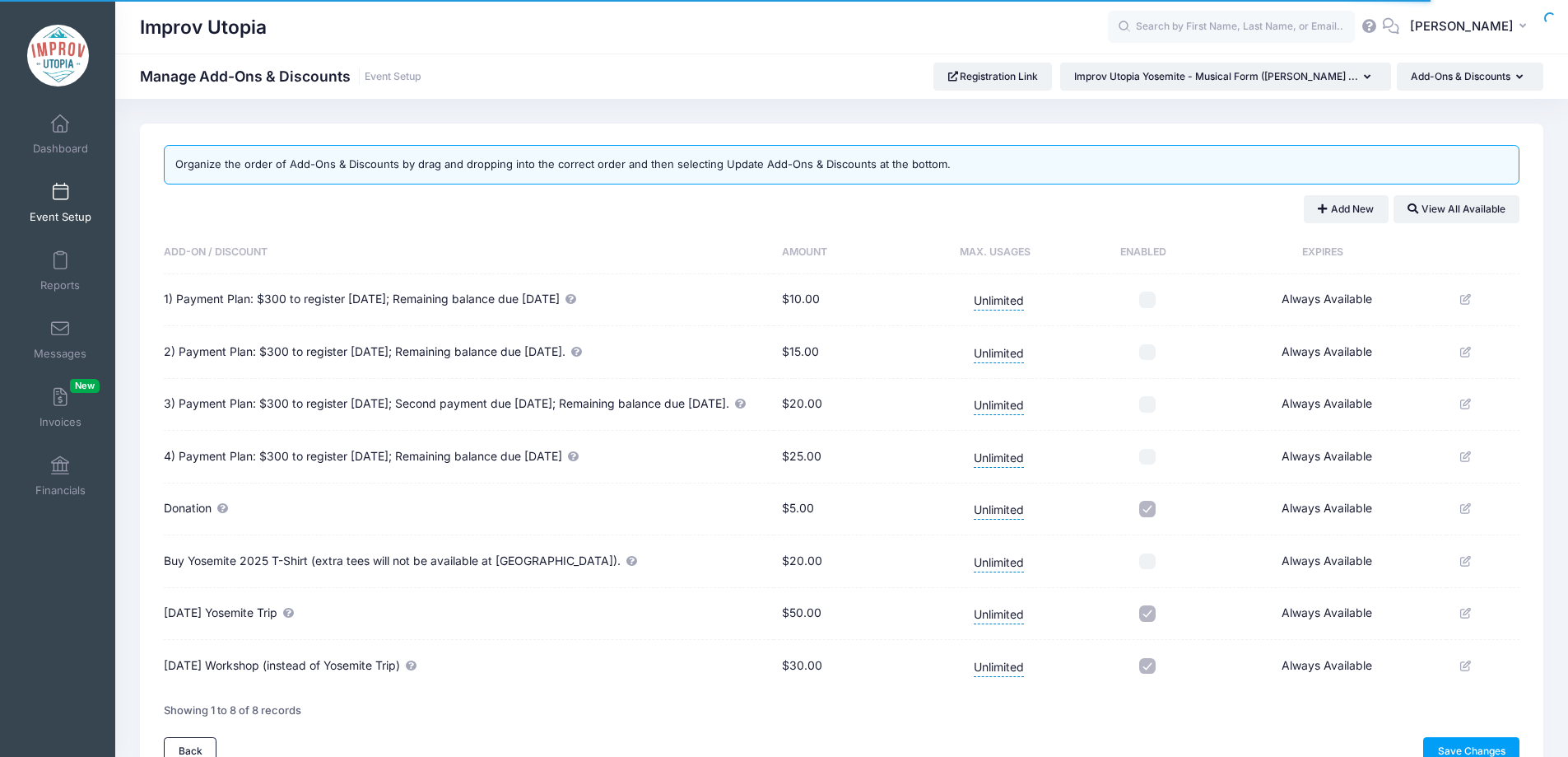
click at [64, 207] on link "Event Setup" at bounding box center [60, 202] width 78 height 58
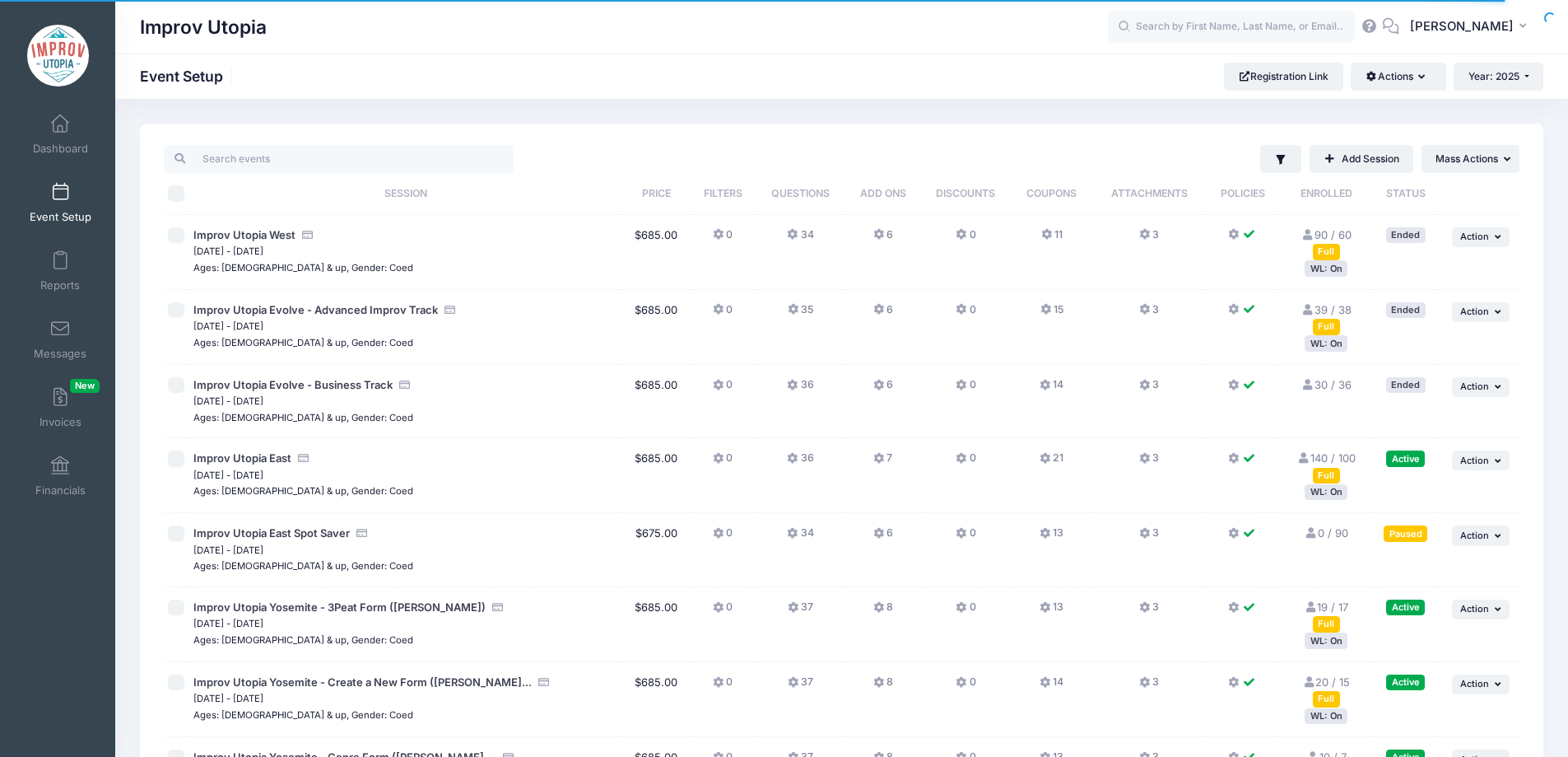
scroll to position [431, 0]
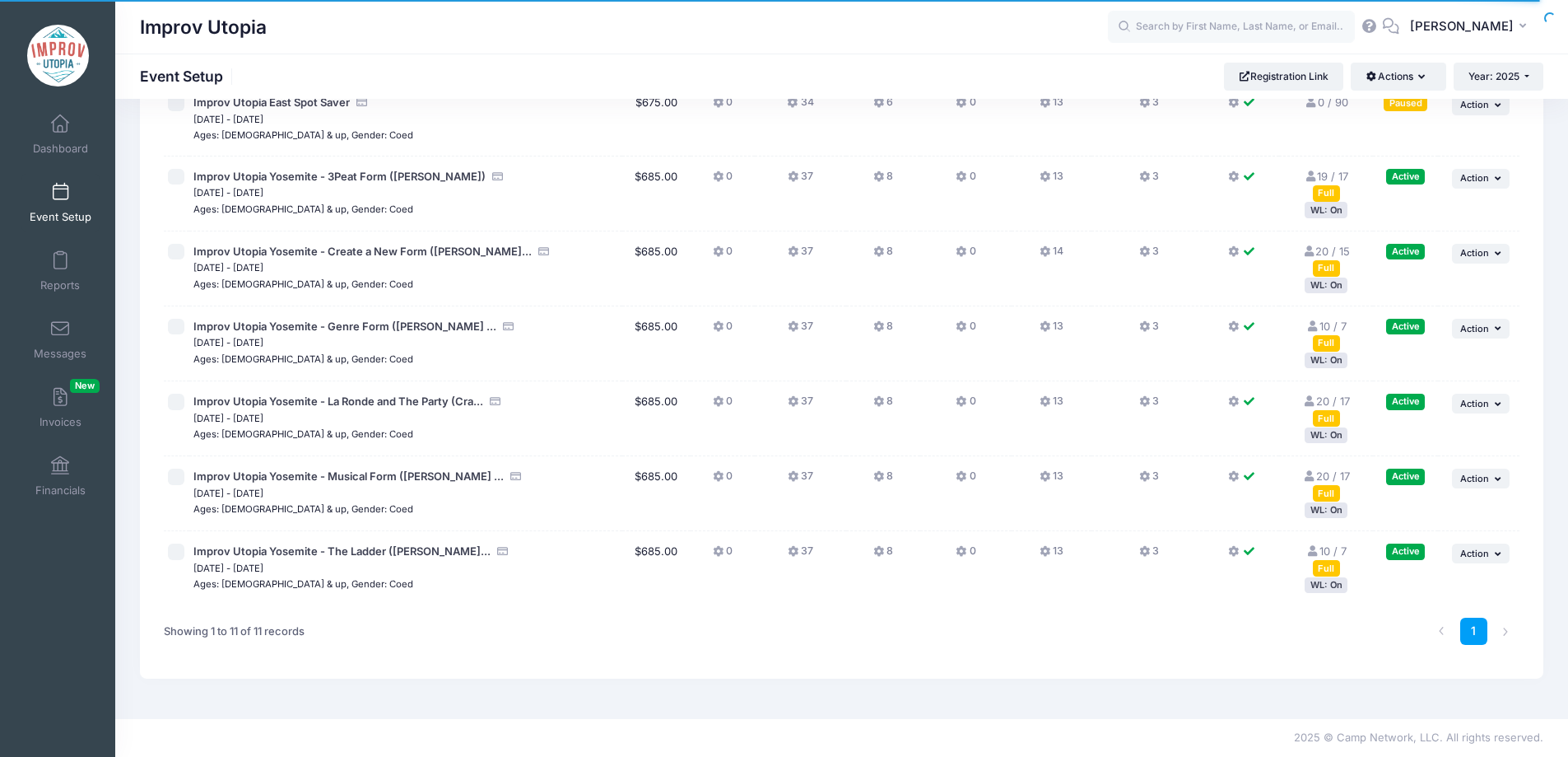
click at [883, 400] on button "8" at bounding box center [883, 405] width 20 height 24
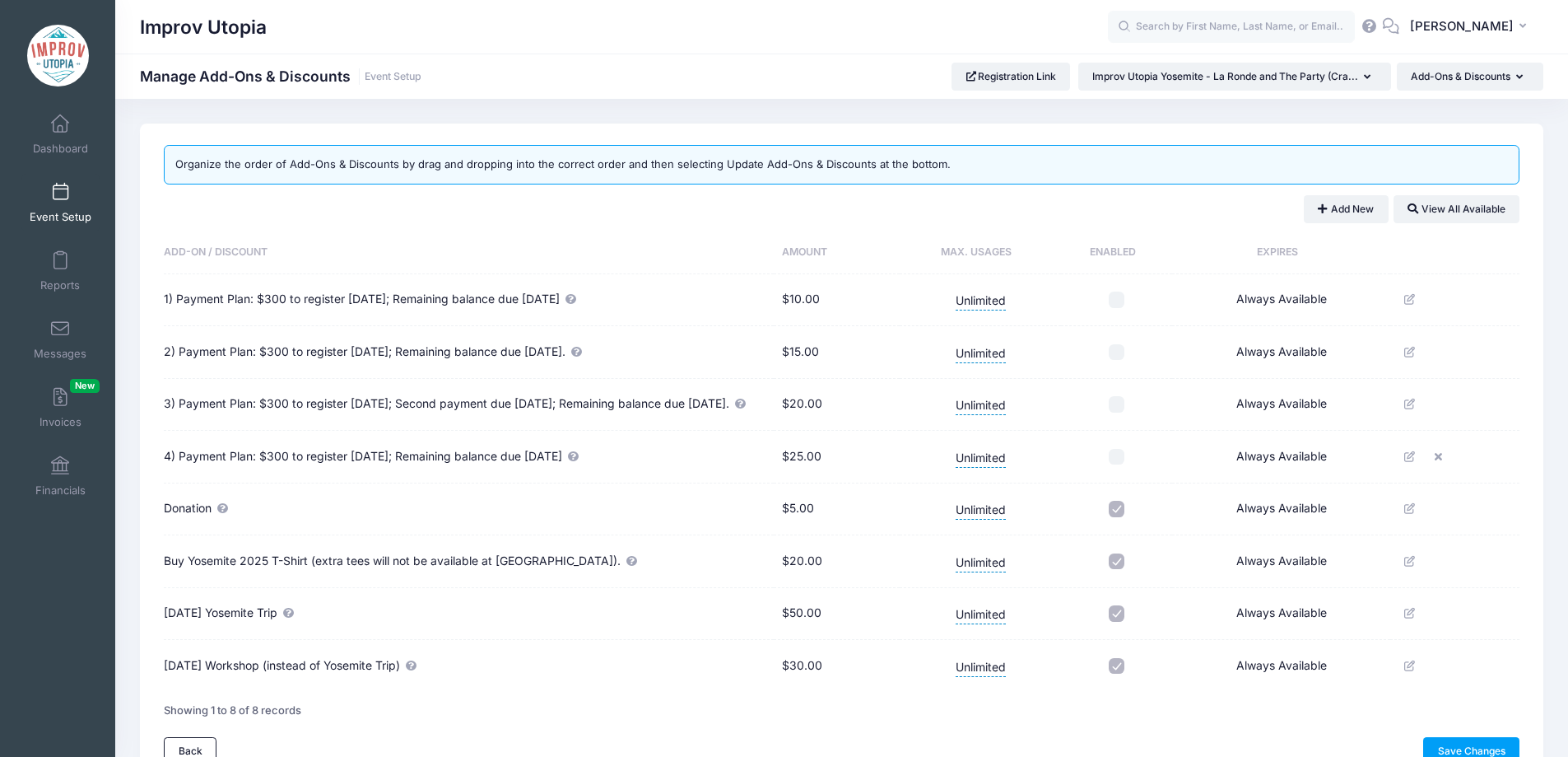
click at [1116, 570] on input "checkbox" at bounding box center [1116, 562] width 16 height 16
checkbox input "false"
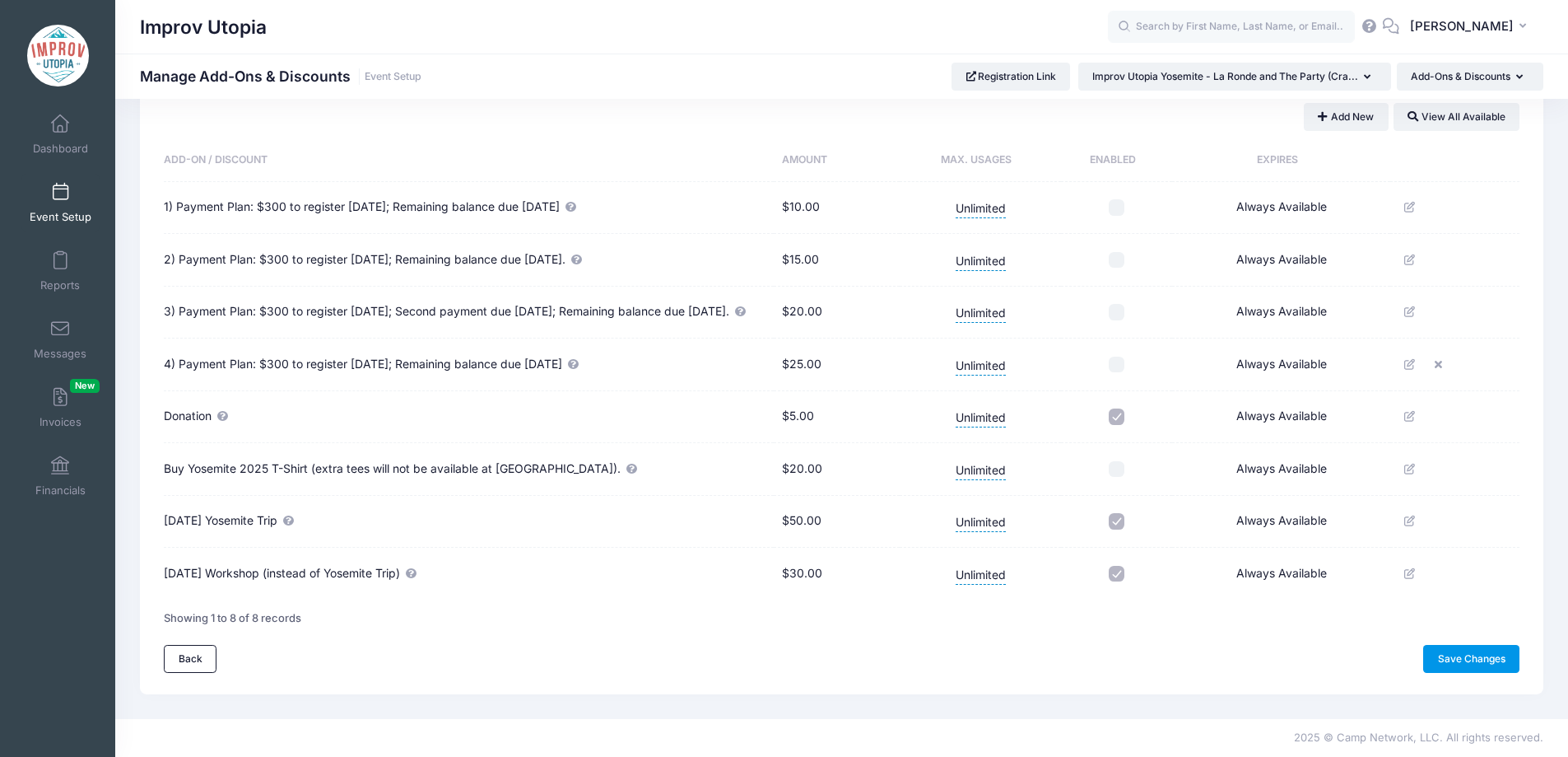
click at [1458, 666] on link "Save Changes" at bounding box center [1470, 658] width 96 height 28
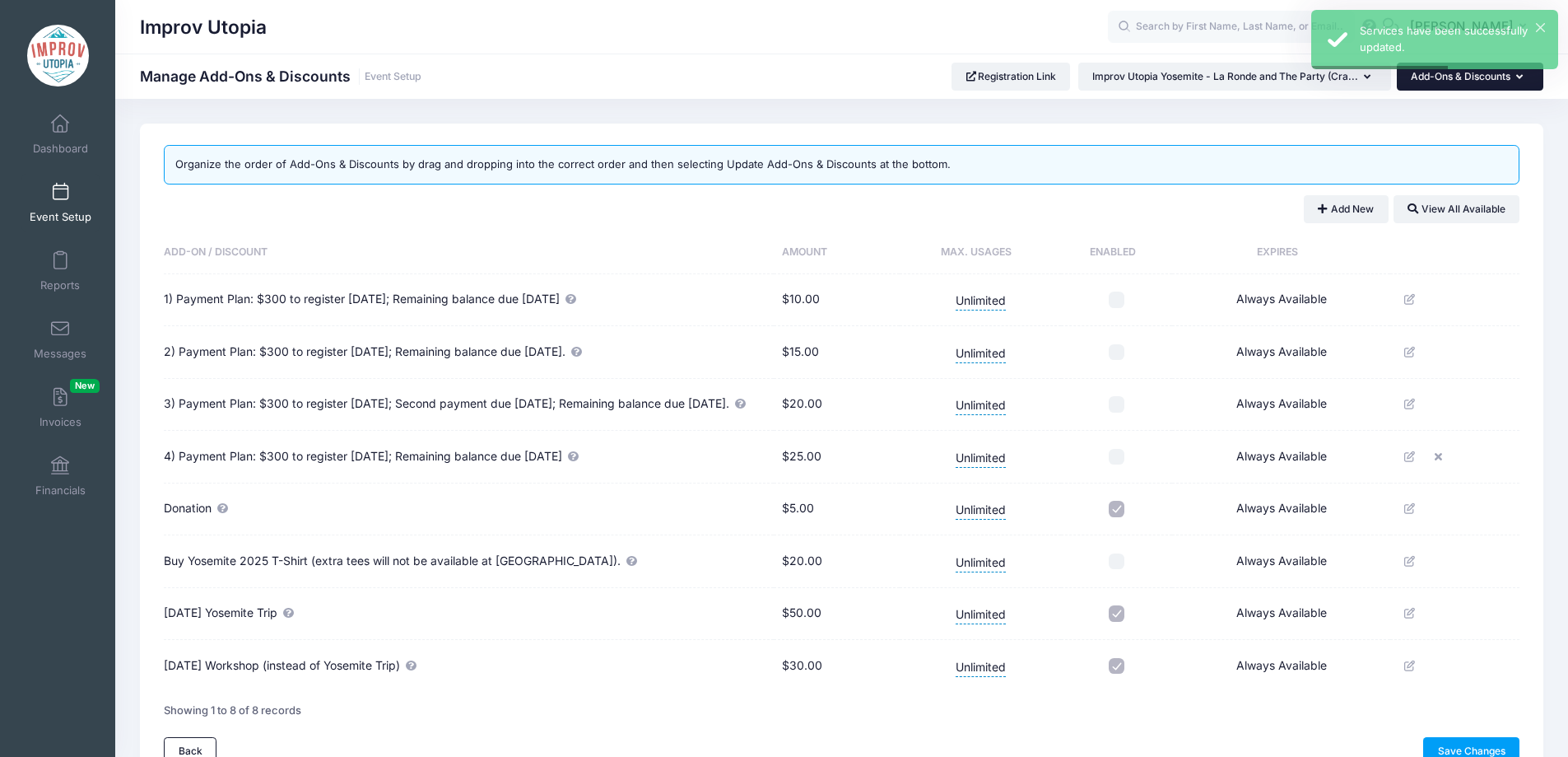
click at [1455, 87] on button "Add-Ons & Discounts" at bounding box center [1469, 77] width 146 height 28
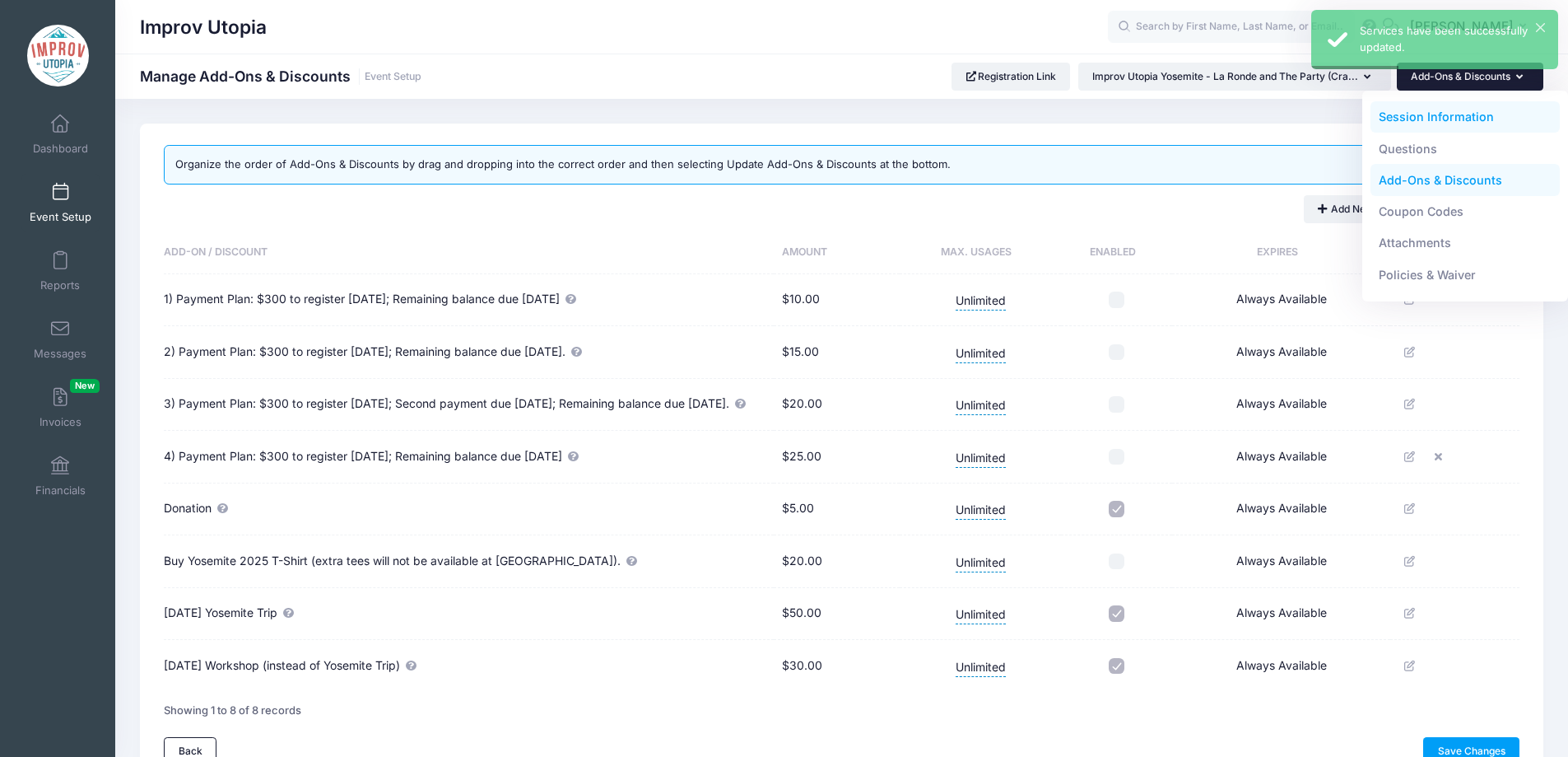
click at [1423, 128] on link "Session Information" at bounding box center [1465, 117] width 190 height 31
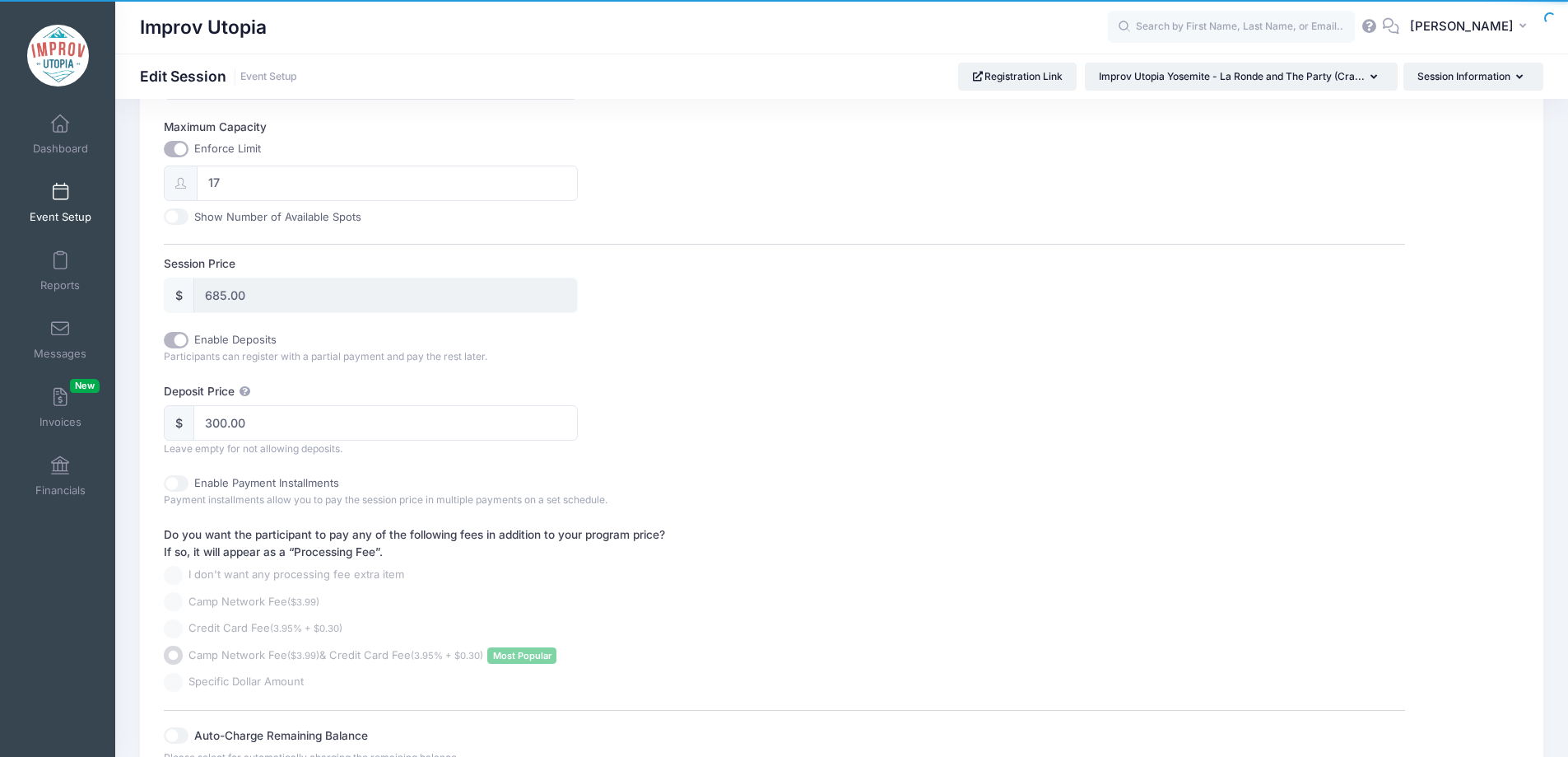
scroll to position [626, 0]
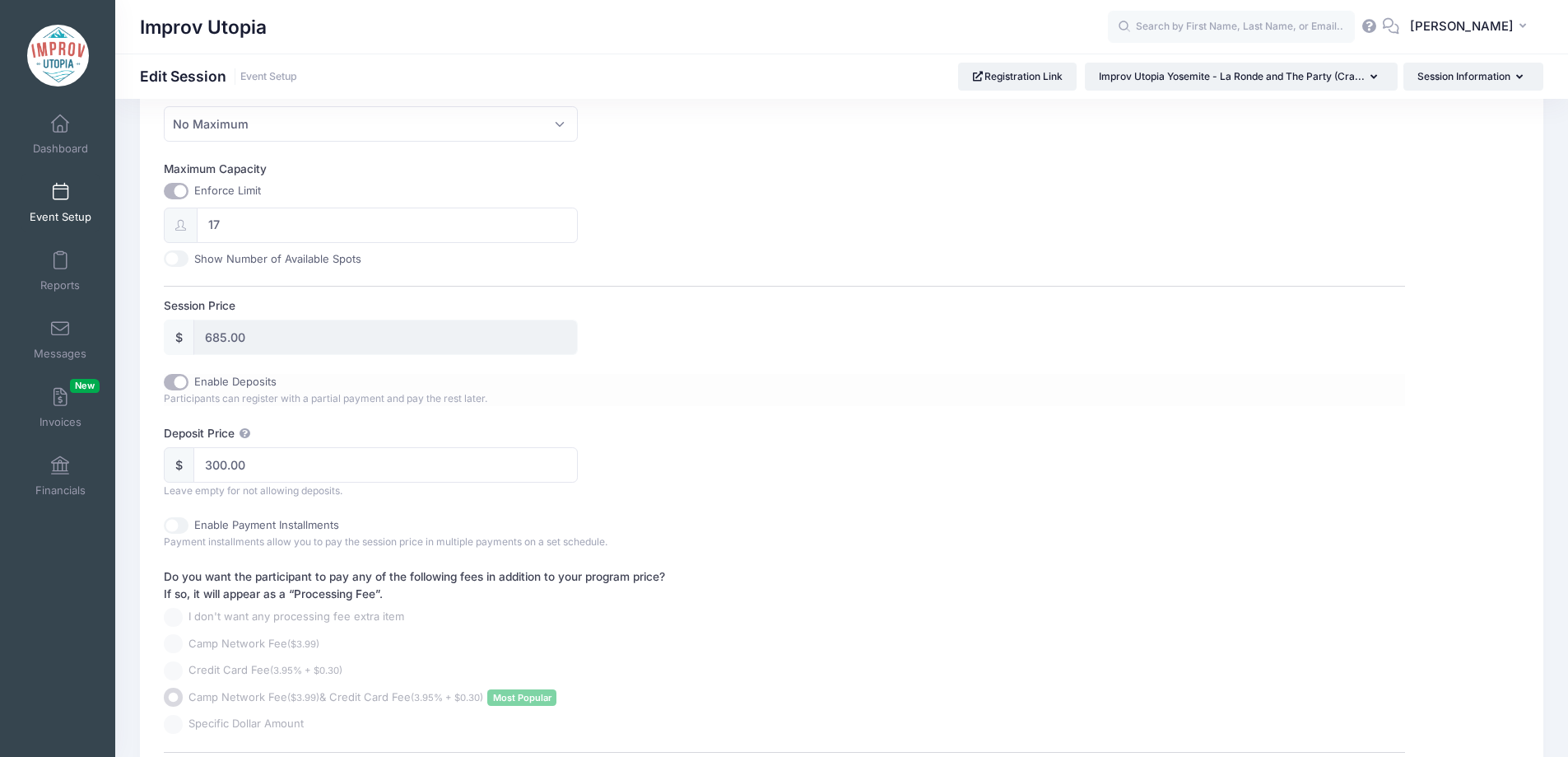
click at [177, 382] on input "Enable Deposits" at bounding box center [175, 382] width 25 height 16
checkbox input "false"
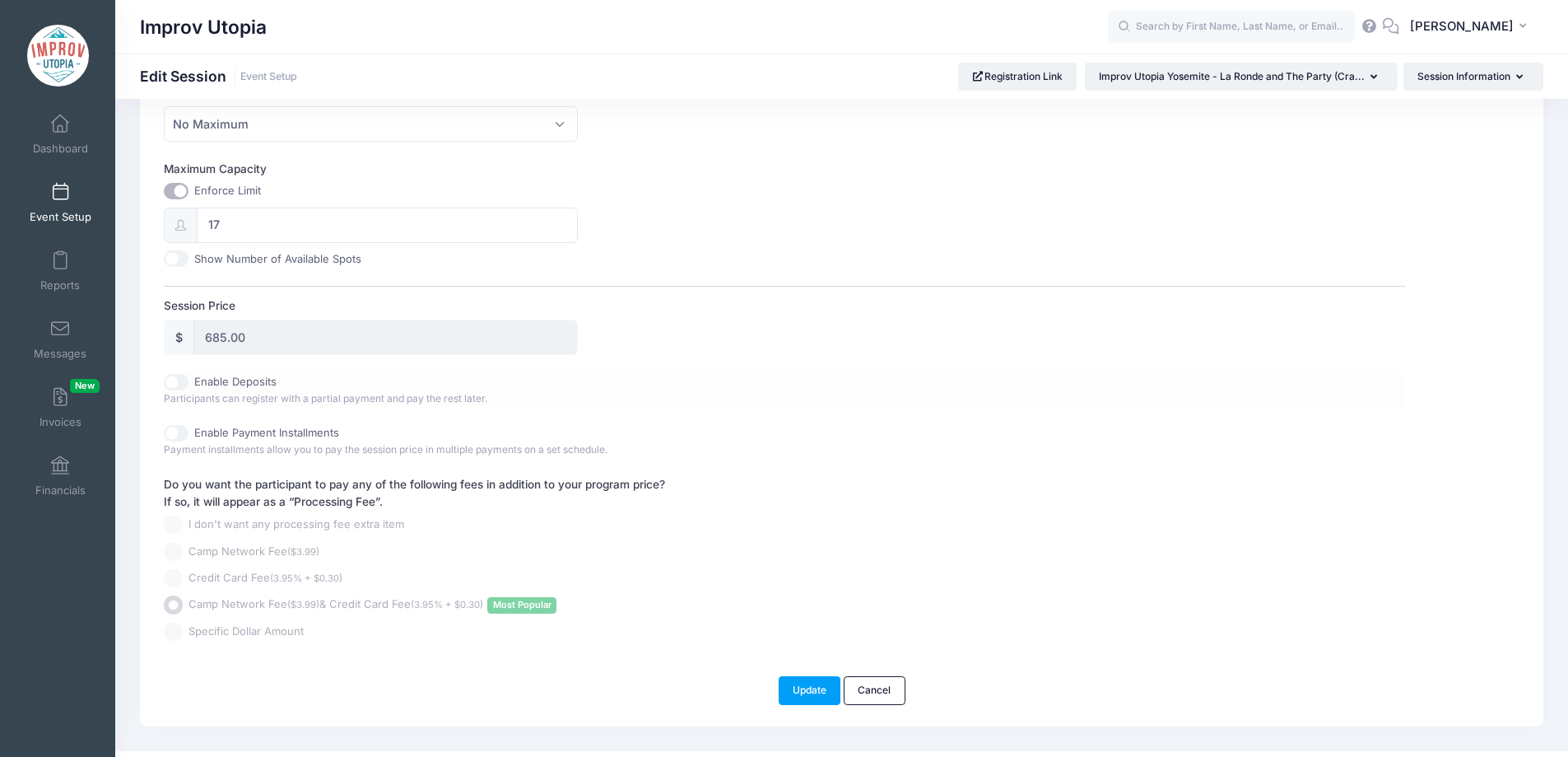
scroll to position [657, 0]
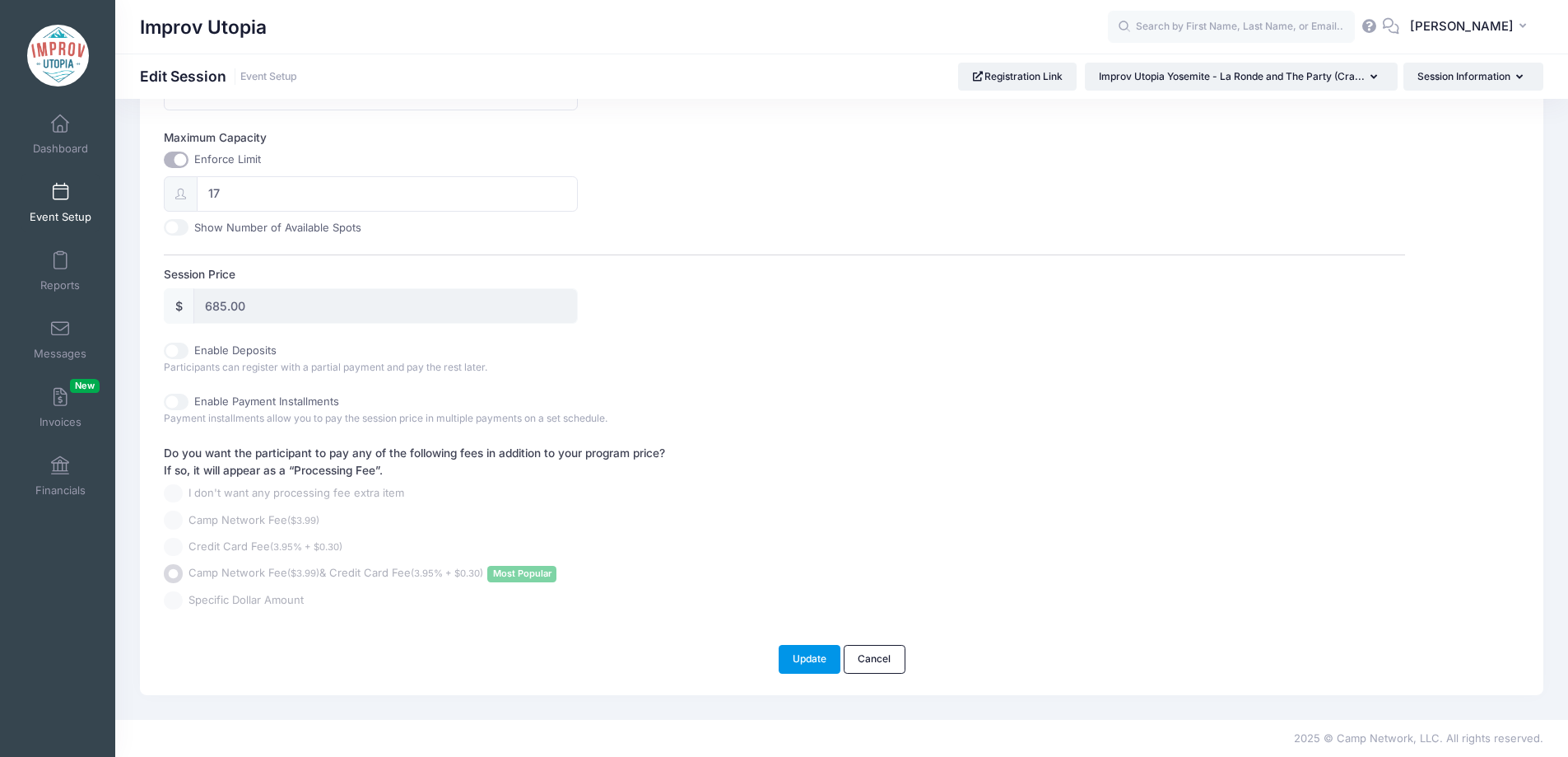
click at [807, 666] on button "Update" at bounding box center [810, 658] width 63 height 28
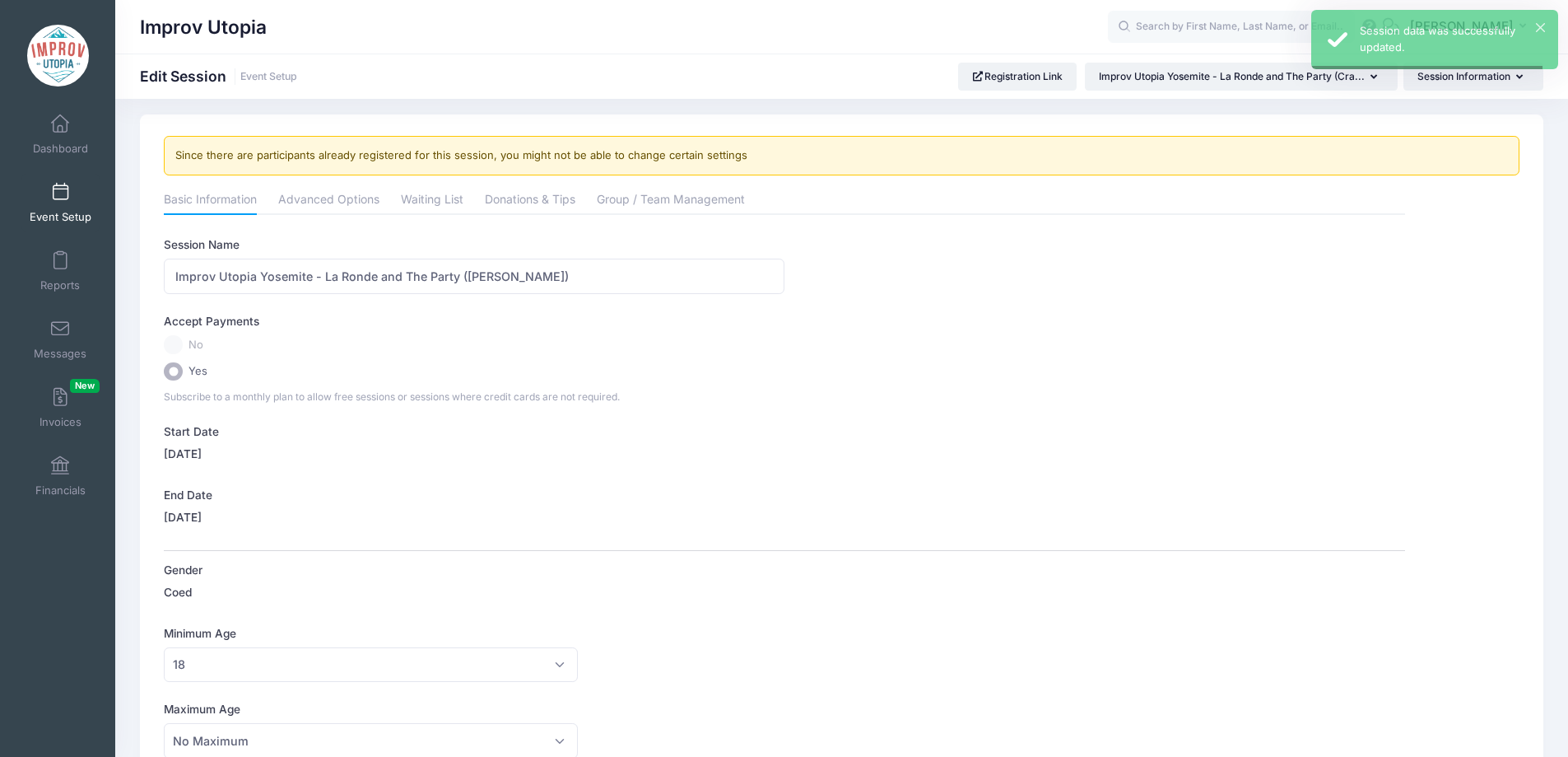
scroll to position [0, 0]
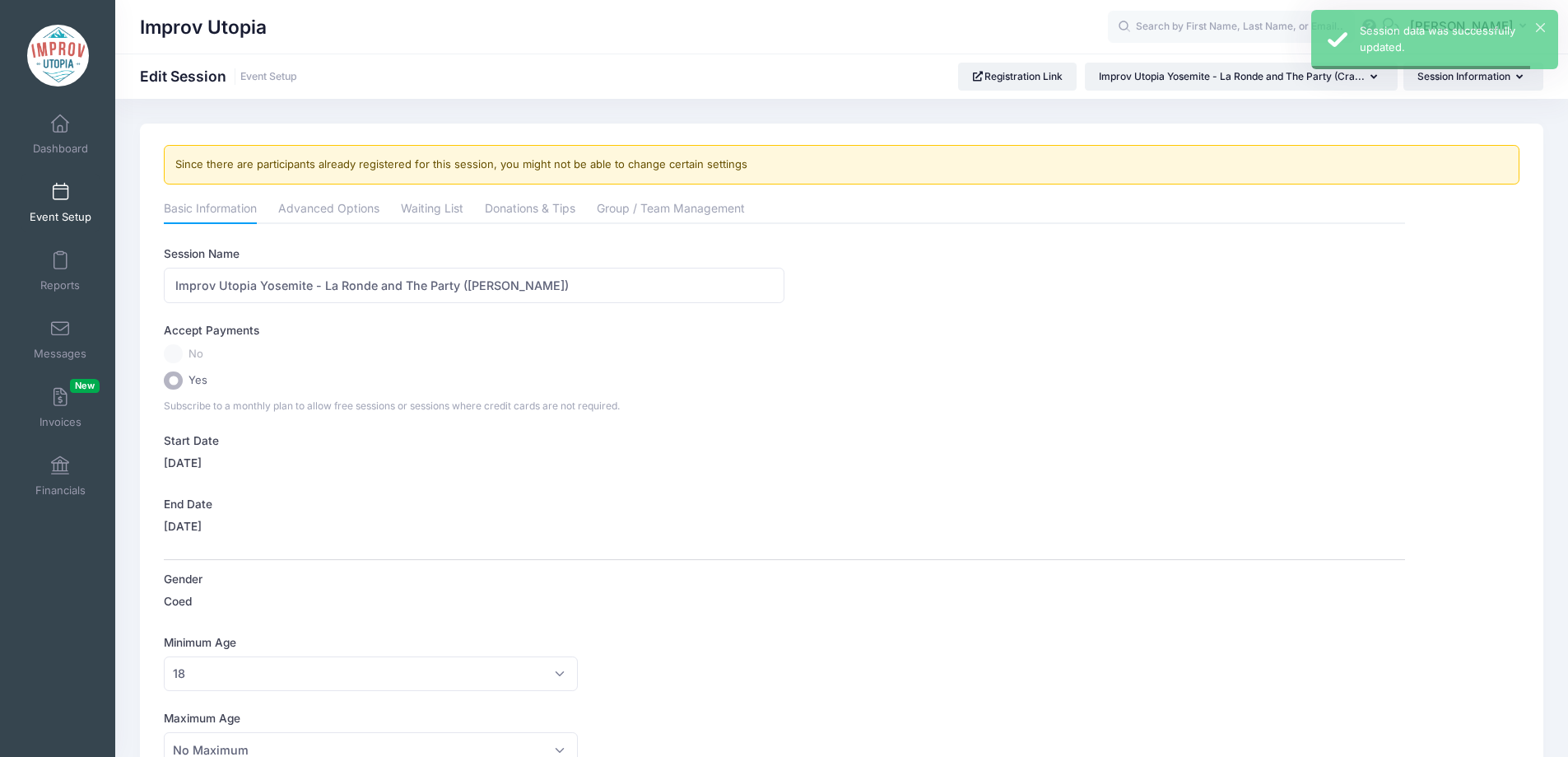
click at [60, 196] on span at bounding box center [60, 193] width 0 height 18
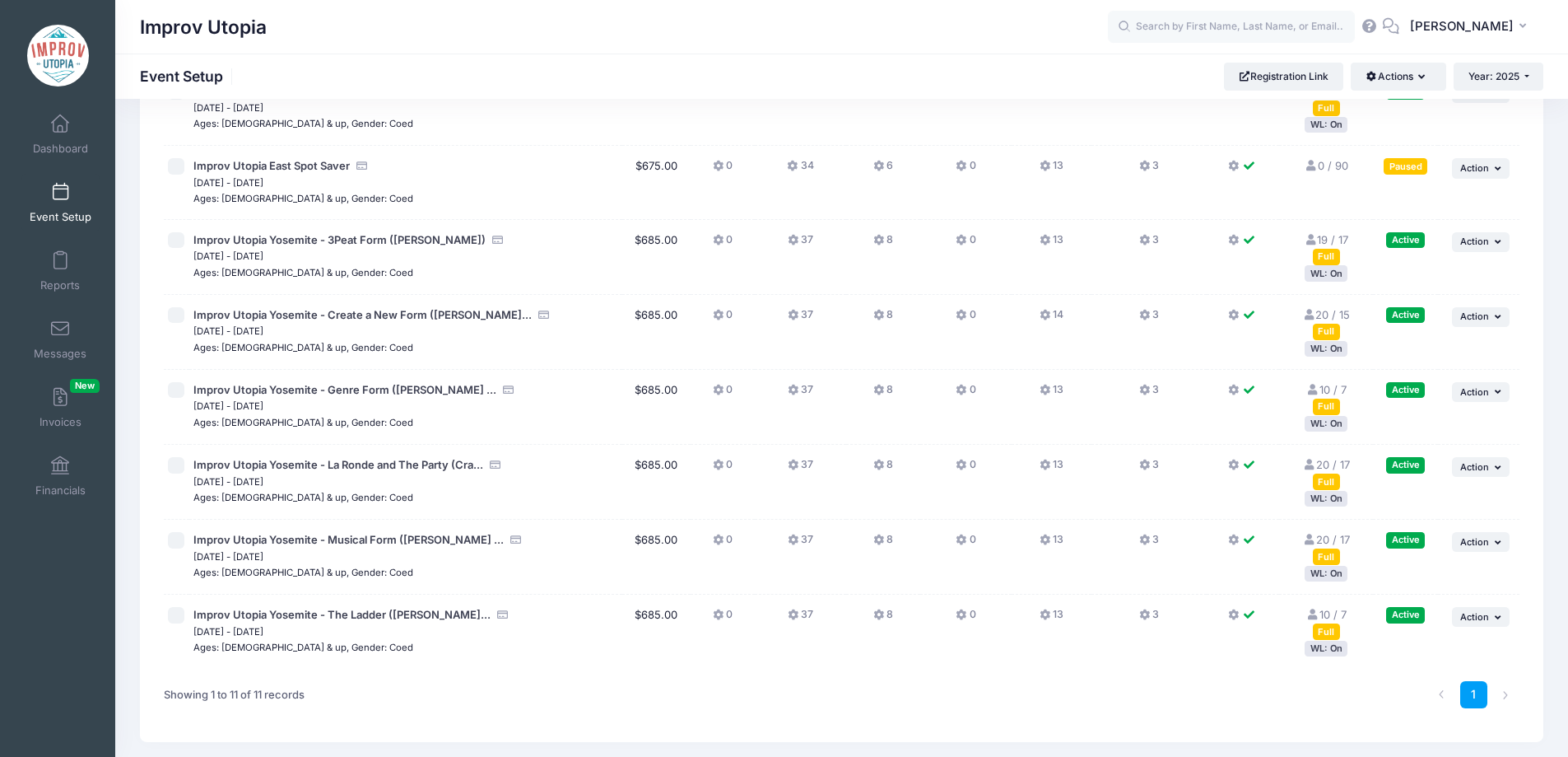
scroll to position [385, 0]
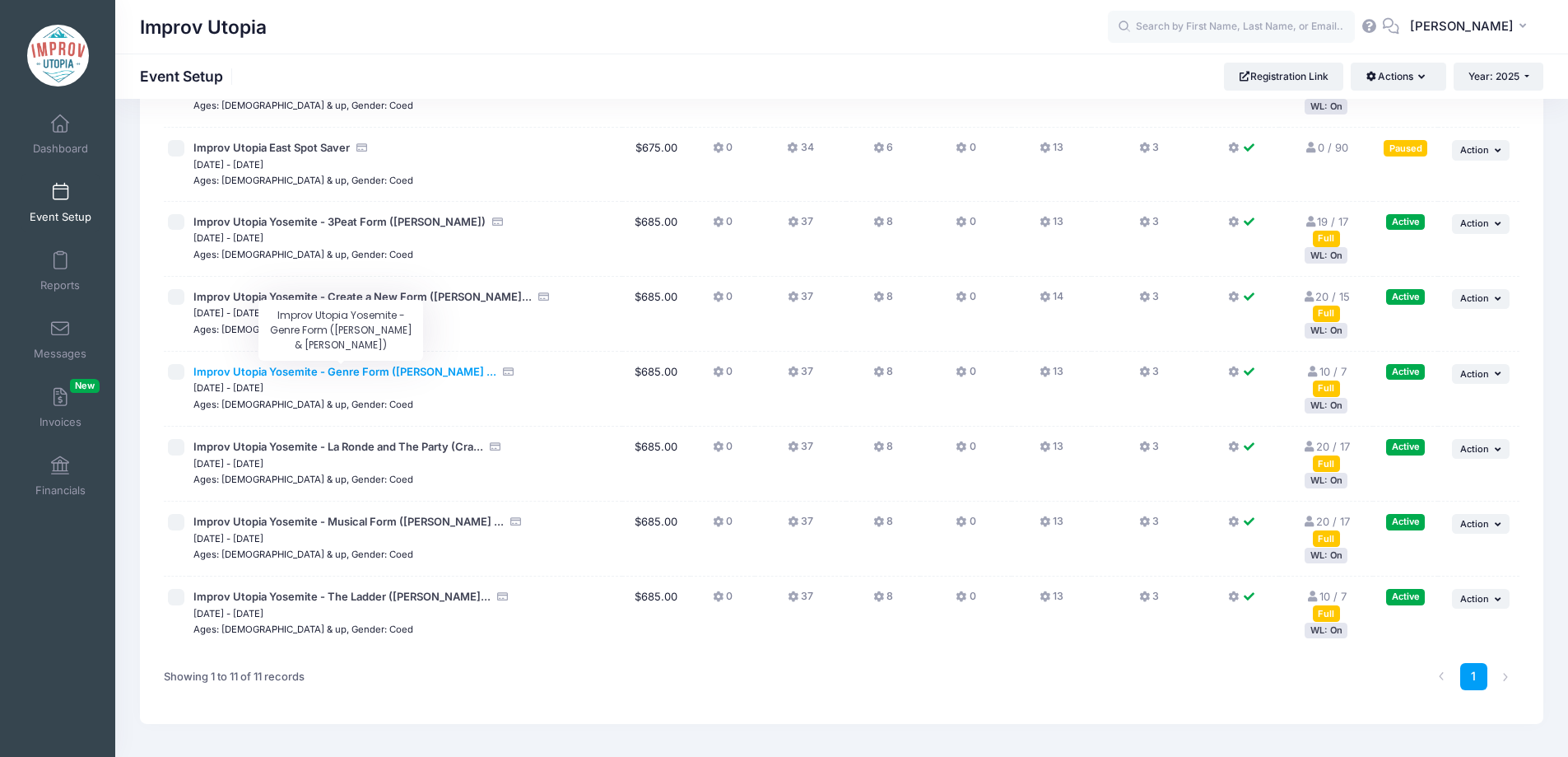
click at [402, 373] on span "Improv Utopia Yosemite - Genre Form (Nick Armstrong ..." at bounding box center [345, 371] width 303 height 13
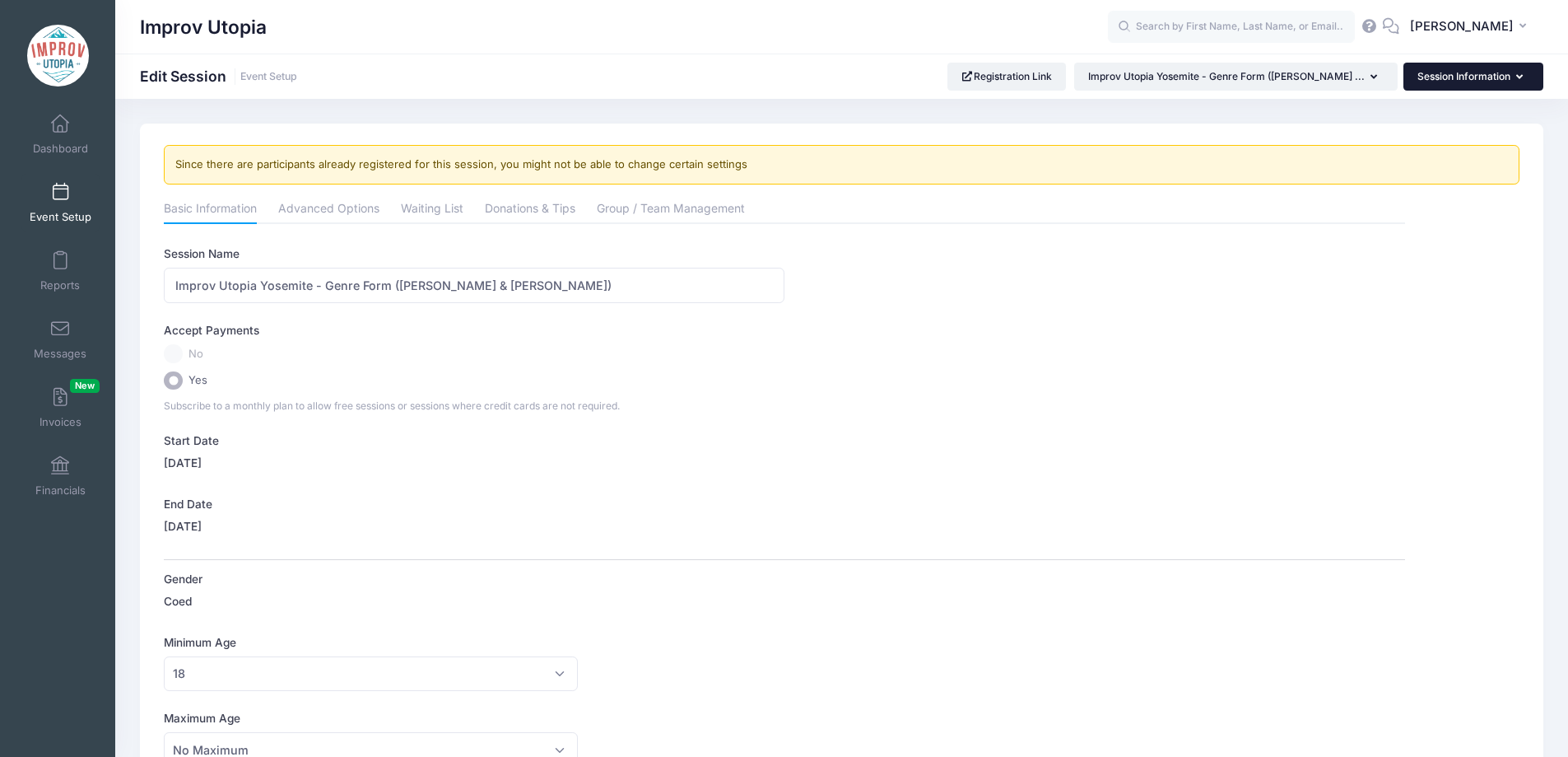
click at [1453, 82] on button "Session Information" at bounding box center [1472, 77] width 140 height 28
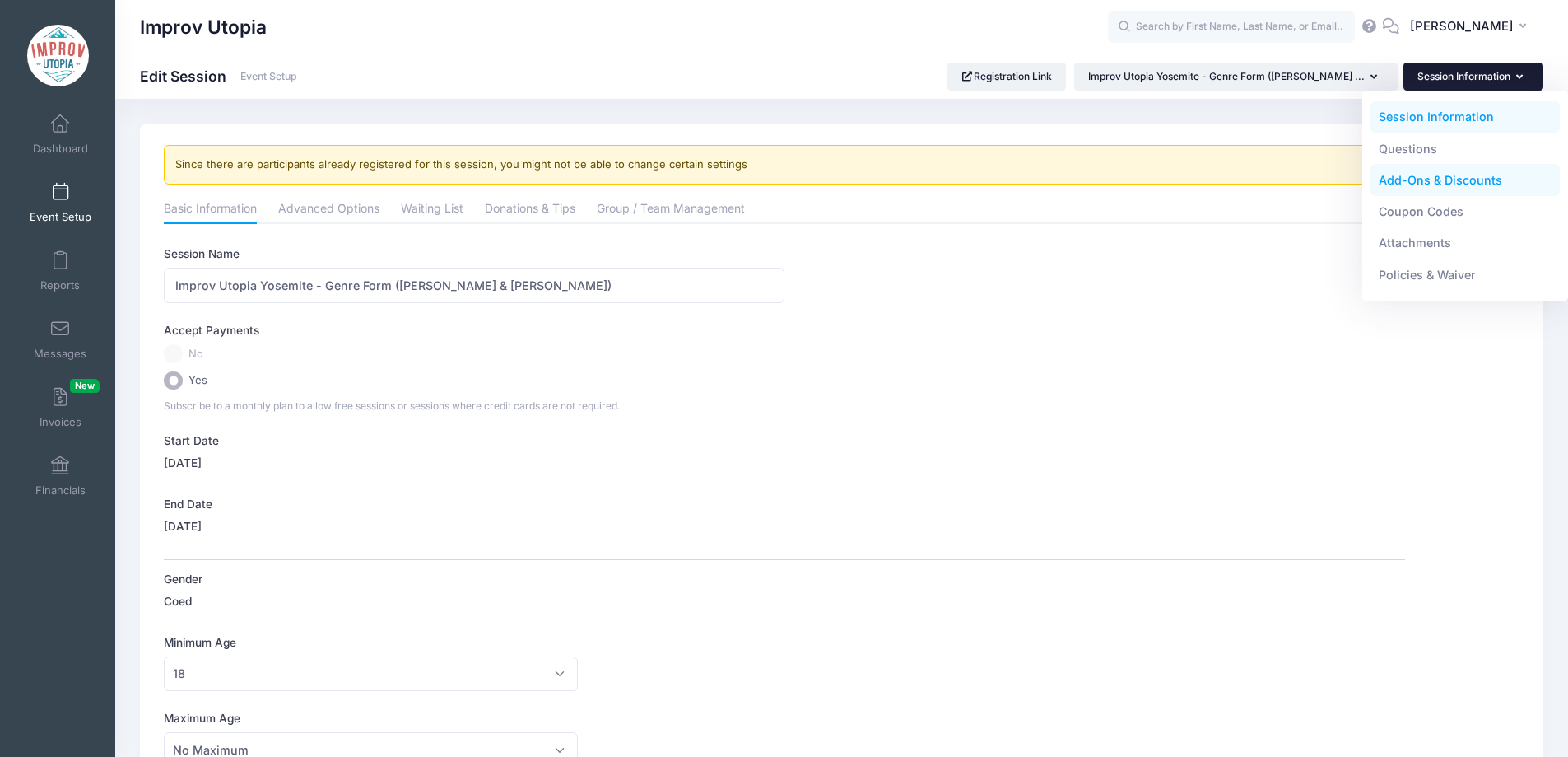
click at [1422, 176] on link "Add-Ons & Discounts" at bounding box center [1465, 180] width 190 height 31
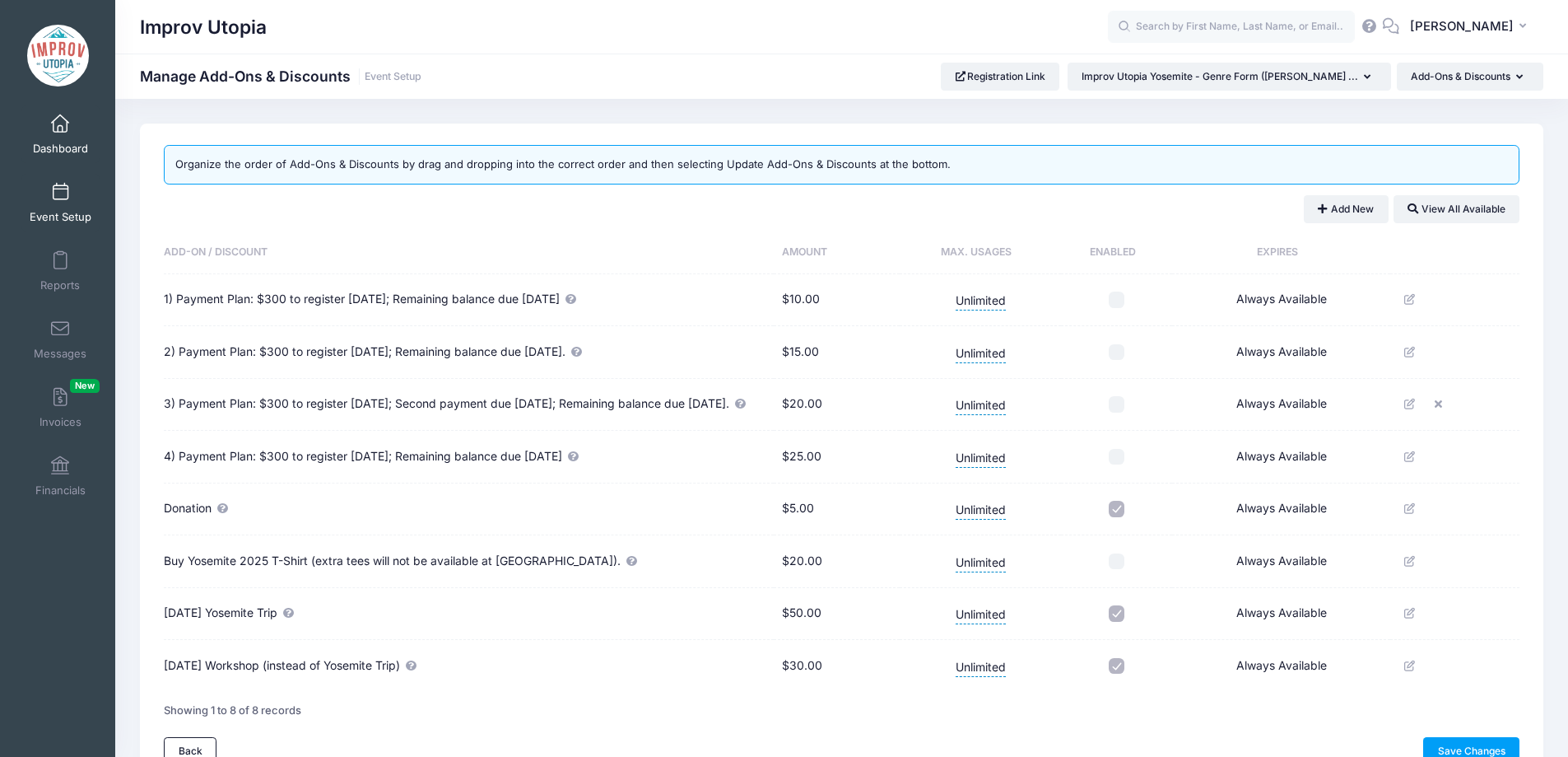
click at [60, 123] on span at bounding box center [60, 124] width 0 height 18
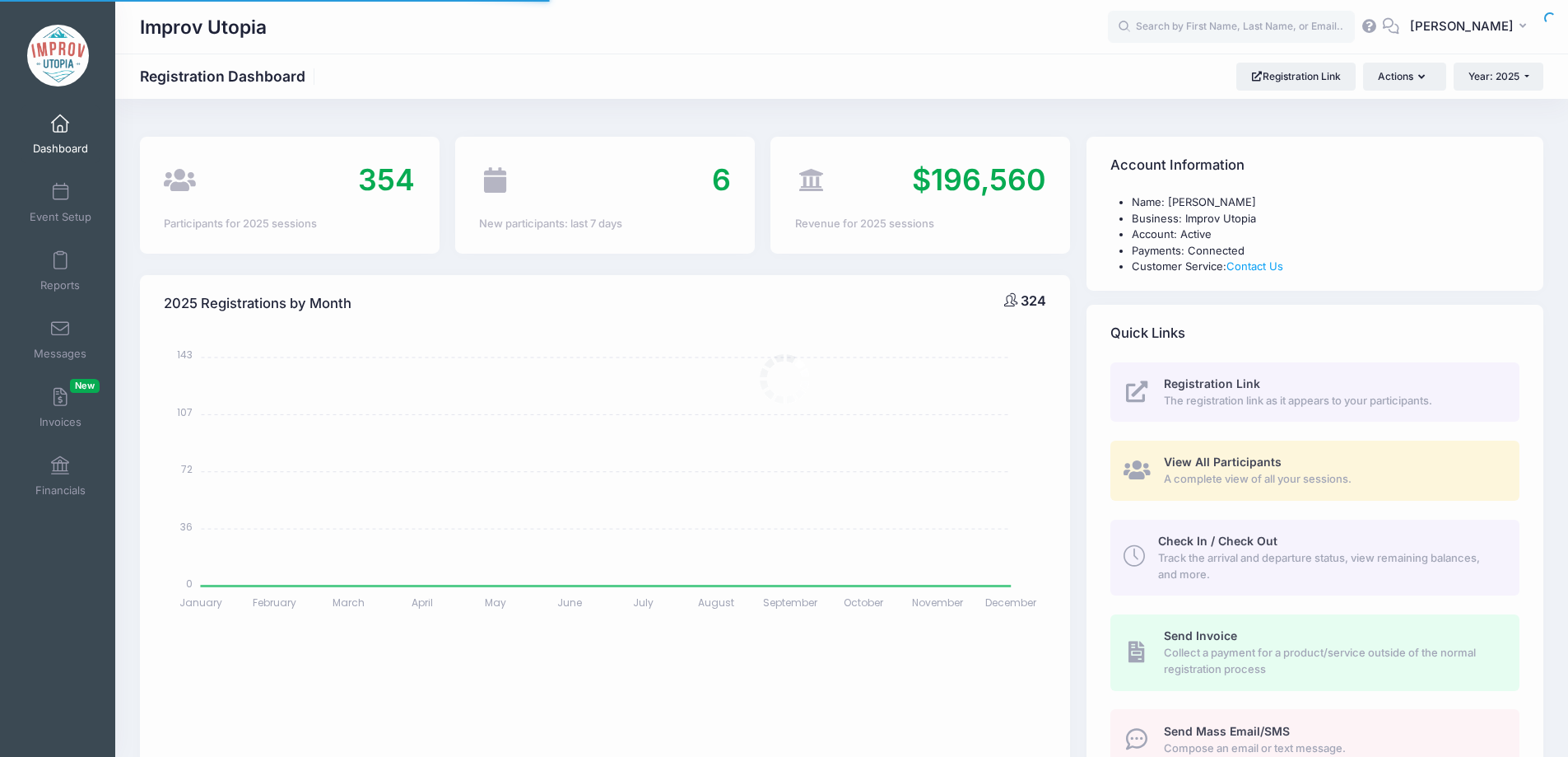
select select
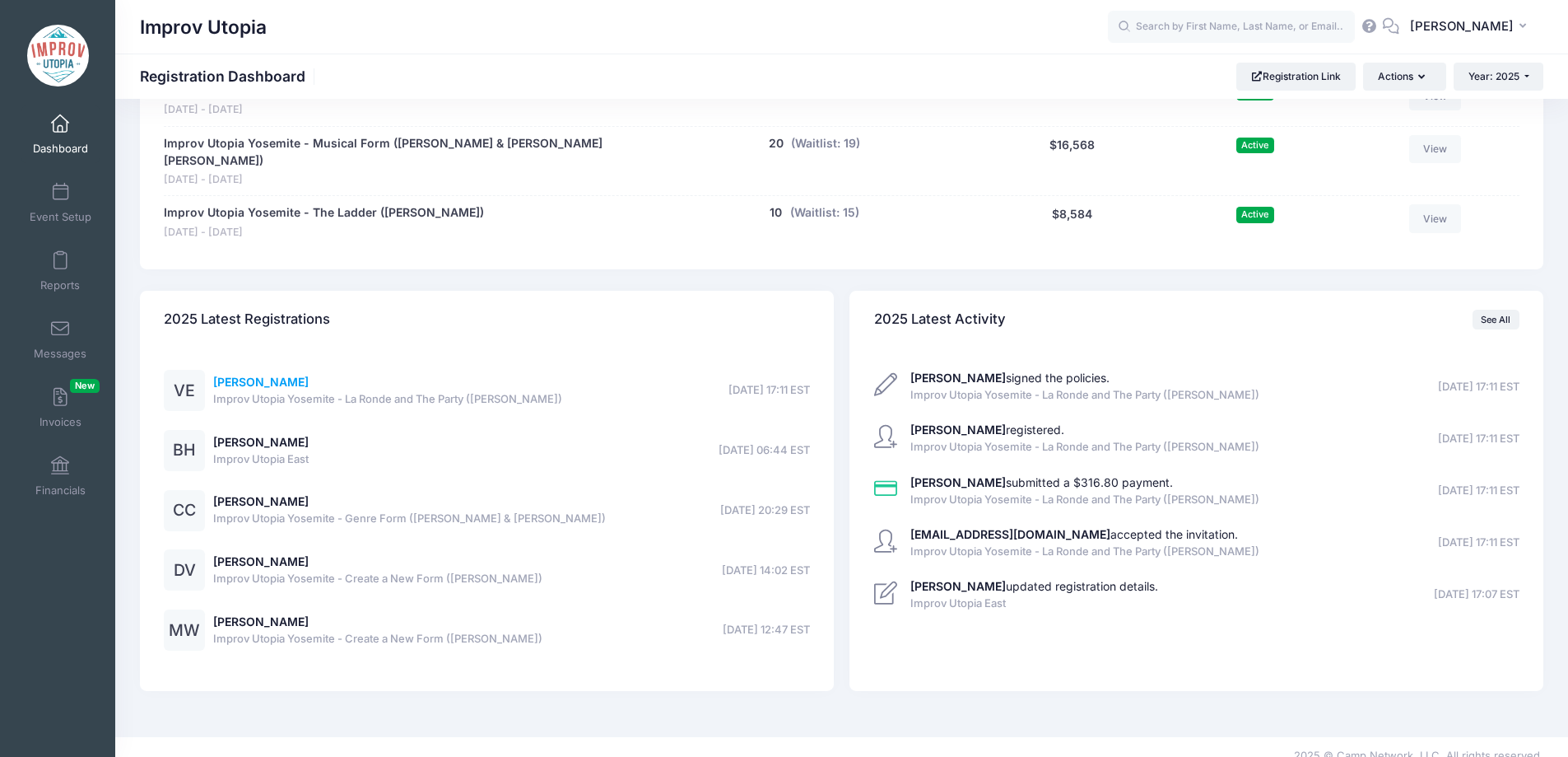
click at [267, 374] on link "[PERSON_NAME]" at bounding box center [261, 381] width 96 height 14
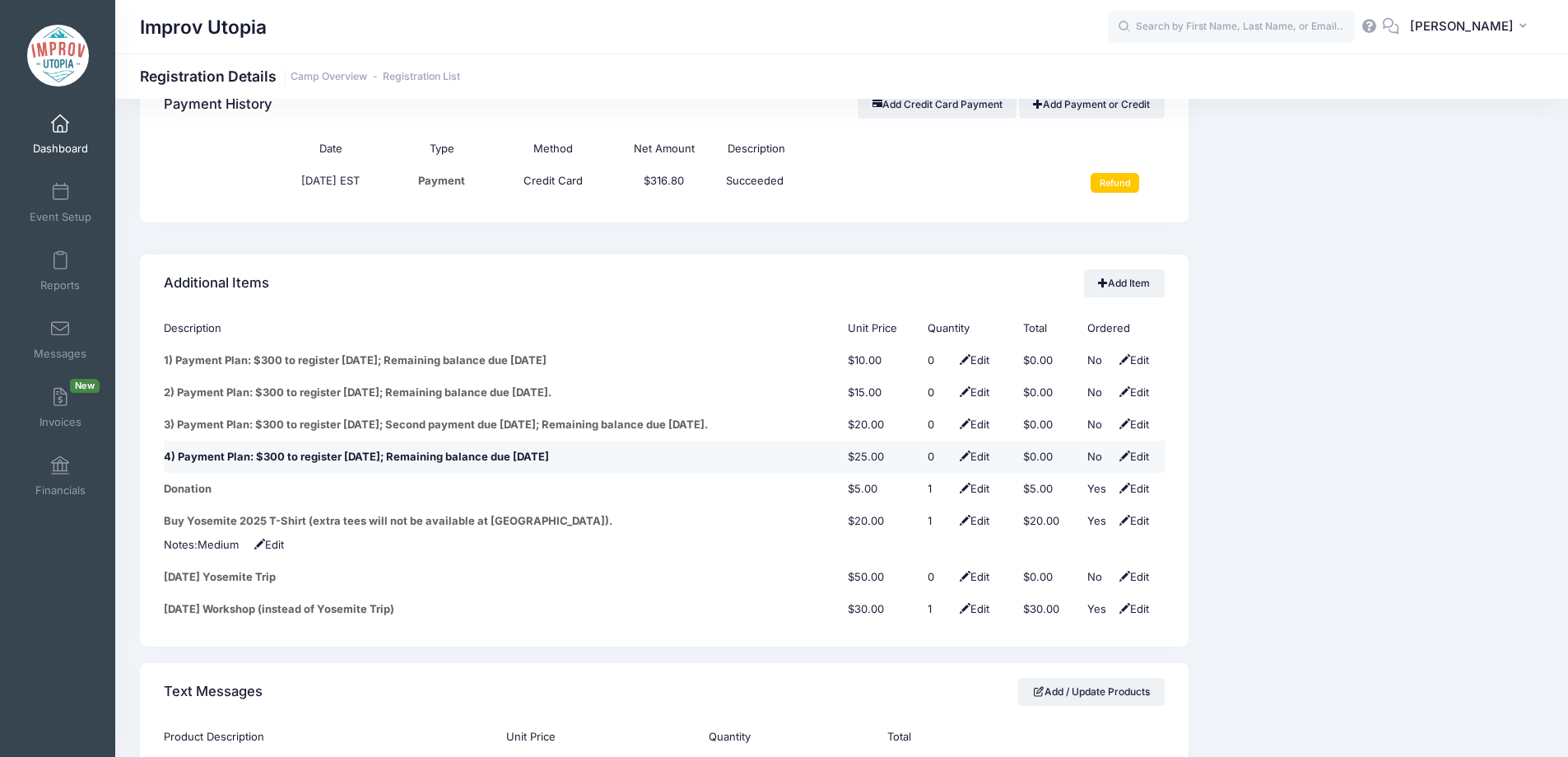
scroll to position [1996, 0]
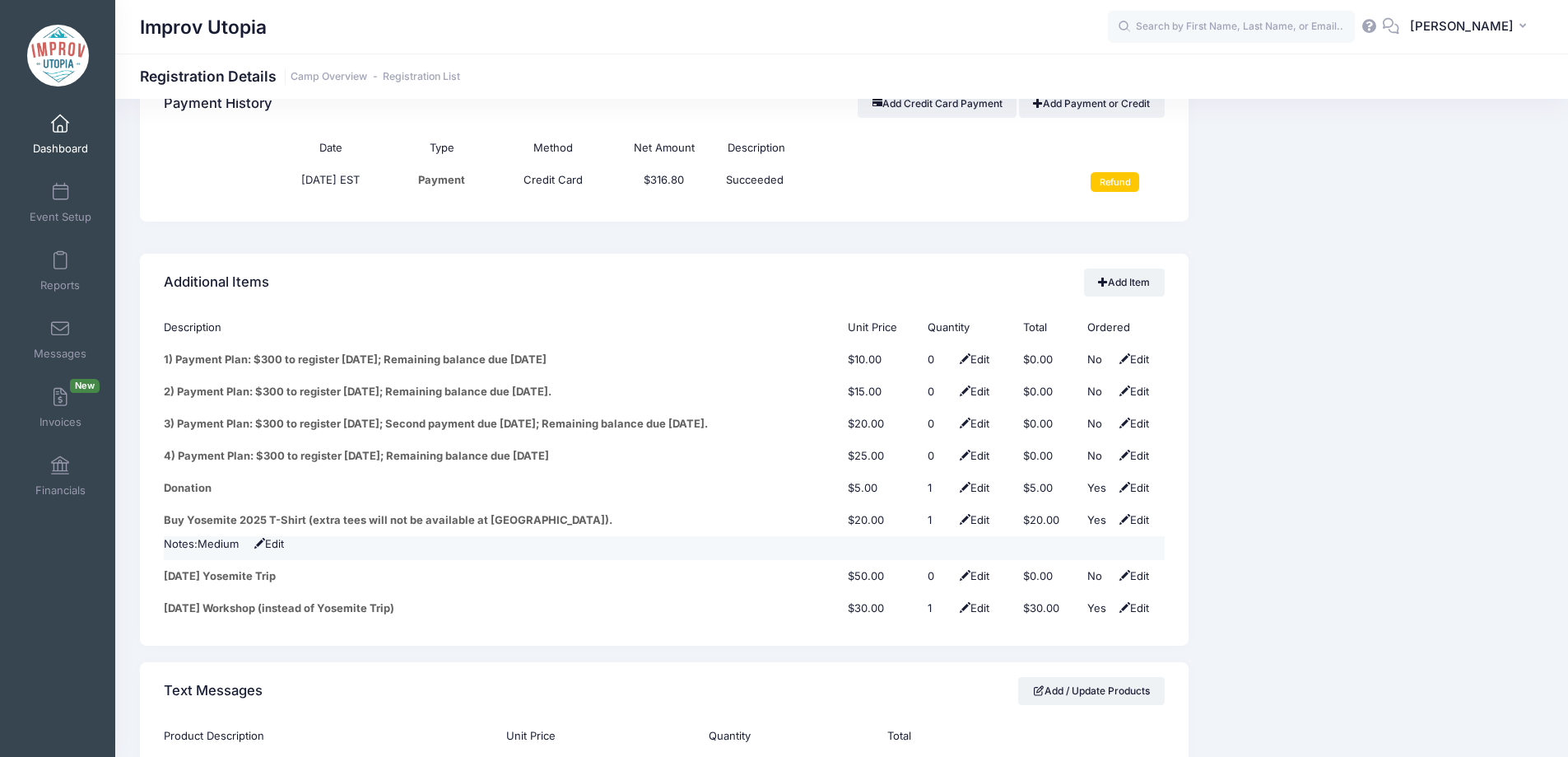
click at [282, 537] on span "Edit" at bounding box center [263, 543] width 42 height 13
type input "Large"
click at [457, 540] on span at bounding box center [451, 545] width 13 height 11
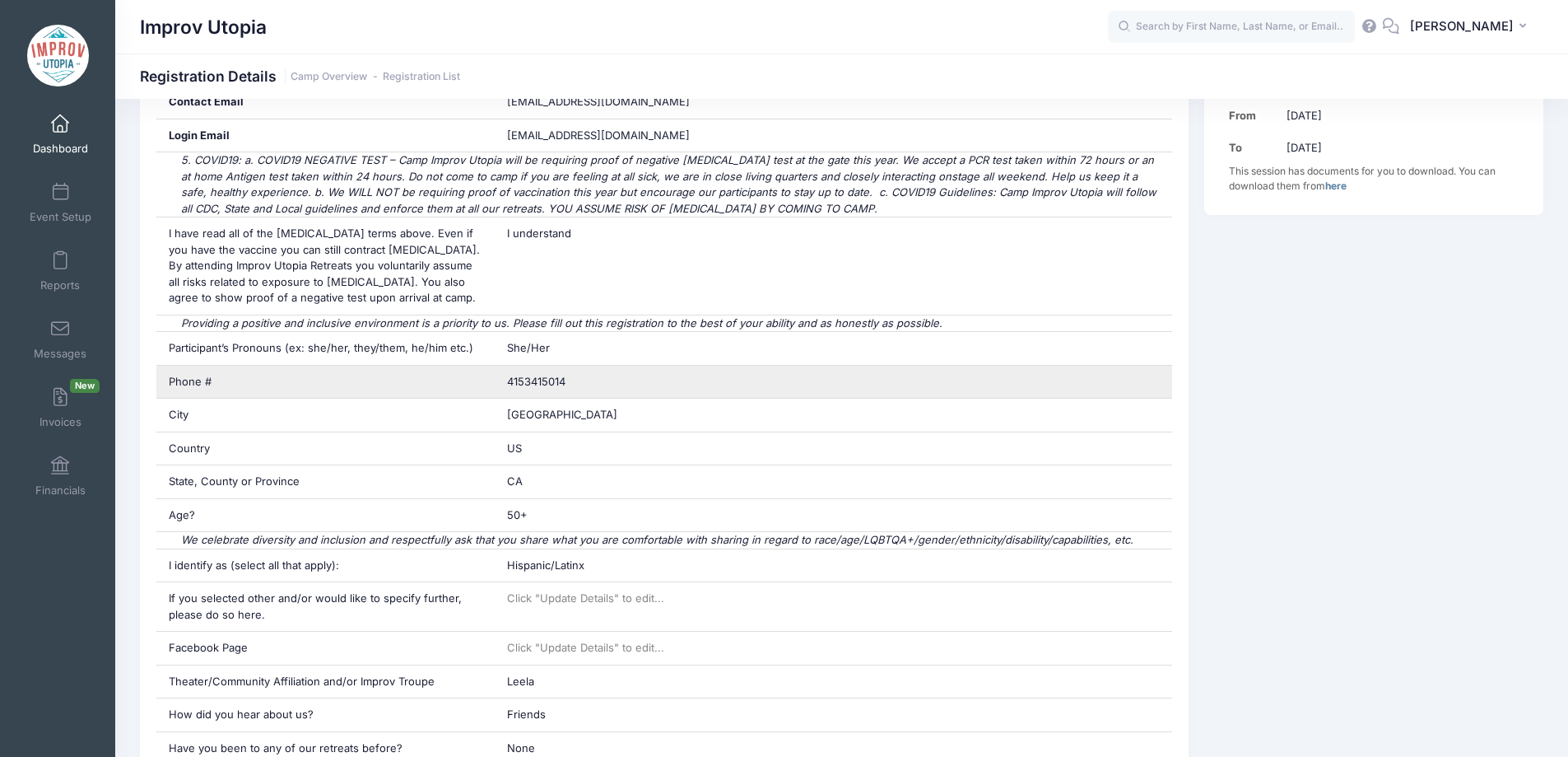
scroll to position [431, 0]
click at [551, 386] on span "4153415014" at bounding box center [536, 380] width 58 height 13
copy div "4153415014"
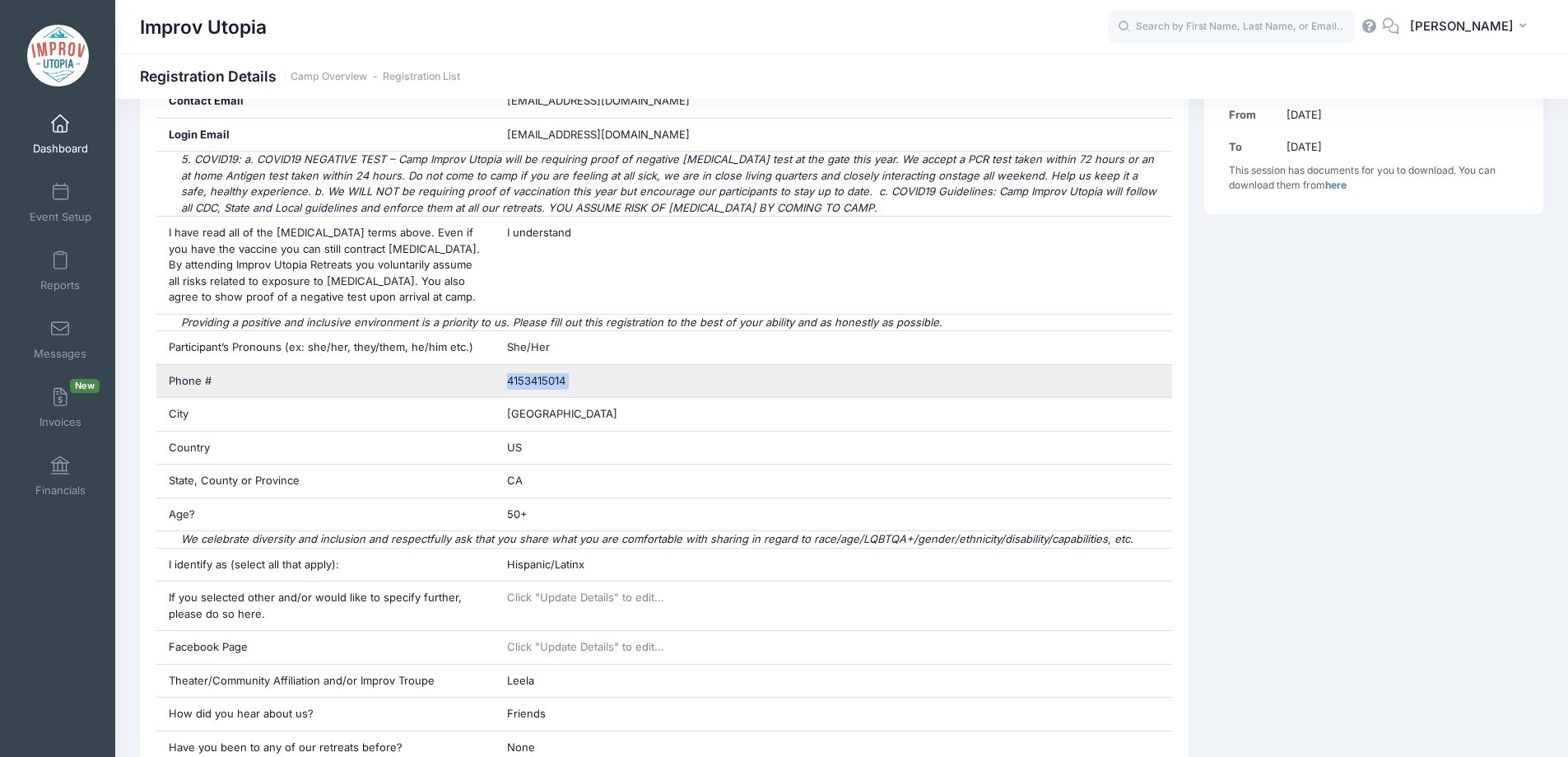
scroll to position [457, 0]
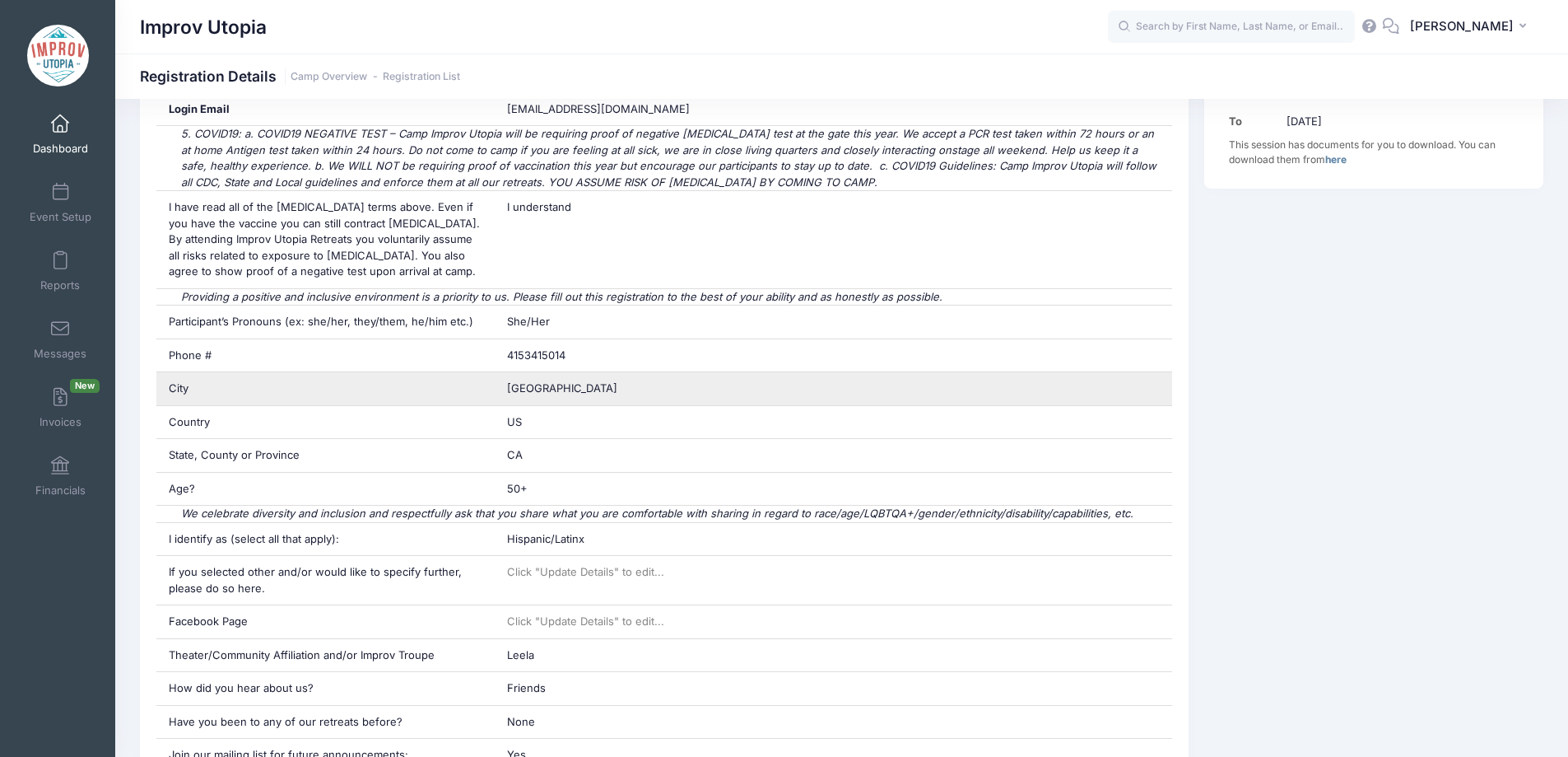
click at [564, 386] on span "San Francisco" at bounding box center [561, 387] width 110 height 13
copy div "San Francisco"
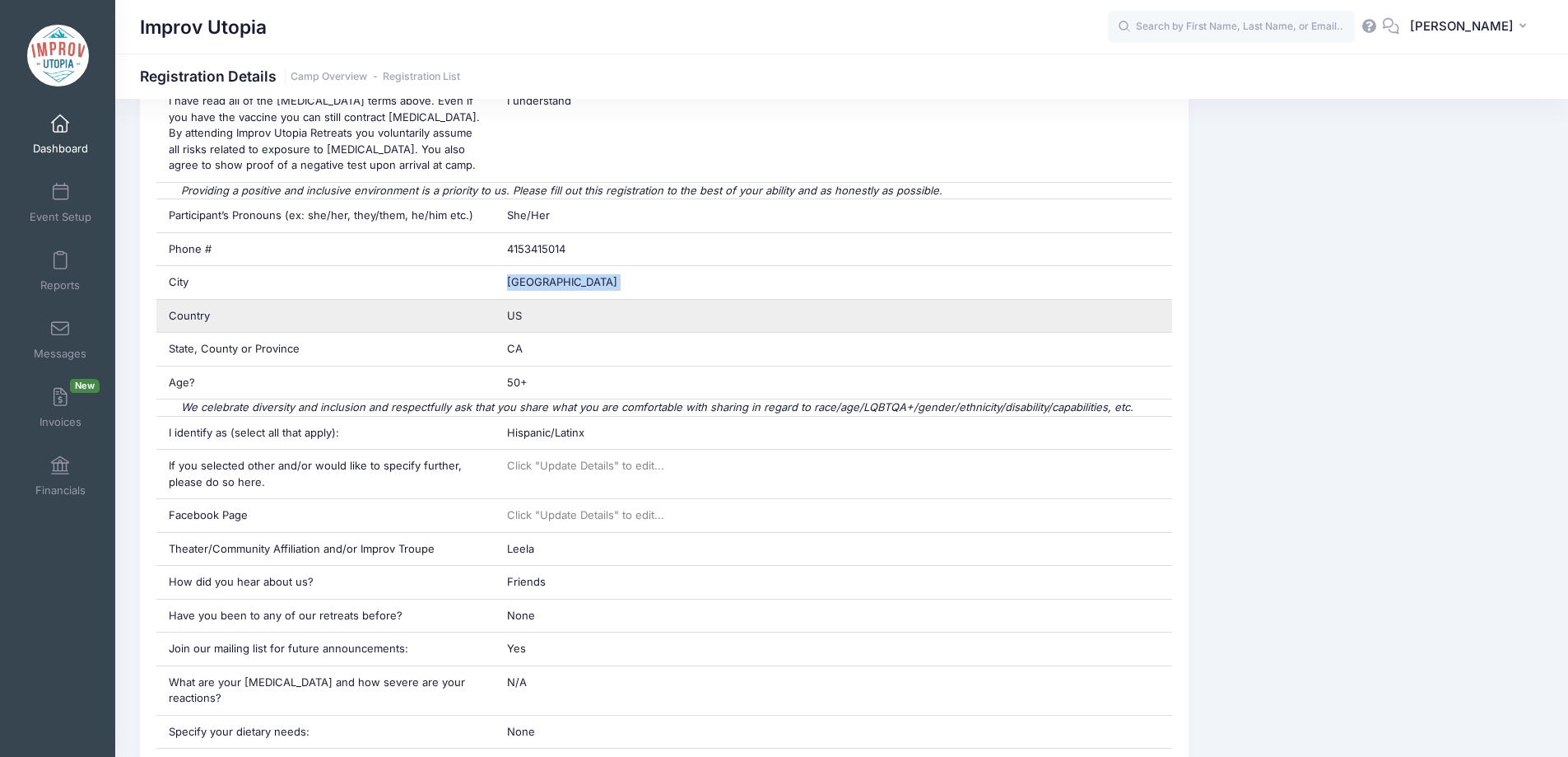
scroll to position [565, 0]
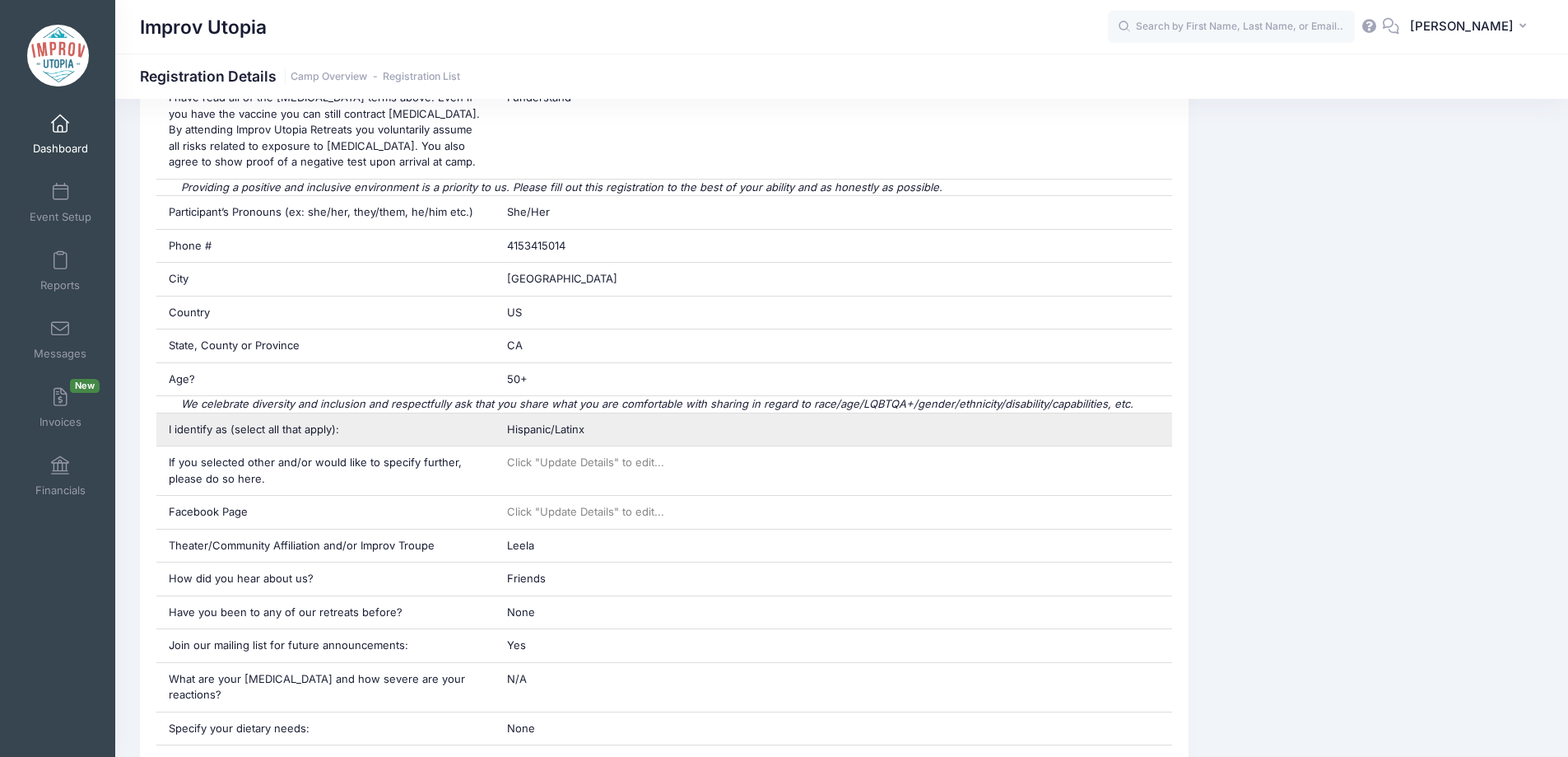
click at [552, 420] on div "Hispanic/Latinx" at bounding box center [833, 430] width 677 height 33
copy div "Hispanic/Latinx"
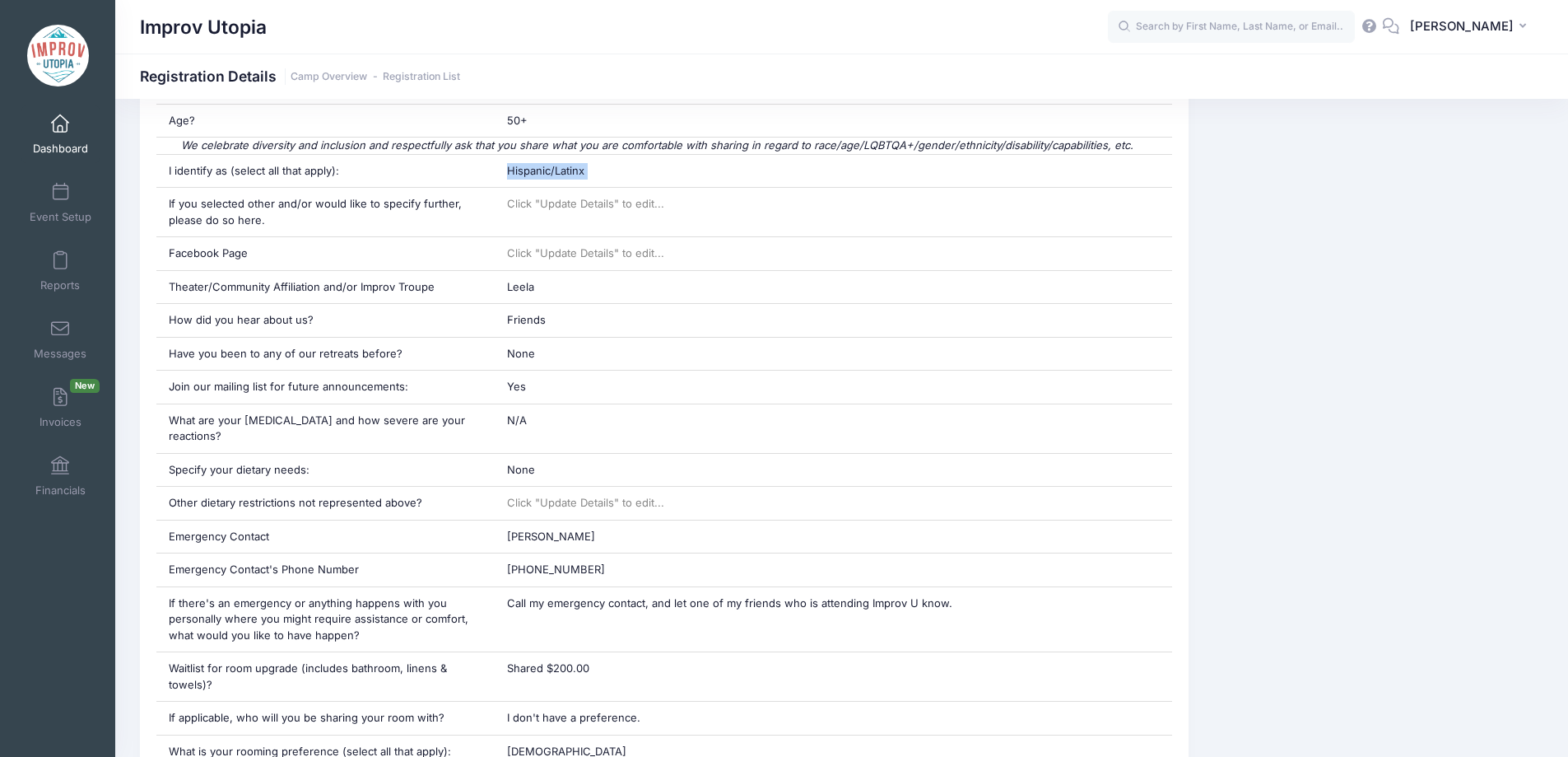
scroll to position [825, 0]
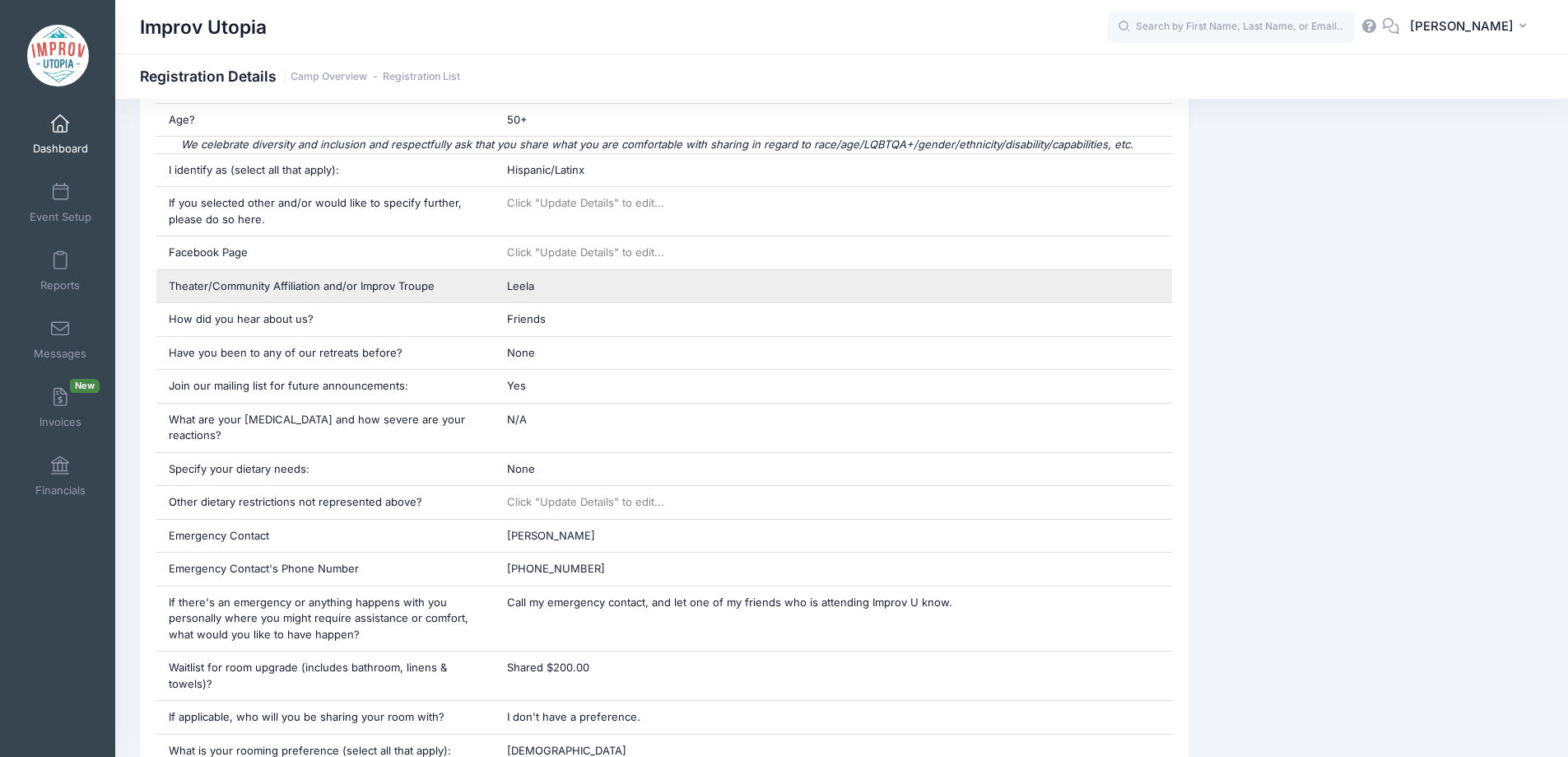
click at [522, 285] on span "Leela" at bounding box center [520, 286] width 27 height 13
copy div "Leela"
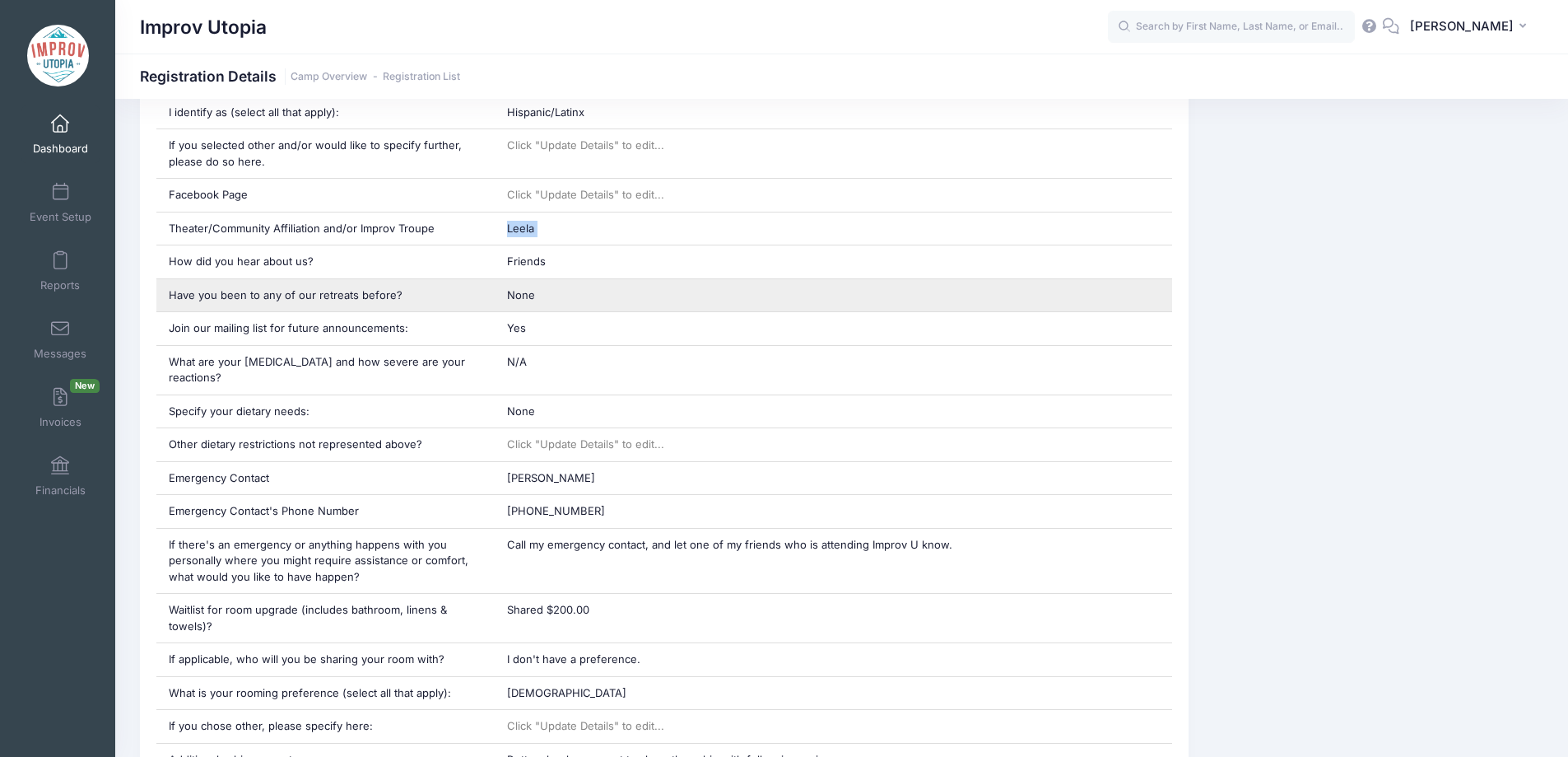
scroll to position [883, 0]
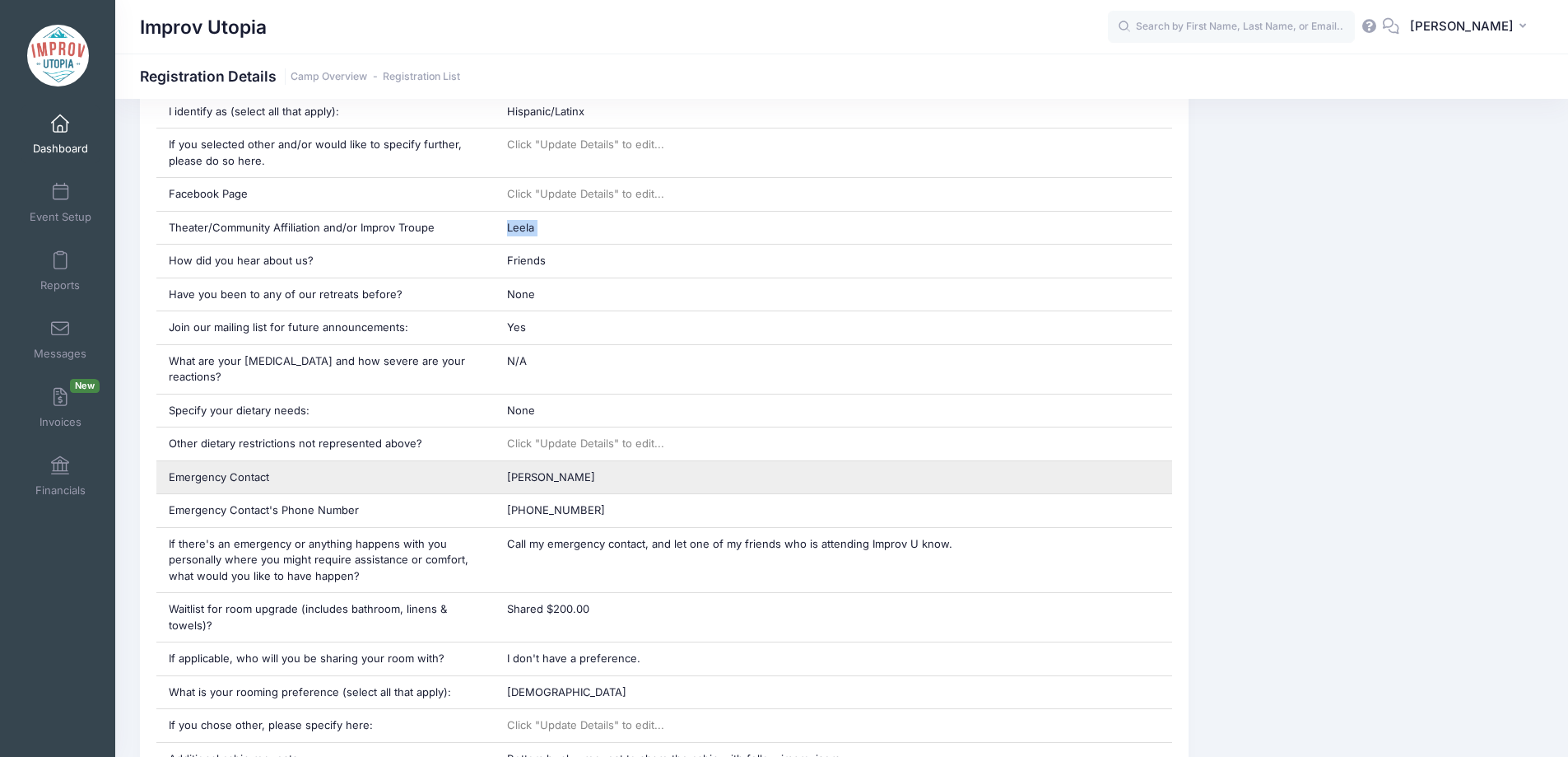
click at [574, 470] on span "Rachel Mendoza" at bounding box center [550, 477] width 88 height 13
copy div "Rachel Mendoza"
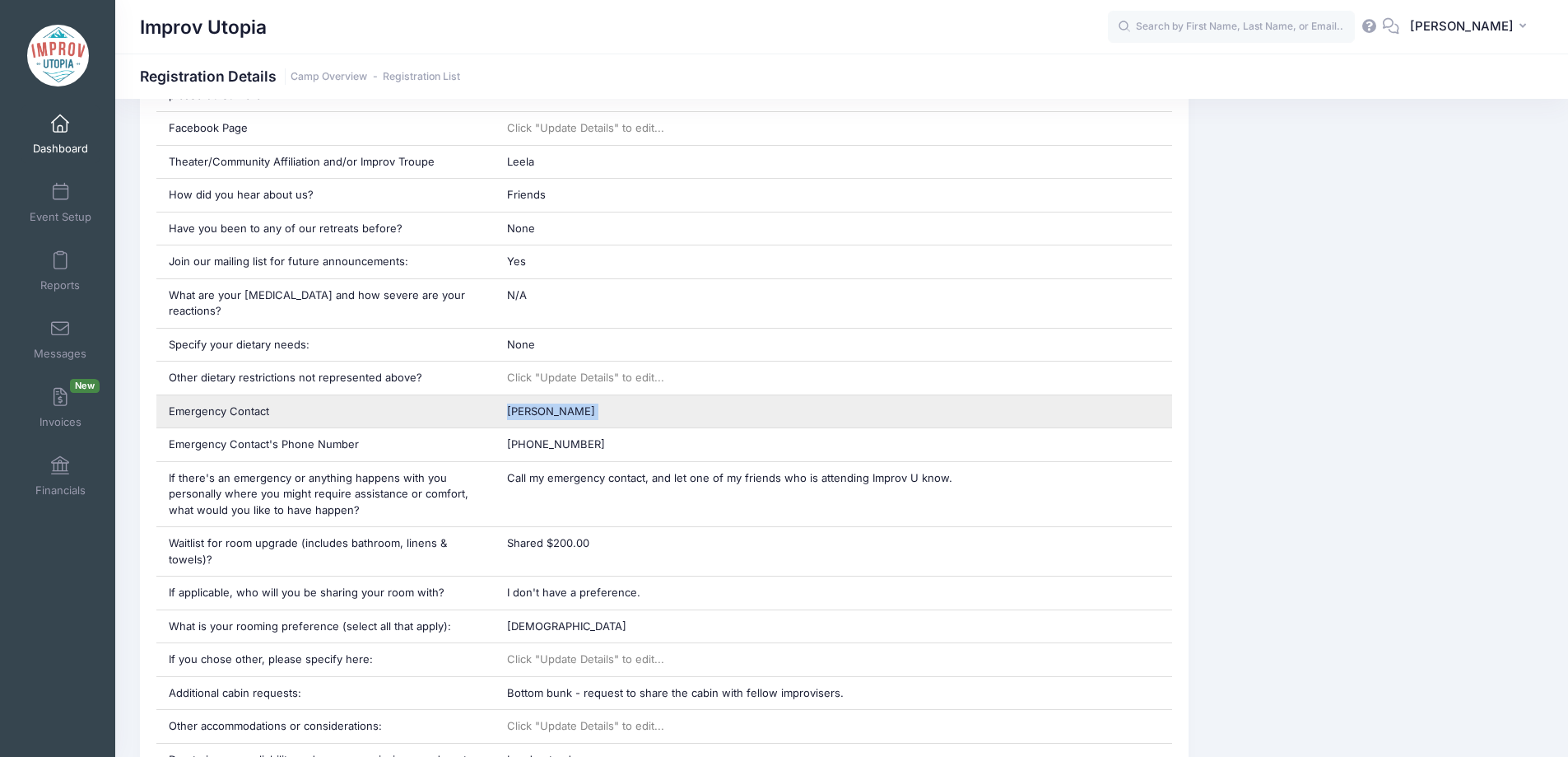
scroll to position [950, 0]
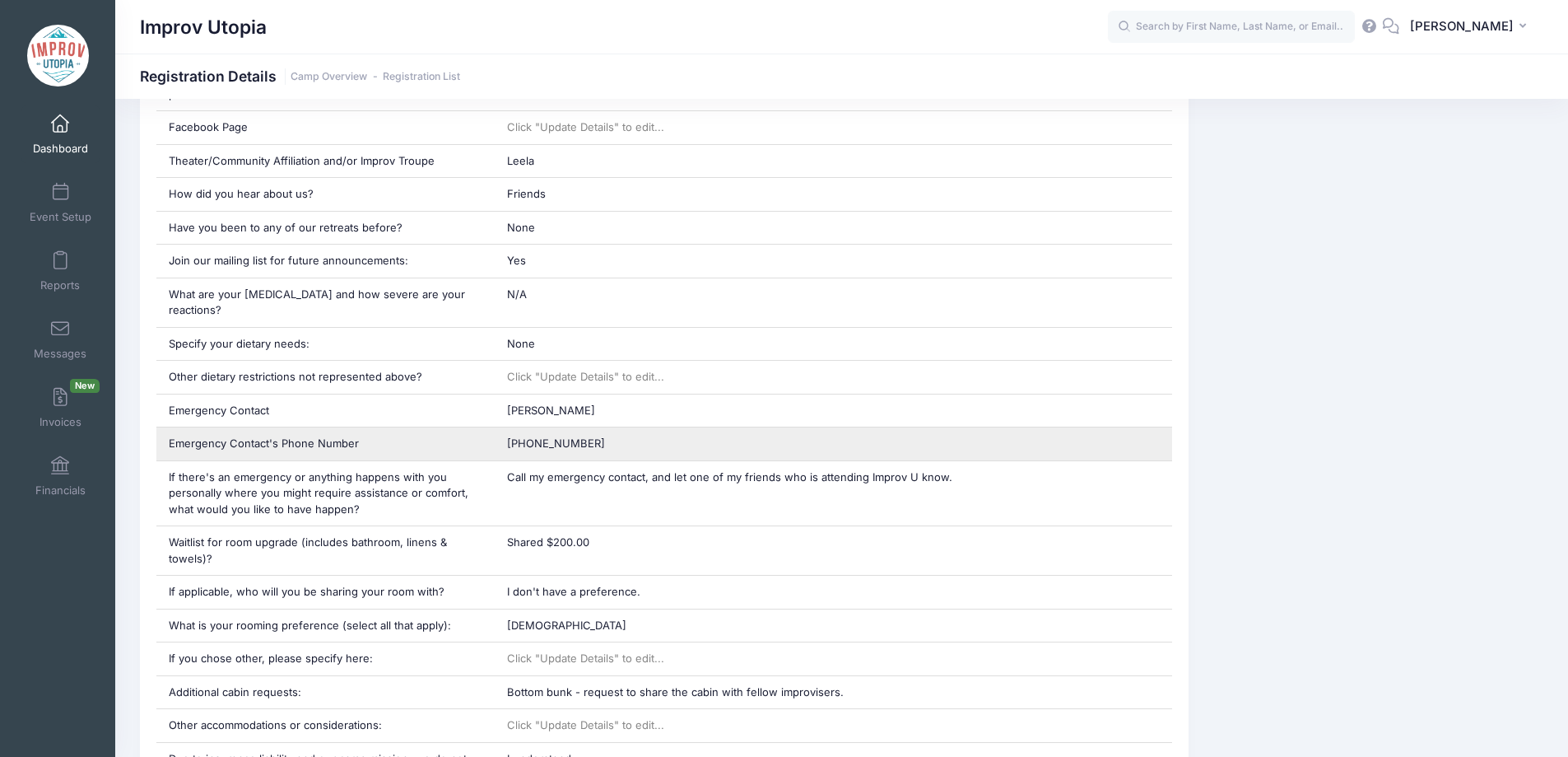
click at [555, 427] on div "1 916 290-3422" at bounding box center [833, 444] width 677 height 33
drag, startPoint x: 589, startPoint y: 426, endPoint x: 515, endPoint y: 427, distance: 74.0
click at [515, 427] on div "1 916 290-3422" at bounding box center [833, 444] width 677 height 33
copy span "916 290-3422"
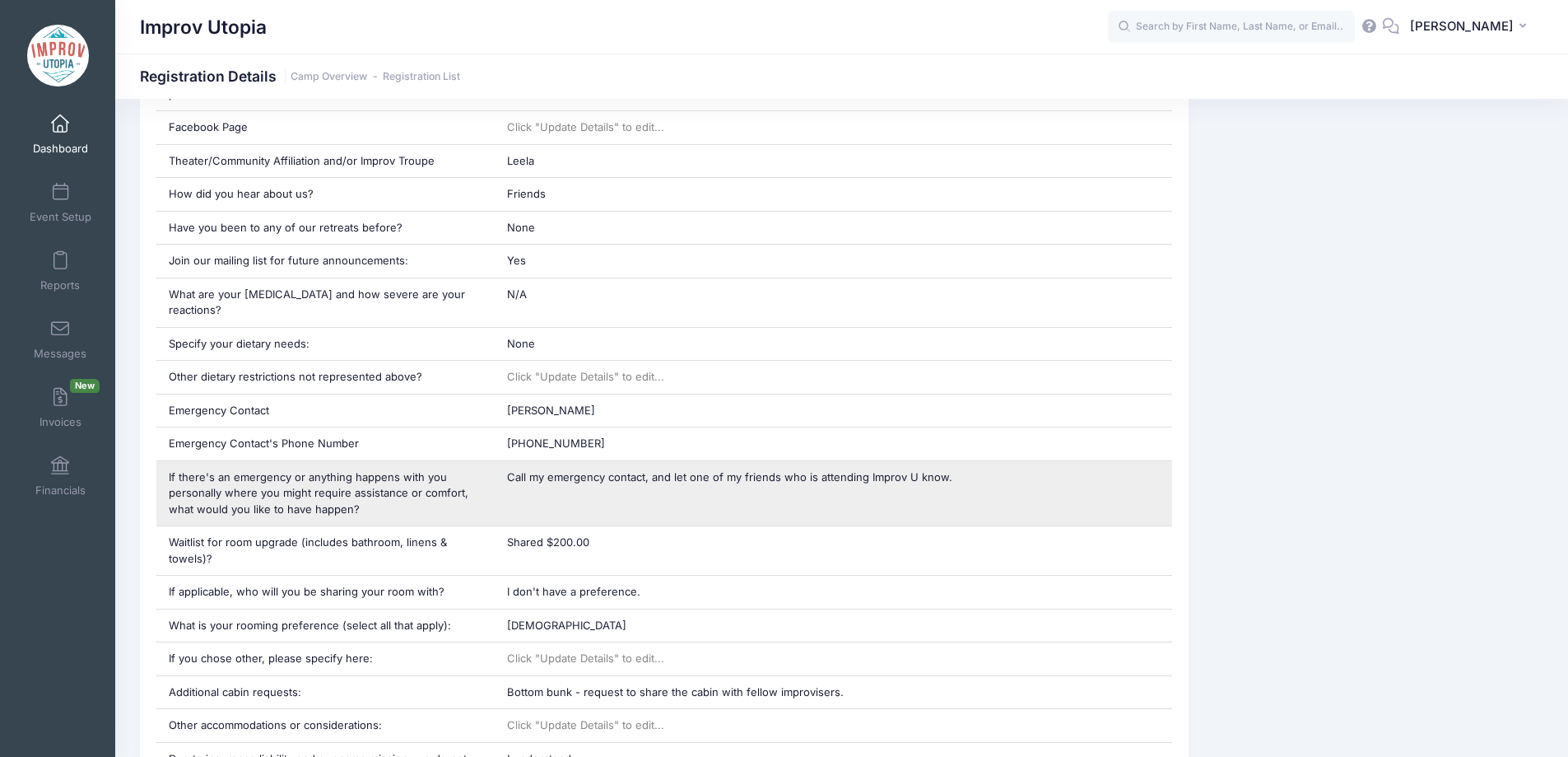
click at [671, 470] on span "Call my emergency contact, and let one of my friends who is attending Improv U …" at bounding box center [729, 477] width 445 height 13
copy div "Call my emergency contact, and let one of my friends who is attending Improv U …"
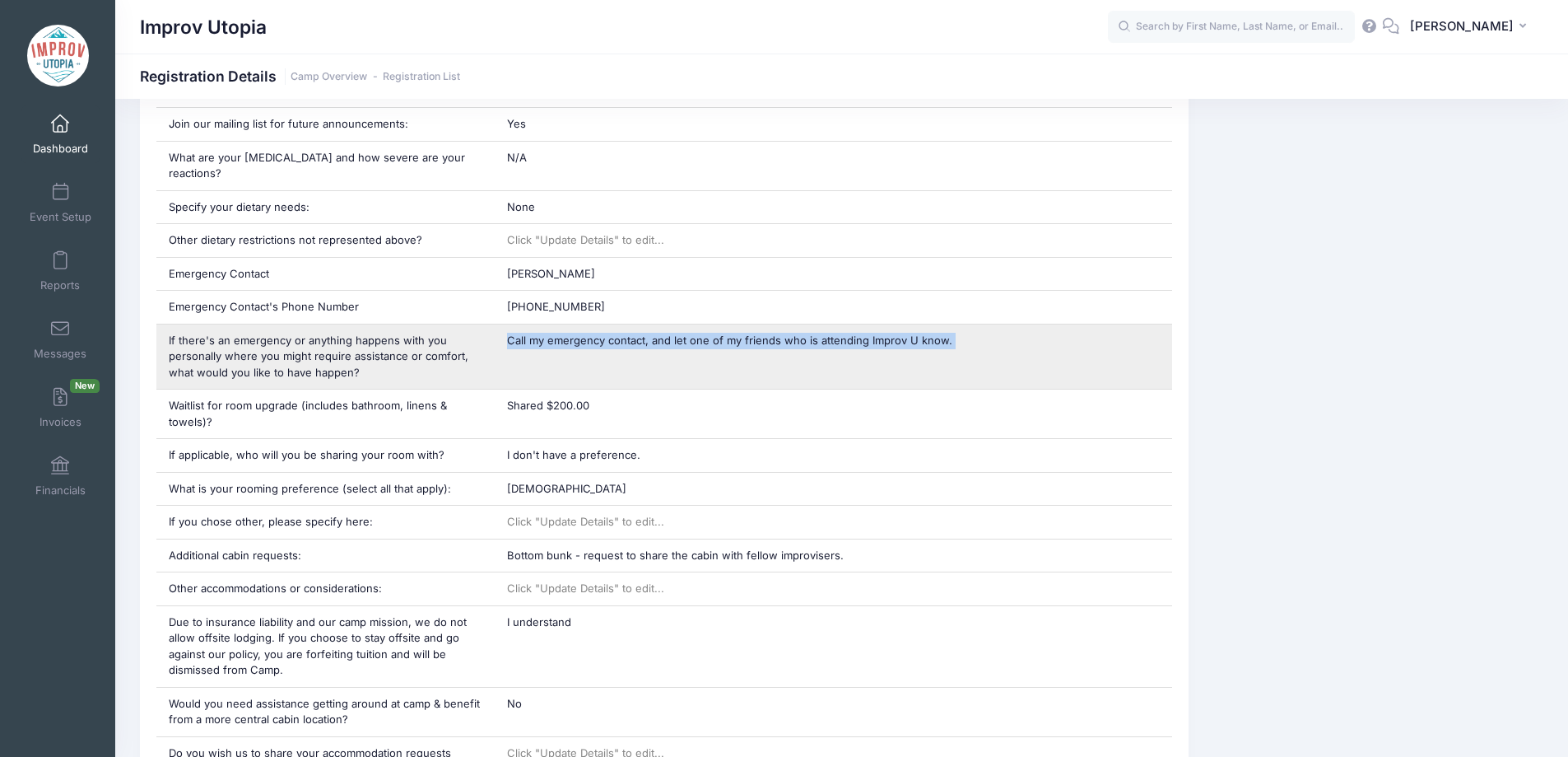
scroll to position [1101, 0]
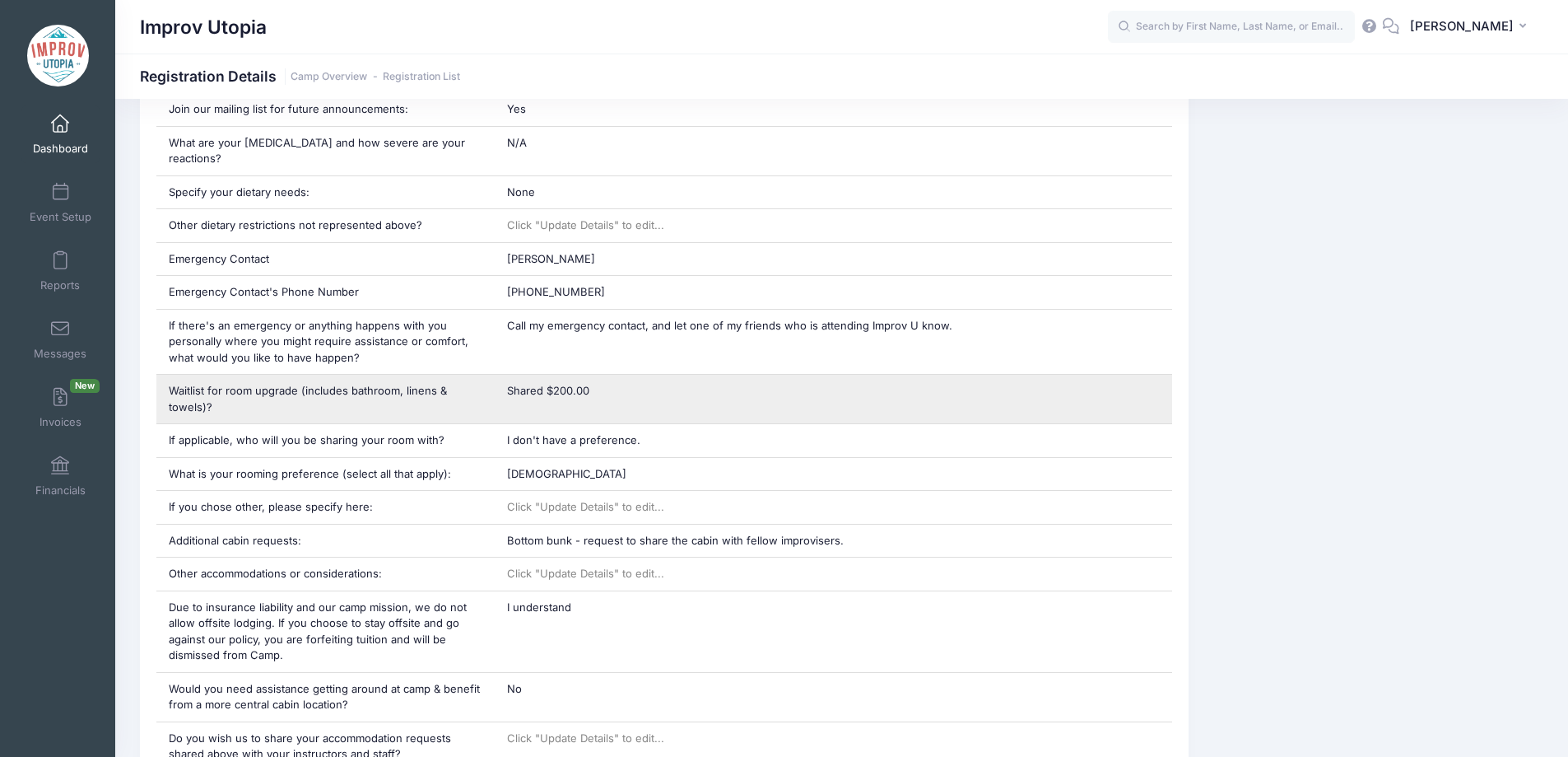
click at [550, 384] on span "Shared $200.00" at bounding box center [548, 390] width 82 height 13
copy div "Shared $200.00"
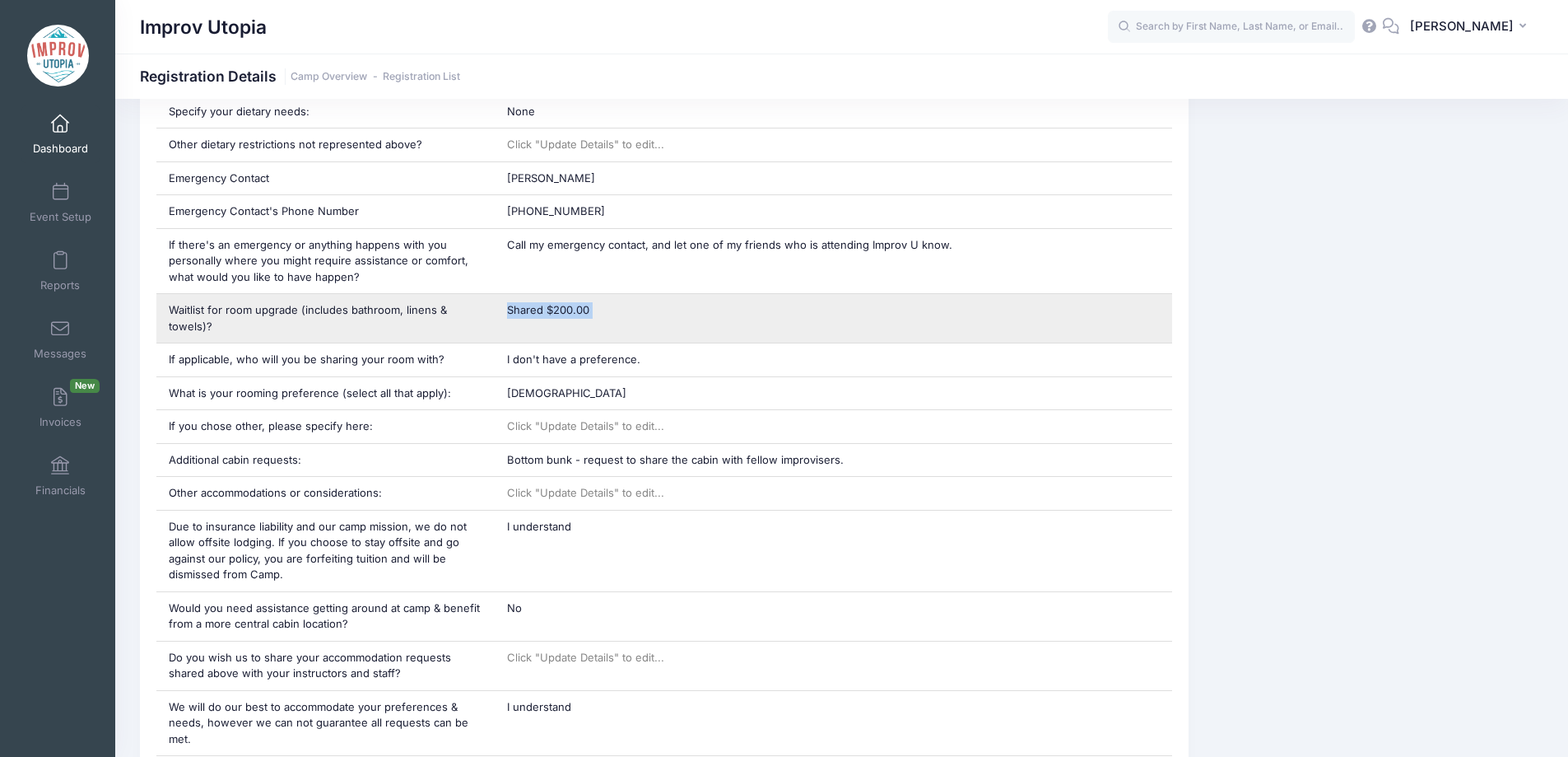
scroll to position [1184, 0]
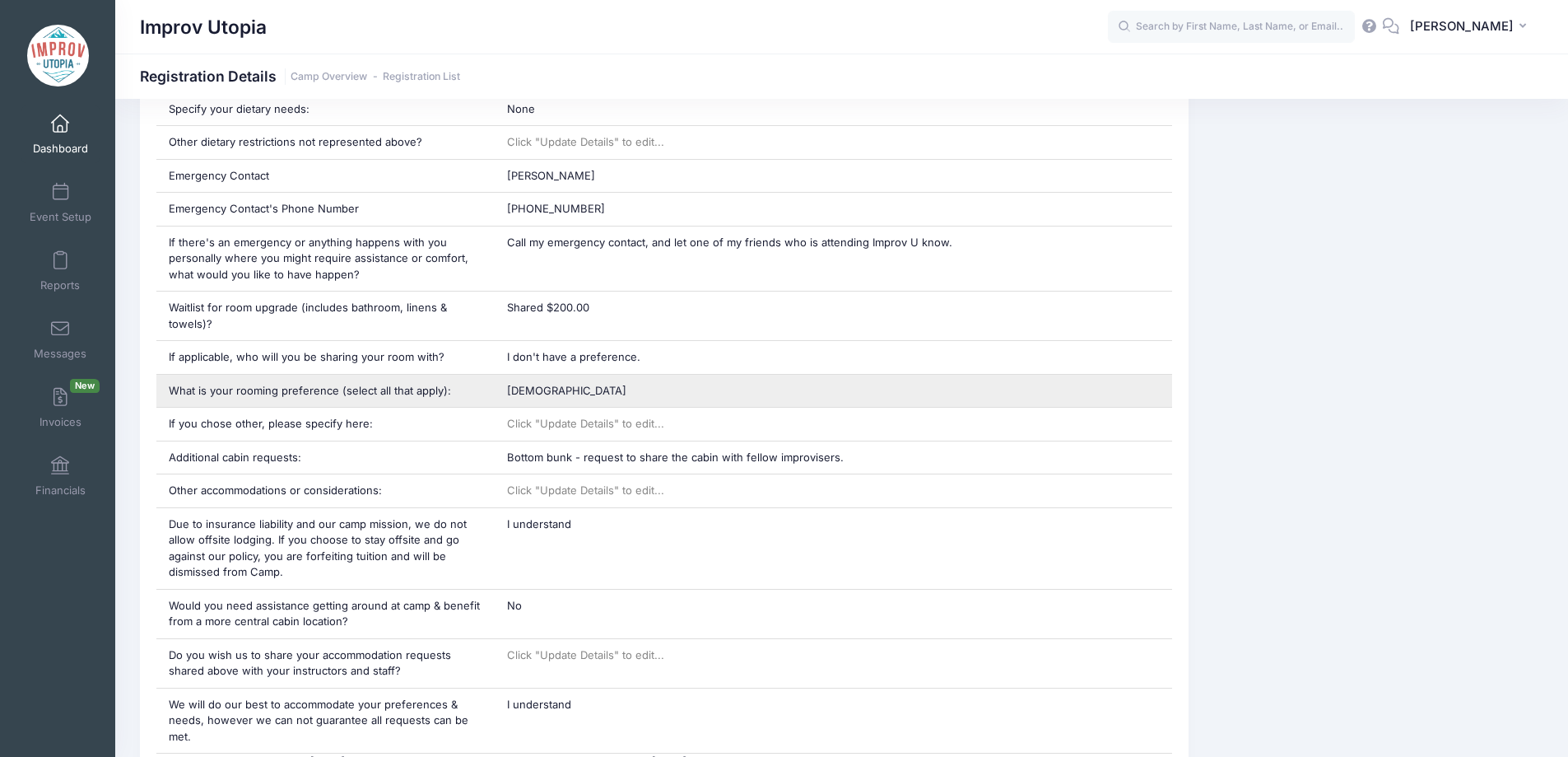
click at [528, 381] on div "Female" at bounding box center [833, 391] width 677 height 33
copy div "Female"
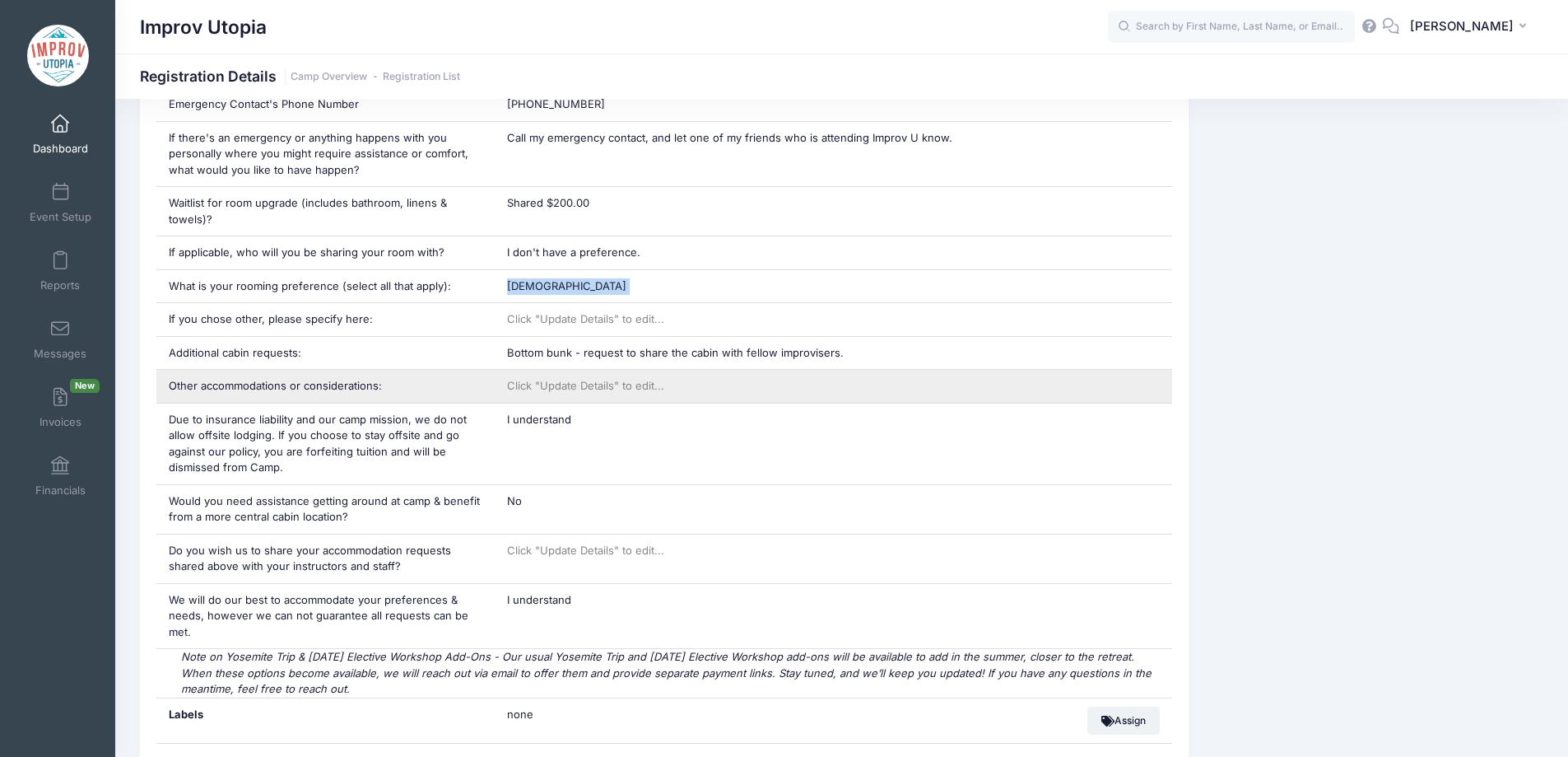
scroll to position [1290, 0]
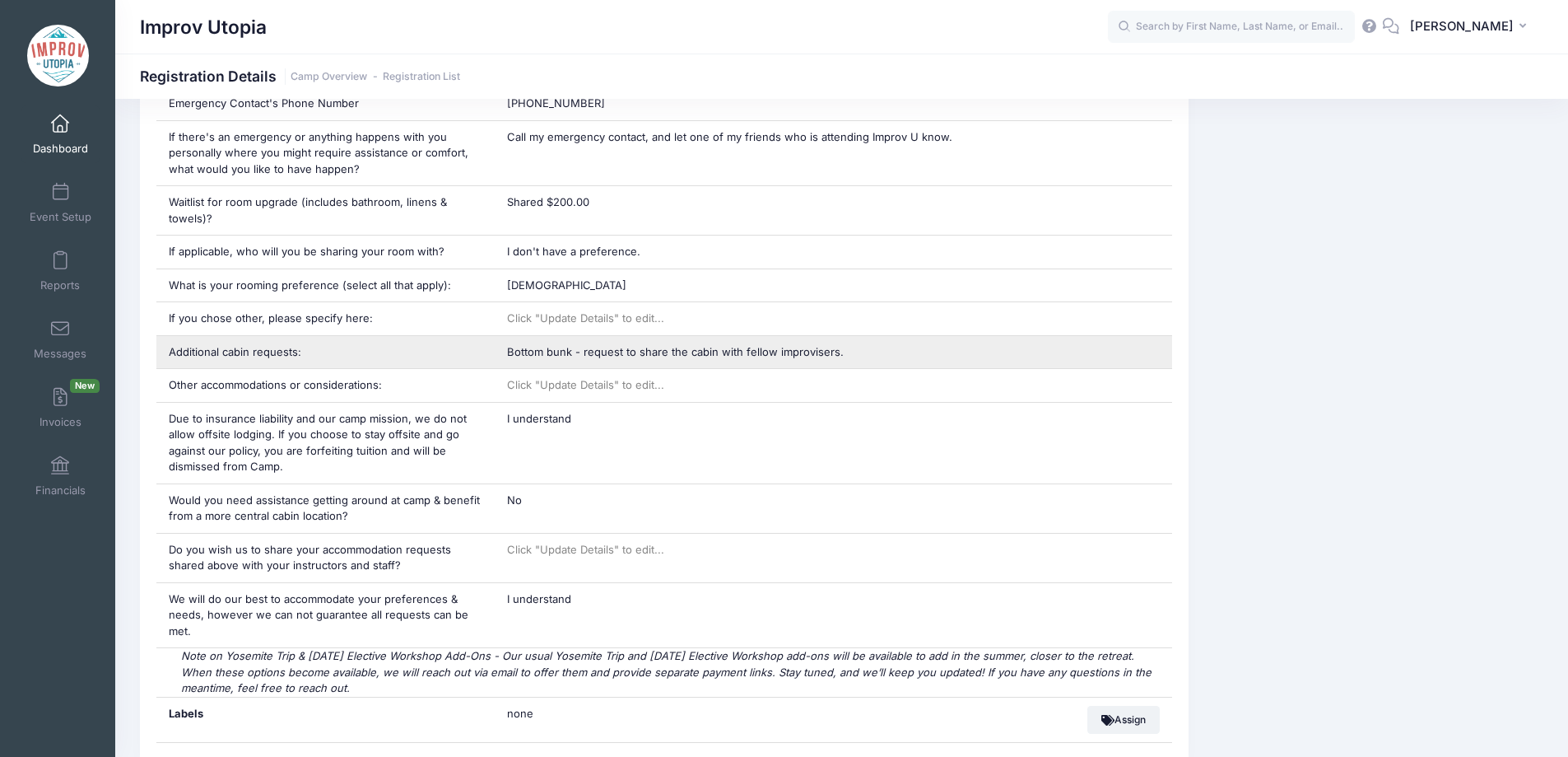
click at [724, 345] on span "Bottom bunk - request to share the cabin with fellow improvisers." at bounding box center [674, 352] width 337 height 13
copy div "Bottom bunk - request to share the cabin with fellow improvisers."
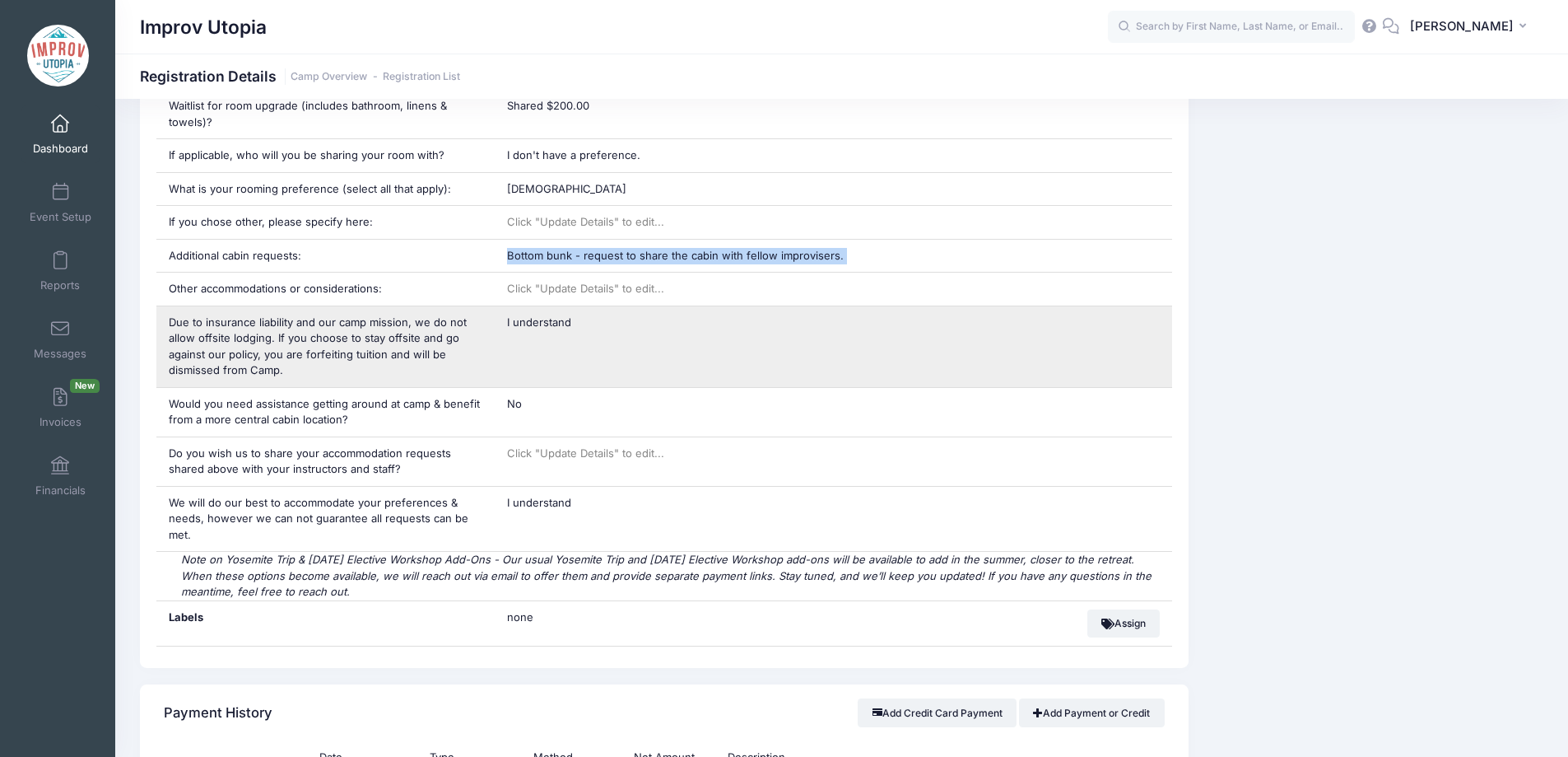
scroll to position [1387, 0]
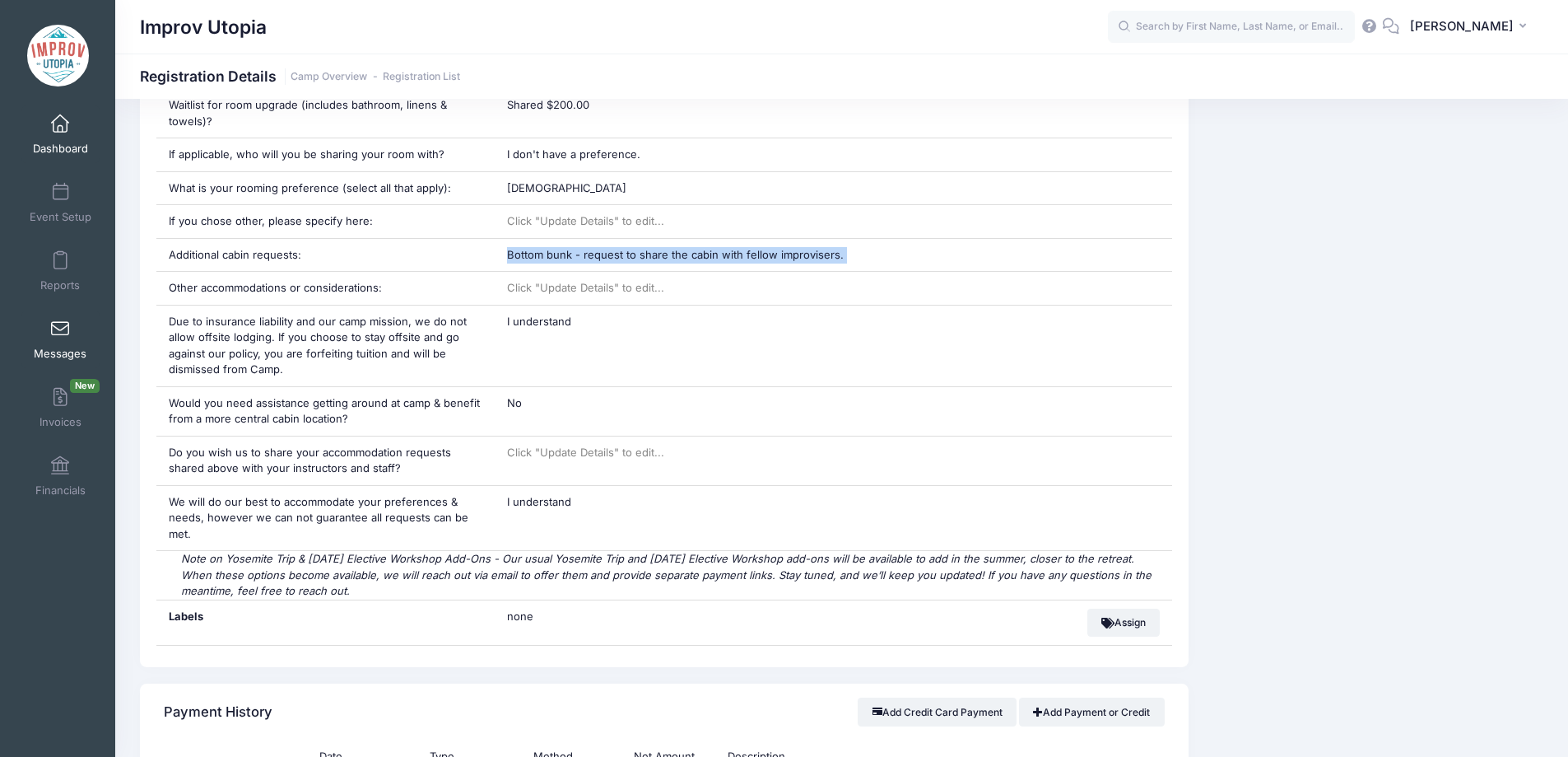
click at [60, 335] on span at bounding box center [60, 330] width 0 height 18
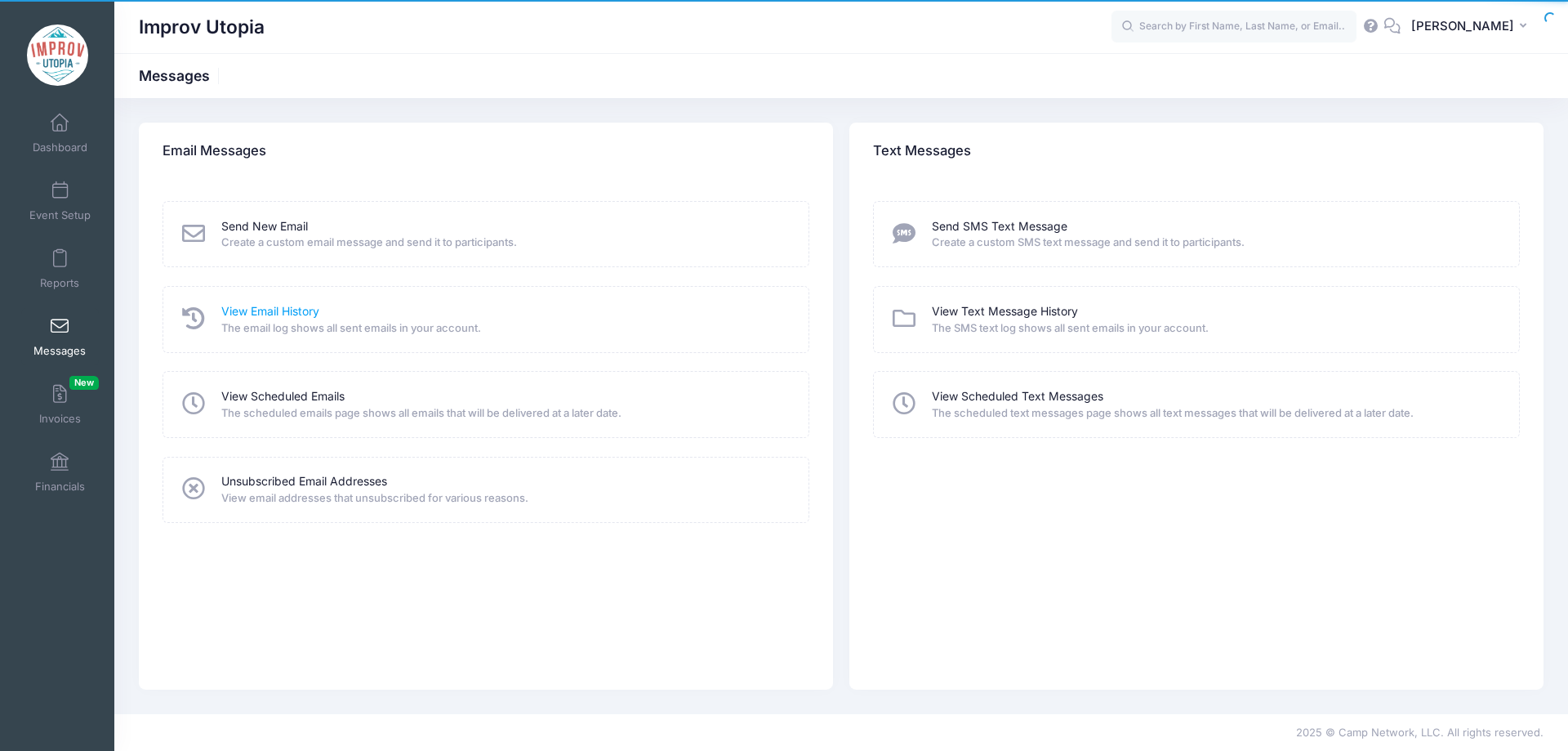
click at [287, 313] on link "View Email History" at bounding box center [270, 312] width 98 height 17
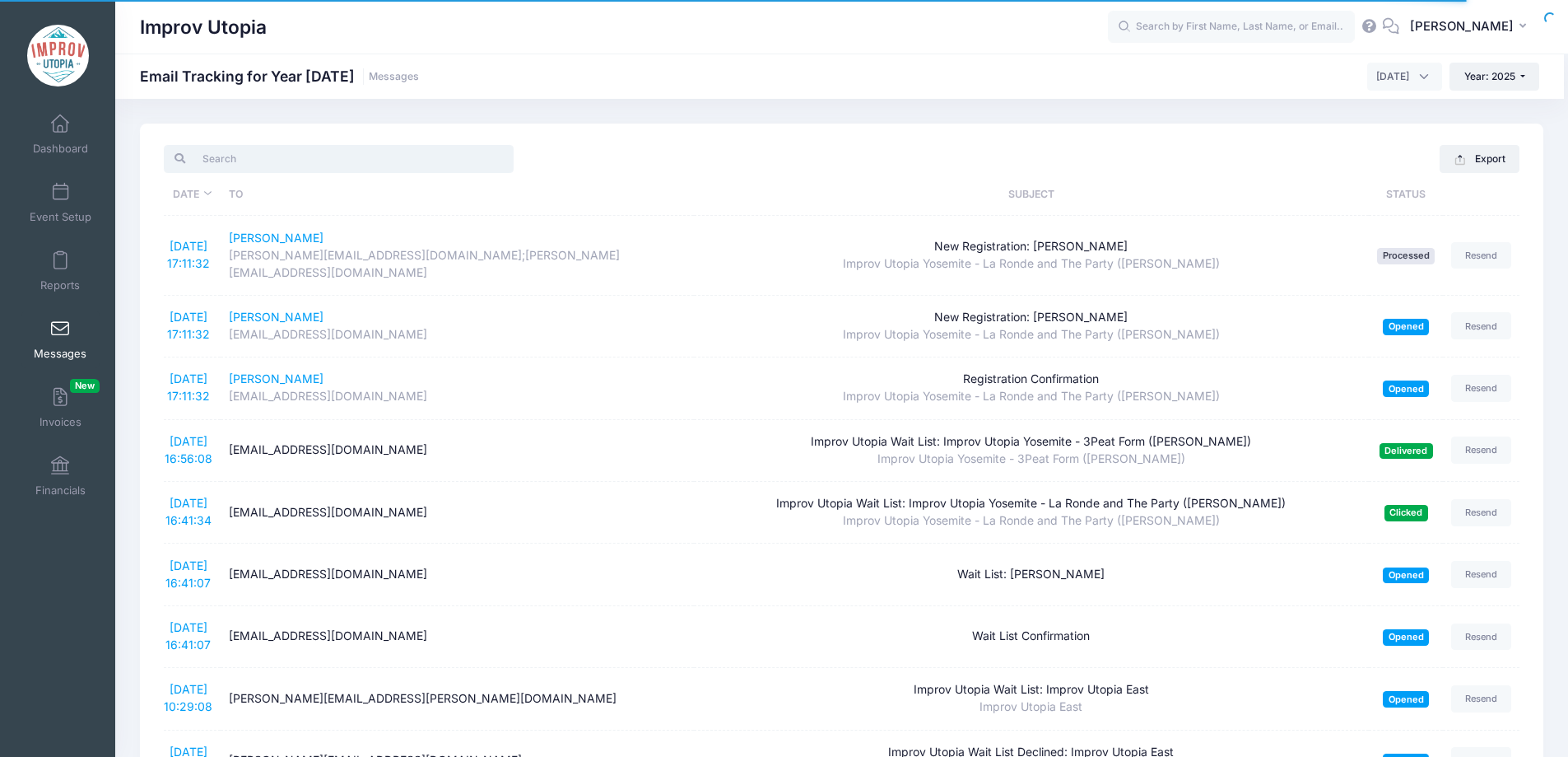
click at [256, 162] on input "search" at bounding box center [338, 159] width 350 height 28
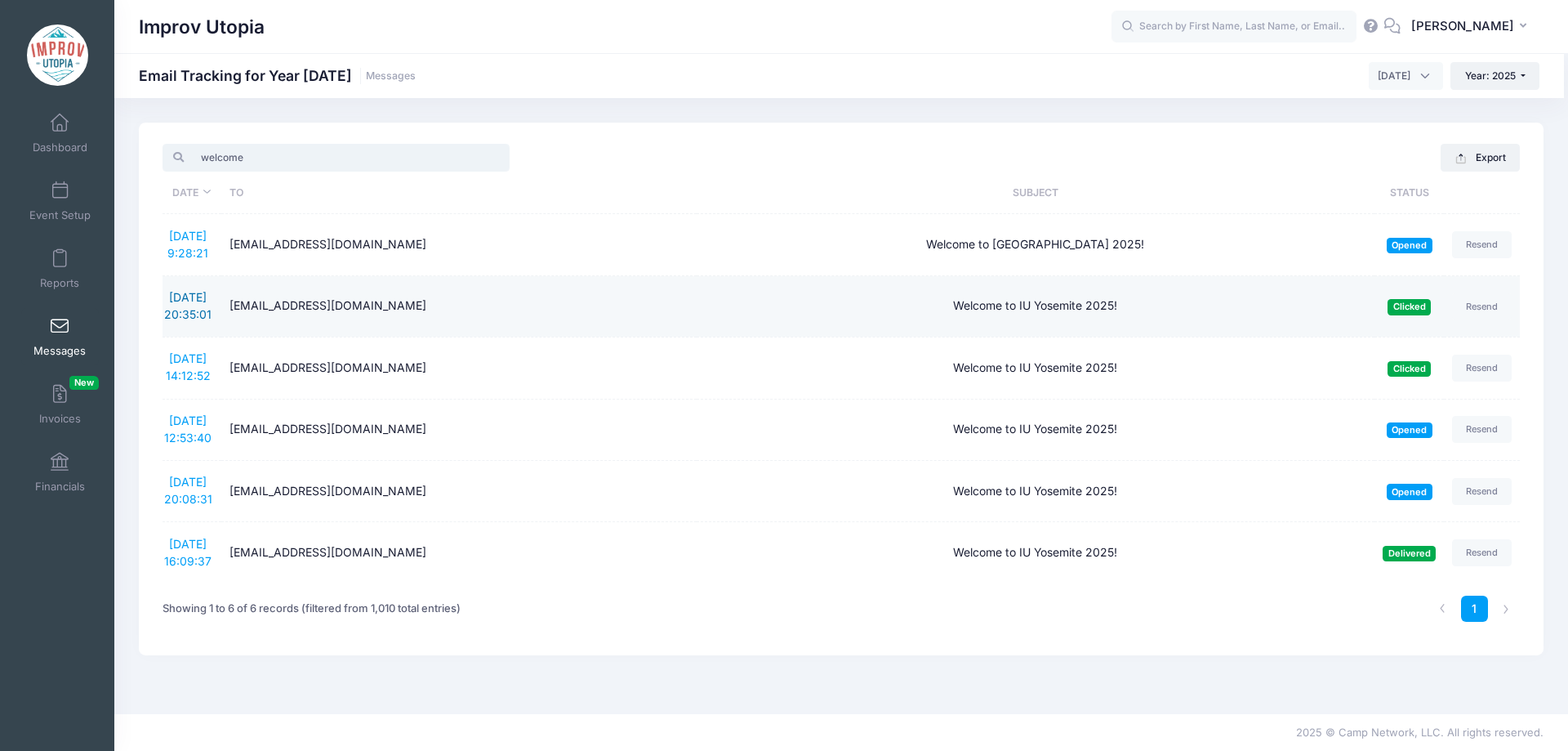
type input "welcome"
click at [188, 303] on link "[DATE] 20:35:01" at bounding box center [188, 305] width 47 height 31
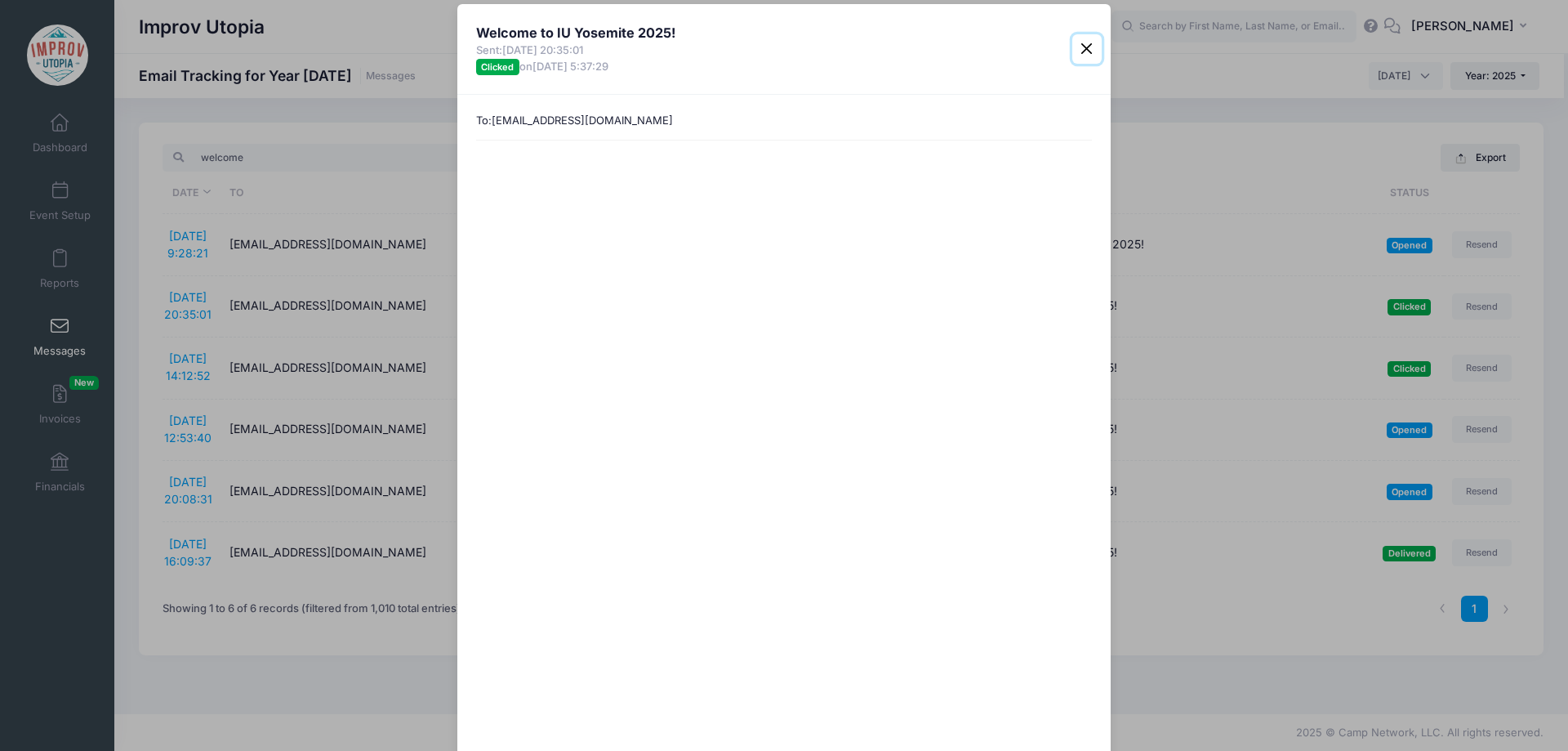
click at [1083, 55] on button "Close" at bounding box center [1087, 49] width 29 height 29
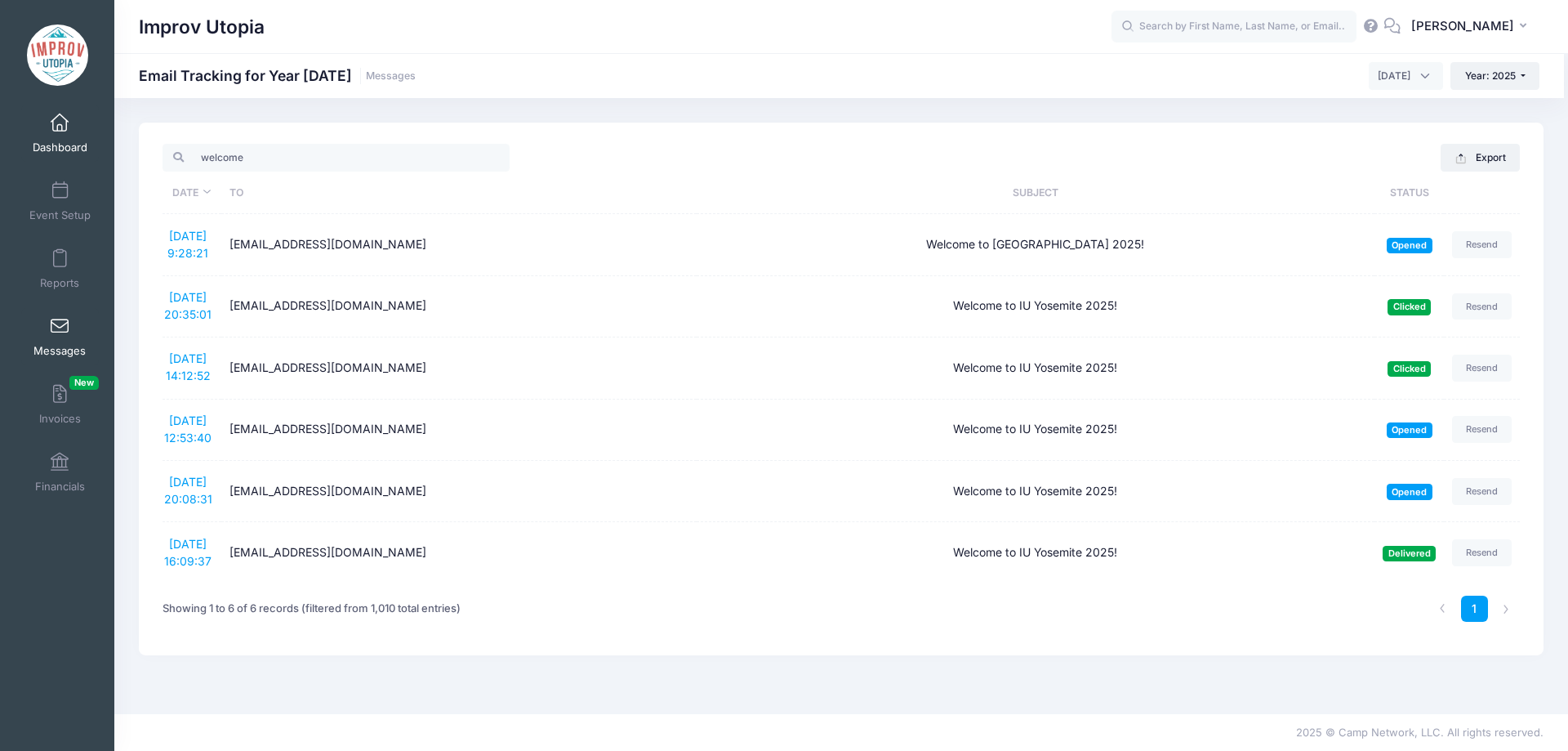
click at [67, 121] on link "Dashboard" at bounding box center [60, 132] width 78 height 57
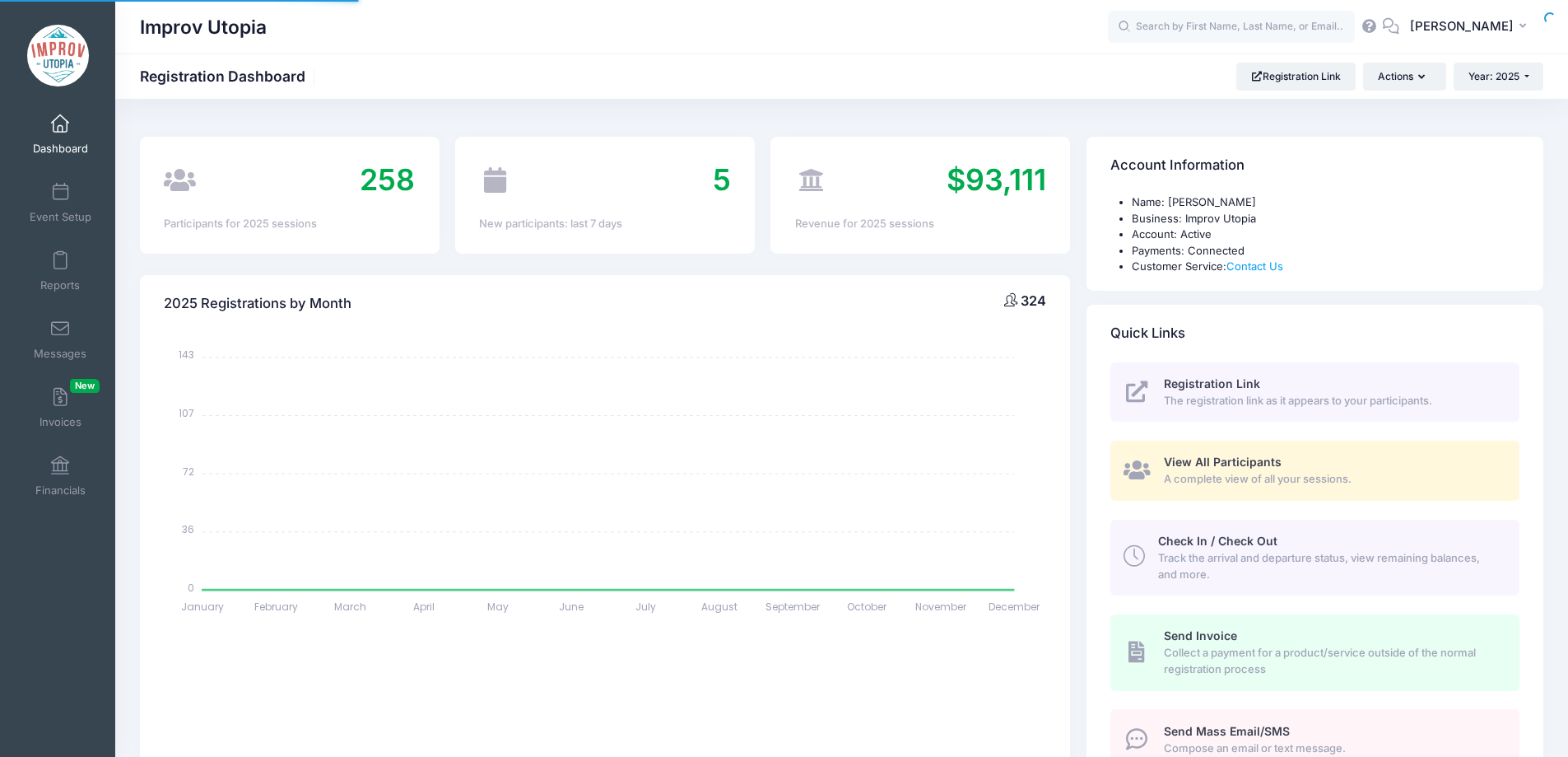
select select
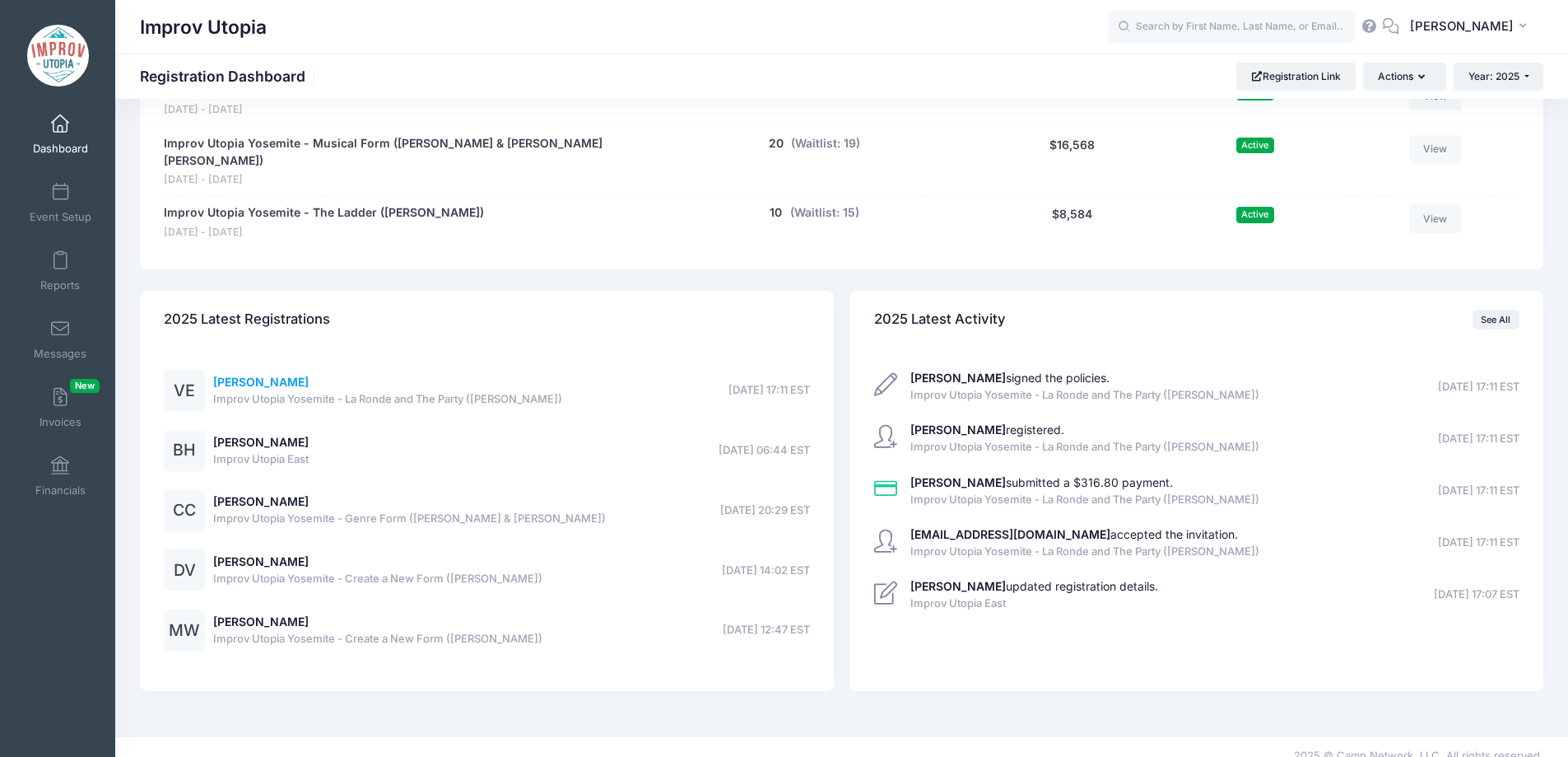
click at [256, 374] on link "[PERSON_NAME]" at bounding box center [261, 381] width 96 height 14
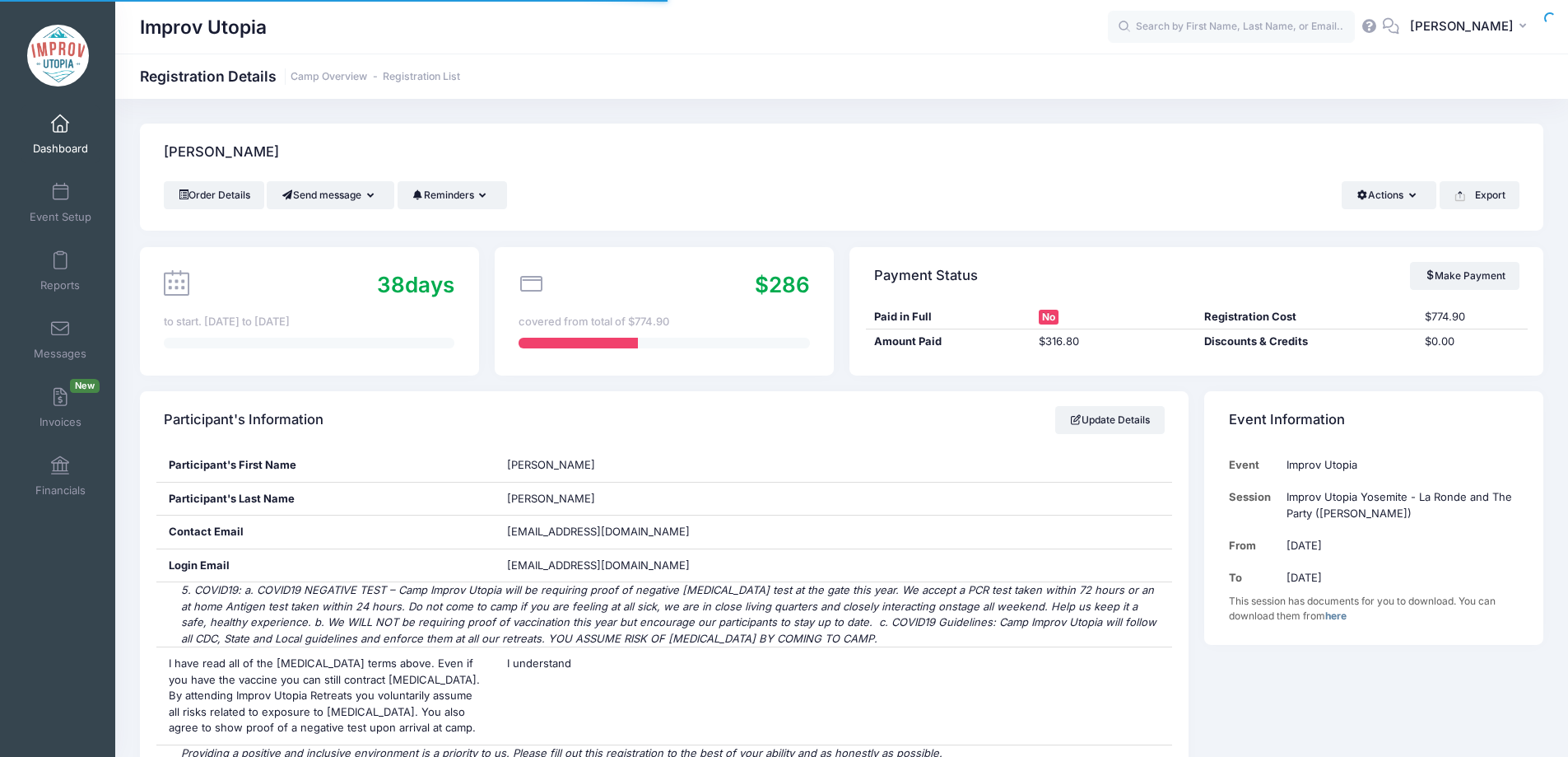
click at [349, 190] on button "Send message" at bounding box center [330, 195] width 128 height 28
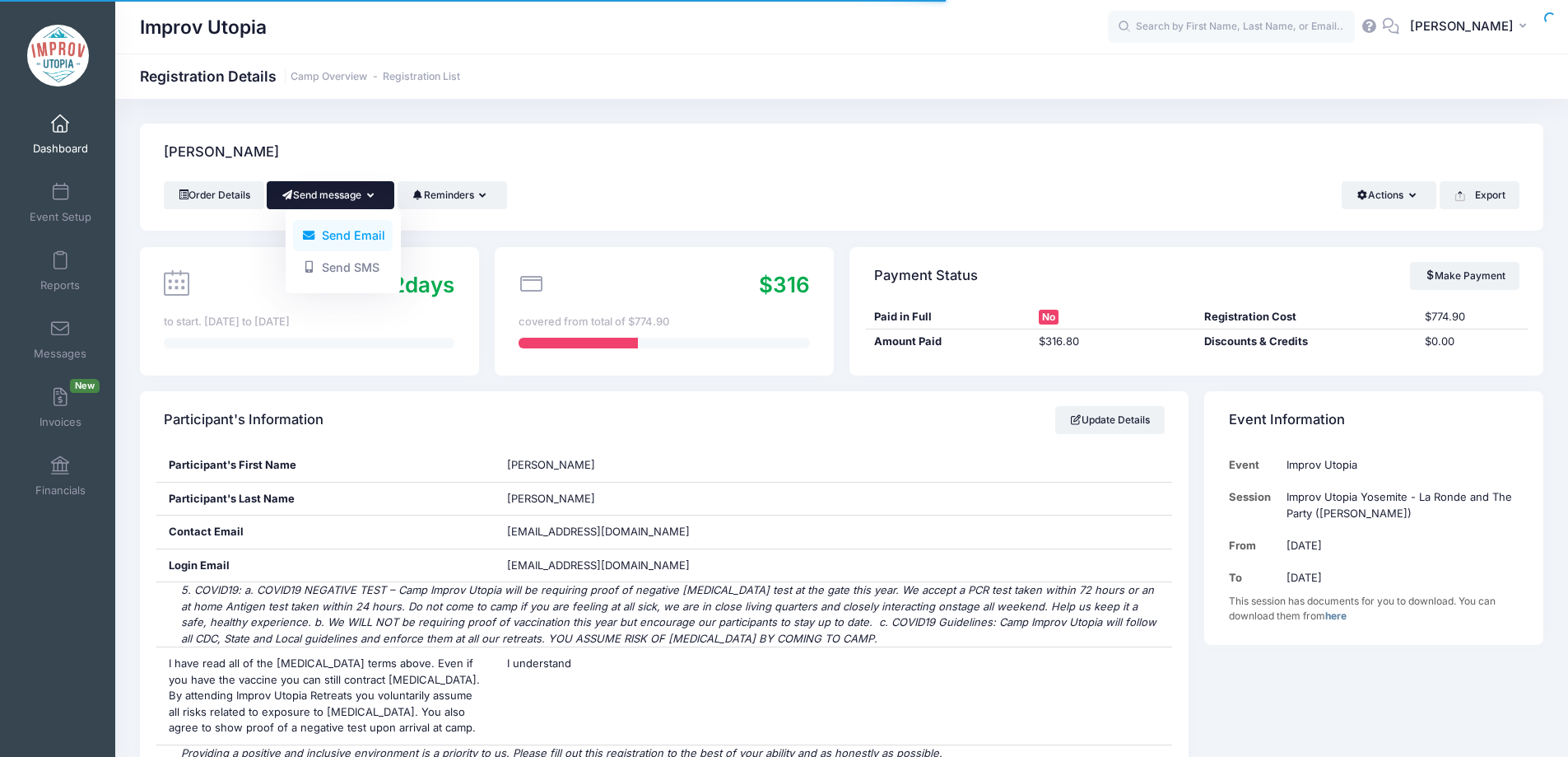
click at [347, 232] on link "Send Email" at bounding box center [342, 236] width 99 height 31
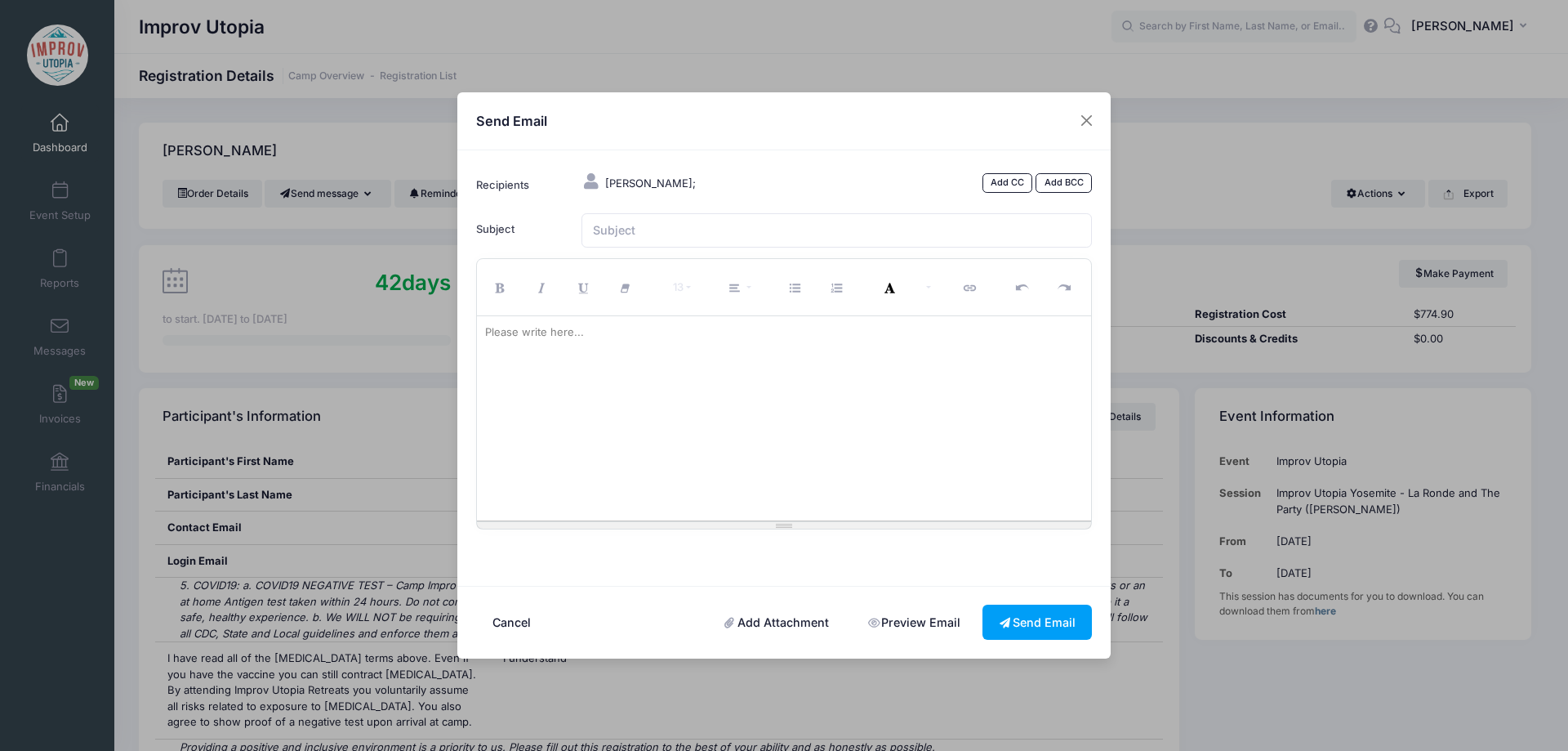
click at [639, 398] on div at bounding box center [784, 418] width 615 height 204
paste div
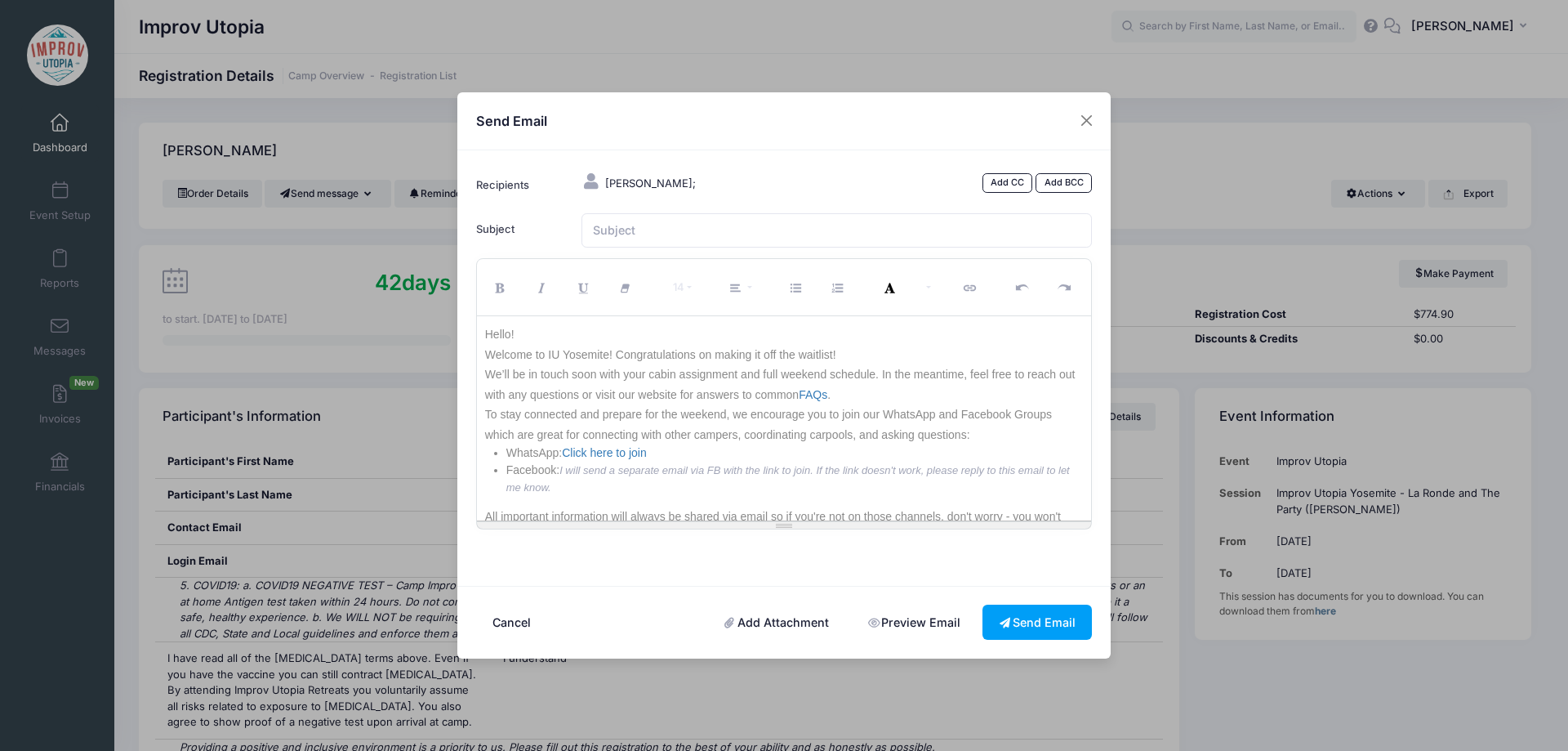
scroll to position [8, 0]
click at [632, 238] on input "Subject" at bounding box center [837, 230] width 511 height 35
type input "Welcome to IU Yosemite 2025!"
click at [842, 426] on p "To stay connected and prepare for the weekend, we encourage you to join our Wha…" at bounding box center [784, 416] width 599 height 40
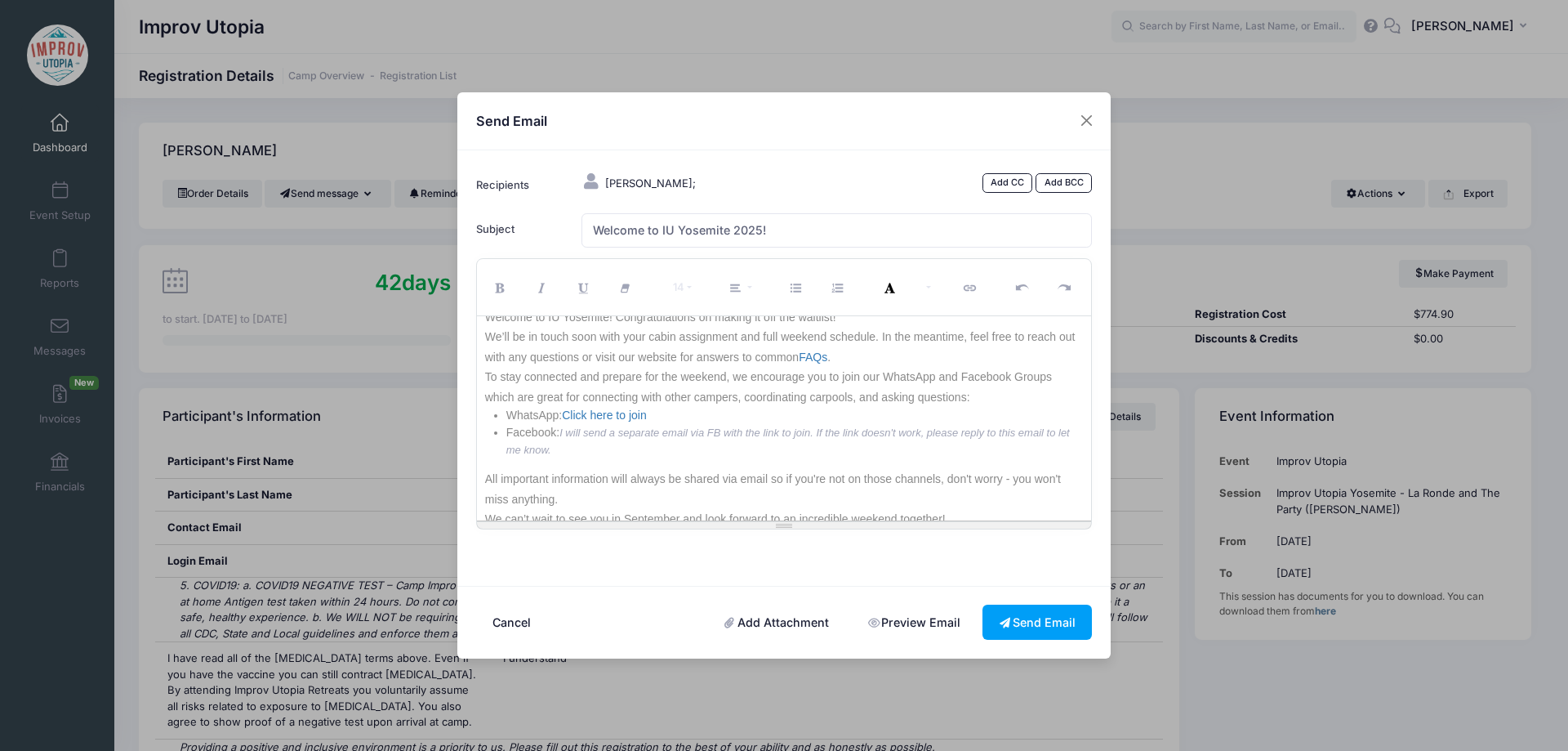
scroll to position [45, 0]
click at [793, 442] on li "Facebook: I will send a separate email via FB with the link to join. If the lin…" at bounding box center [794, 434] width 577 height 34
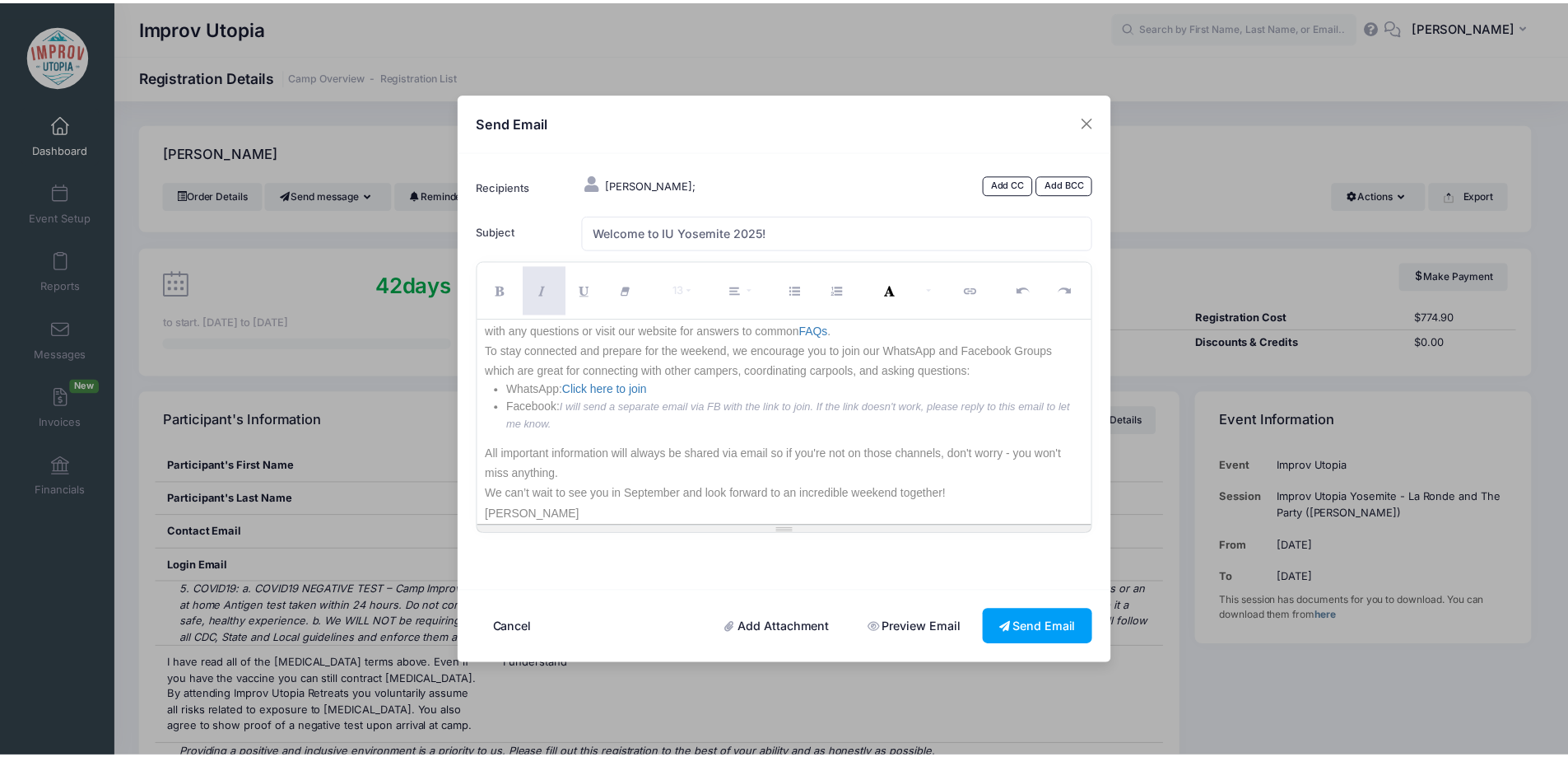
scroll to position [96, 0]
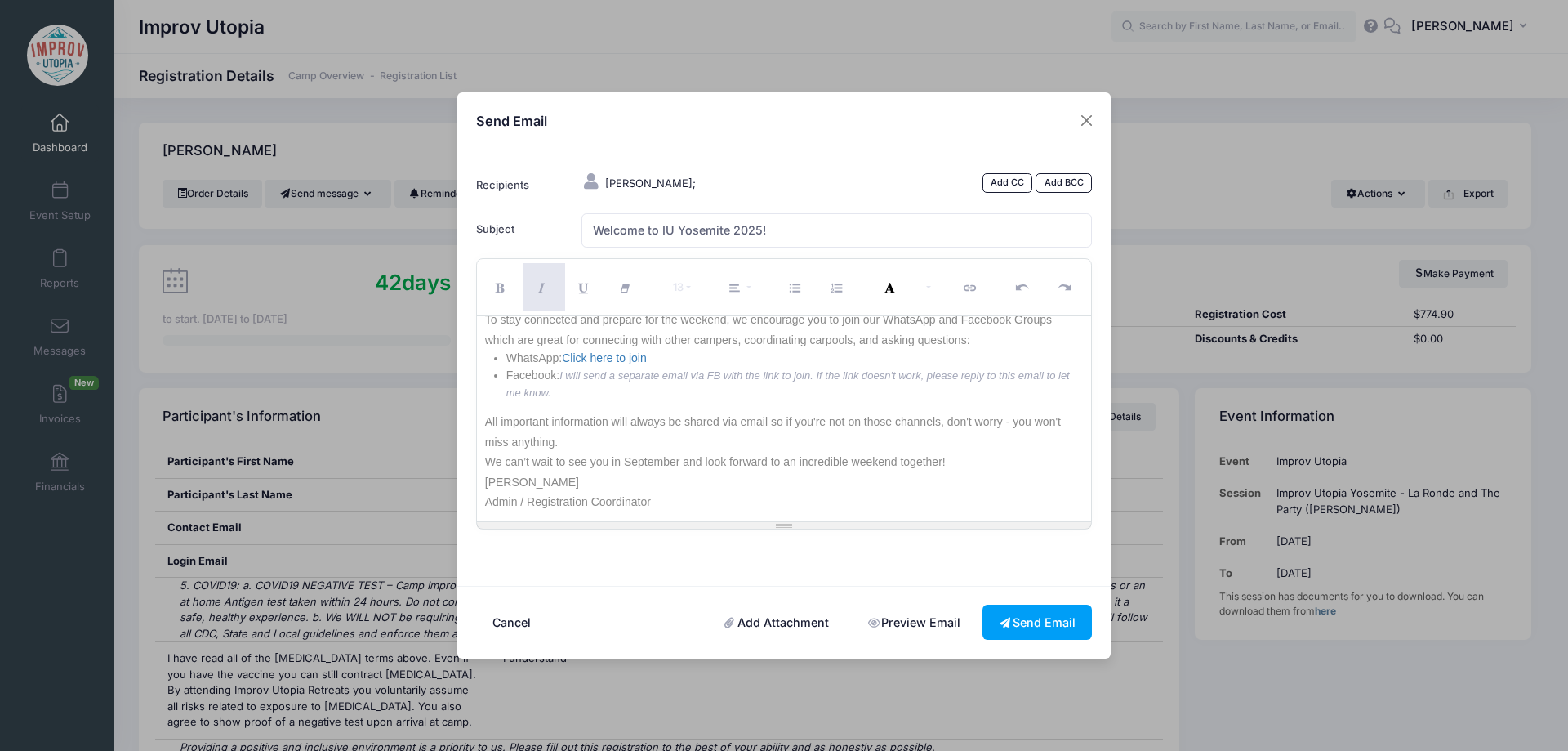
click at [775, 505] on p "Admin / Registration Coordinator" at bounding box center [784, 502] width 599 height 21
click at [809, 506] on p "Admin / Registration Coordinator" at bounding box center [784, 502] width 599 height 21
click at [1058, 626] on button "Send Email" at bounding box center [1037, 621] width 110 height 35
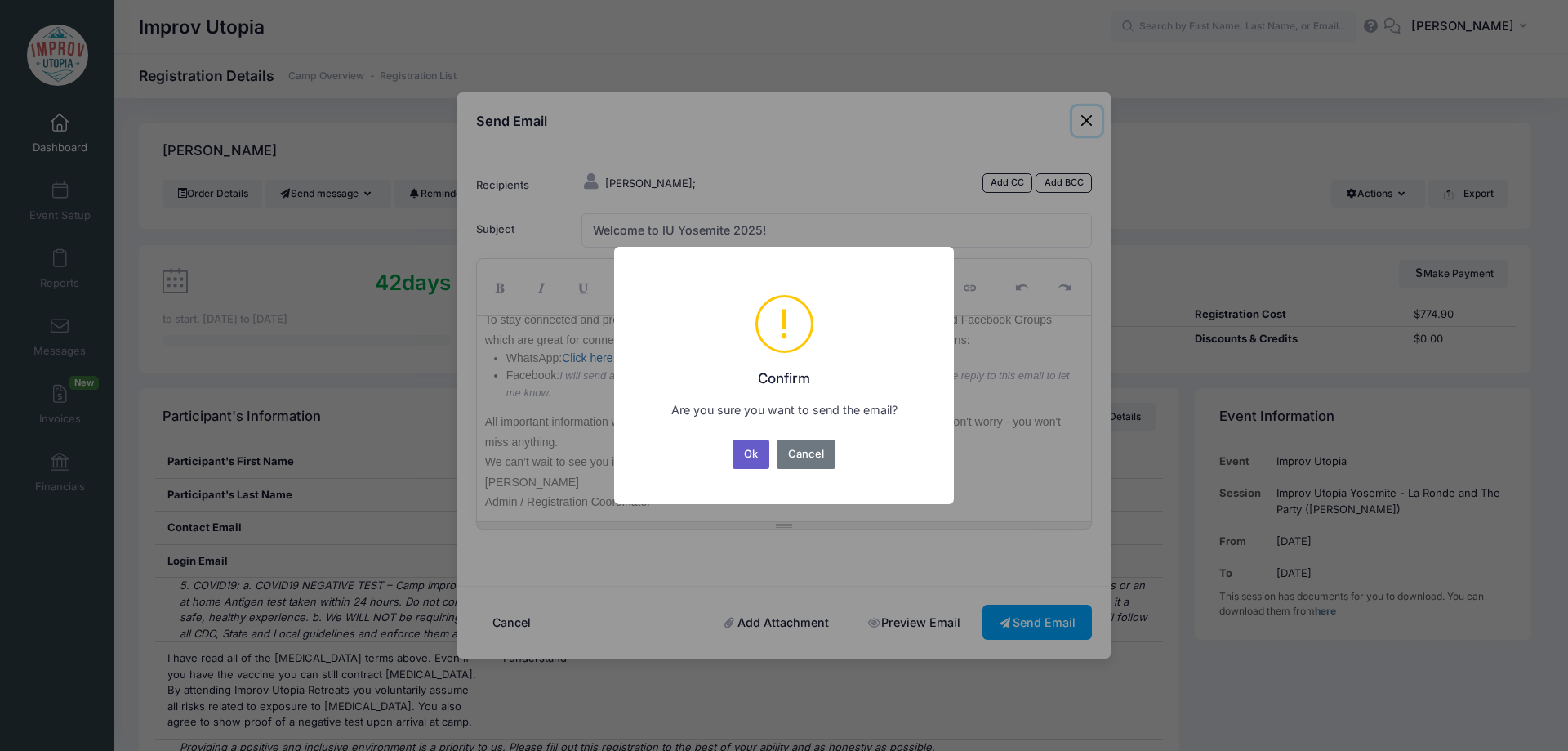
click at [746, 449] on button "Ok" at bounding box center [751, 454] width 37 height 29
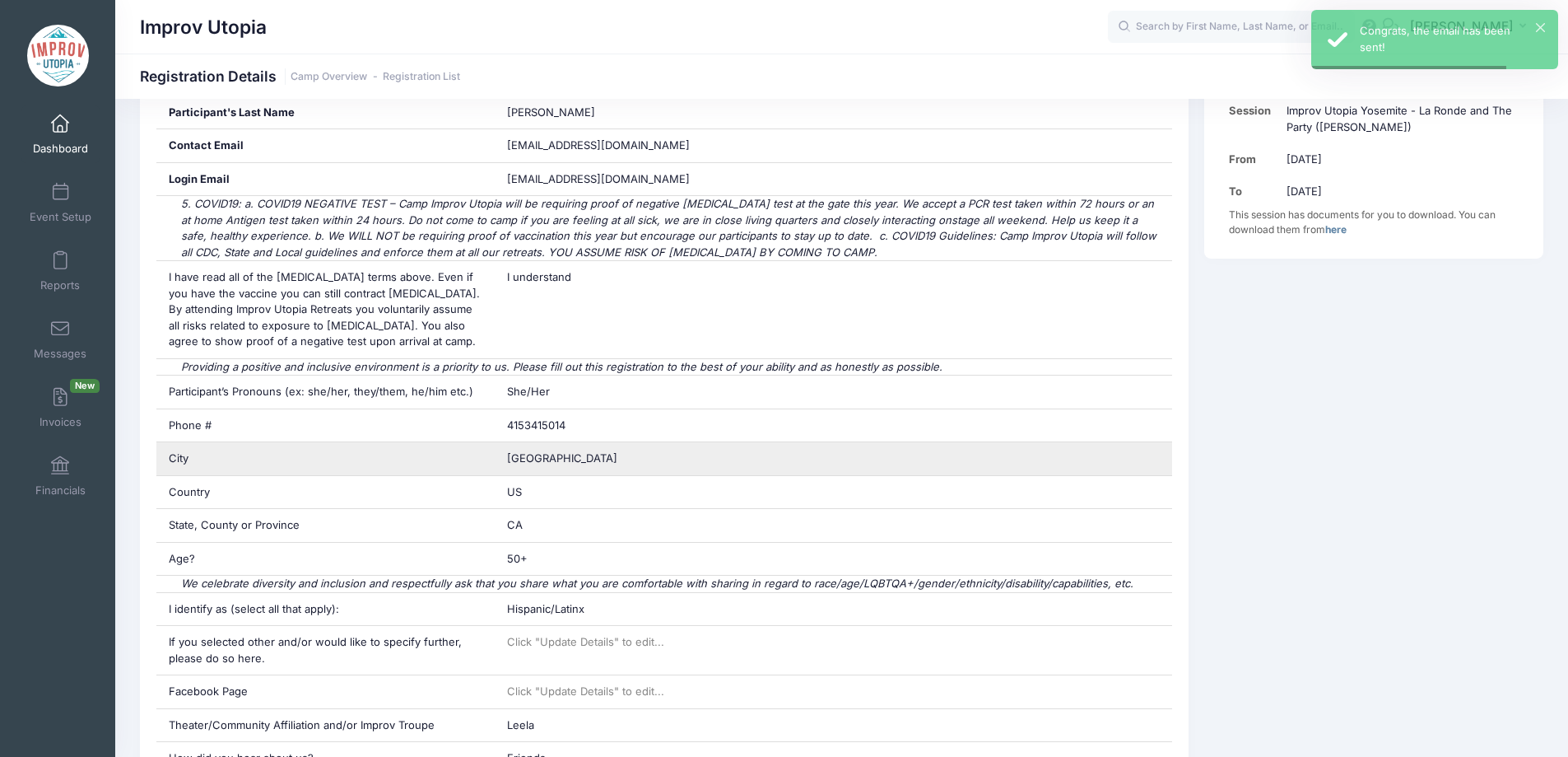
scroll to position [388, 0]
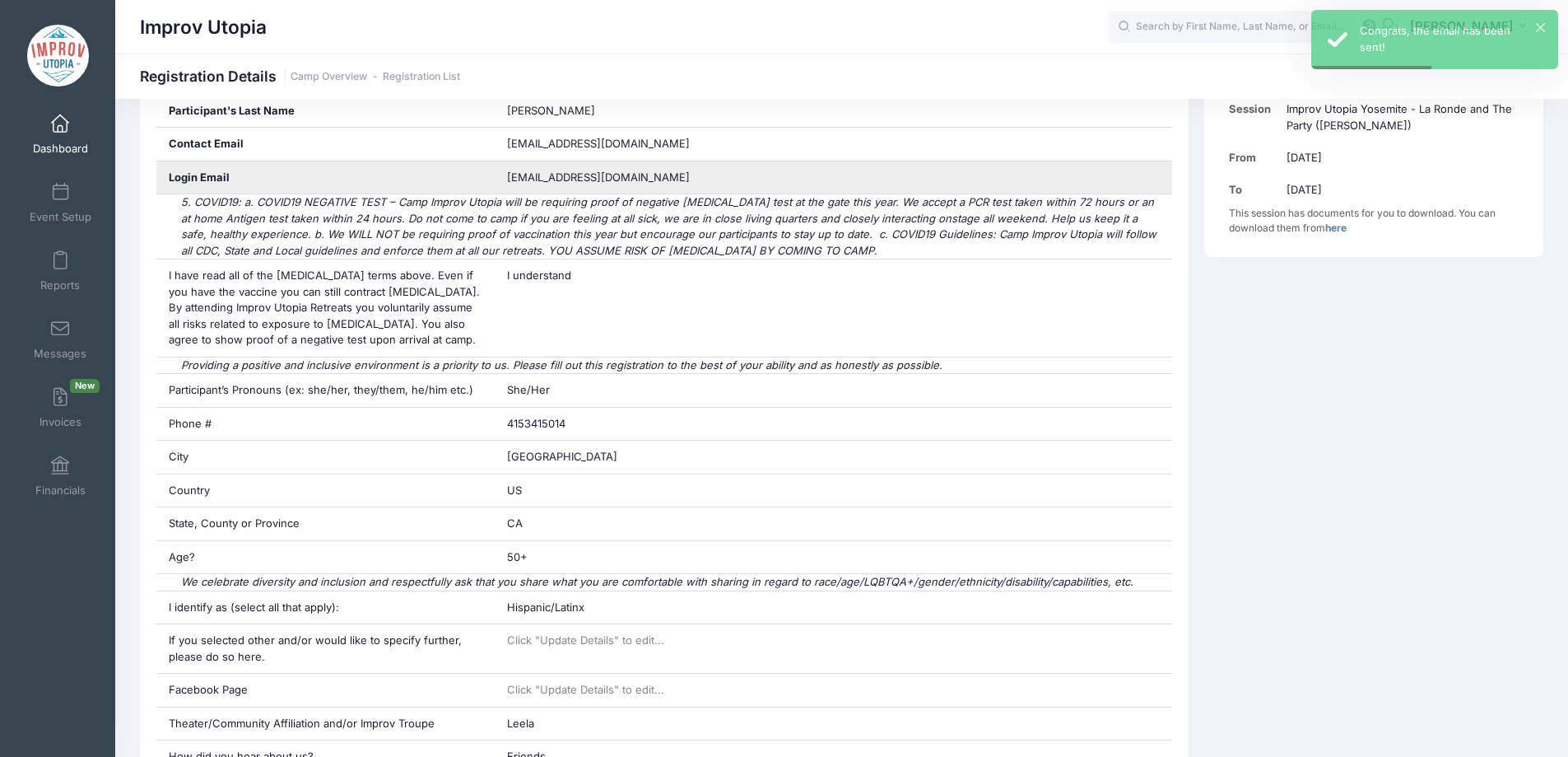
click at [552, 172] on span "estrva2@gmail.com" at bounding box center [609, 178] width 205 height 16
copy div "estrva2@gmail.com"
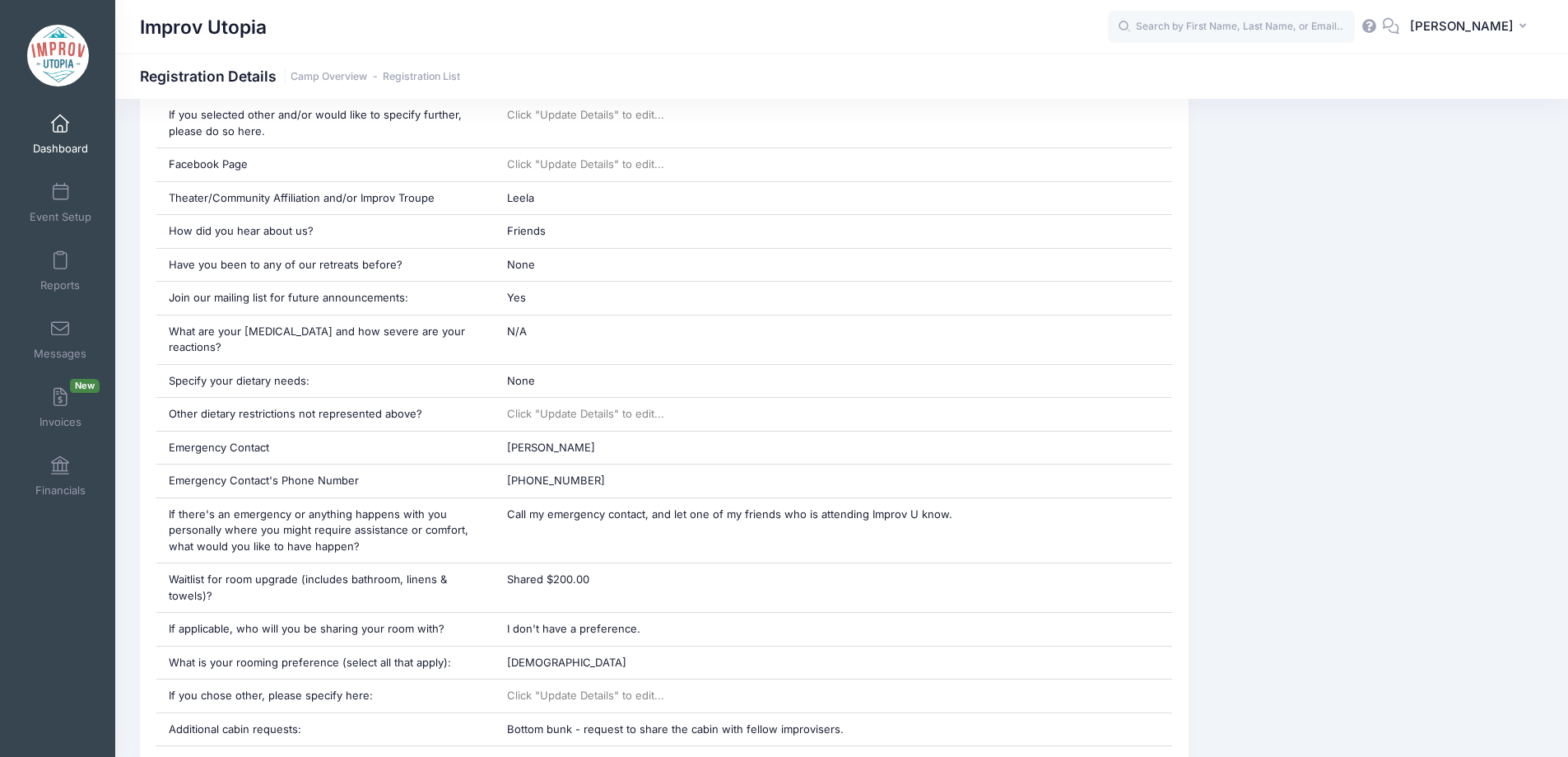
scroll to position [557, 0]
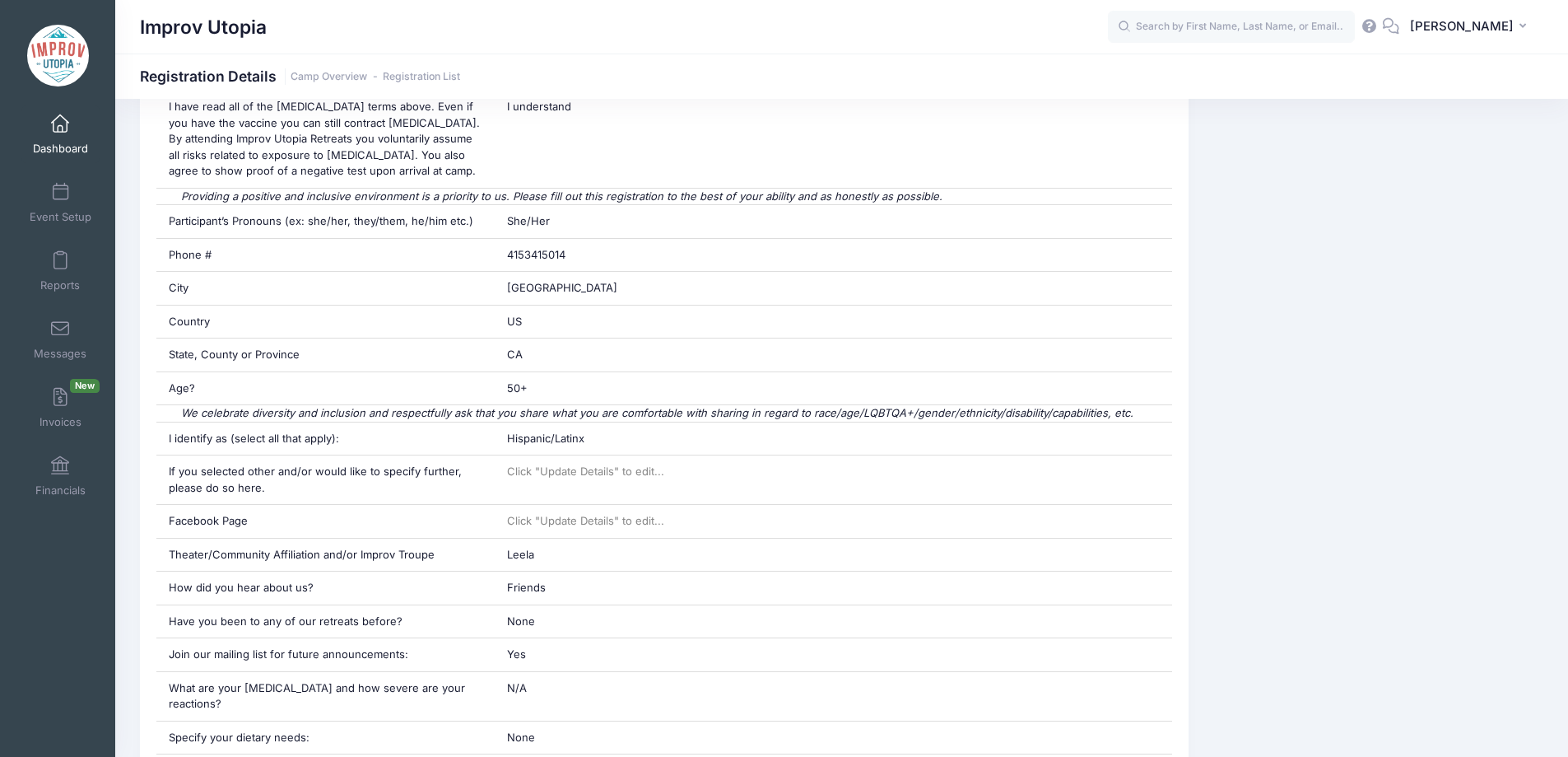
click at [51, 148] on span "Dashboard" at bounding box center [60, 148] width 55 height 14
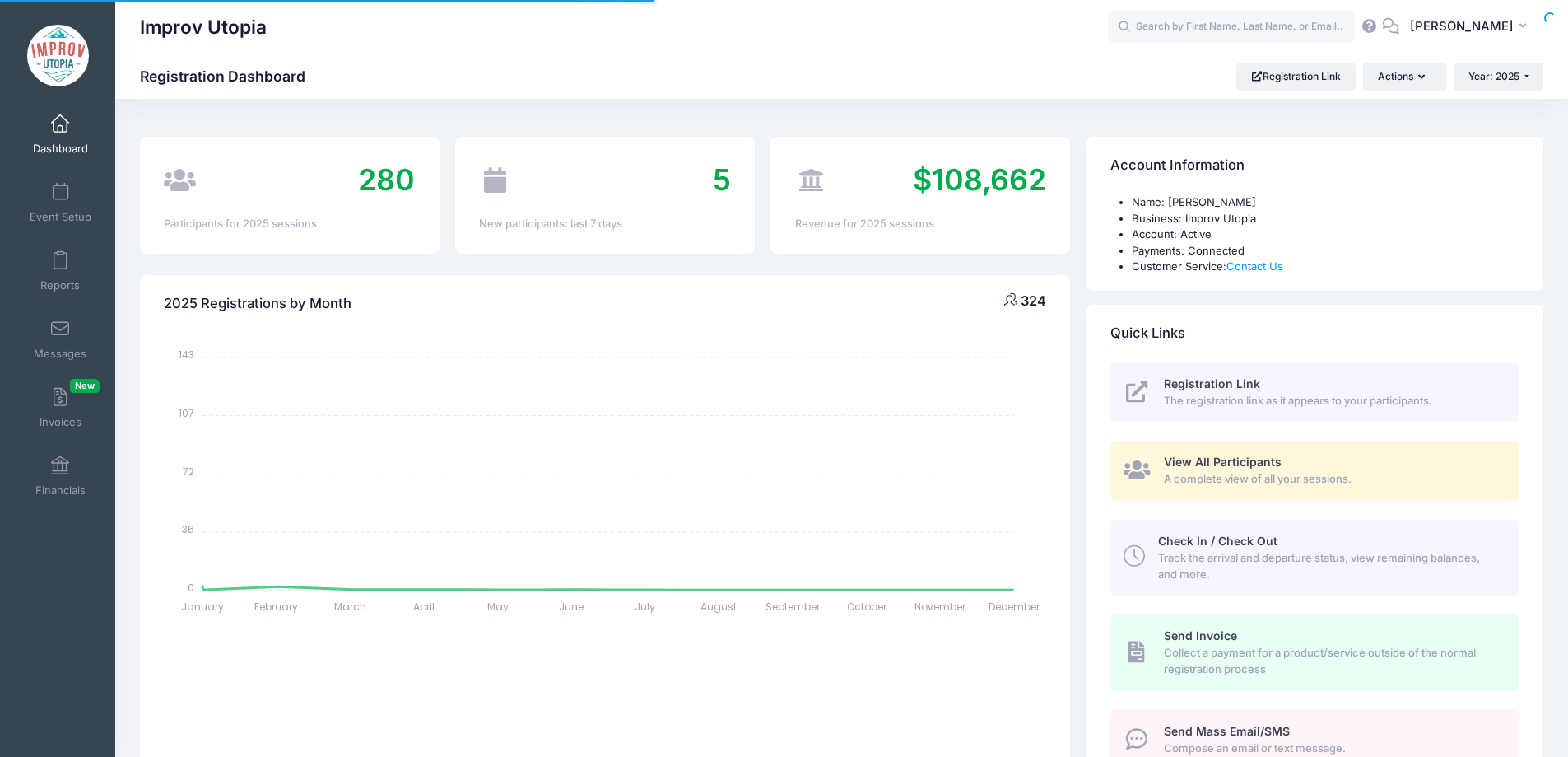
select select
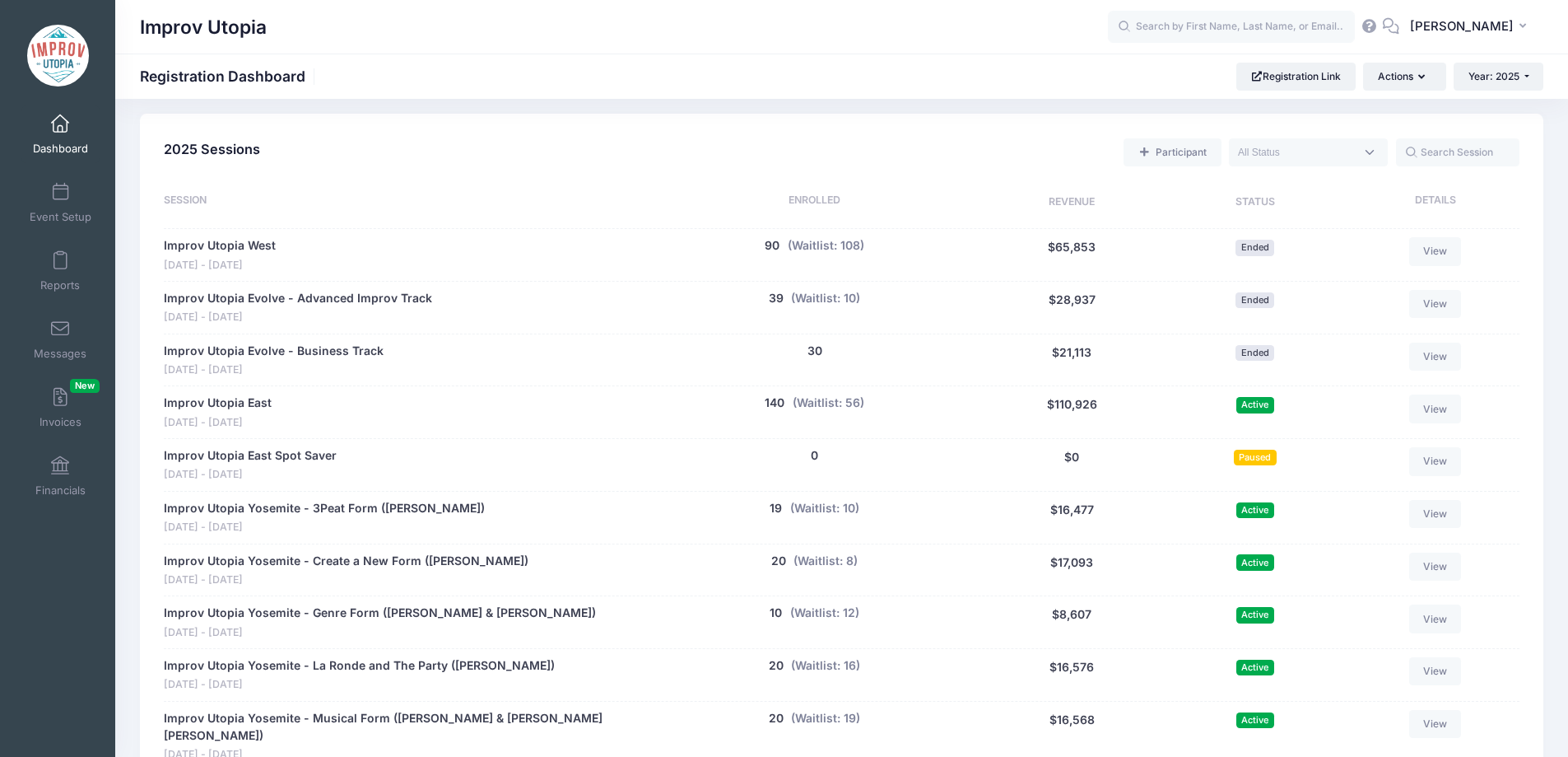
scroll to position [740, 0]
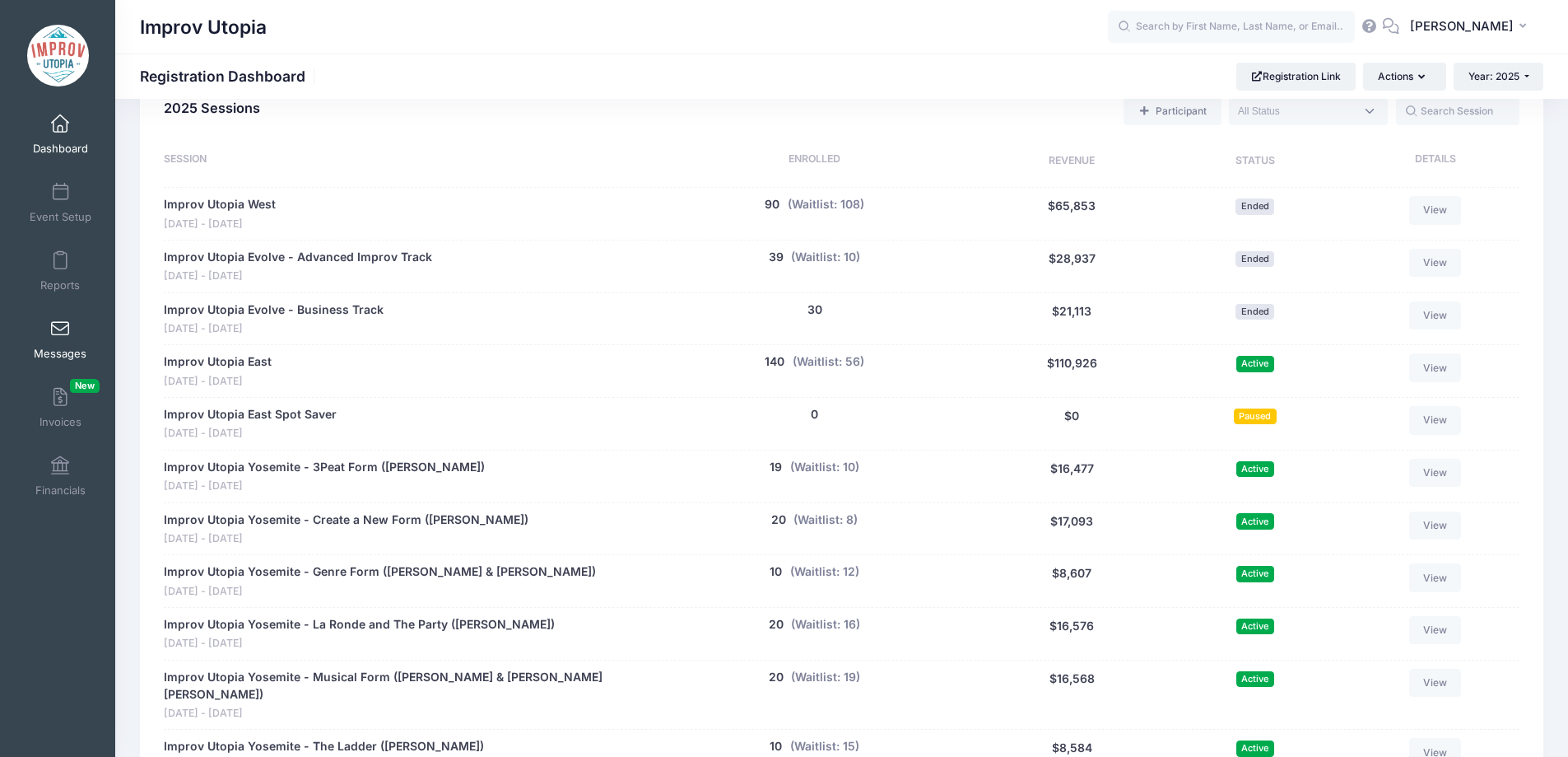
click at [57, 341] on link "Messages" at bounding box center [60, 339] width 78 height 58
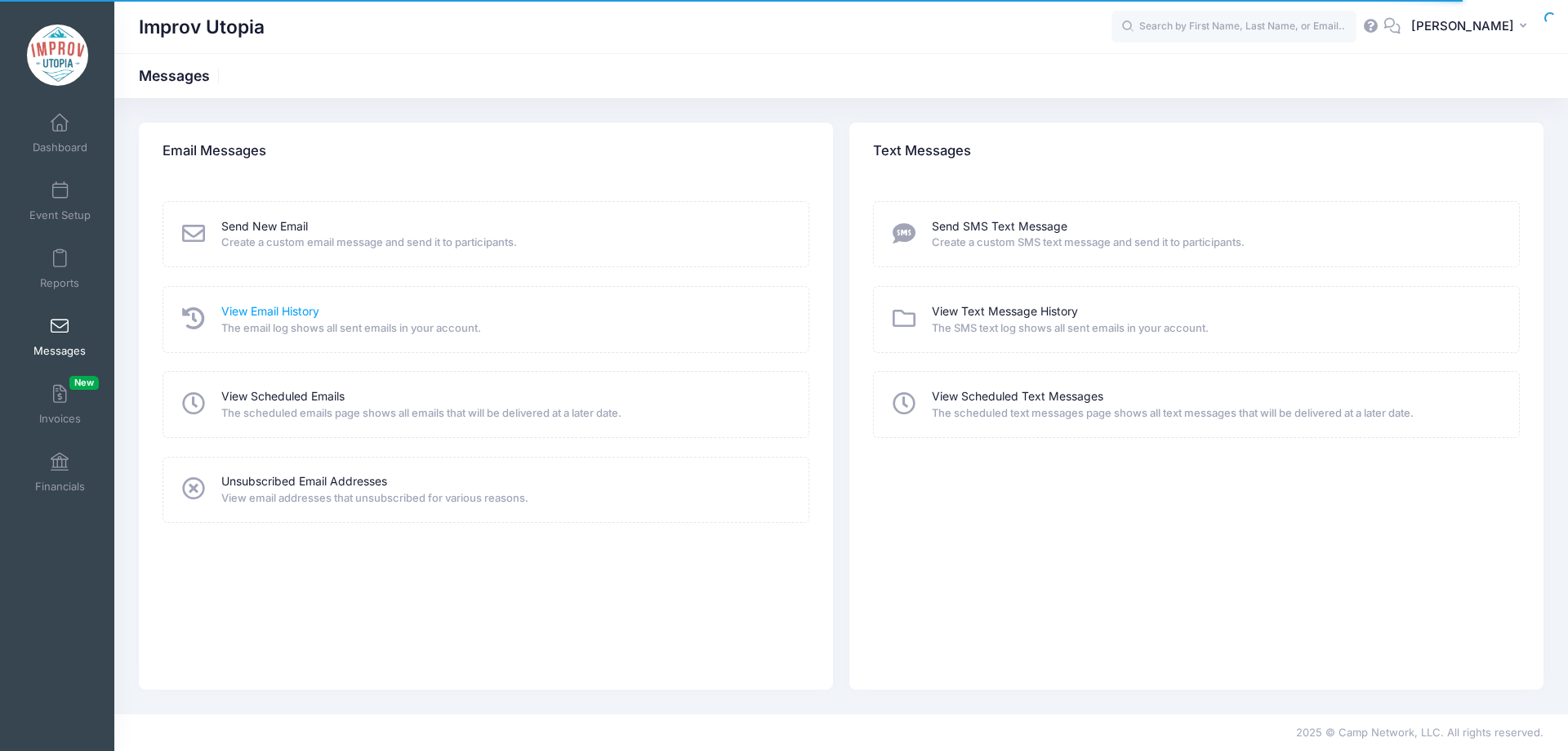
click at [245, 312] on link "View Email History" at bounding box center [270, 312] width 98 height 17
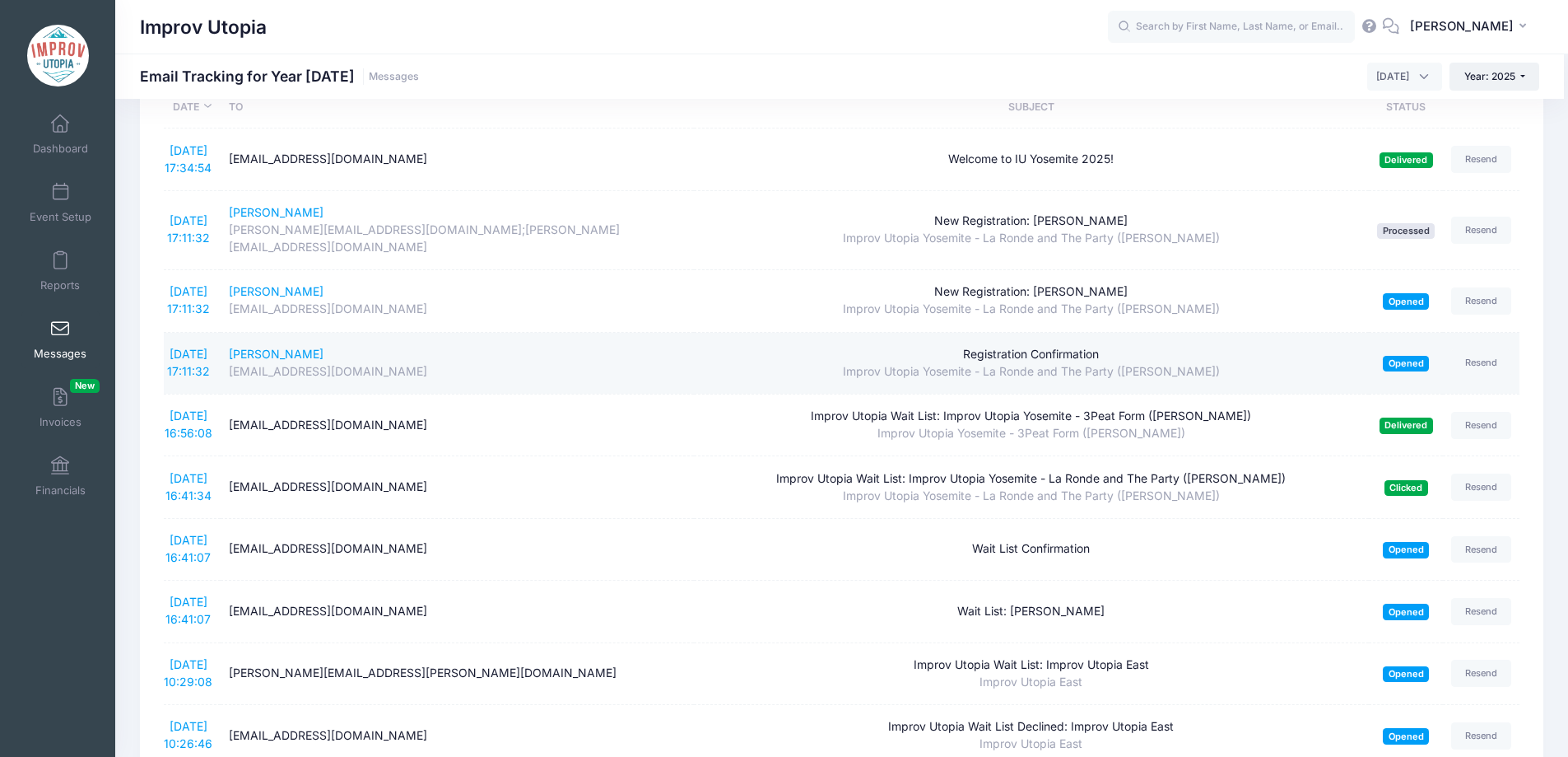
scroll to position [91, 0]
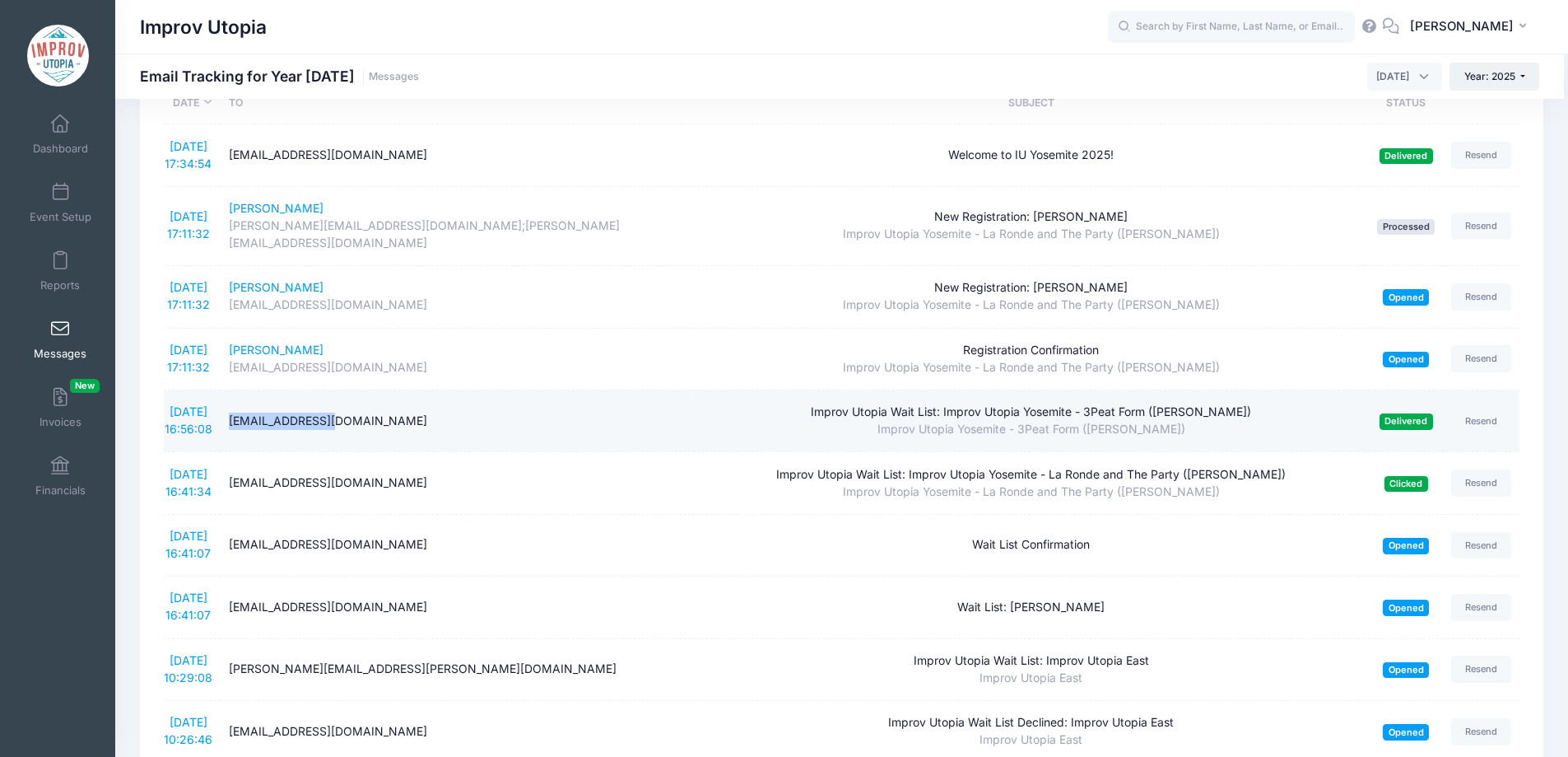
drag, startPoint x: 237, startPoint y: 406, endPoint x: 331, endPoint y: 400, distance: 94.2
click at [331, 413] on div "difan.mandy.zhao@gmail.com" at bounding box center [457, 421] width 456 height 17
copy div "difan.mandy.zhao"
